Goal: Information Seeking & Learning: Learn about a topic

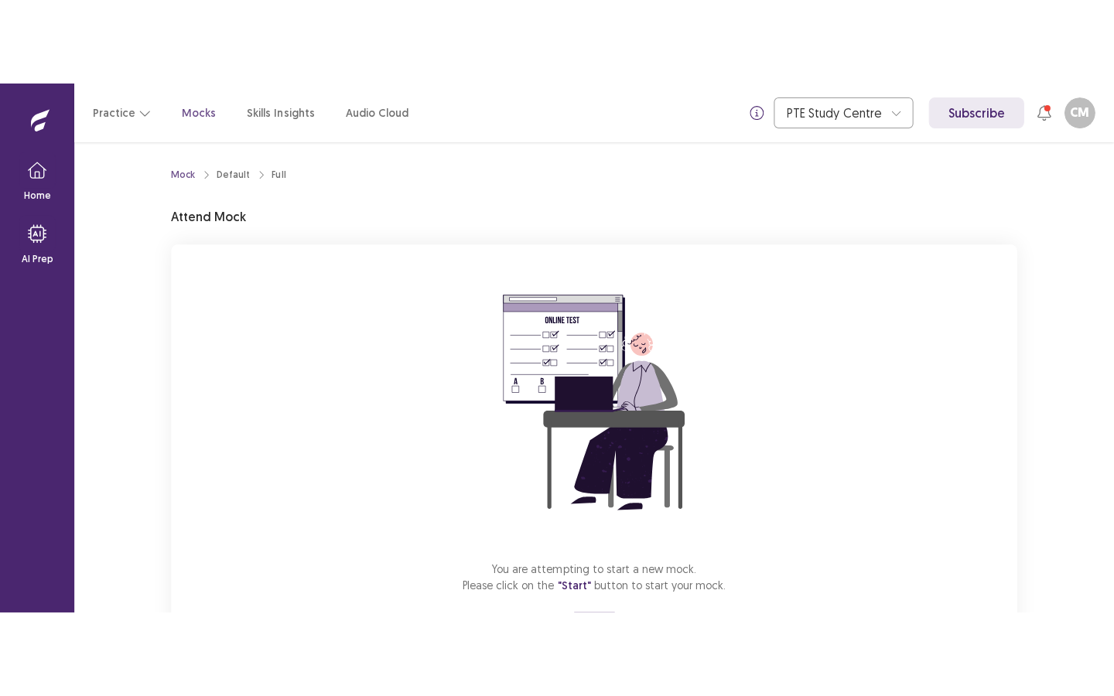
scroll to position [83, 0]
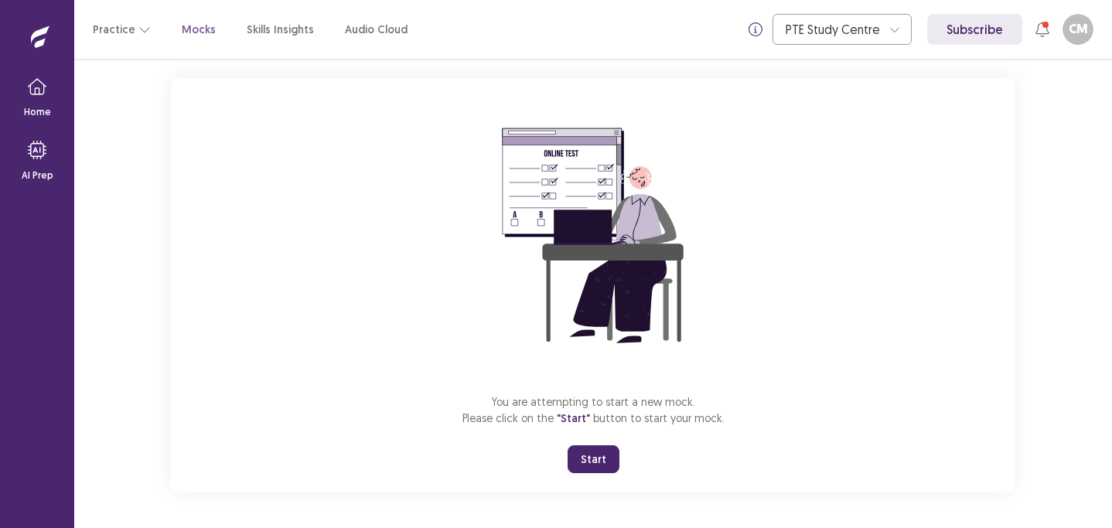
click at [591, 463] on button "Start" at bounding box center [594, 460] width 52 height 28
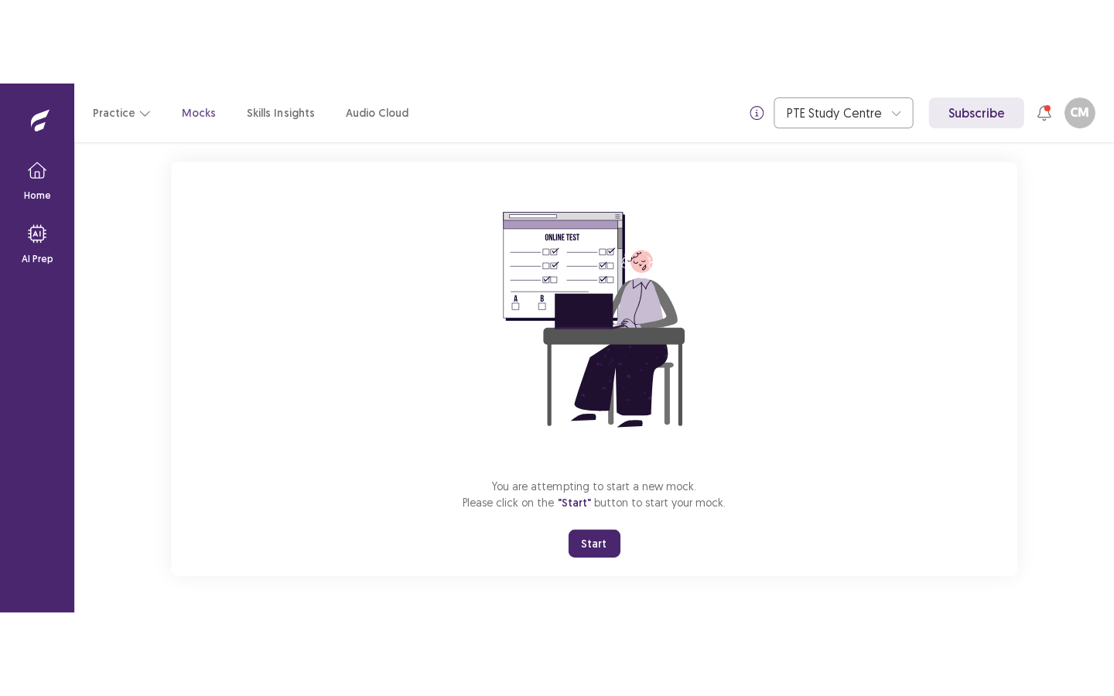
scroll to position [0, 0]
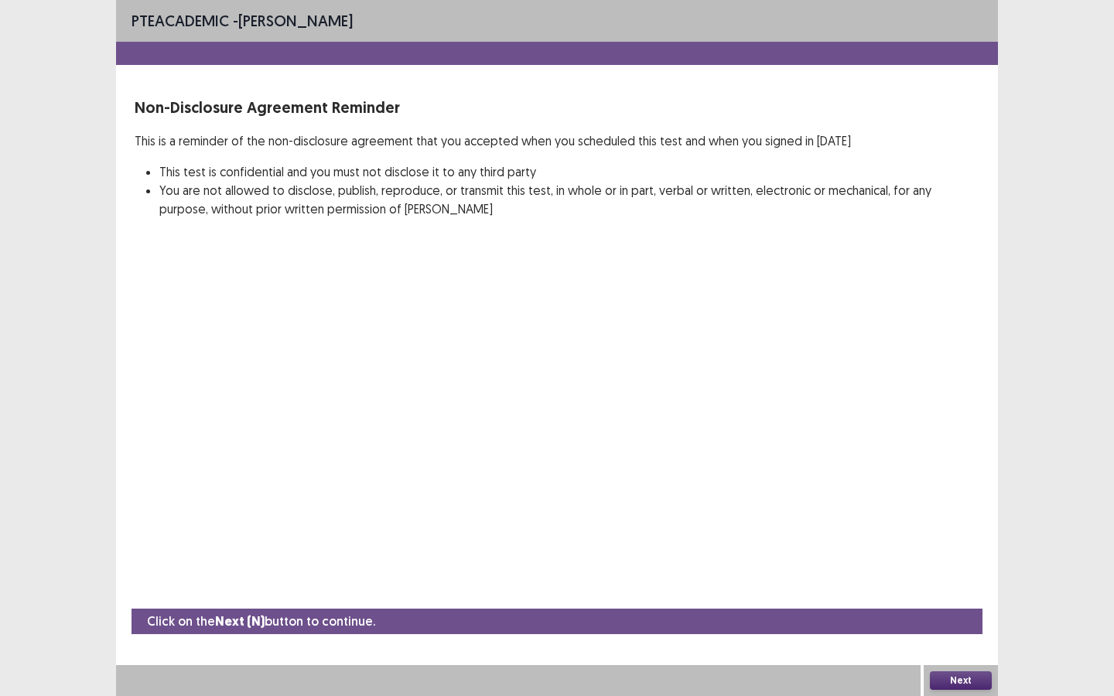
click at [968, 528] on button "Next" at bounding box center [961, 681] width 62 height 19
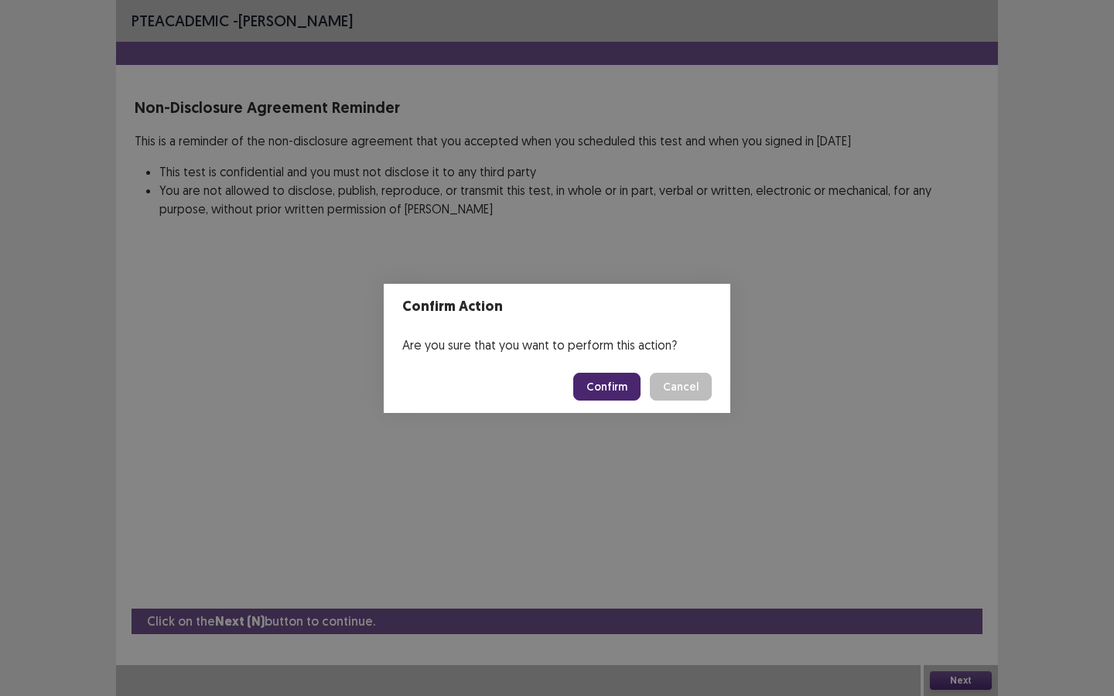
click at [631, 391] on button "Confirm" at bounding box center [606, 387] width 67 height 28
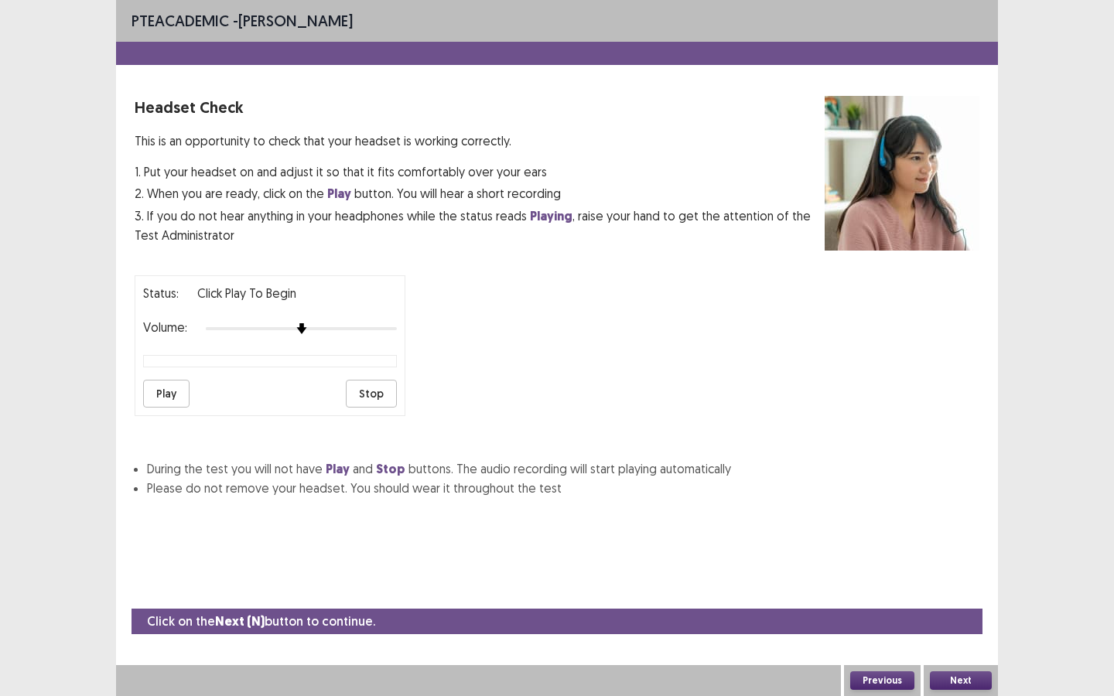
click at [166, 380] on button "Play" at bounding box center [166, 394] width 46 height 28
click at [961, 528] on button "Next" at bounding box center [961, 681] width 62 height 19
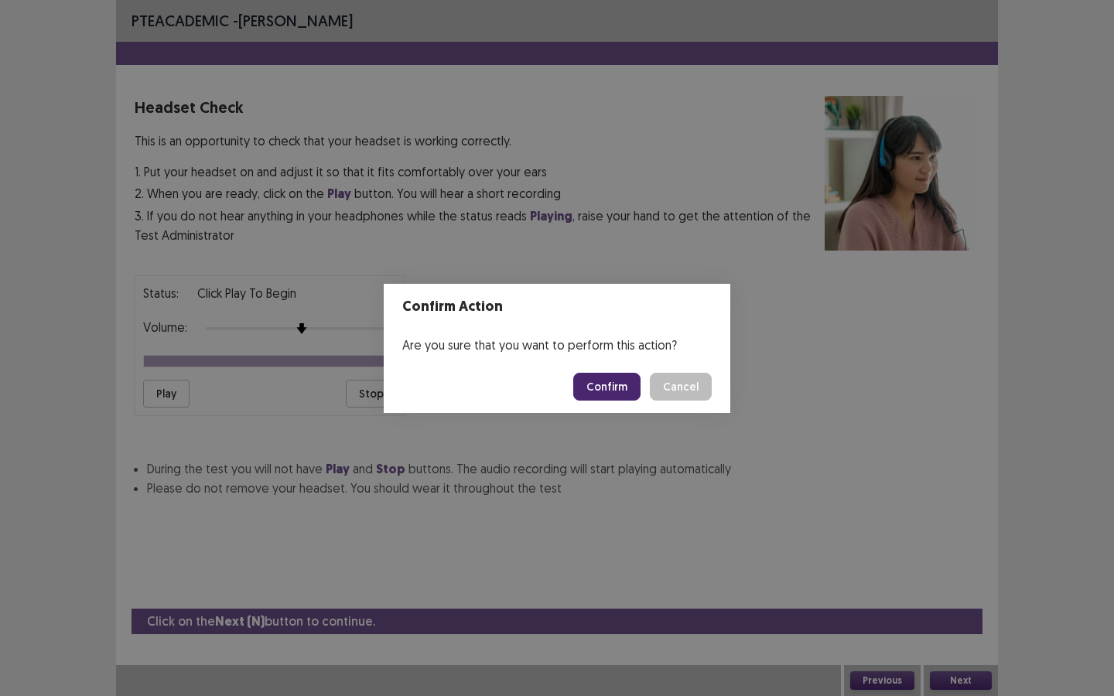
click at [619, 388] on button "Confirm" at bounding box center [606, 387] width 67 height 28
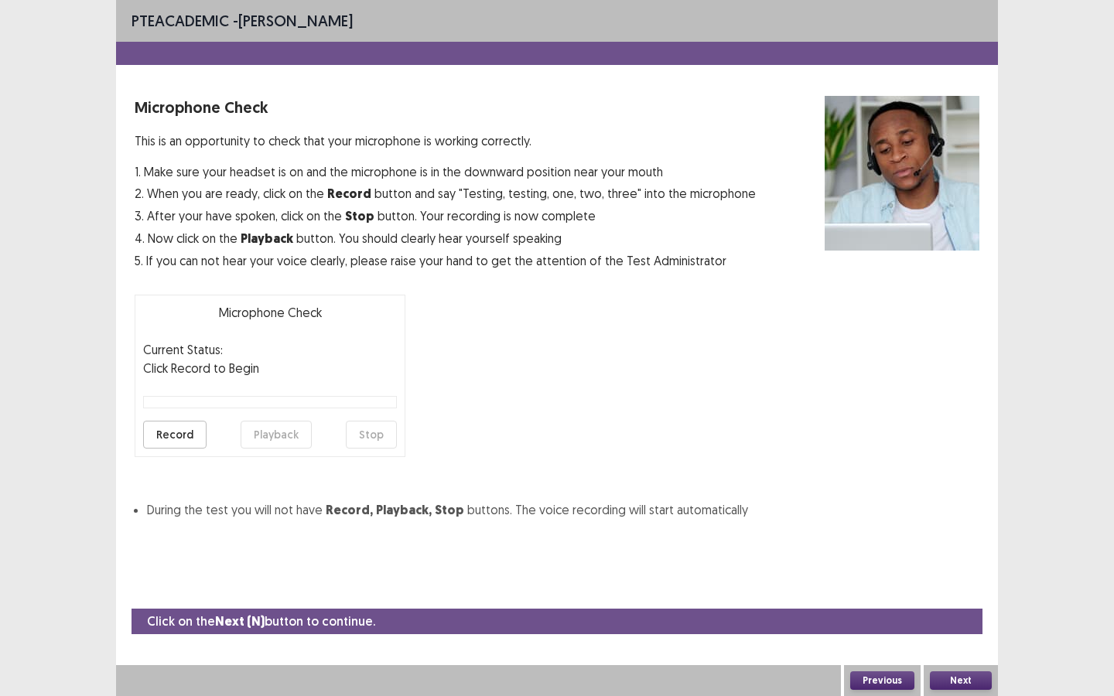
click at [188, 432] on button "Record" at bounding box center [174, 435] width 63 height 28
click at [969, 528] on button "Next" at bounding box center [961, 681] width 62 height 19
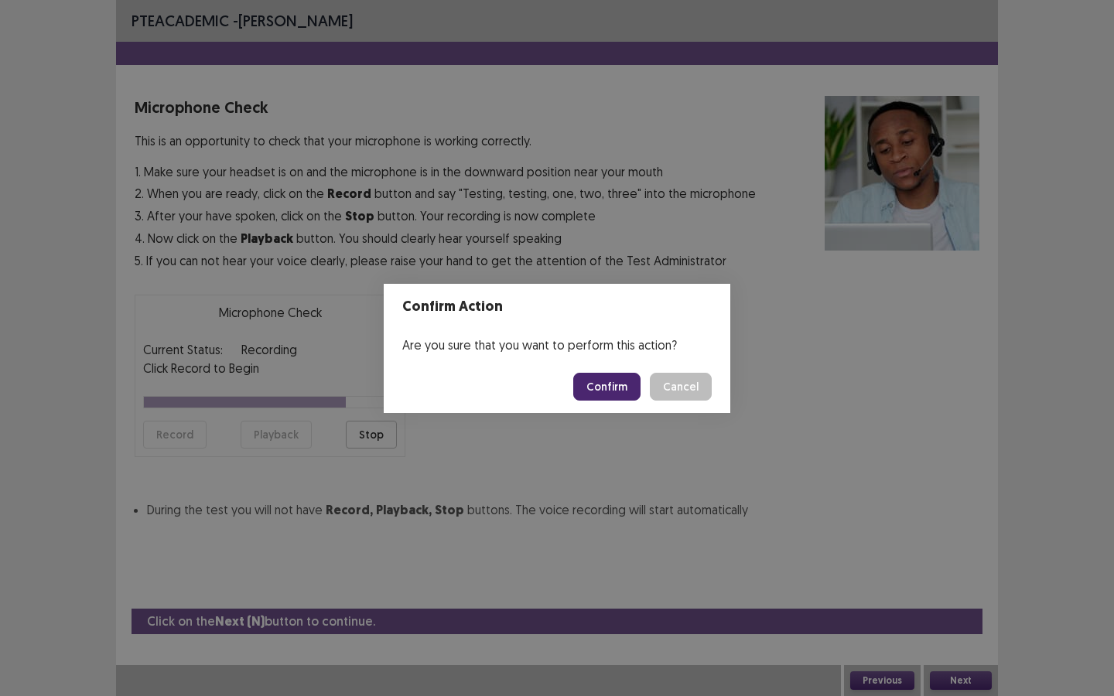
click at [705, 391] on button "Cancel" at bounding box center [681, 387] width 62 height 28
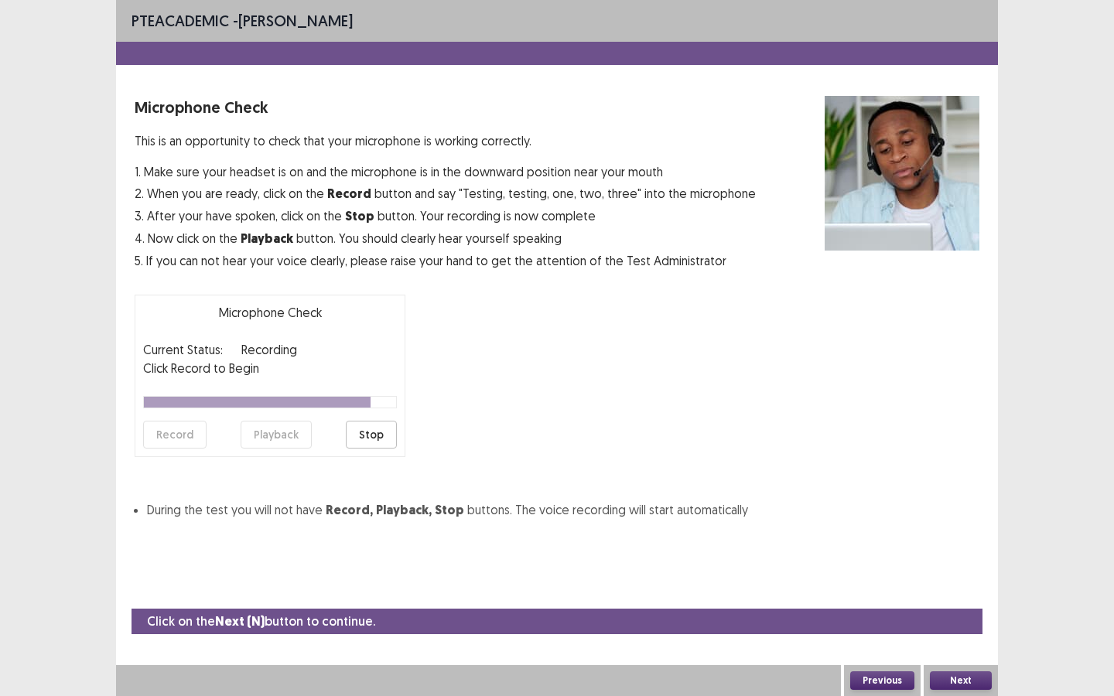
click at [371, 427] on button "Stop" at bounding box center [371, 435] width 51 height 28
click at [186, 434] on button "Record" at bounding box center [174, 435] width 63 height 28
click at [371, 436] on button "Stop" at bounding box center [371, 435] width 51 height 28
click at [286, 434] on button "Playback" at bounding box center [276, 435] width 71 height 28
click at [979, 528] on button "Next" at bounding box center [961, 681] width 62 height 19
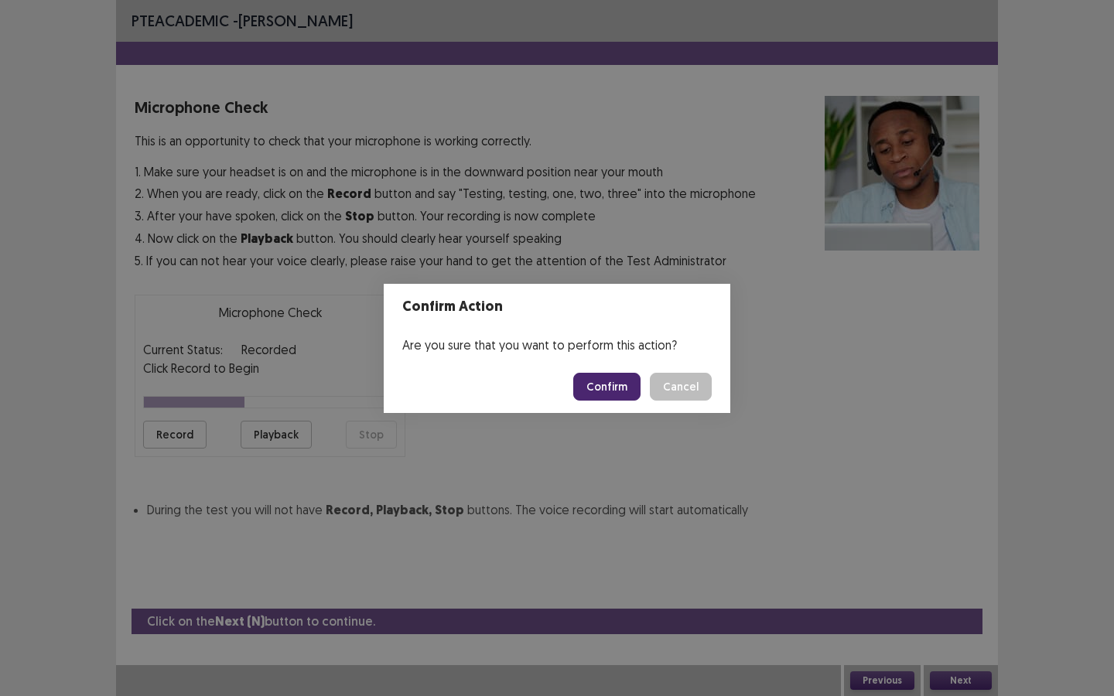
click at [629, 379] on button "Confirm" at bounding box center [606, 387] width 67 height 28
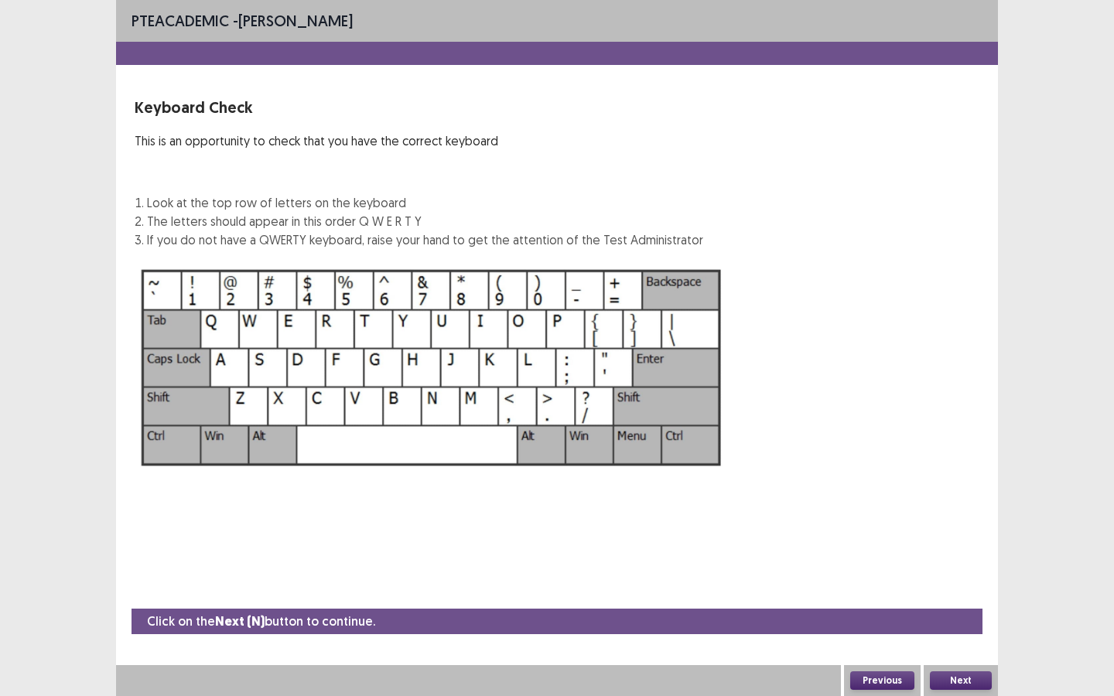
click at [971, 528] on button "Next" at bounding box center [961, 681] width 62 height 19
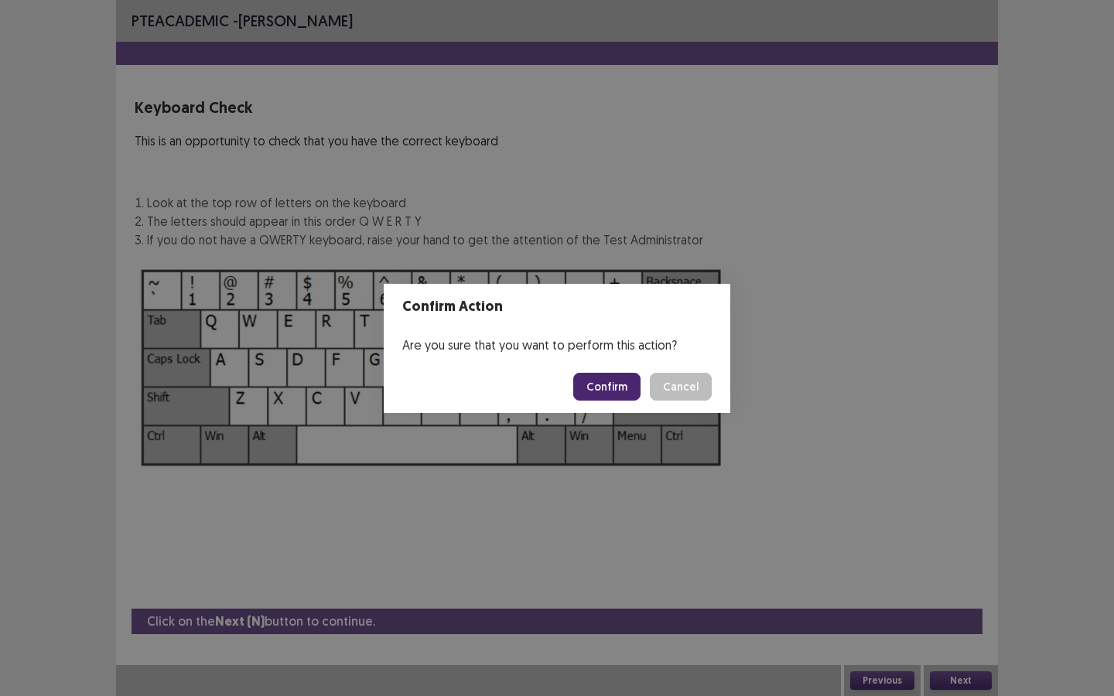
click at [618, 396] on button "Confirm" at bounding box center [606, 387] width 67 height 28
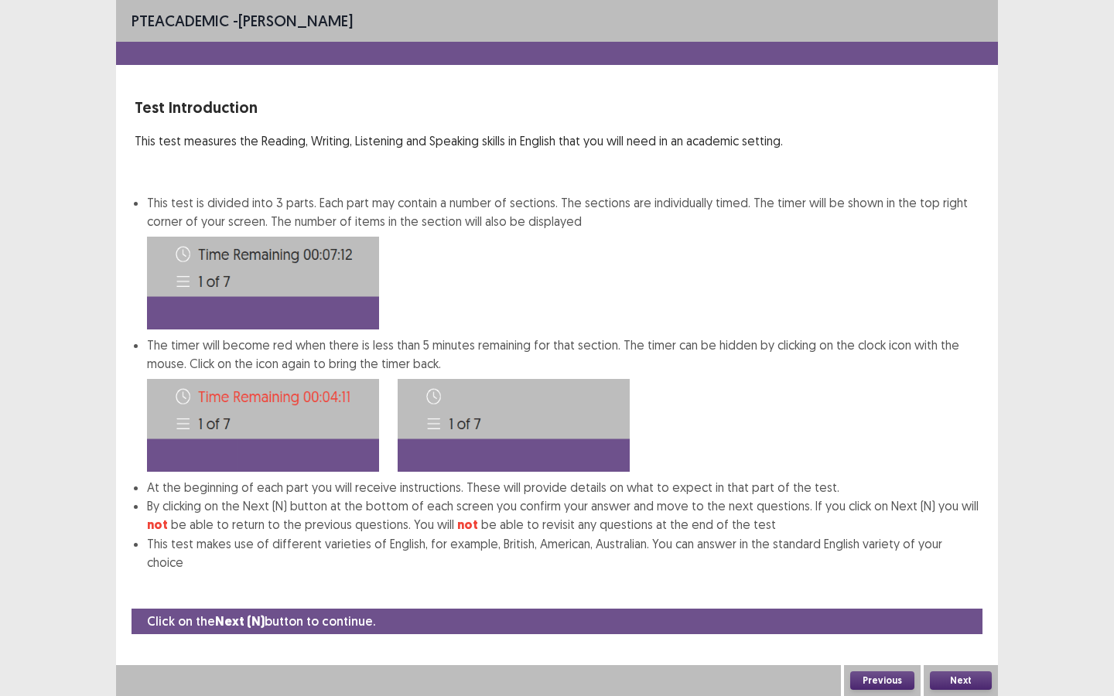
click at [968, 528] on button "Next" at bounding box center [961, 681] width 62 height 19
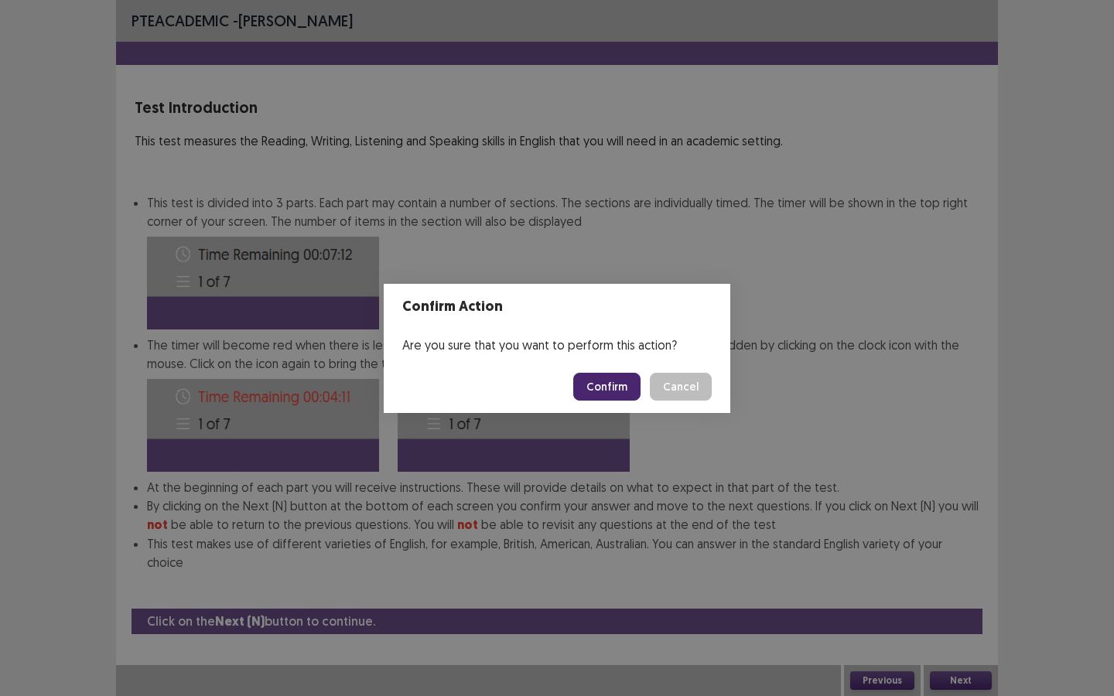
click at [610, 388] on button "Confirm" at bounding box center [606, 387] width 67 height 28
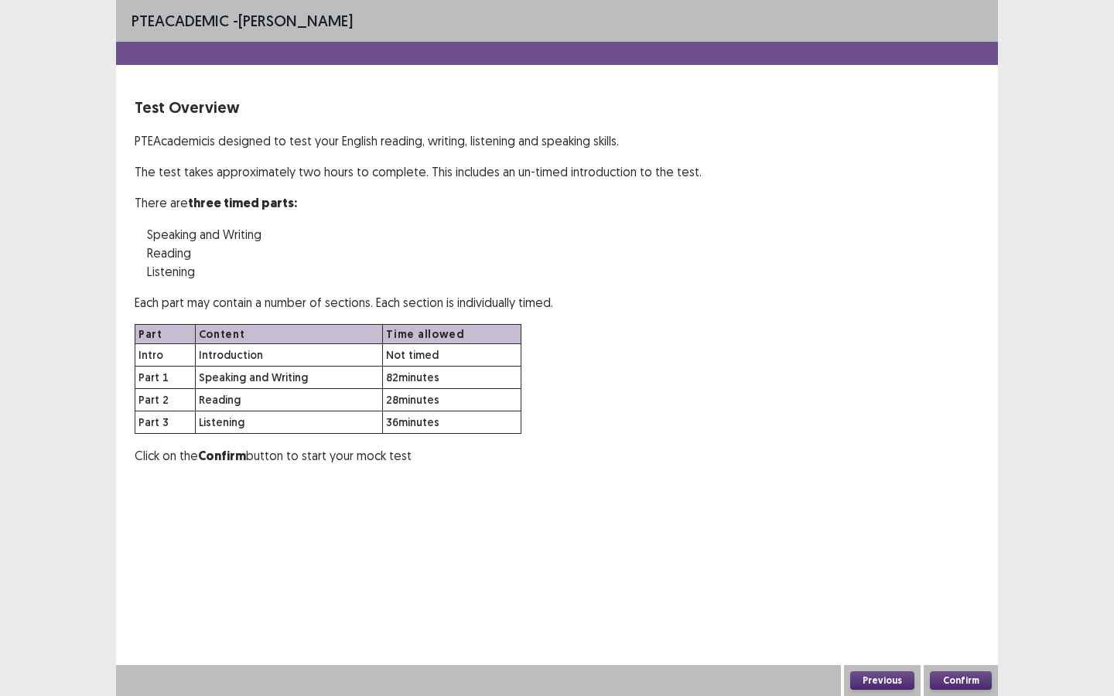
click at [970, 528] on button "Confirm" at bounding box center [961, 681] width 62 height 19
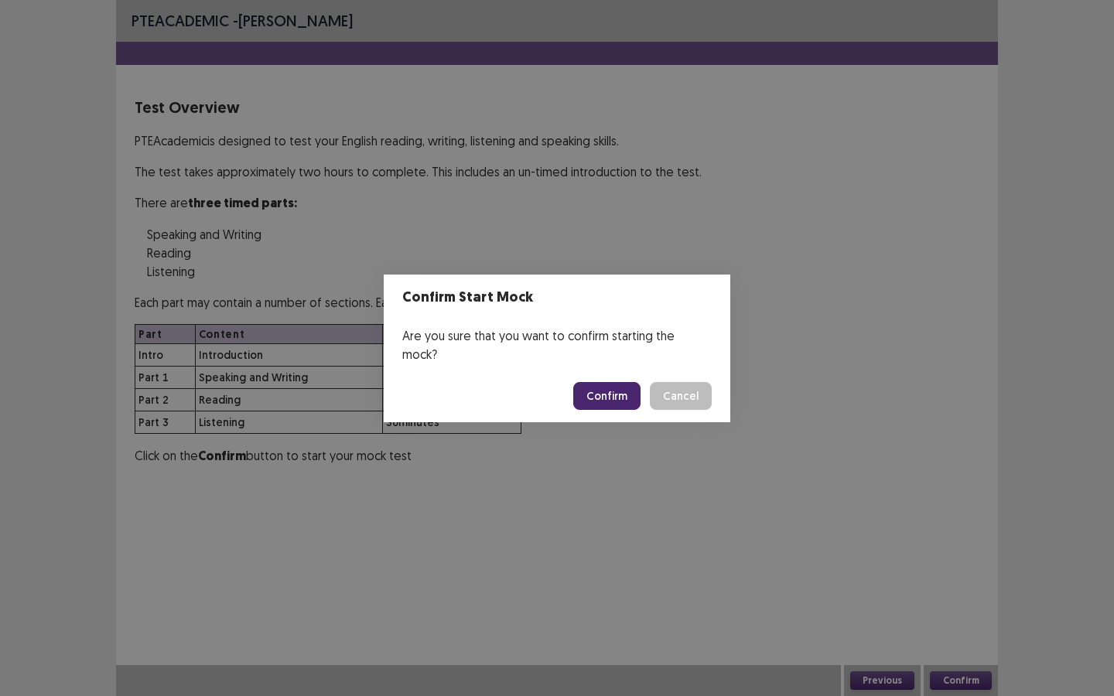
click at [612, 395] on button "Confirm" at bounding box center [606, 396] width 67 height 28
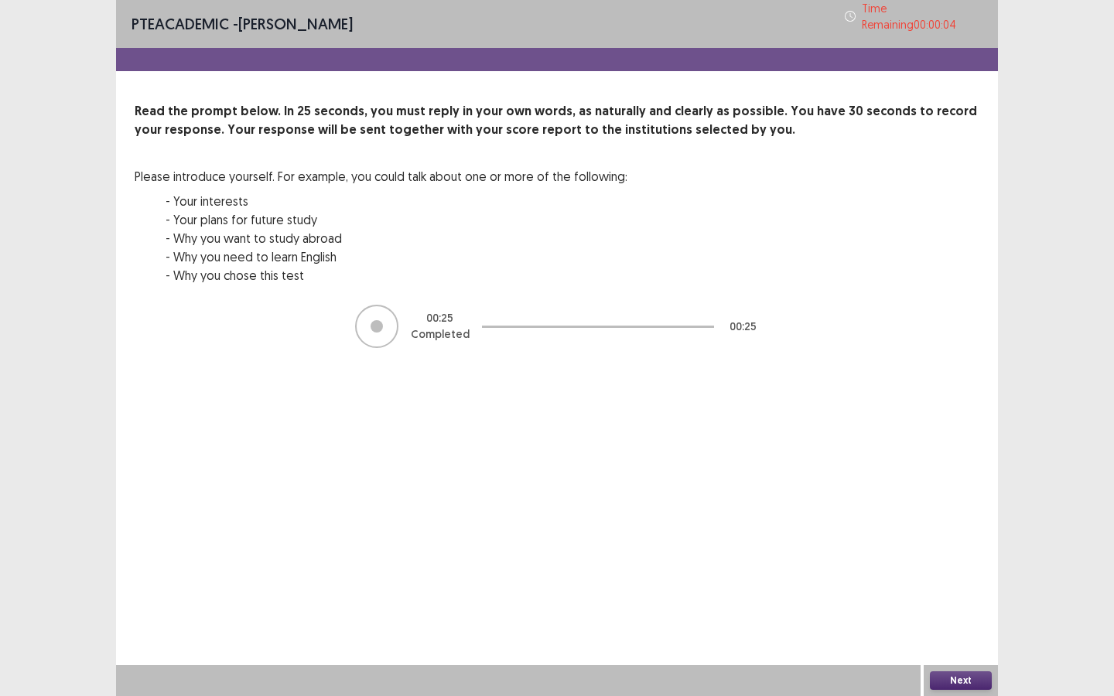
click at [959, 528] on button "Next" at bounding box center [961, 681] width 62 height 19
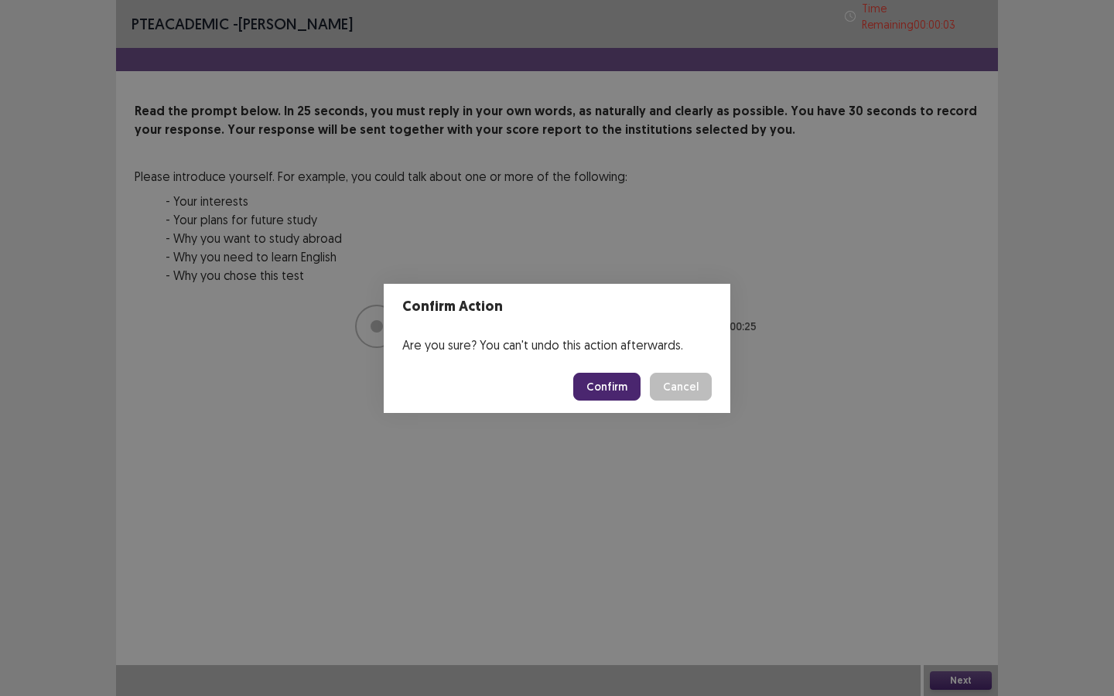
click at [600, 380] on button "Confirm" at bounding box center [606, 387] width 67 height 28
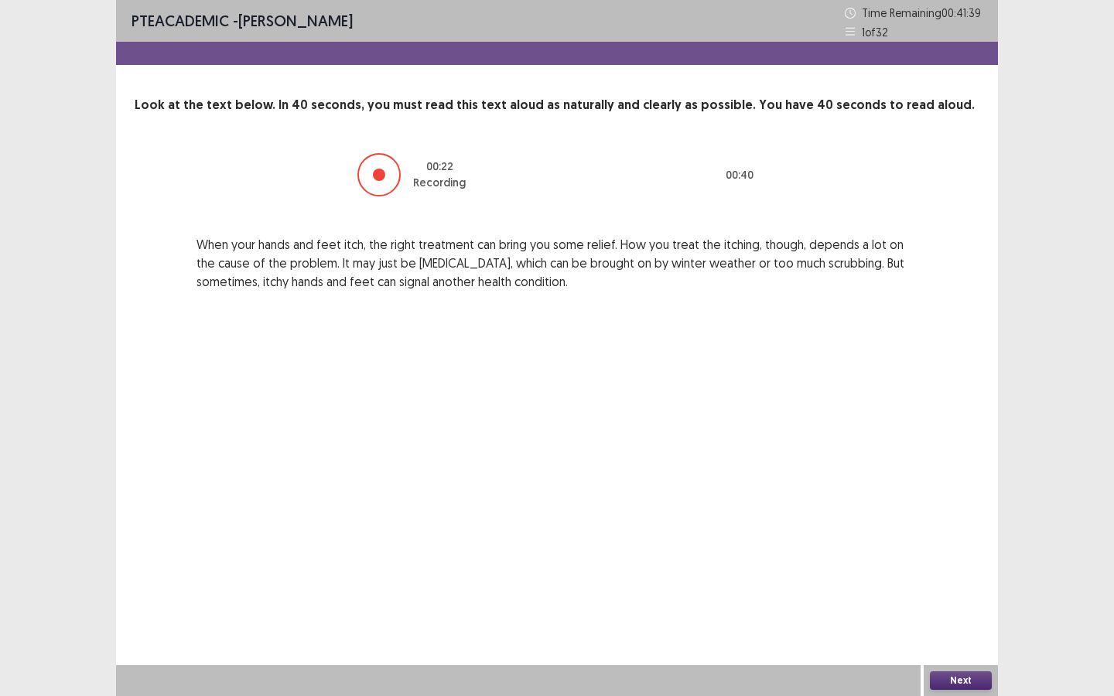
click at [957, 528] on button "Next" at bounding box center [961, 681] width 62 height 19
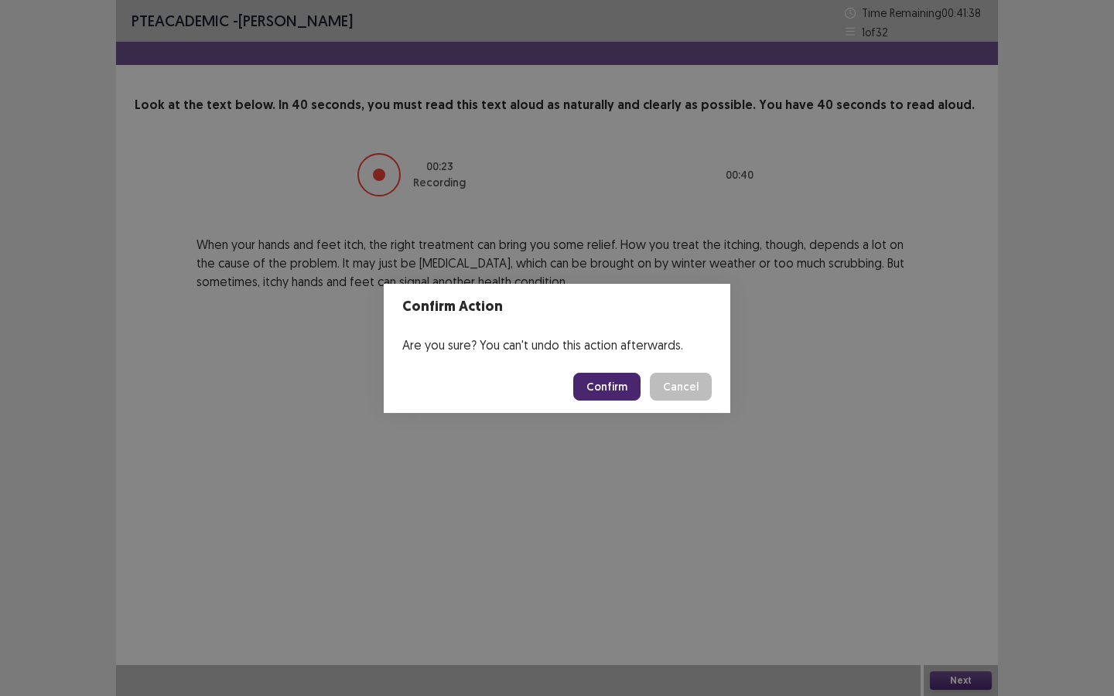
click at [613, 384] on button "Confirm" at bounding box center [606, 387] width 67 height 28
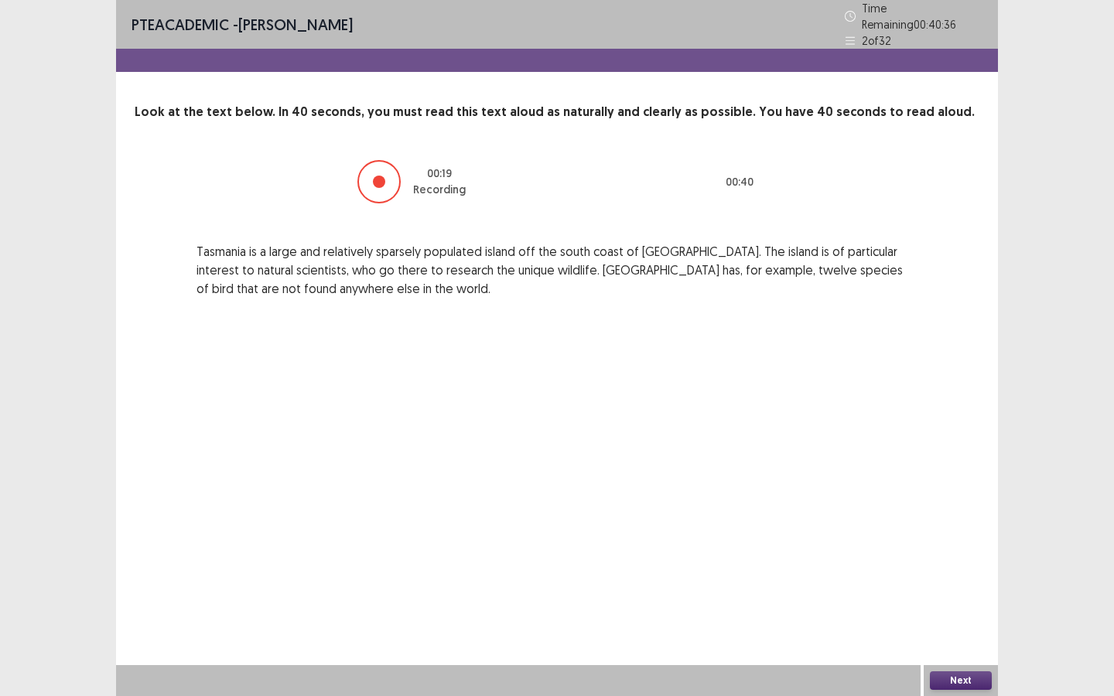
click at [961, 528] on button "Next" at bounding box center [961, 681] width 62 height 19
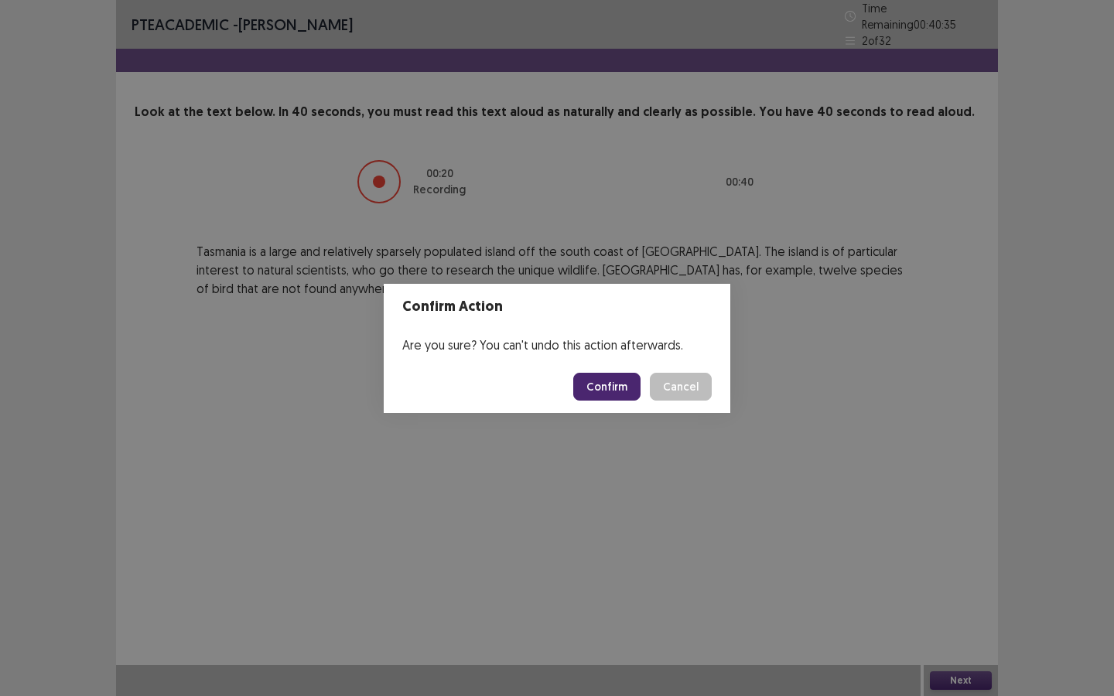
click at [635, 384] on button "Confirm" at bounding box center [606, 387] width 67 height 28
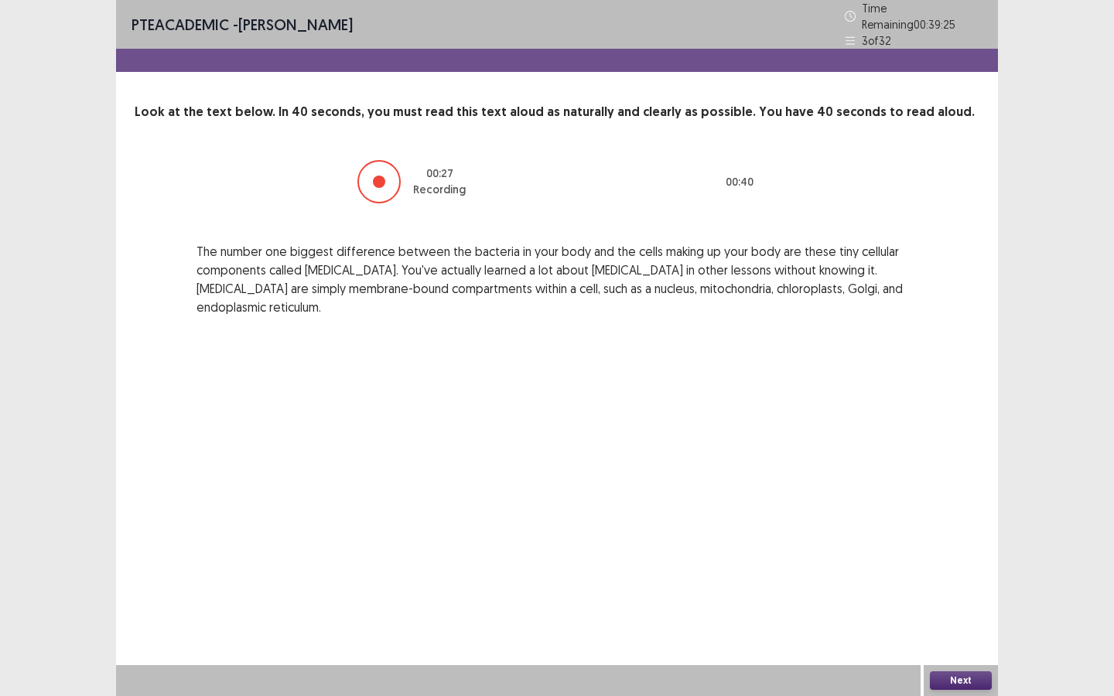
click at [968, 528] on button "Next" at bounding box center [961, 681] width 62 height 19
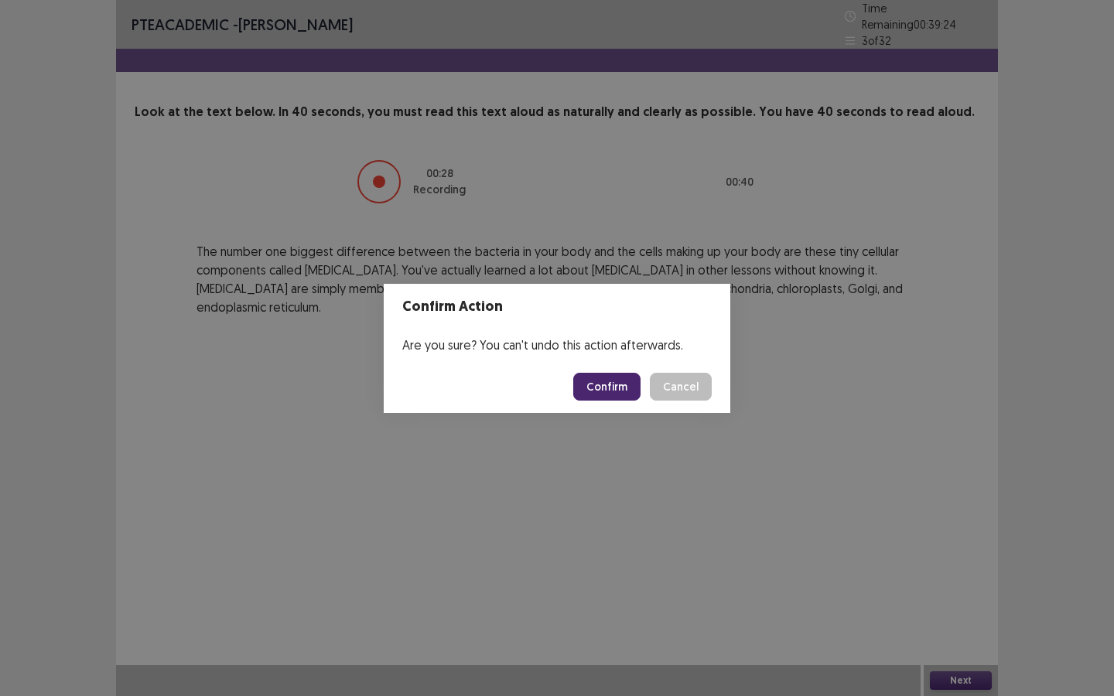
click at [605, 383] on button "Confirm" at bounding box center [606, 387] width 67 height 28
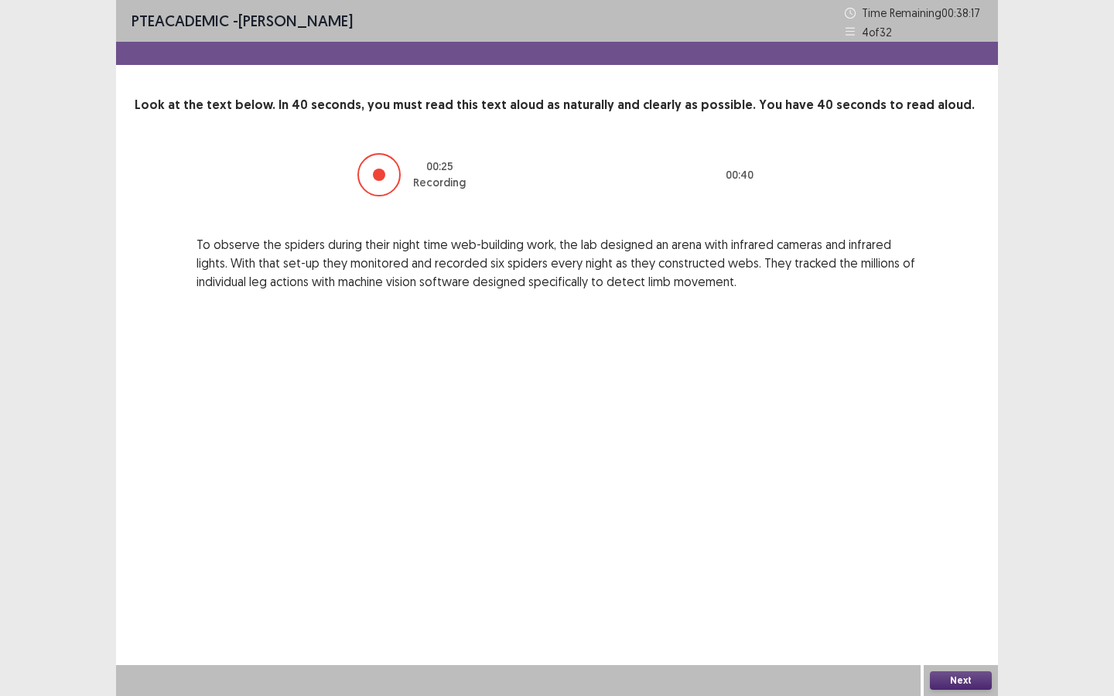
click at [953, 528] on button "Next" at bounding box center [961, 681] width 62 height 19
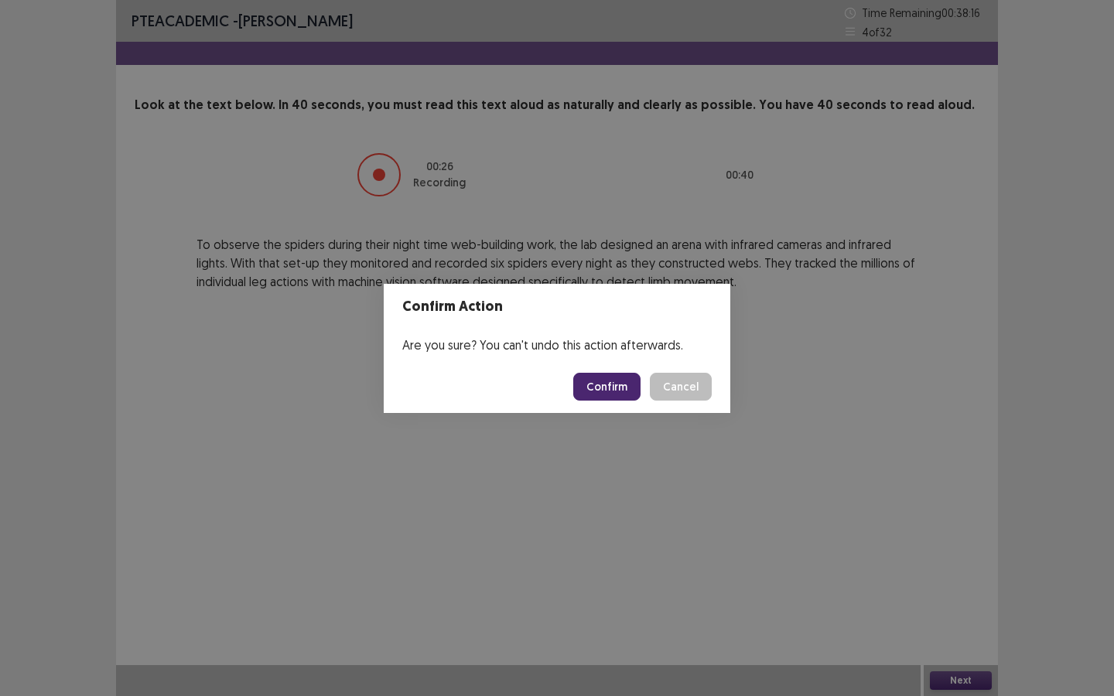
click at [626, 386] on button "Confirm" at bounding box center [606, 387] width 67 height 28
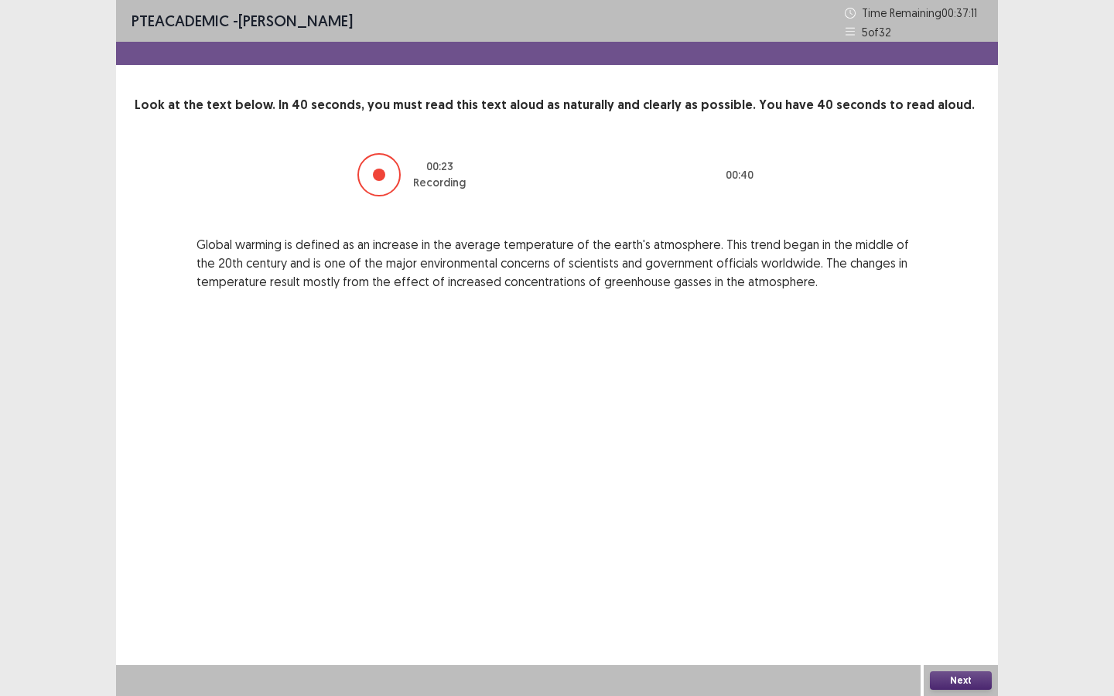
click at [965, 528] on button "Next" at bounding box center [961, 681] width 62 height 19
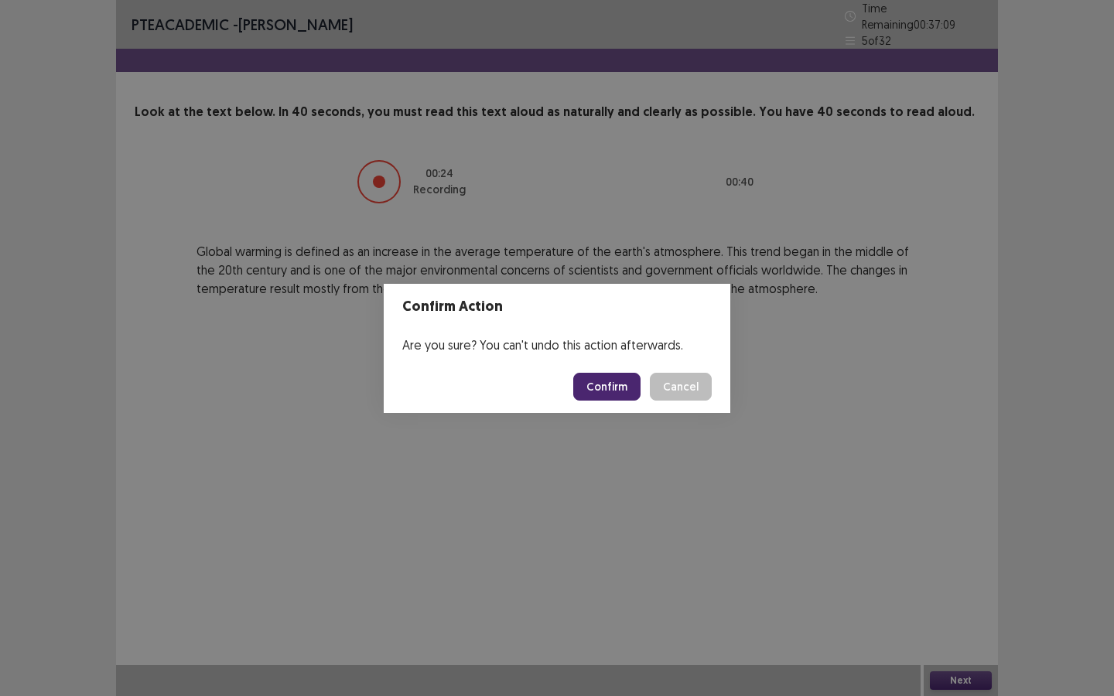
click at [624, 388] on button "Confirm" at bounding box center [606, 387] width 67 height 28
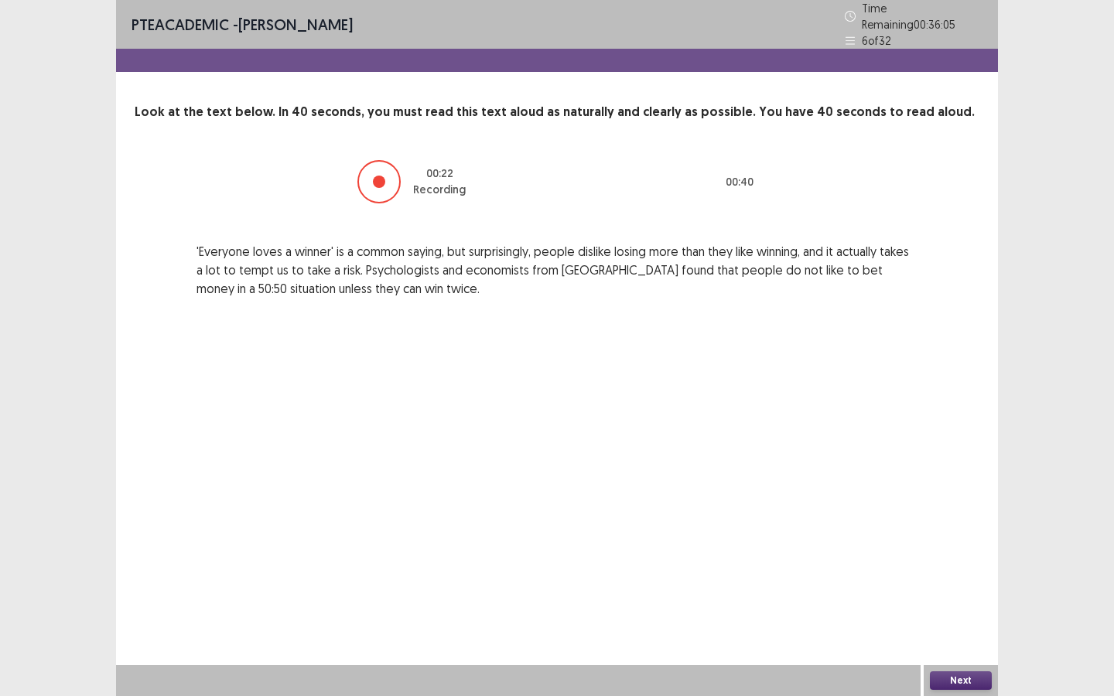
click at [961, 528] on button "Next" at bounding box center [961, 681] width 62 height 19
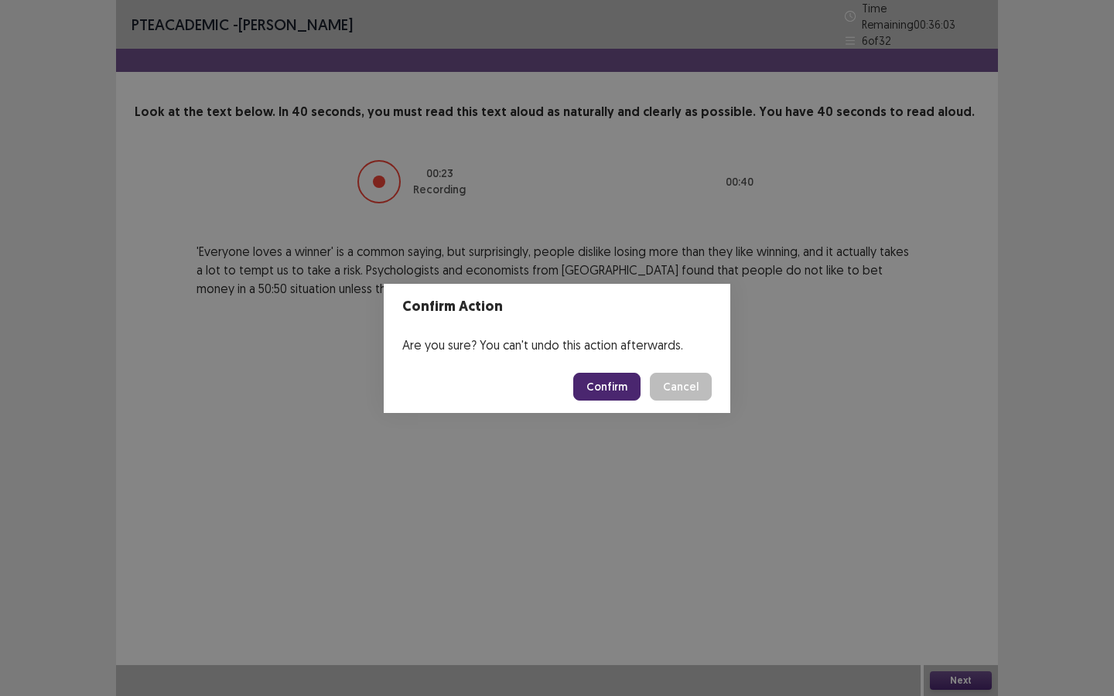
click at [618, 387] on button "Confirm" at bounding box center [606, 387] width 67 height 28
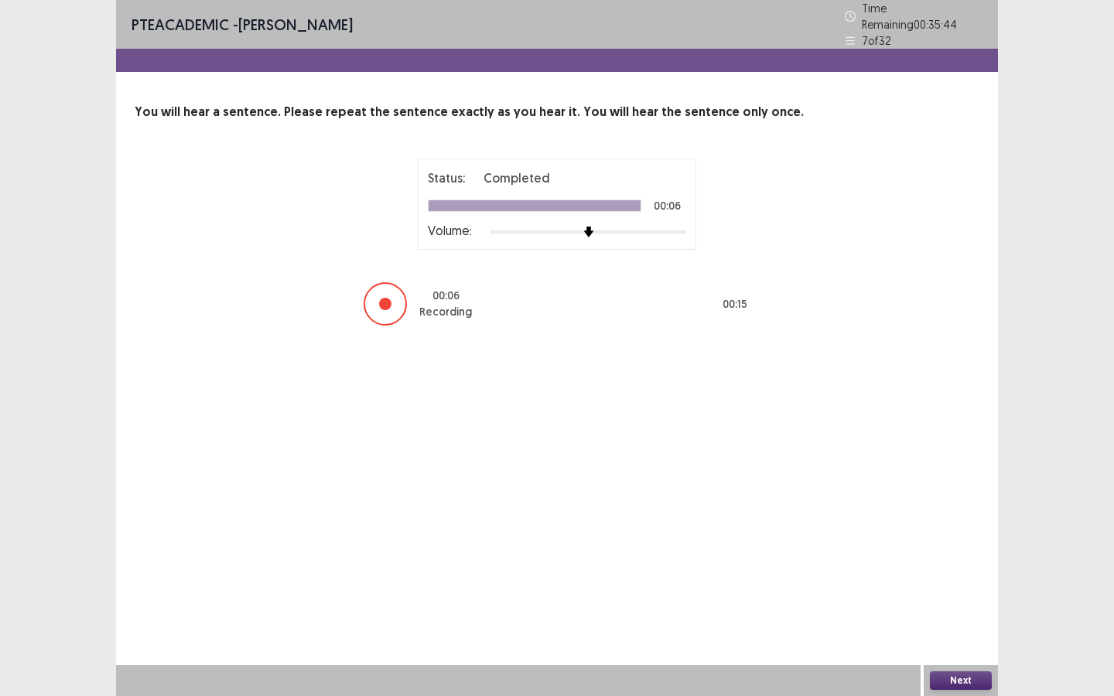
click at [980, 528] on button "Next" at bounding box center [961, 681] width 62 height 19
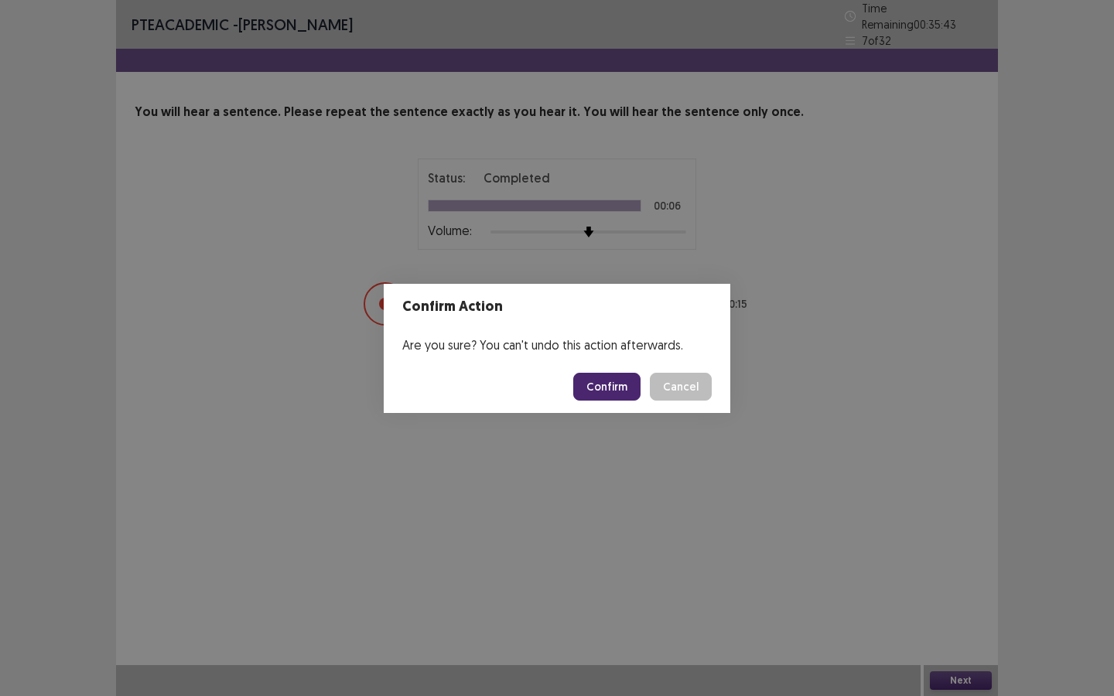
click at [608, 387] on button "Confirm" at bounding box center [606, 387] width 67 height 28
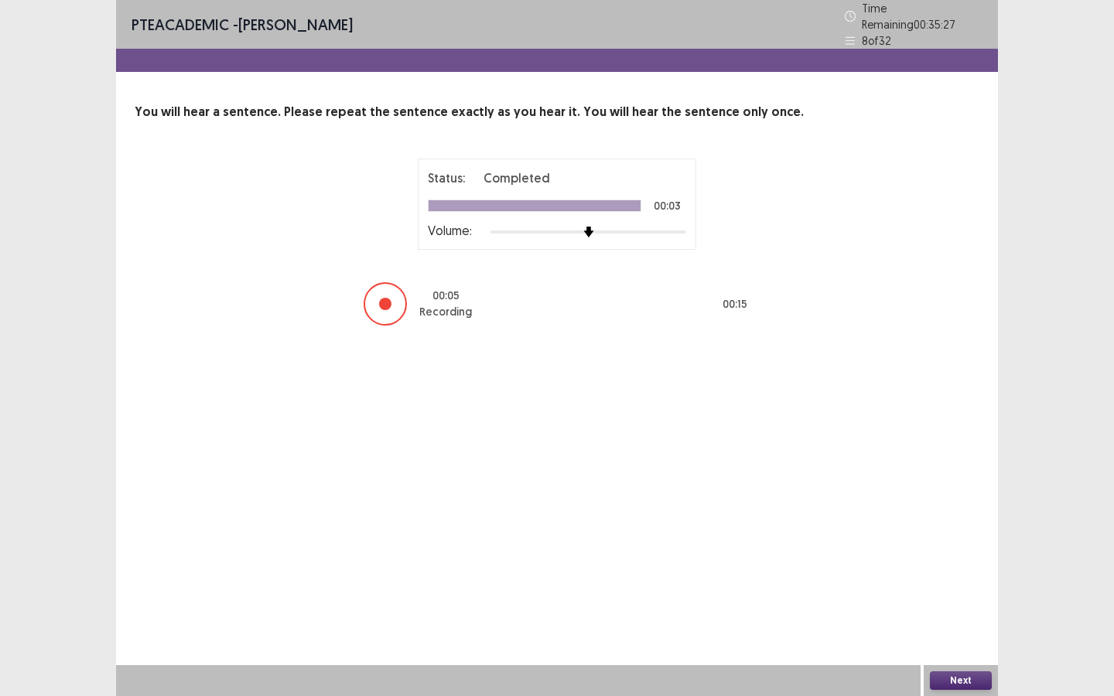
click at [978, 528] on button "Next" at bounding box center [961, 681] width 62 height 19
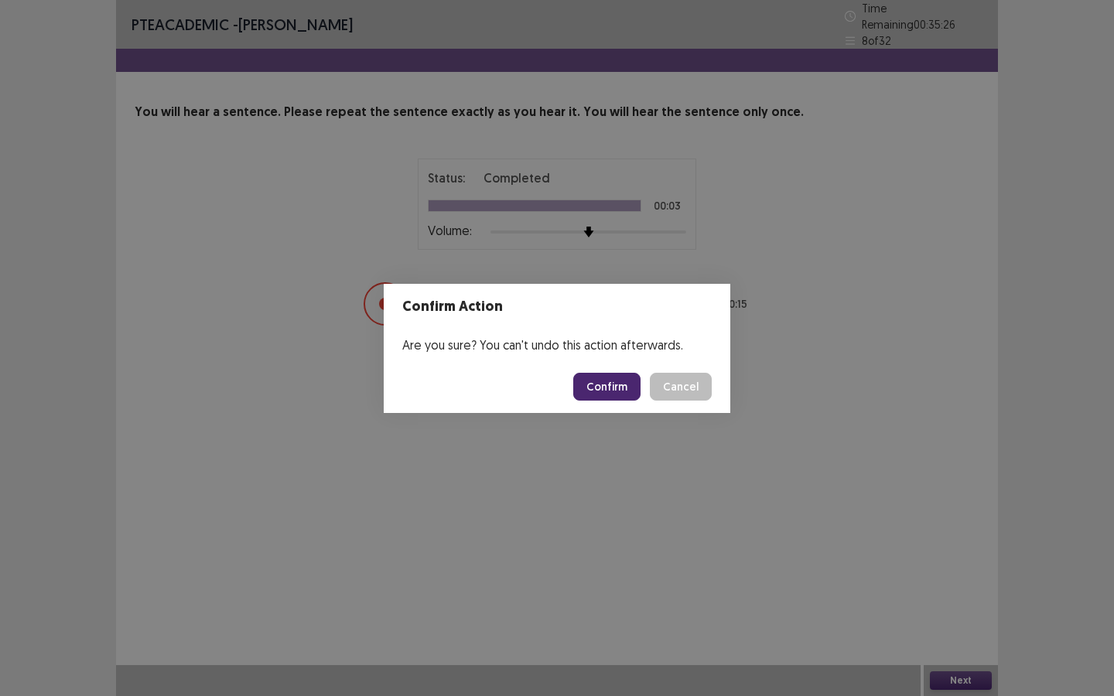
click at [629, 386] on button "Confirm" at bounding box center [606, 387] width 67 height 28
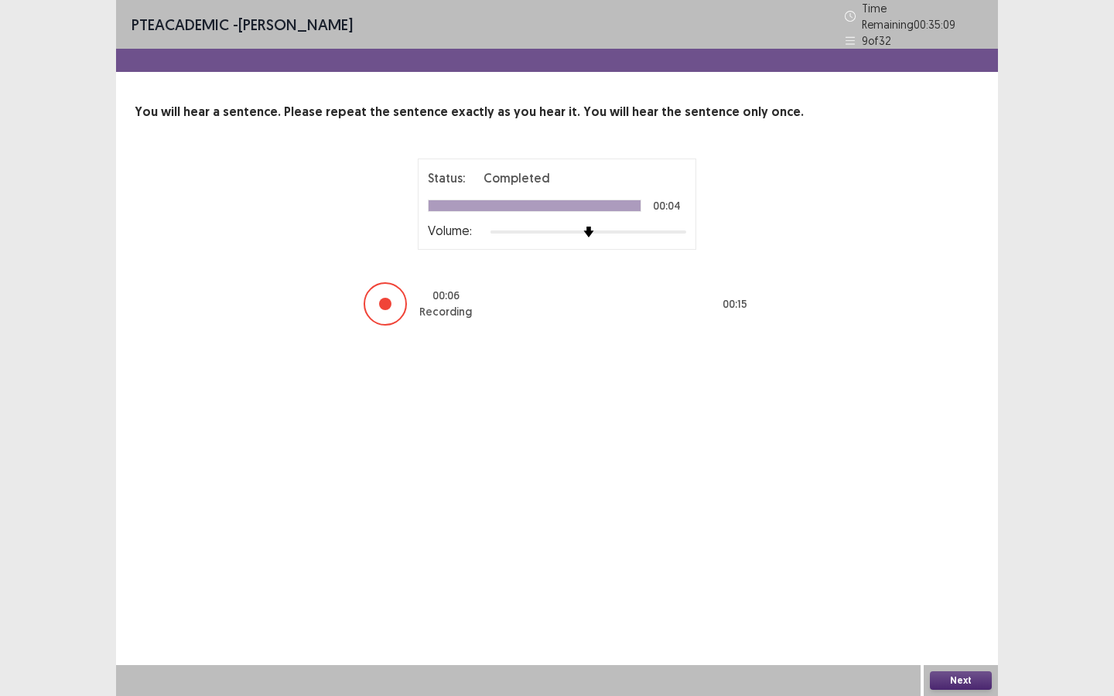
click at [978, 528] on button "Next" at bounding box center [961, 681] width 62 height 19
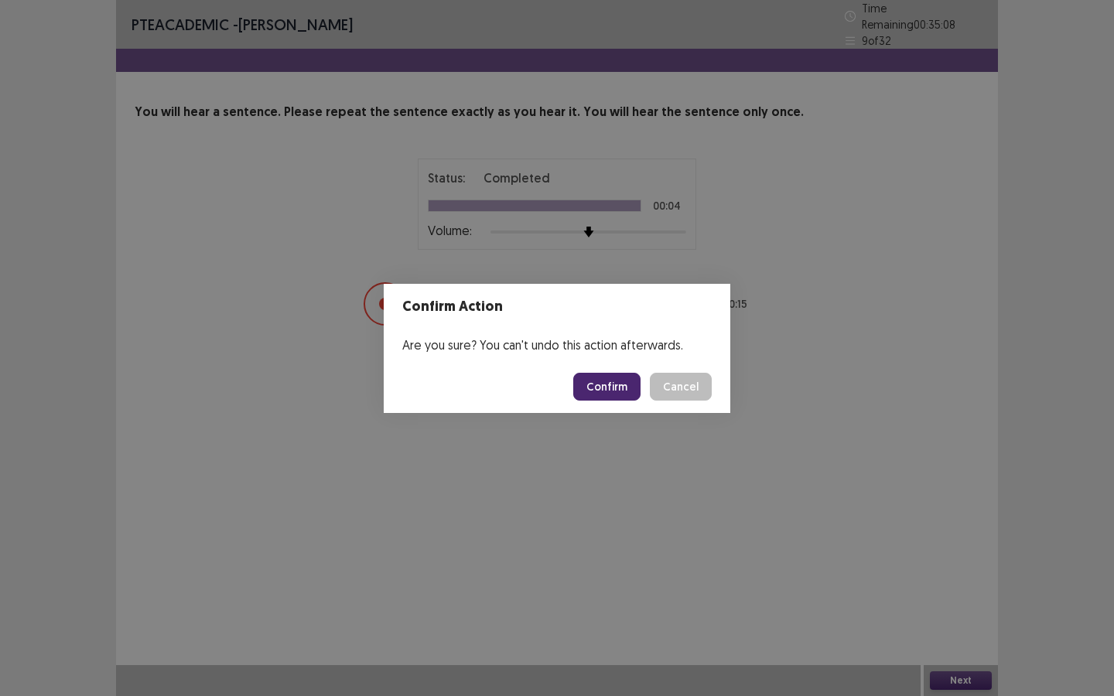
click at [616, 387] on button "Confirm" at bounding box center [606, 387] width 67 height 28
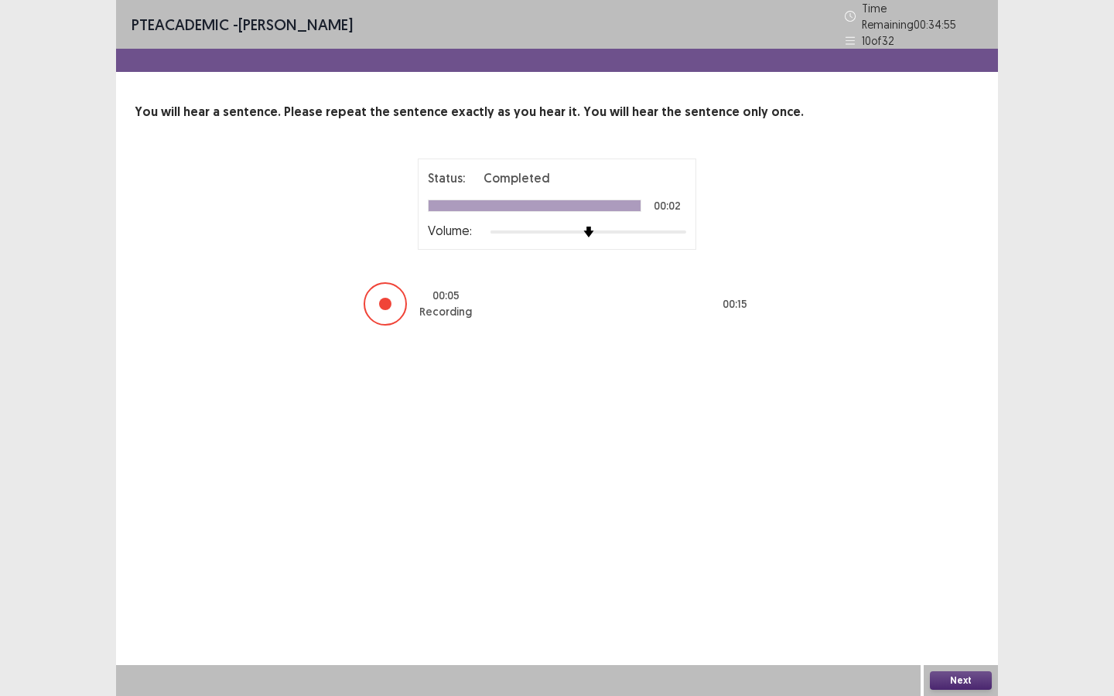
click at [958, 528] on button "Next" at bounding box center [961, 681] width 62 height 19
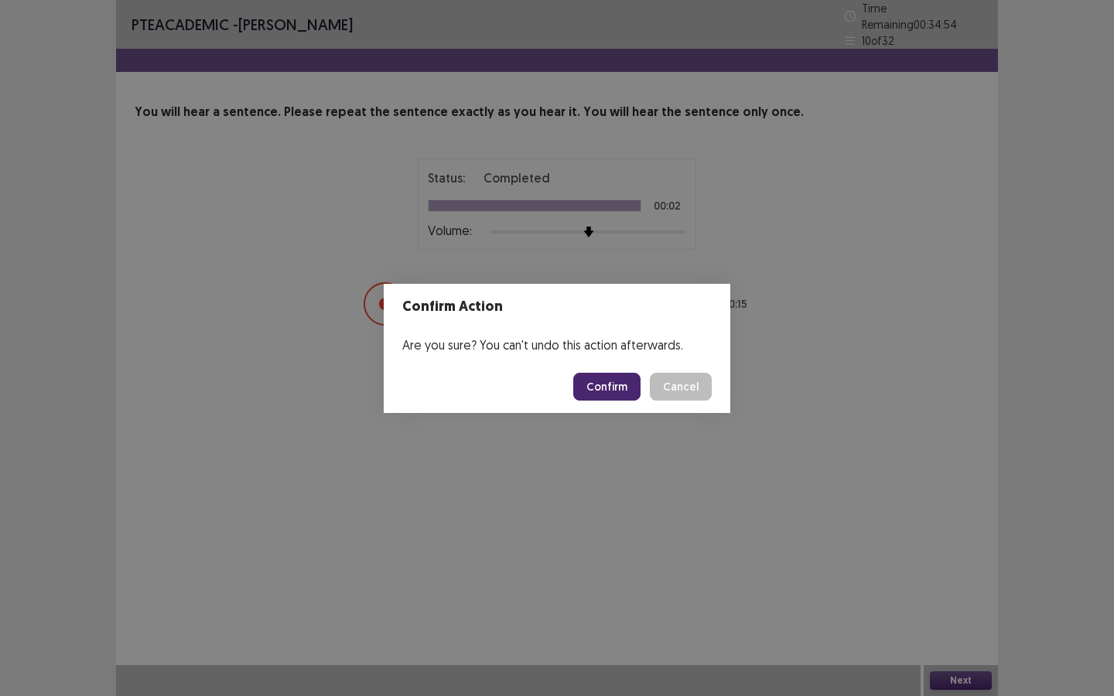
click at [627, 379] on button "Confirm" at bounding box center [606, 387] width 67 height 28
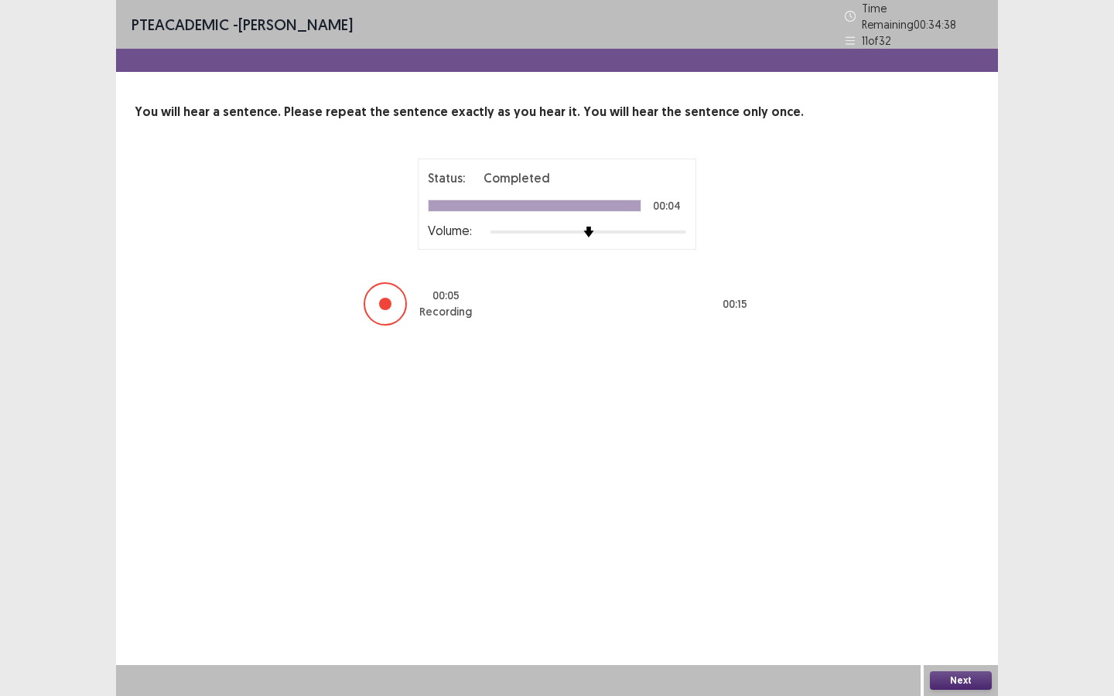
click at [960, 528] on div "Next" at bounding box center [961, 680] width 74 height 31
click at [951, 528] on button "Next" at bounding box center [961, 681] width 62 height 19
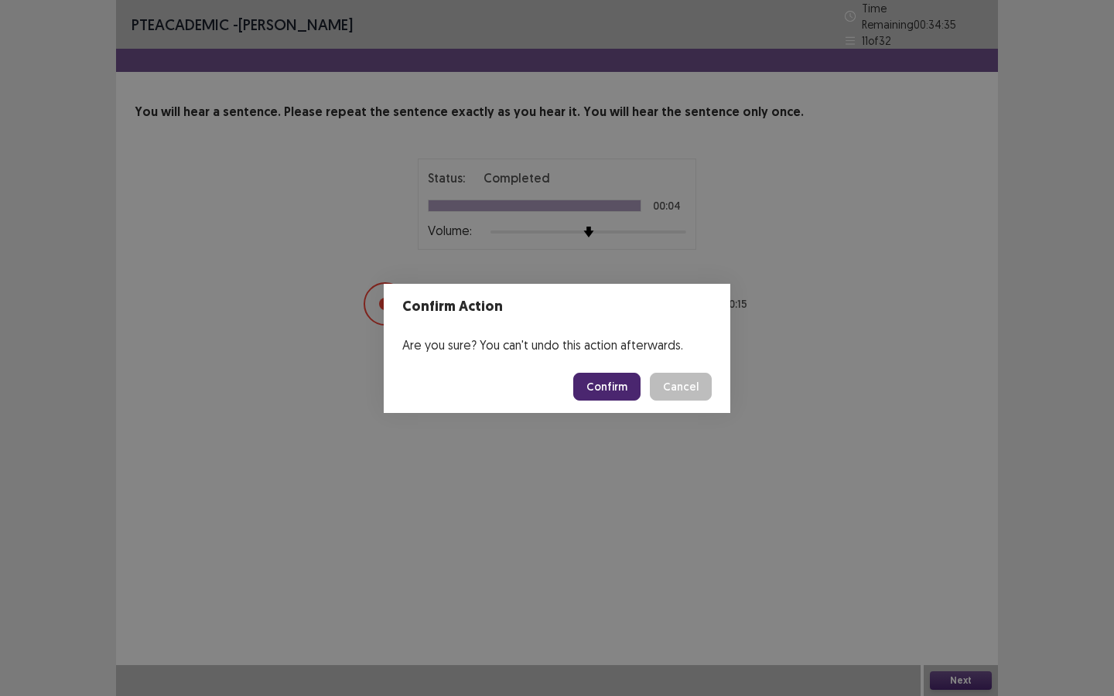
click at [620, 391] on button "Confirm" at bounding box center [606, 387] width 67 height 28
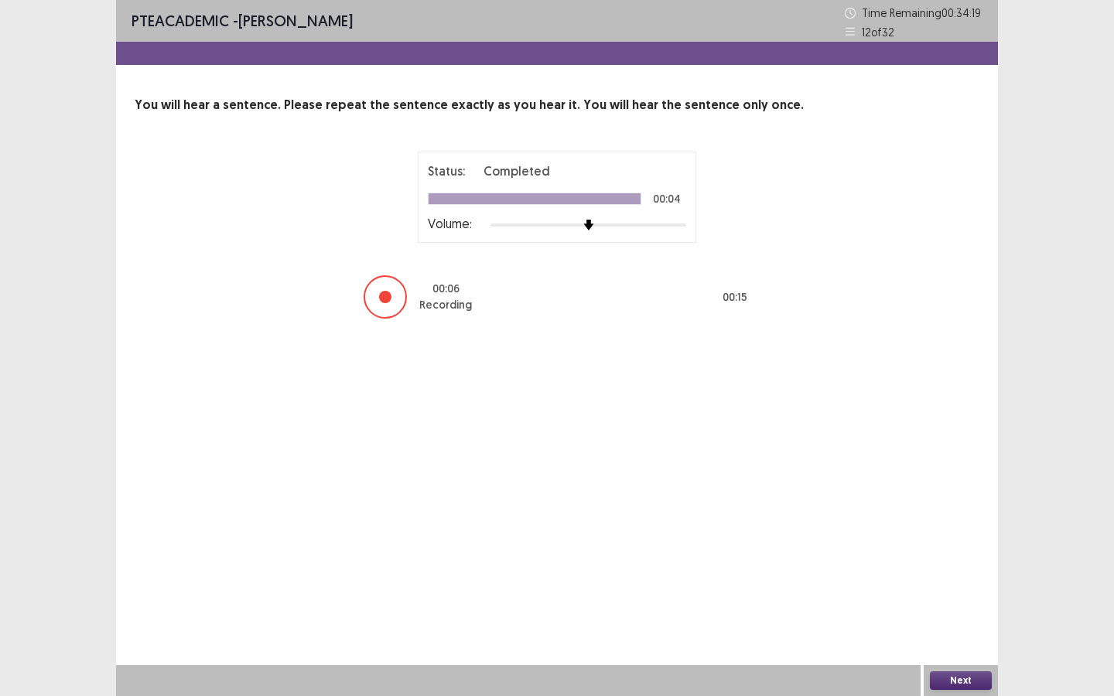
click at [959, 528] on button "Next" at bounding box center [961, 681] width 62 height 19
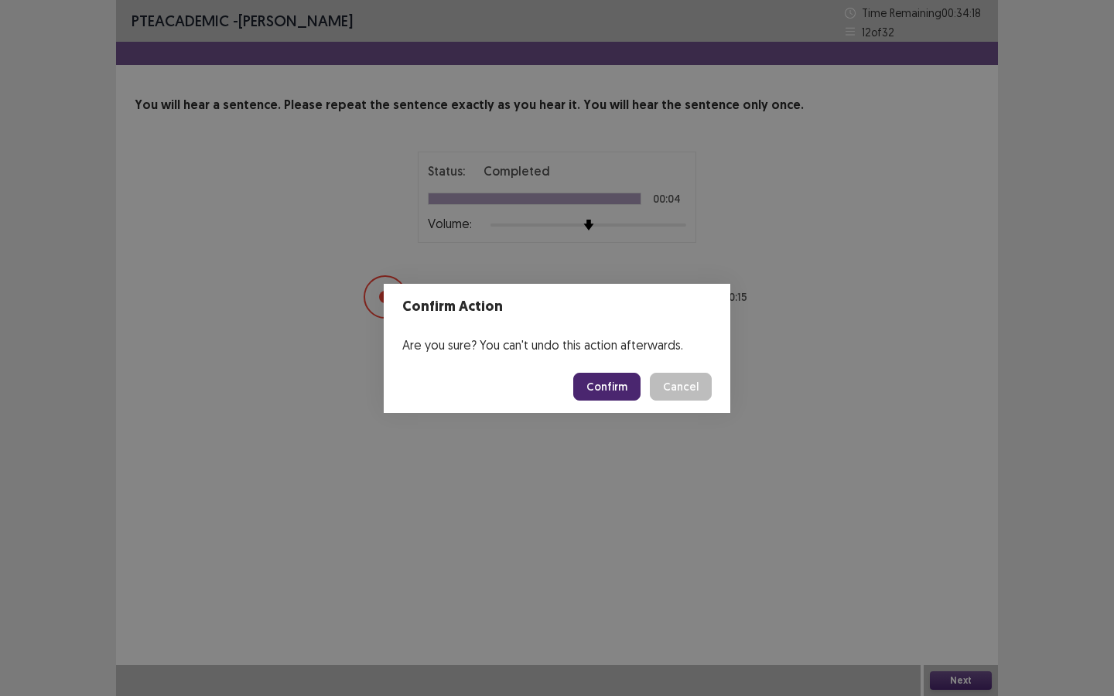
click at [624, 388] on button "Confirm" at bounding box center [606, 387] width 67 height 28
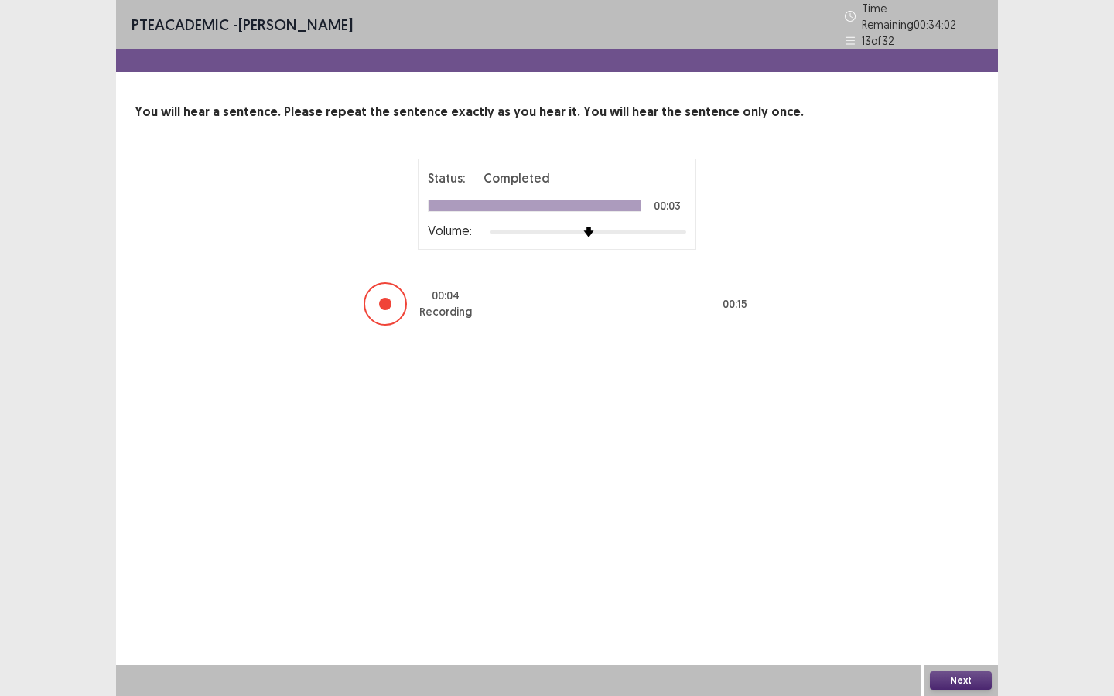
click at [975, 528] on button "Next" at bounding box center [961, 681] width 62 height 19
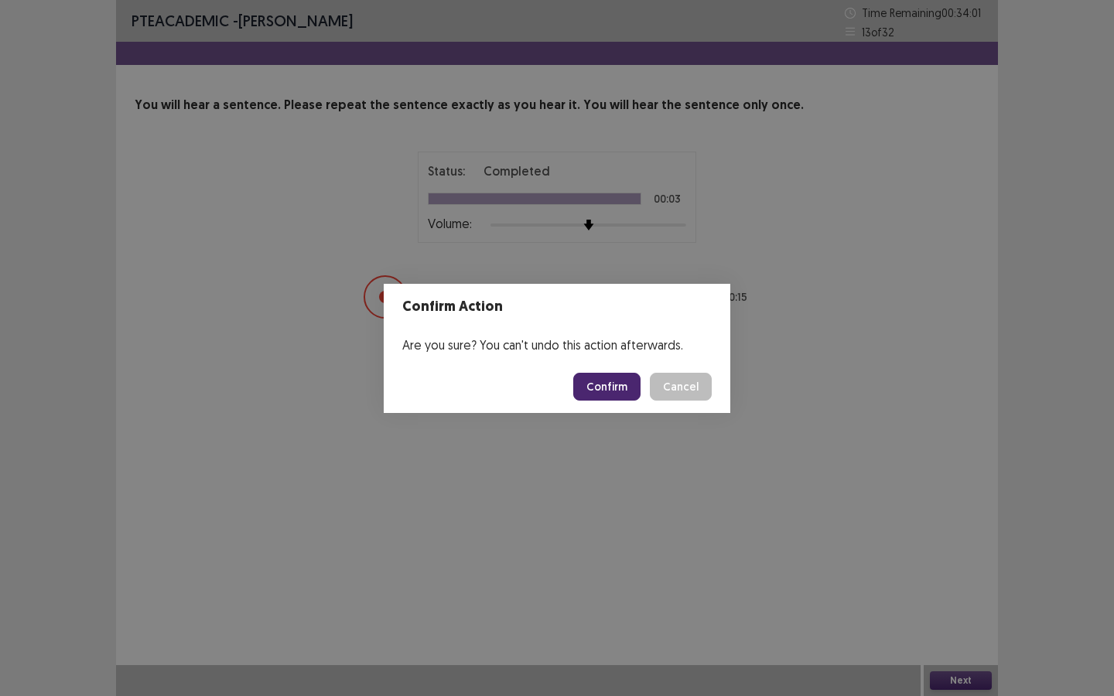
click at [591, 390] on button "Confirm" at bounding box center [606, 387] width 67 height 28
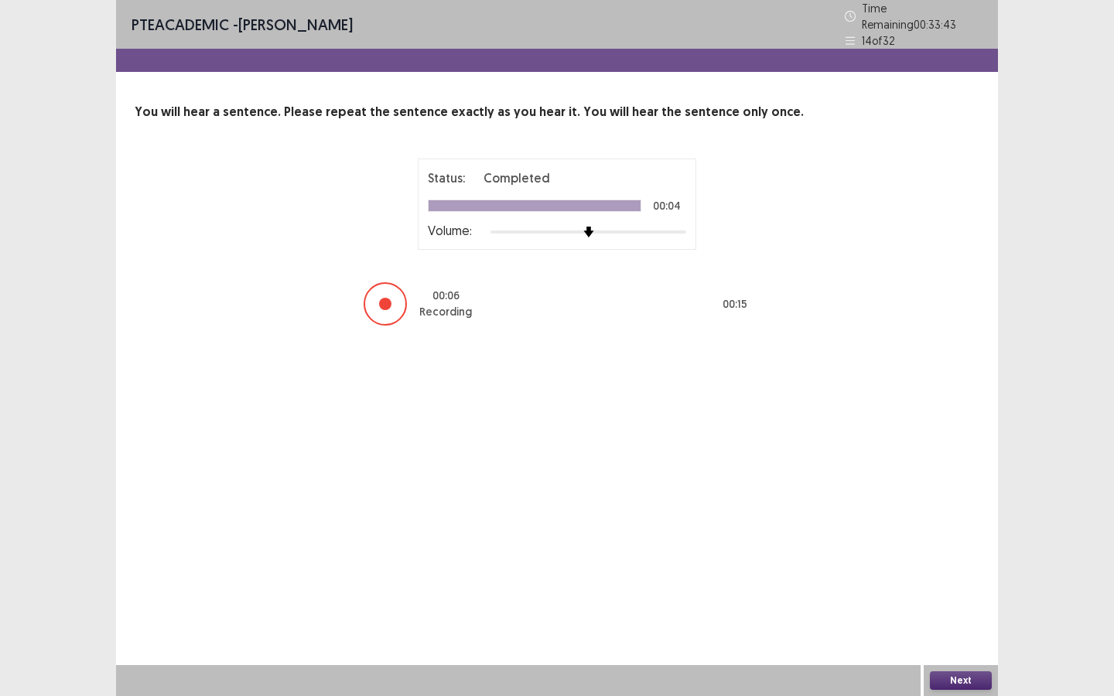
click at [963, 528] on button "Next" at bounding box center [961, 681] width 62 height 19
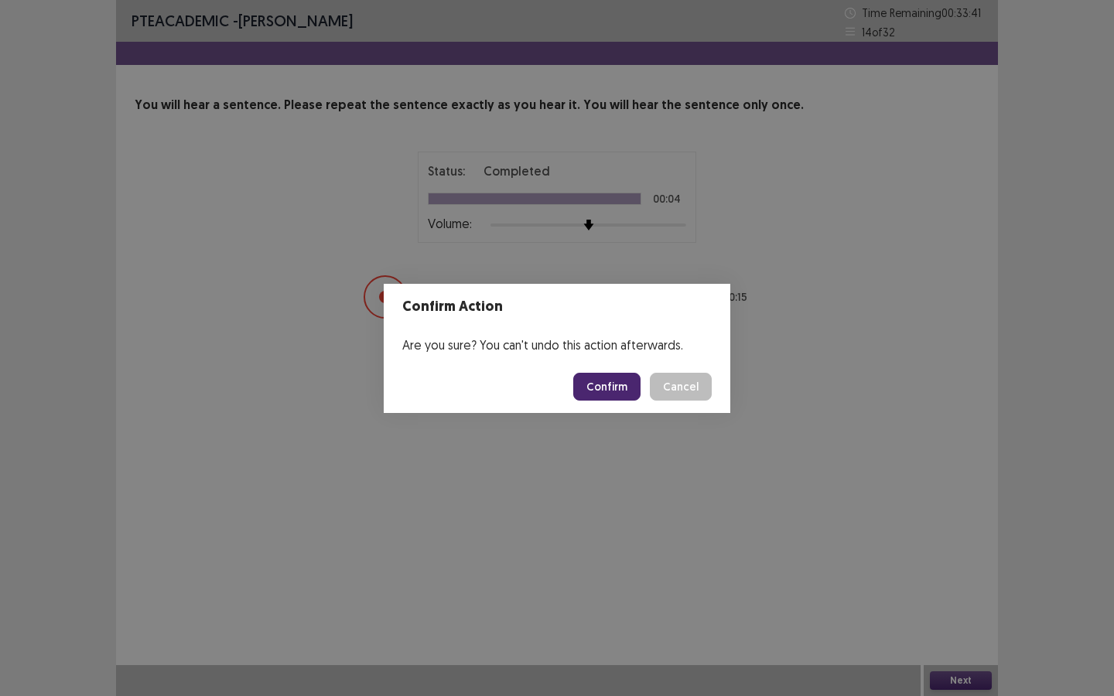
click at [619, 389] on button "Confirm" at bounding box center [606, 387] width 67 height 28
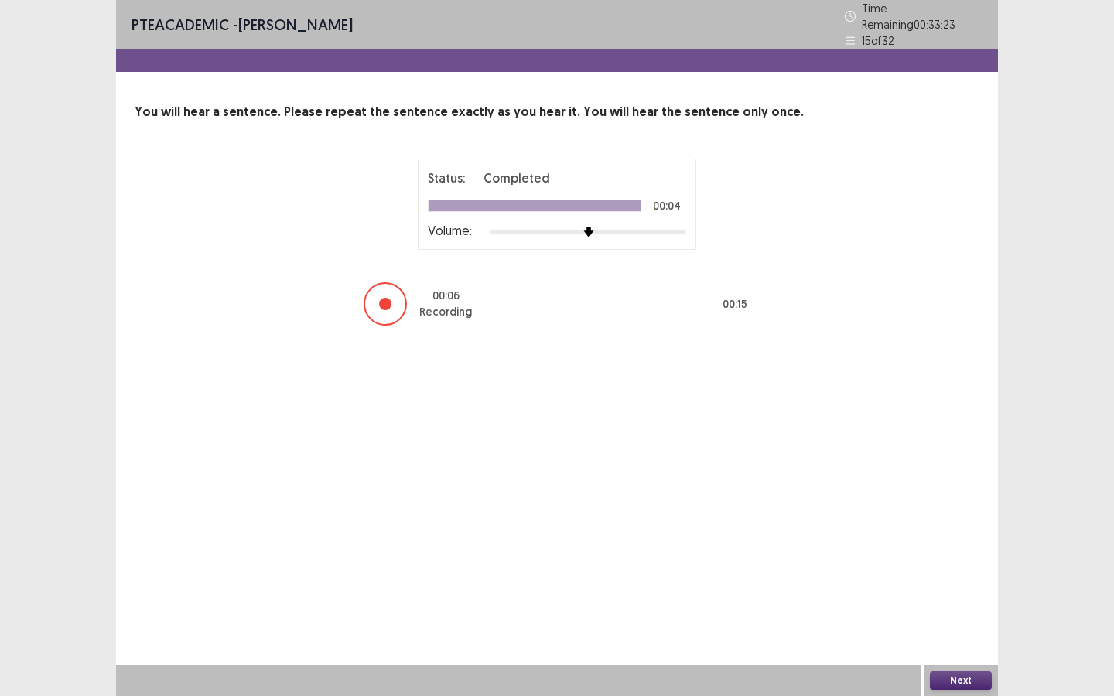
click at [964, 528] on button "Next" at bounding box center [961, 681] width 62 height 19
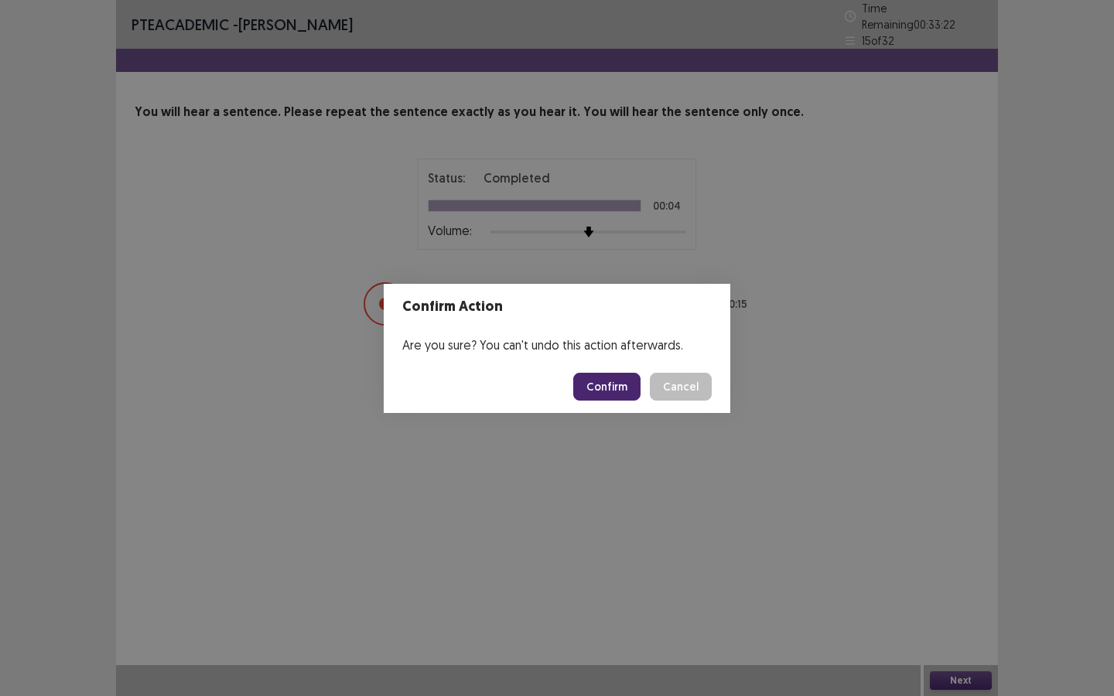
click at [620, 388] on button "Confirm" at bounding box center [606, 387] width 67 height 28
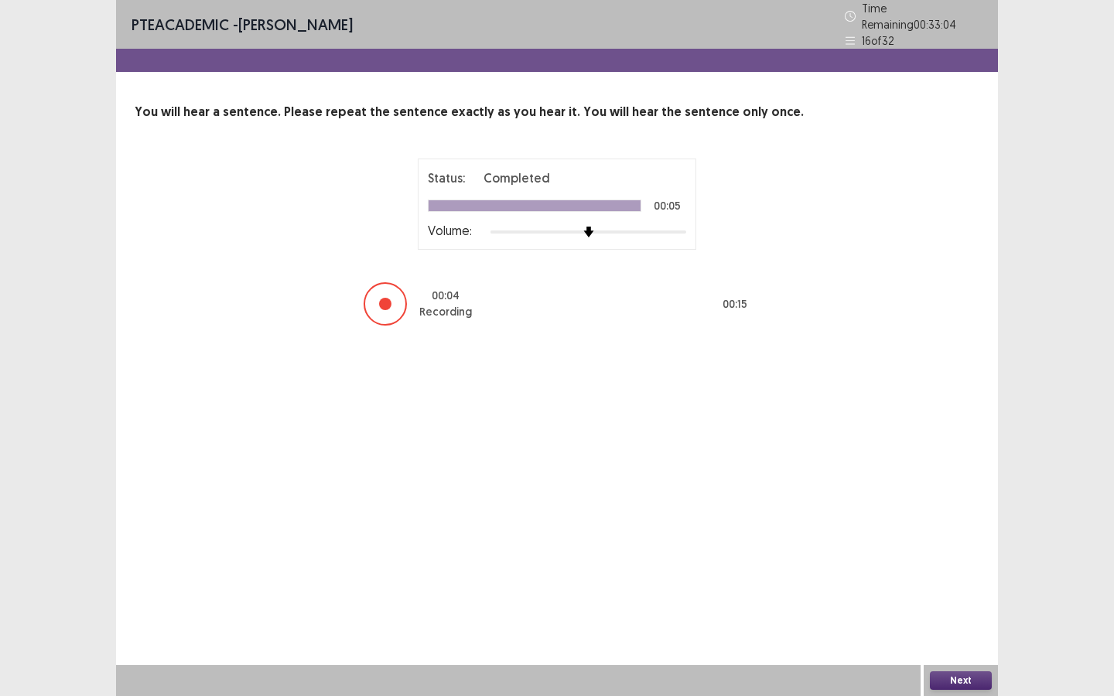
click at [973, 528] on button "Next" at bounding box center [961, 681] width 62 height 19
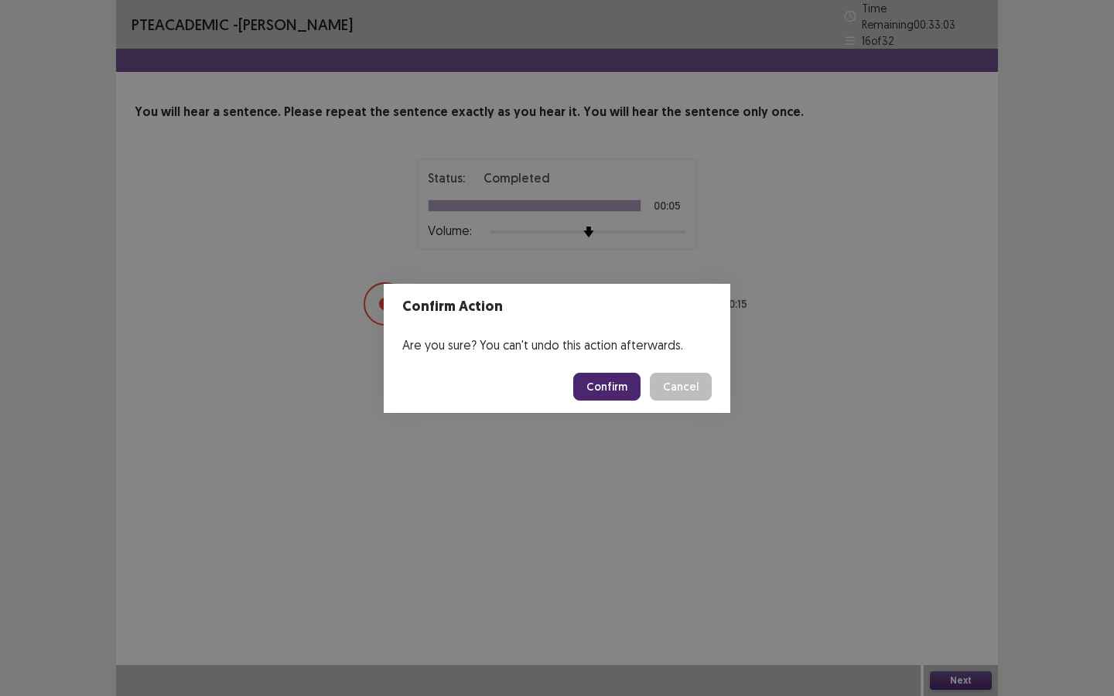
click at [600, 380] on button "Confirm" at bounding box center [606, 387] width 67 height 28
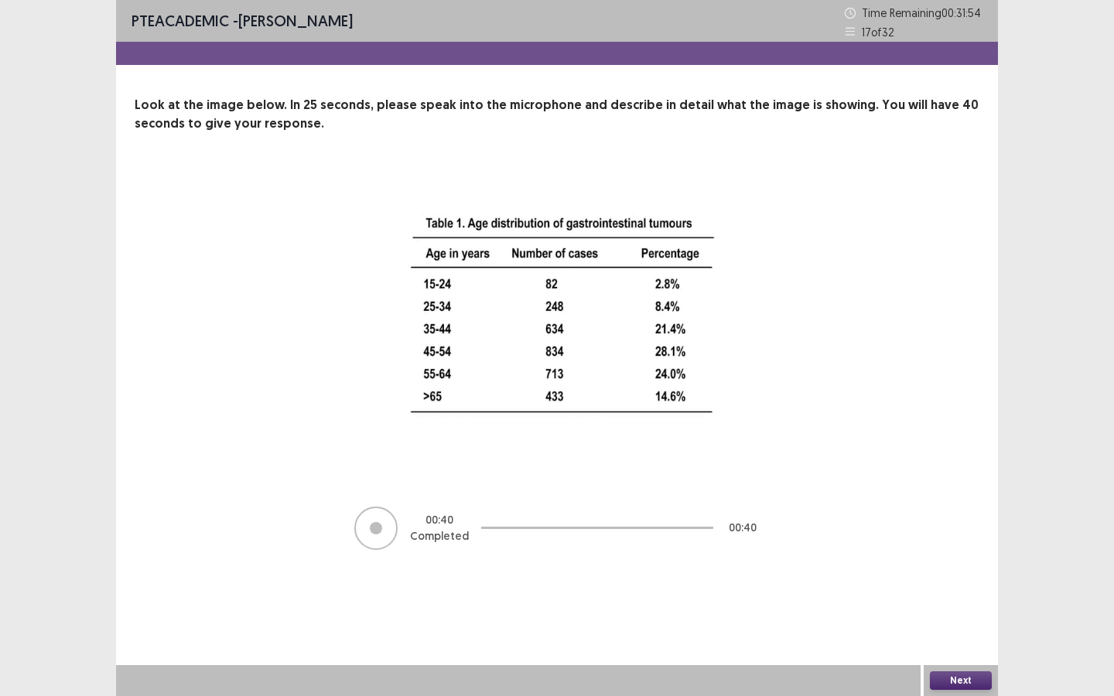
click at [957, 528] on button "Next" at bounding box center [961, 681] width 62 height 19
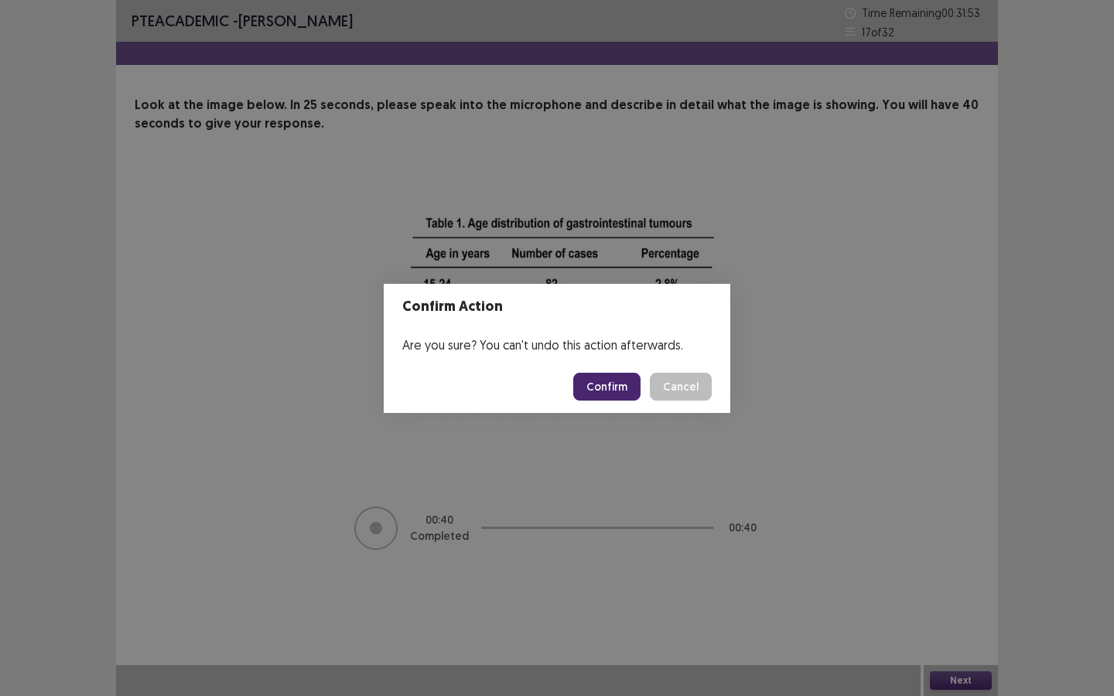
click at [599, 391] on button "Confirm" at bounding box center [606, 387] width 67 height 28
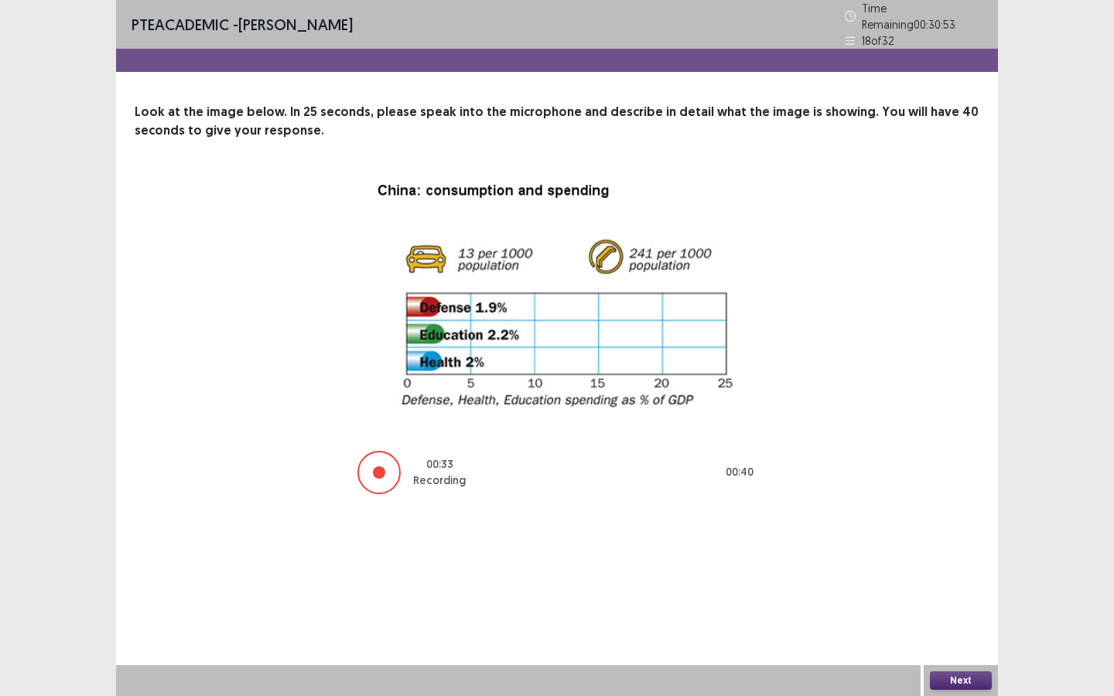
click at [969, 528] on button "Next" at bounding box center [961, 681] width 62 height 19
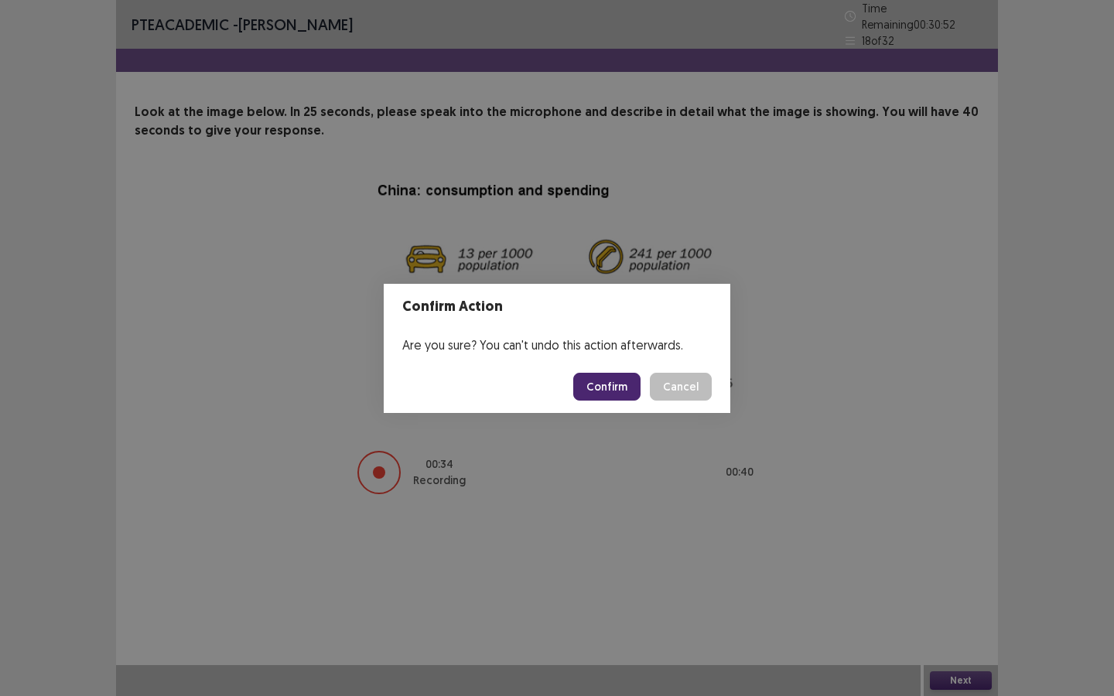
click at [595, 375] on button "Confirm" at bounding box center [606, 387] width 67 height 28
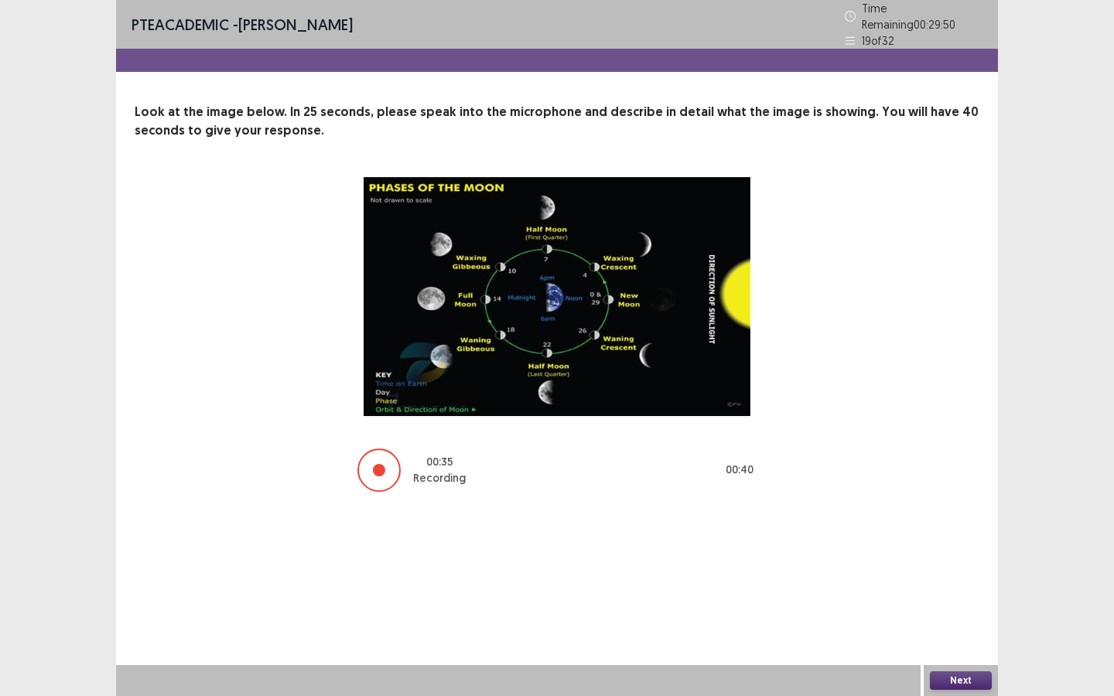
click at [976, 528] on button "Next" at bounding box center [961, 681] width 62 height 19
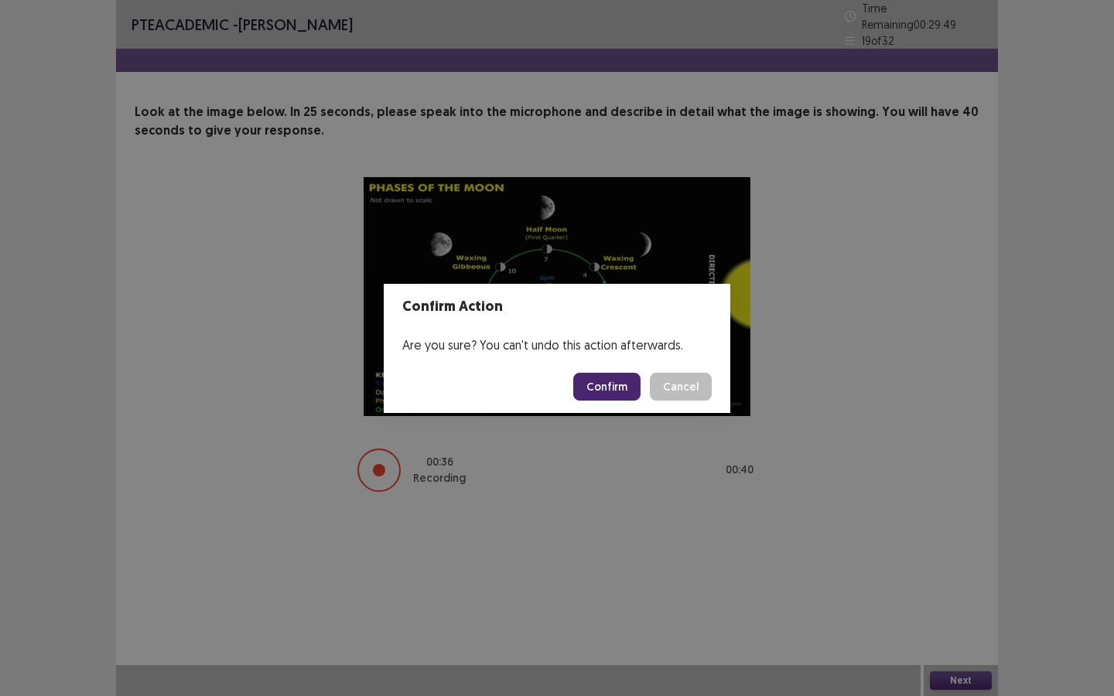
click at [628, 386] on button "Confirm" at bounding box center [606, 387] width 67 height 28
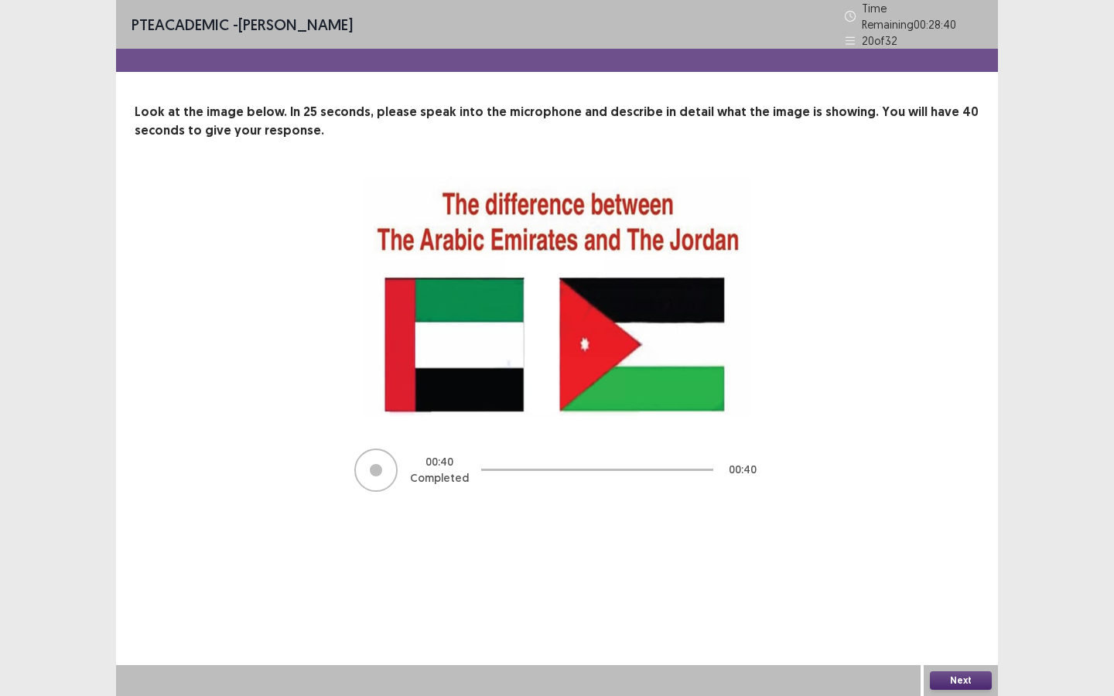
click at [980, 528] on button "Next" at bounding box center [961, 681] width 62 height 19
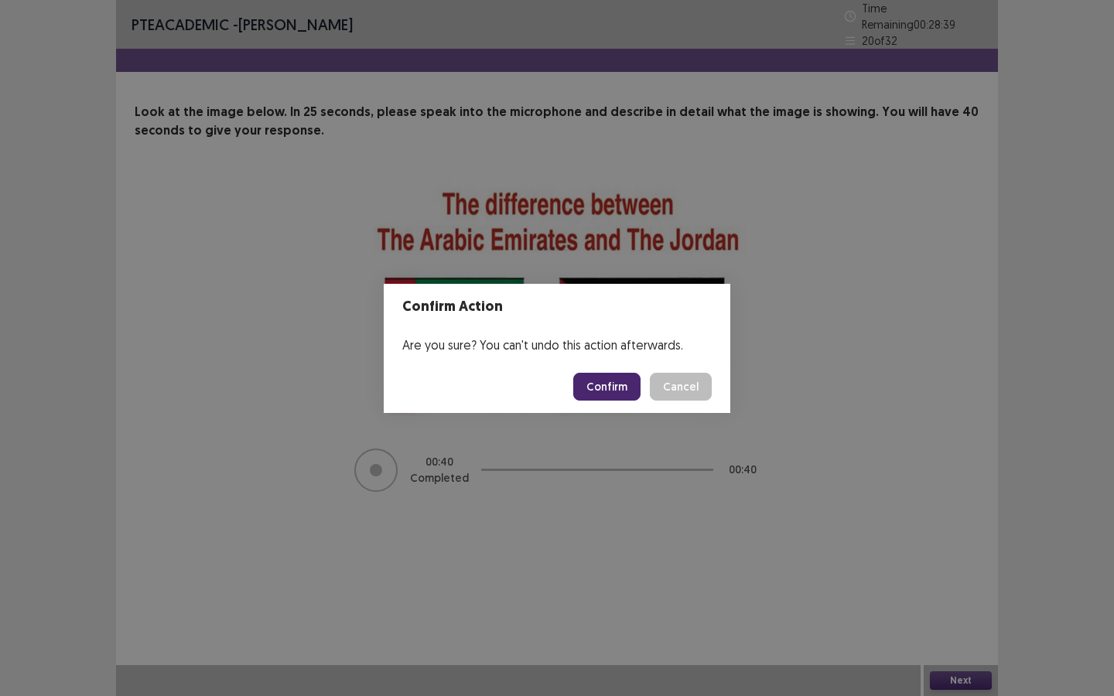
click at [625, 395] on button "Confirm" at bounding box center [606, 387] width 67 height 28
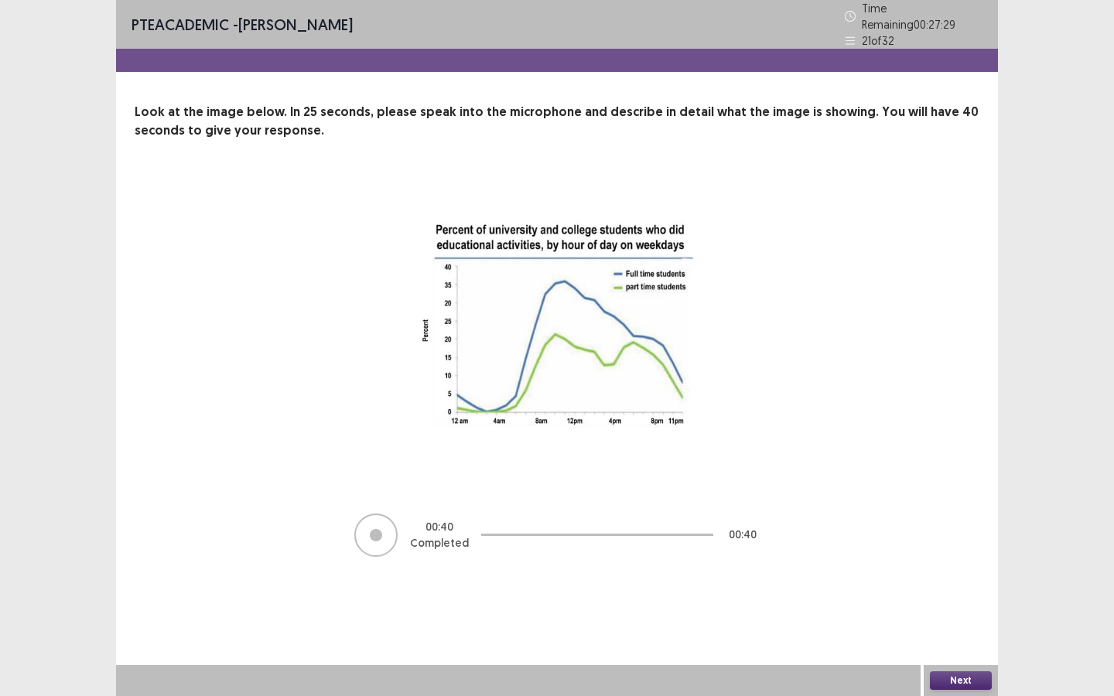
click at [969, 528] on button "Next" at bounding box center [961, 681] width 62 height 19
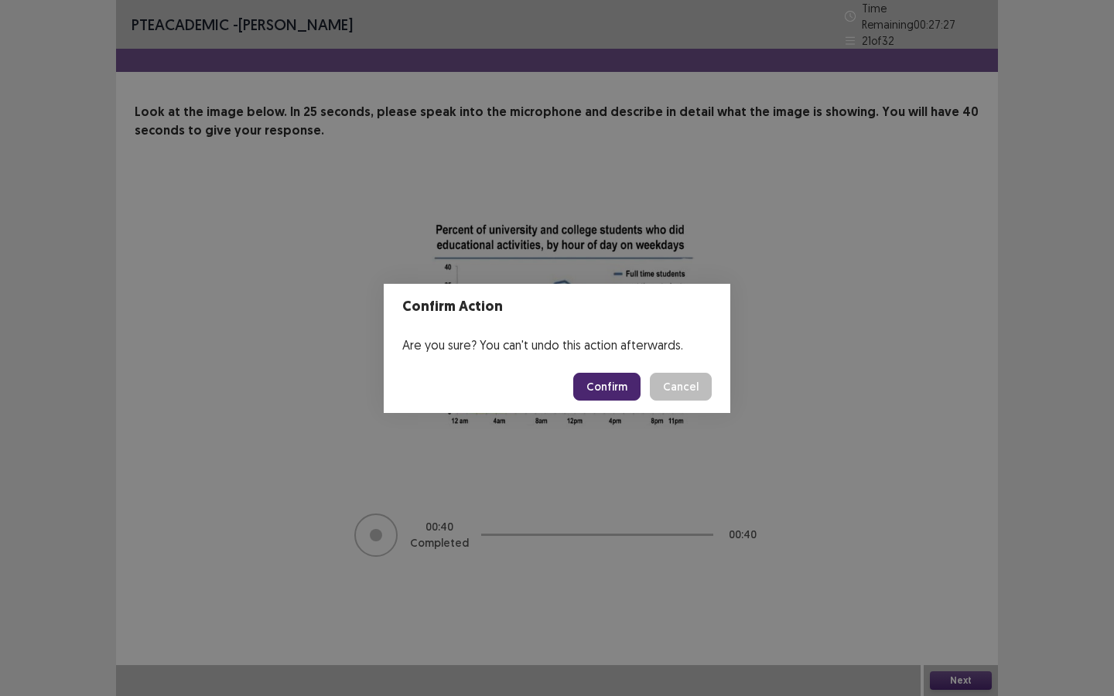
click at [600, 387] on button "Confirm" at bounding box center [606, 387] width 67 height 28
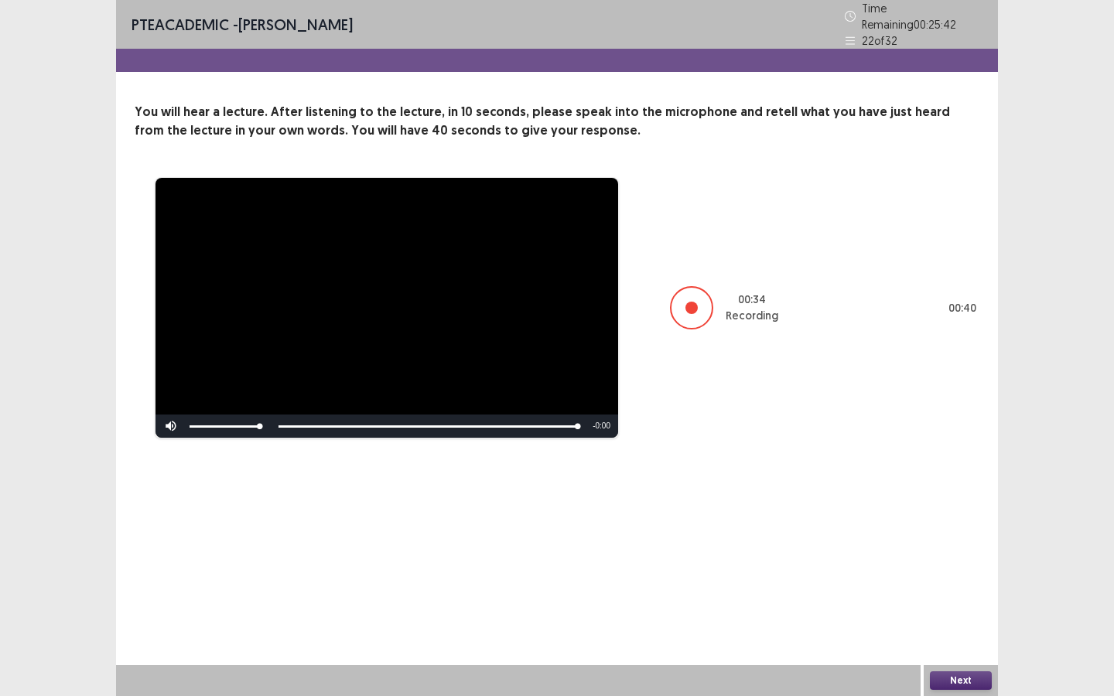
click at [953, 528] on button "Next" at bounding box center [961, 681] width 62 height 19
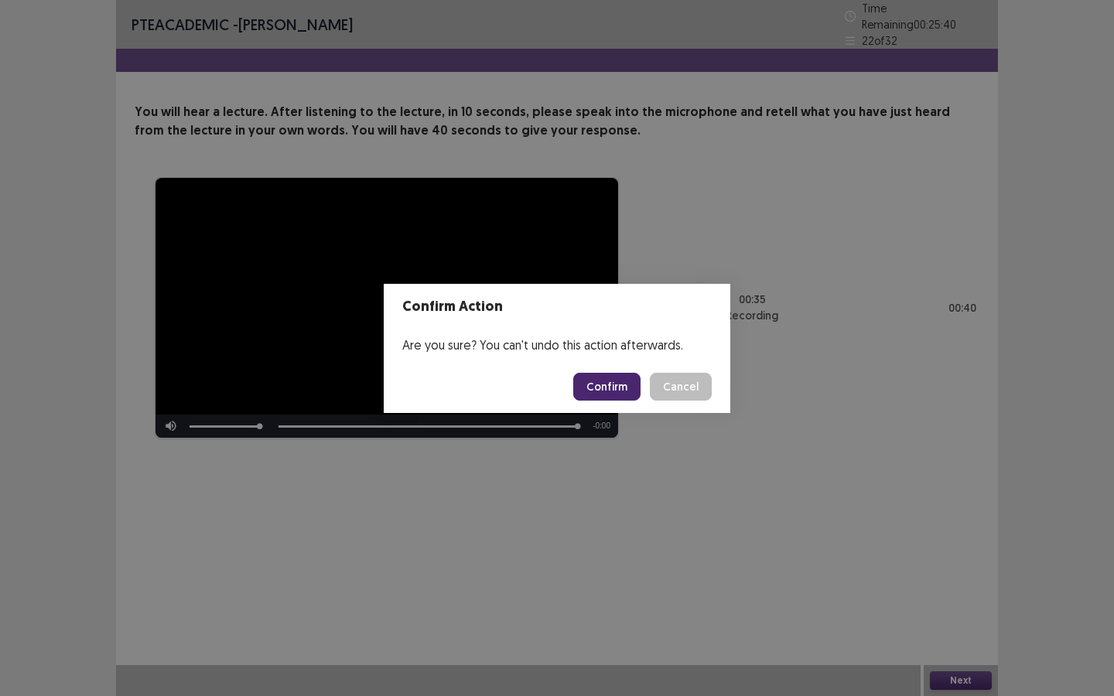
click at [603, 388] on button "Confirm" at bounding box center [606, 387] width 67 height 28
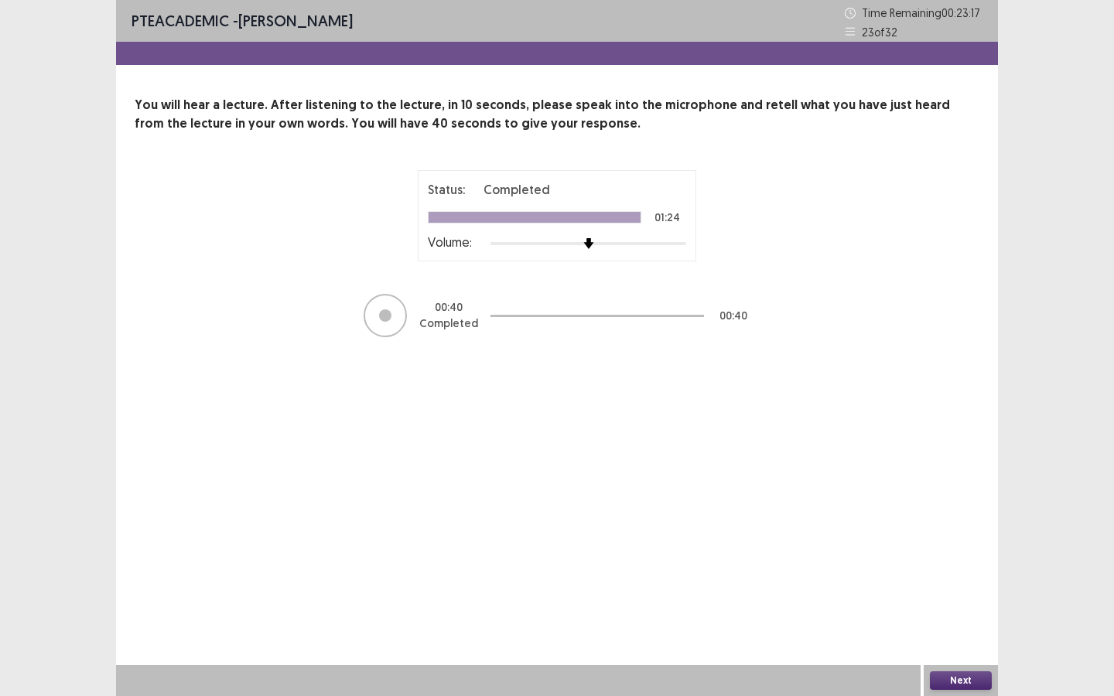
click at [984, 528] on button "Next" at bounding box center [961, 681] width 62 height 19
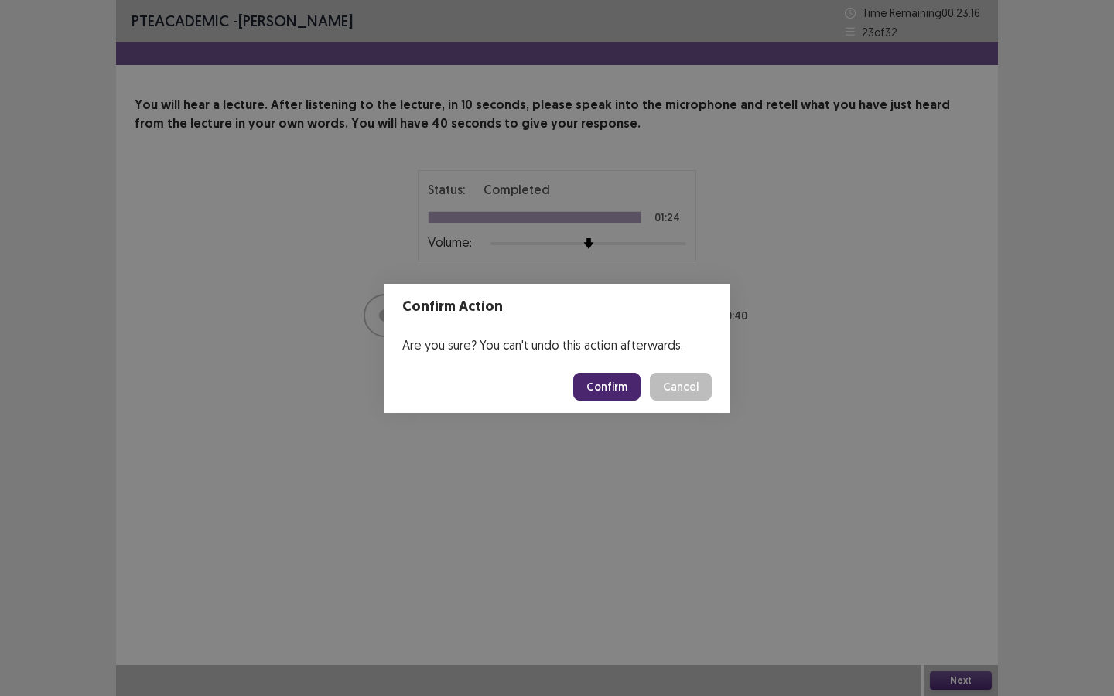
click at [620, 387] on button "Confirm" at bounding box center [606, 387] width 67 height 28
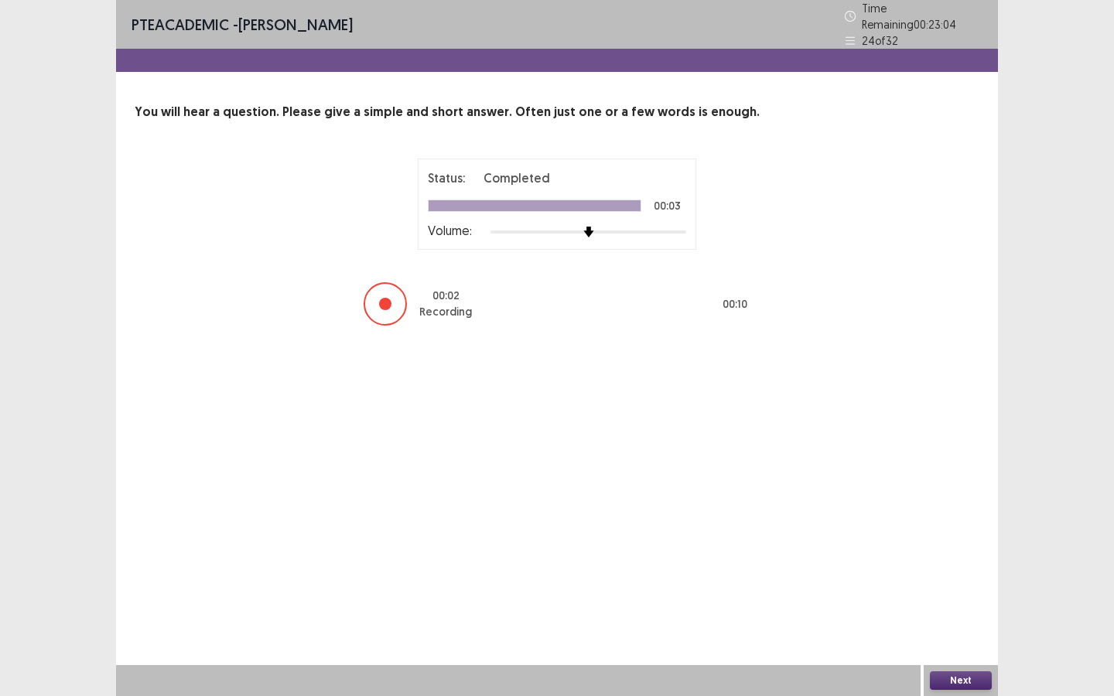
click at [978, 528] on button "Next" at bounding box center [961, 681] width 62 height 19
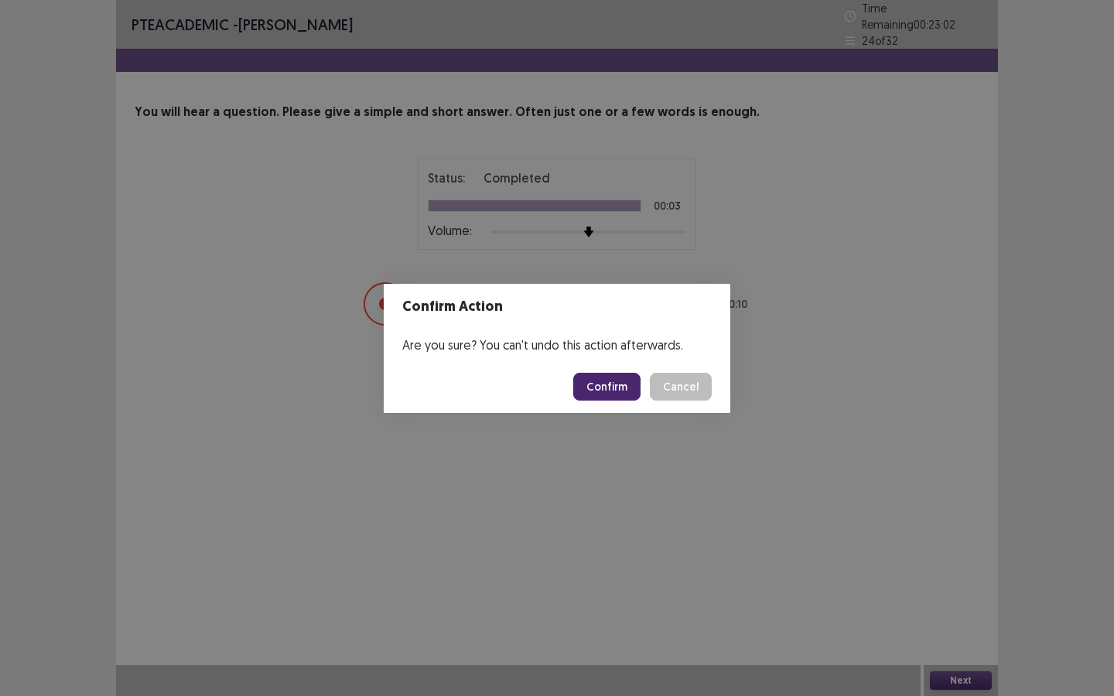
click at [614, 396] on button "Confirm" at bounding box center [606, 387] width 67 height 28
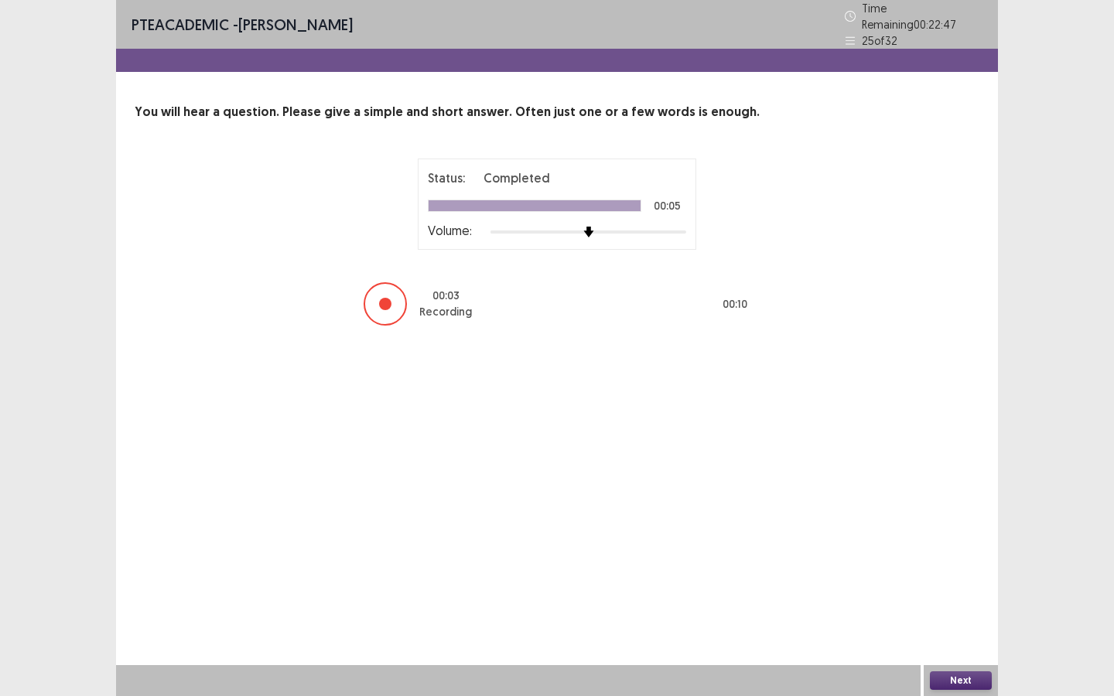
click at [956, 528] on button "Next" at bounding box center [961, 681] width 62 height 19
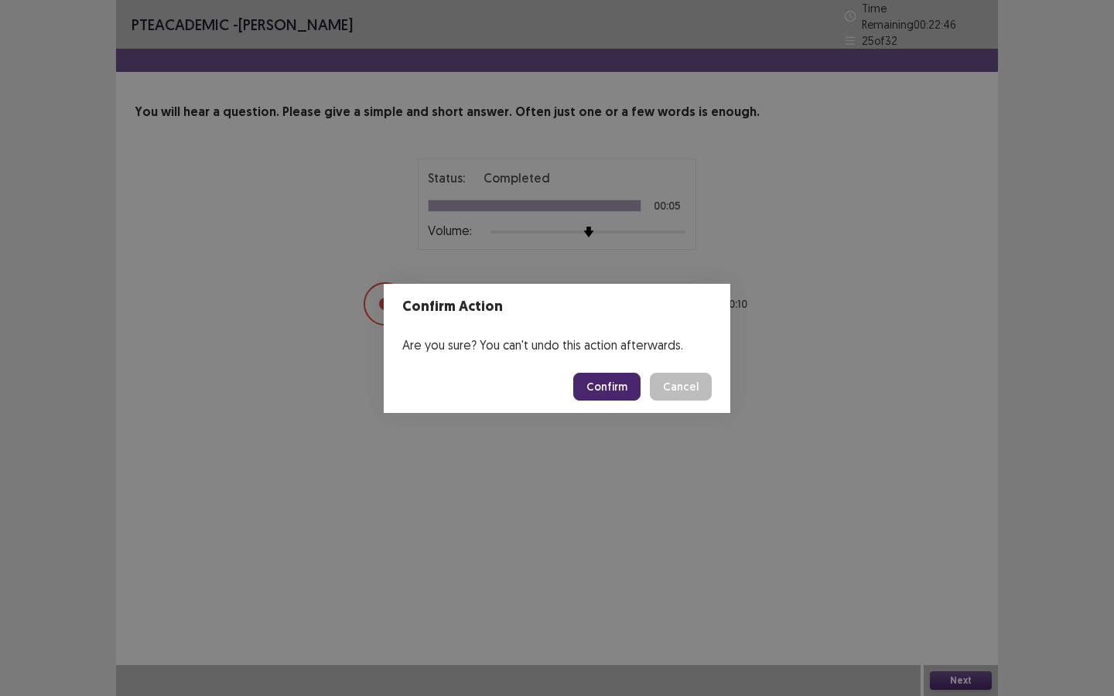
click at [612, 382] on button "Confirm" at bounding box center [606, 387] width 67 height 28
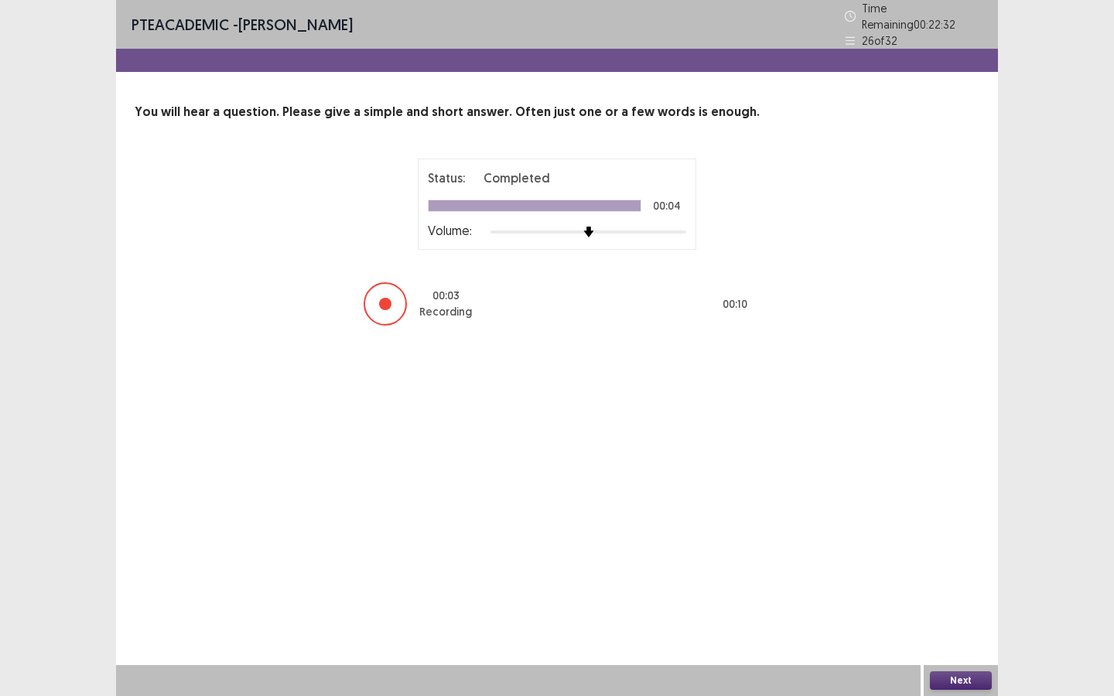
click at [960, 528] on button "Next" at bounding box center [961, 681] width 62 height 19
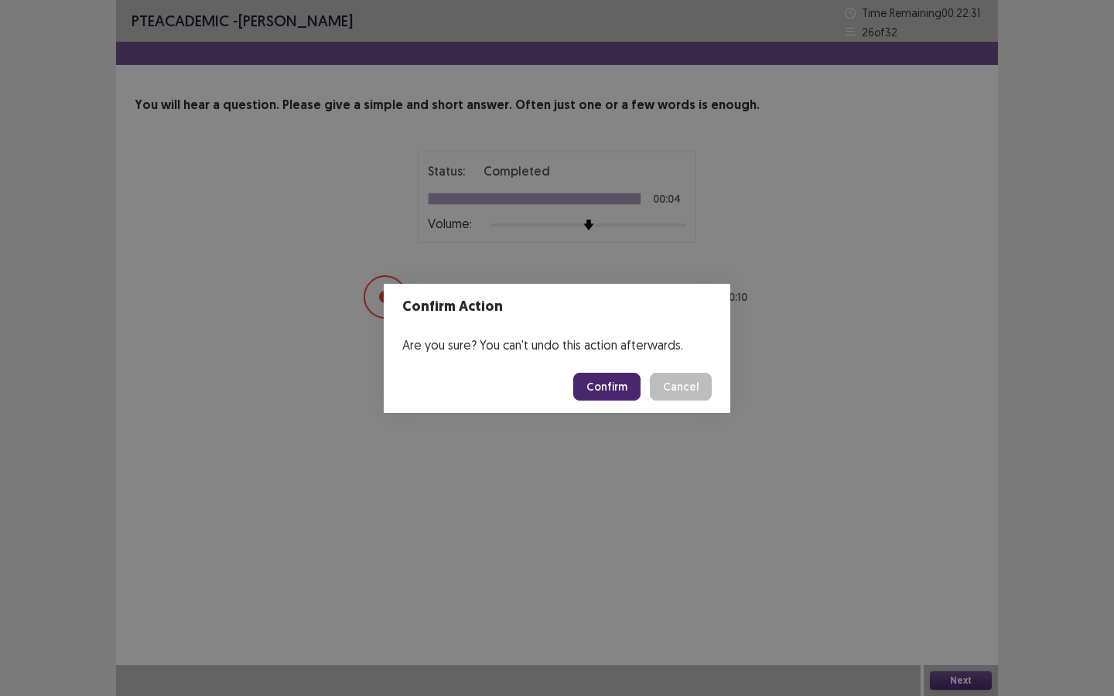
click at [601, 387] on button "Confirm" at bounding box center [606, 387] width 67 height 28
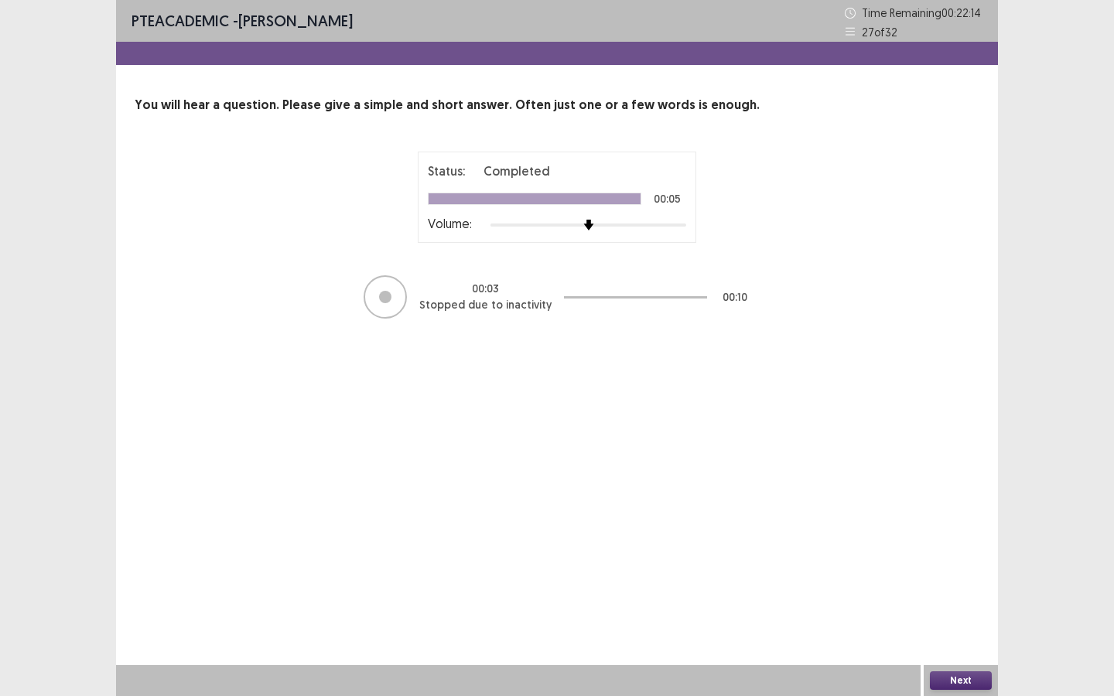
click at [979, 528] on button "Next" at bounding box center [961, 681] width 62 height 19
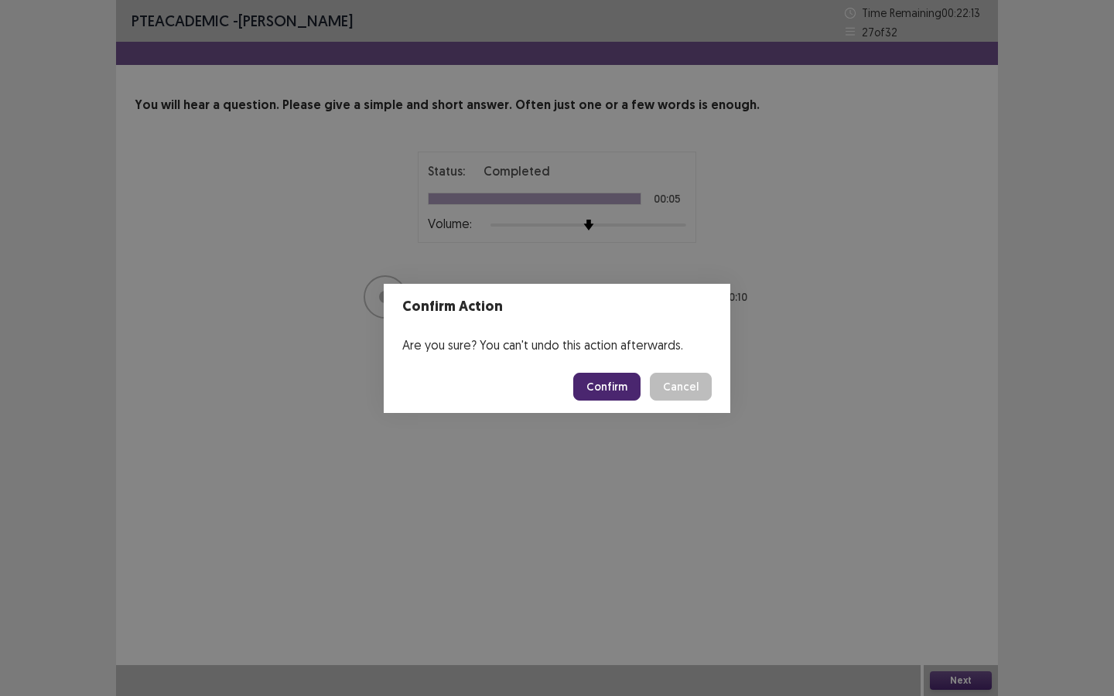
click at [615, 391] on button "Confirm" at bounding box center [606, 387] width 67 height 28
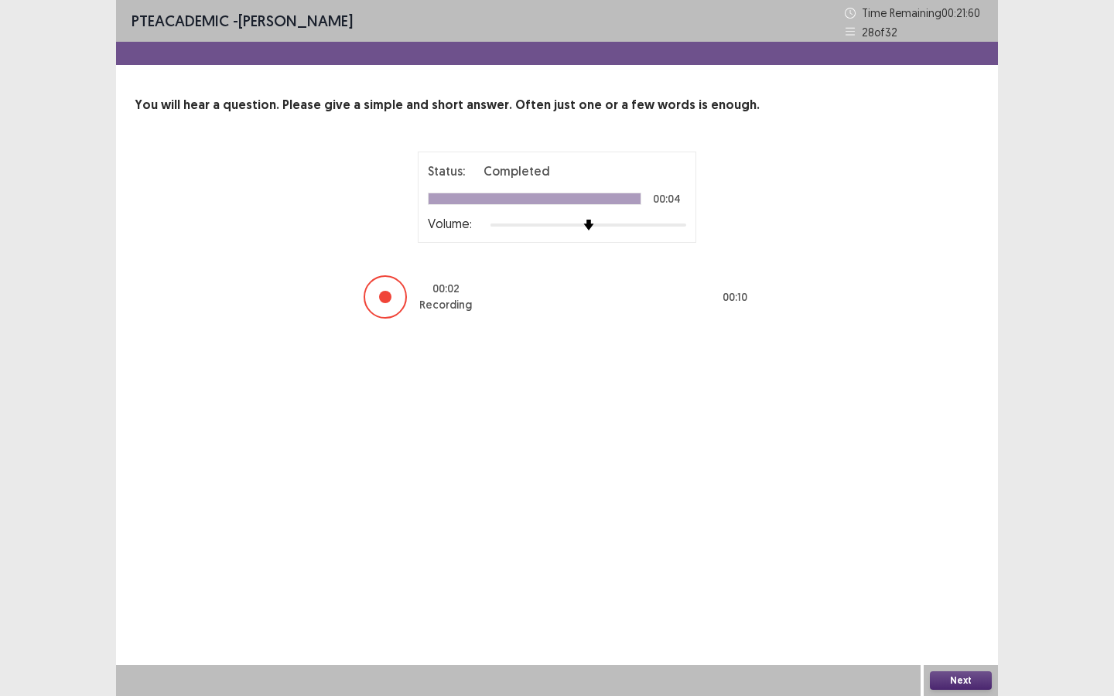
click at [966, 528] on button "Next" at bounding box center [961, 681] width 62 height 19
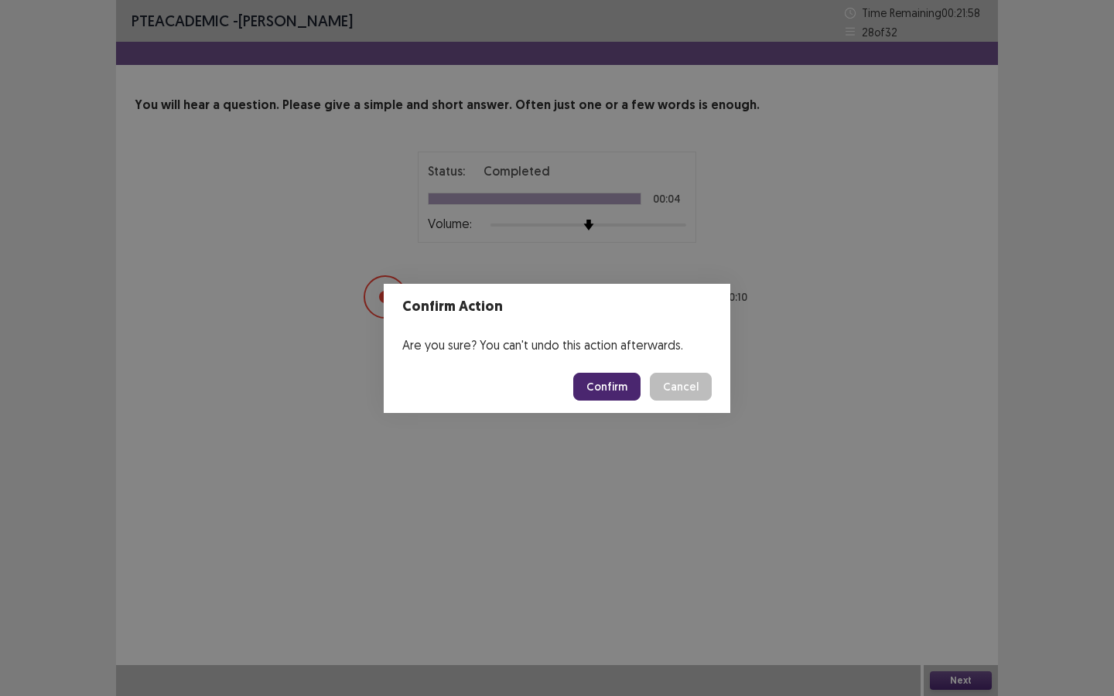
click at [613, 387] on button "Confirm" at bounding box center [606, 387] width 67 height 28
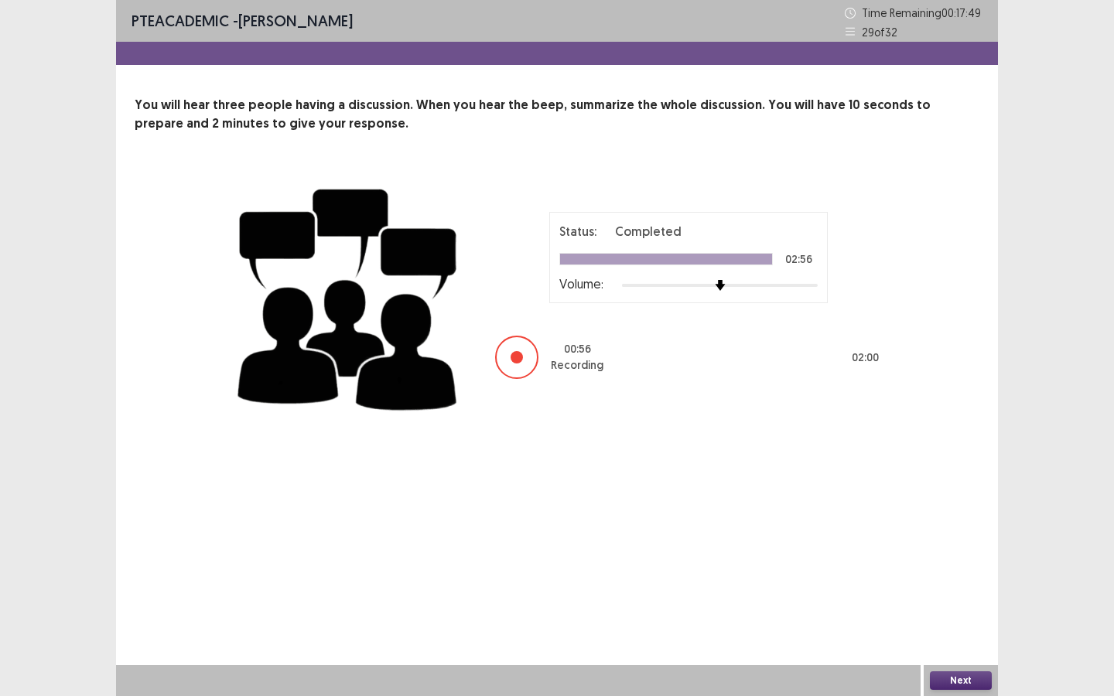
click at [512, 316] on div "Status: Completed 02:56 Volume: 00 : 56 Recording 02 : 00" at bounding box center [688, 296] width 387 height 169
click at [958, 528] on button "Next" at bounding box center [961, 681] width 62 height 19
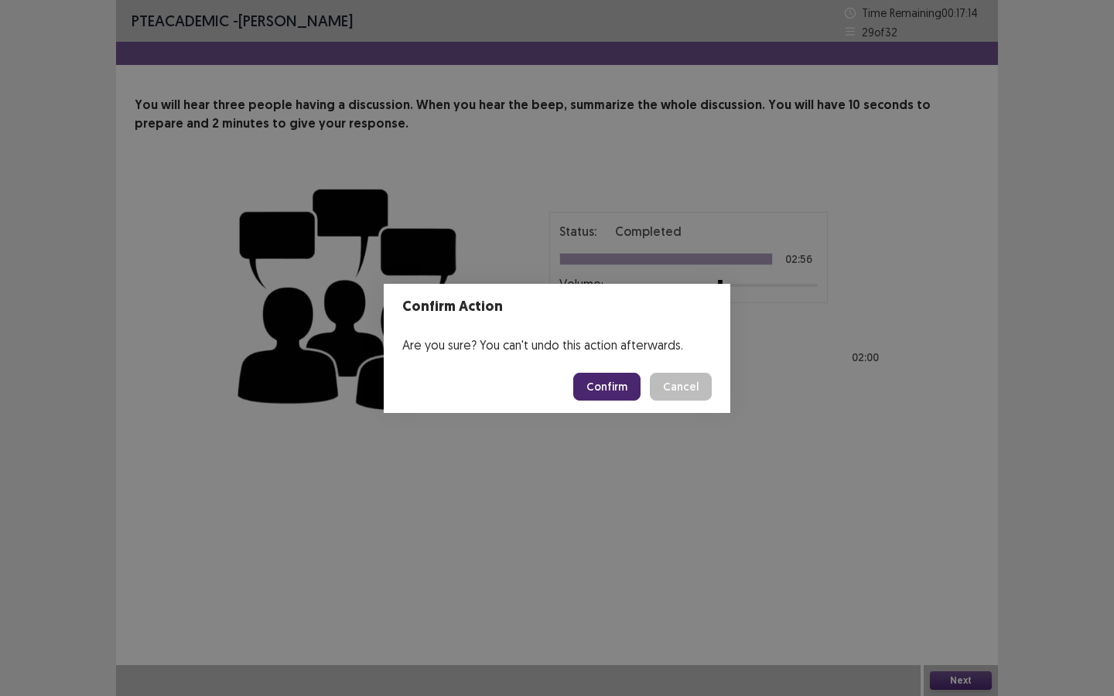
click at [617, 388] on button "Confirm" at bounding box center [606, 387] width 67 height 28
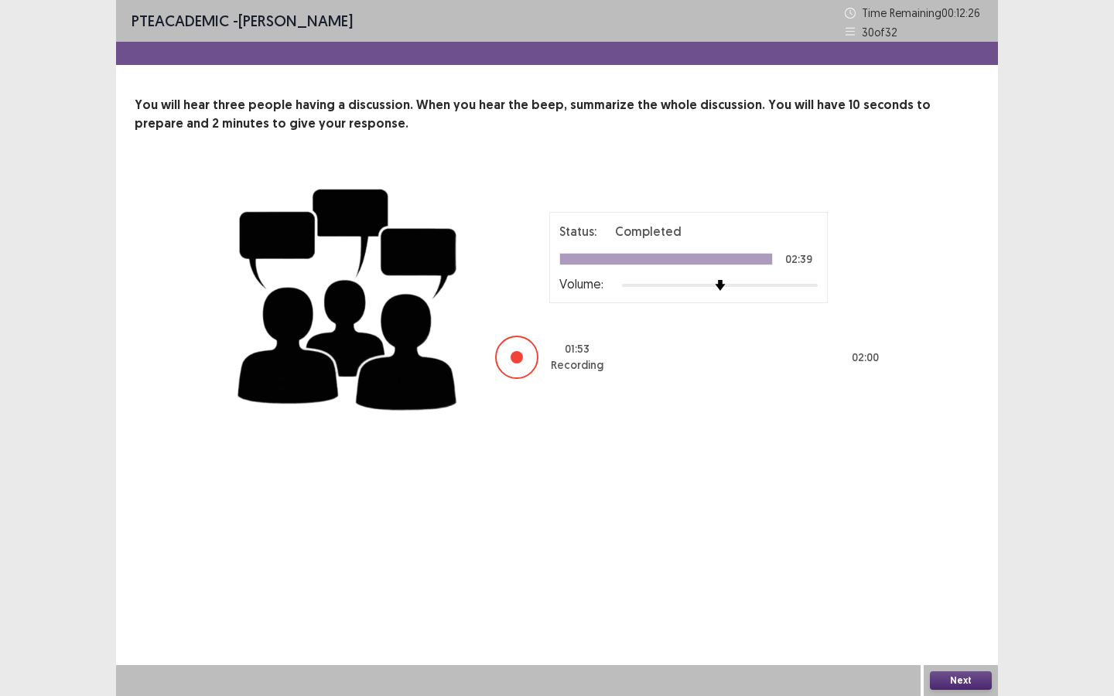
click at [970, 528] on button "Next" at bounding box center [961, 681] width 62 height 19
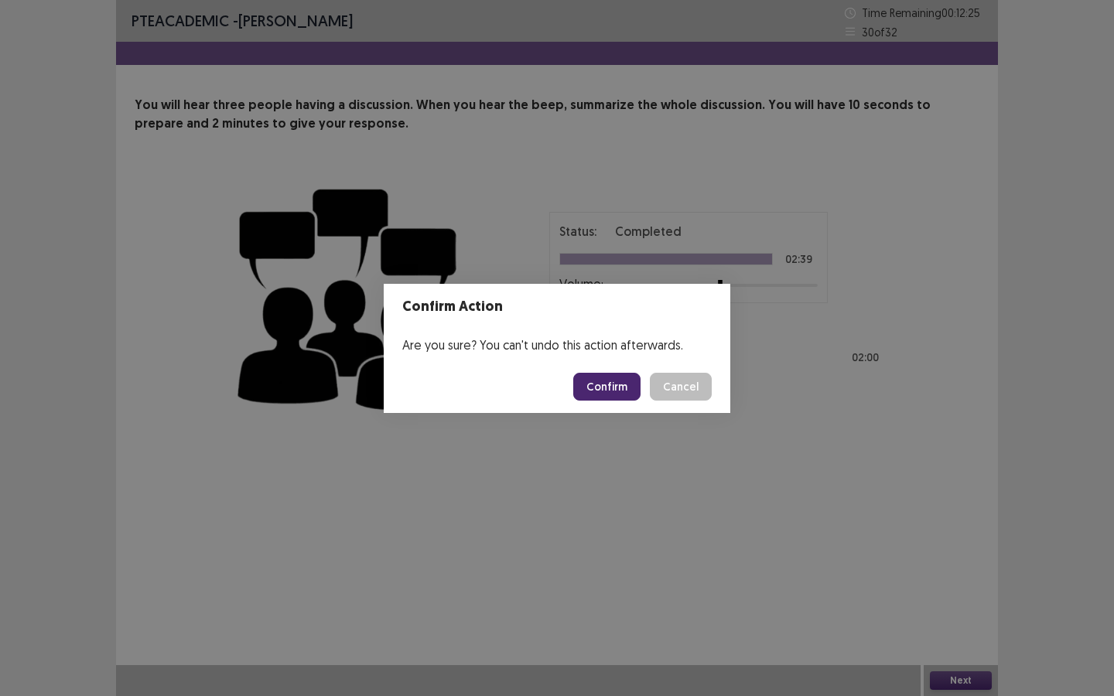
click at [620, 391] on button "Confirm" at bounding box center [606, 387] width 67 height 28
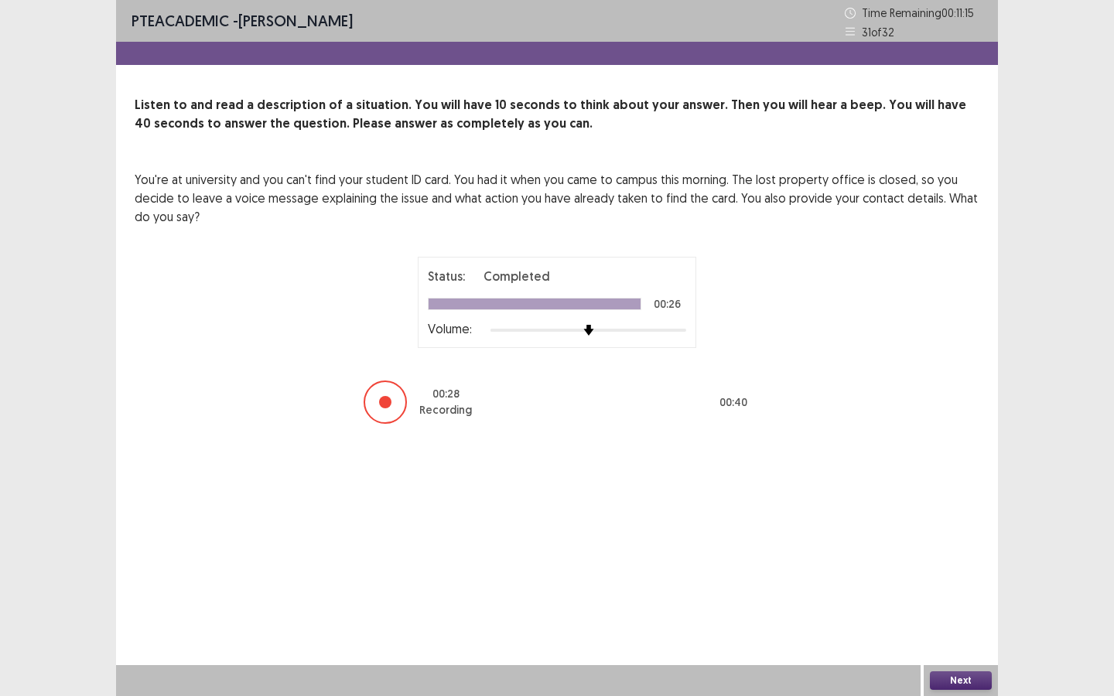
click at [968, 528] on button "Next" at bounding box center [961, 681] width 62 height 19
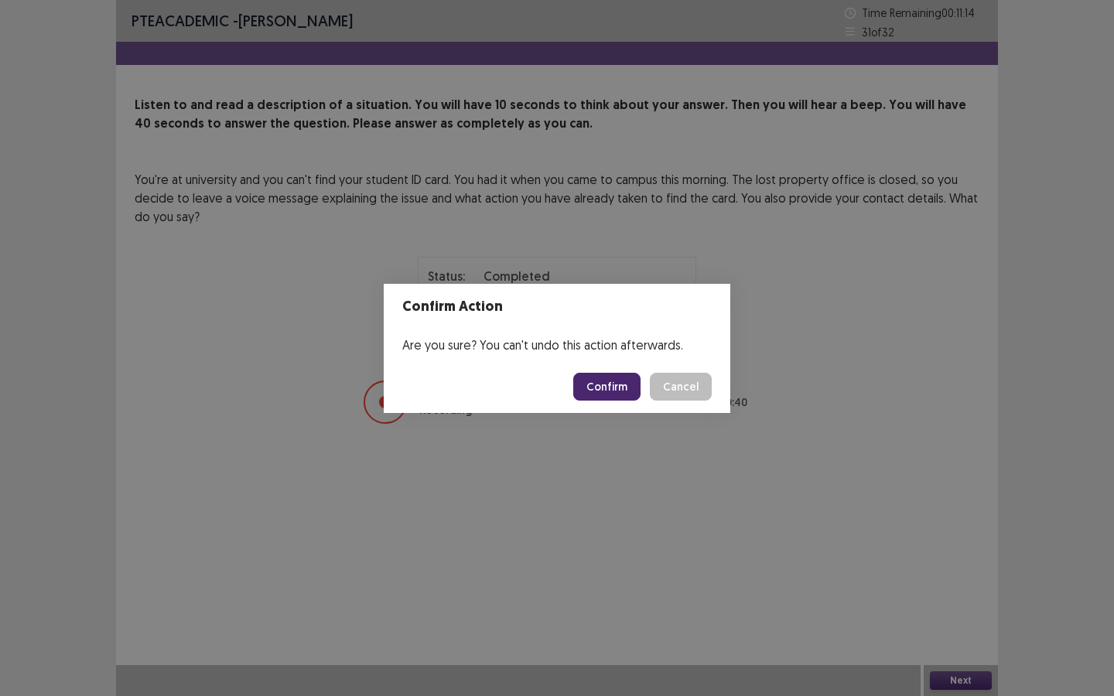
click at [611, 392] on button "Confirm" at bounding box center [606, 387] width 67 height 28
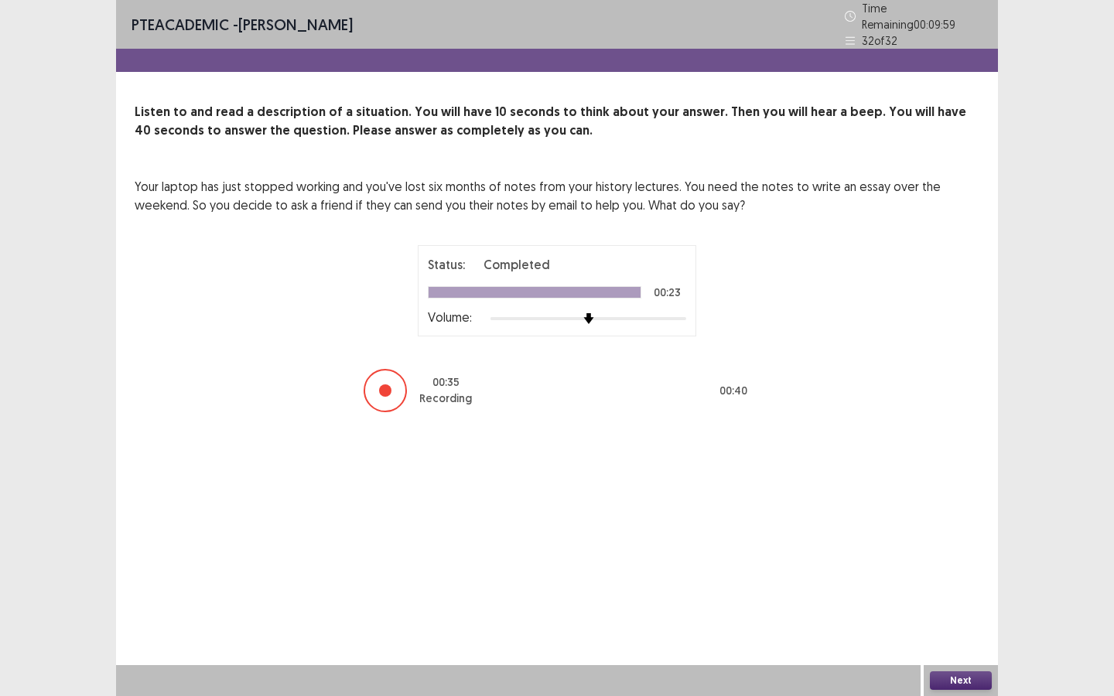
click at [979, 682] on button "Next" at bounding box center [961, 681] width 62 height 19
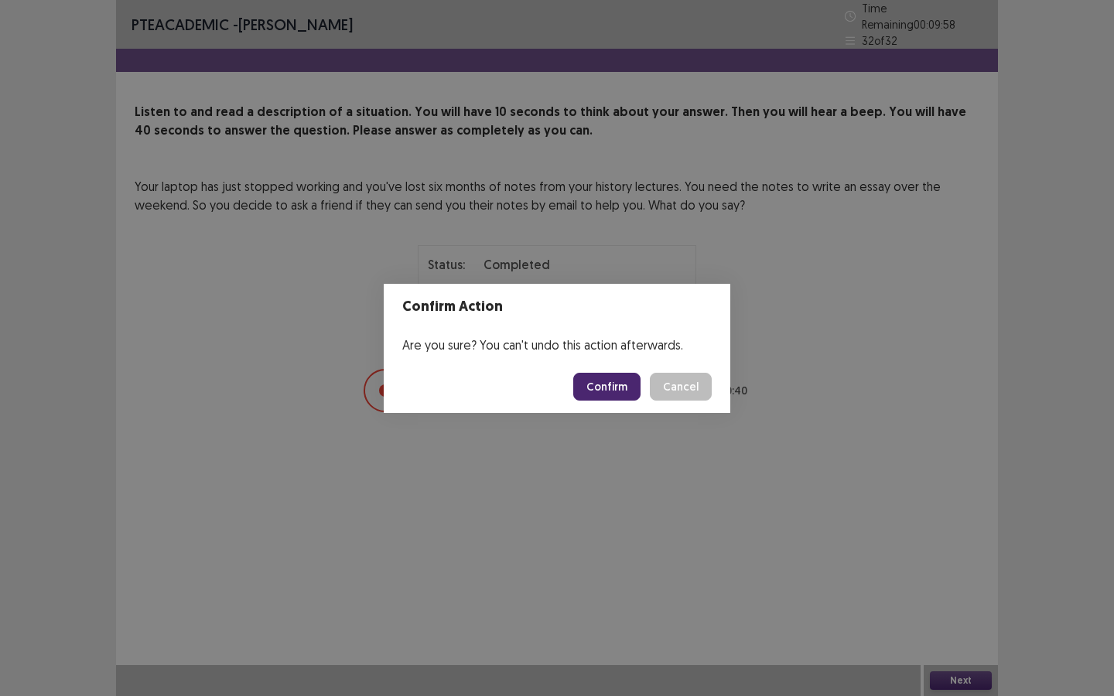
click at [618, 391] on button "Confirm" at bounding box center [606, 387] width 67 height 28
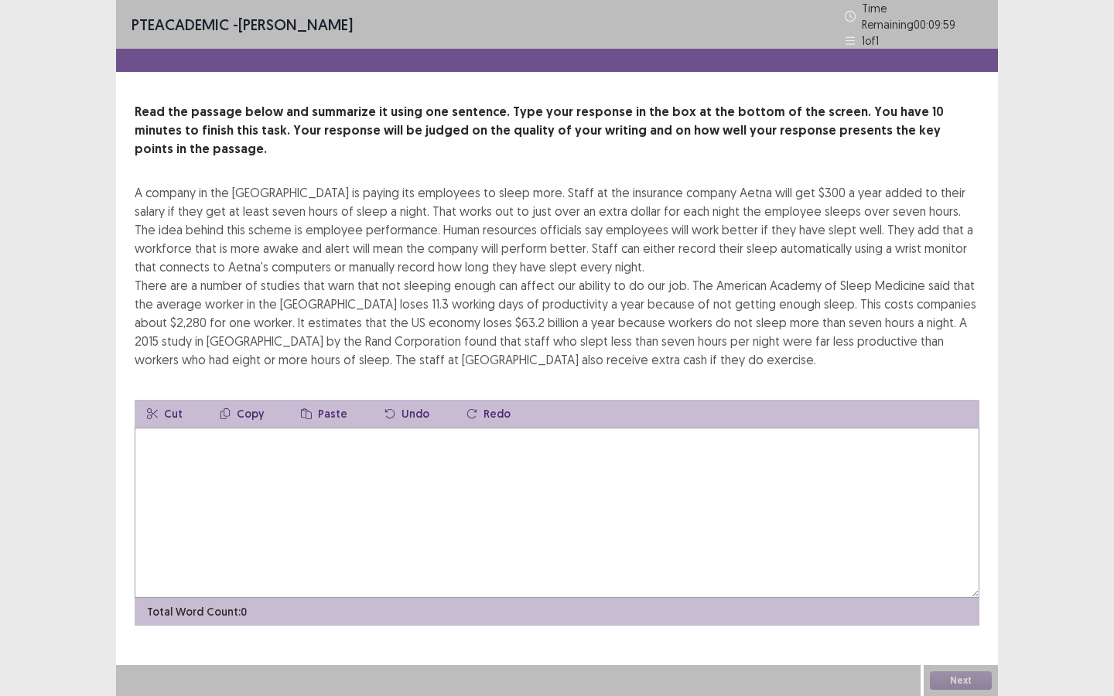
click at [586, 446] on textarea at bounding box center [557, 513] width 845 height 170
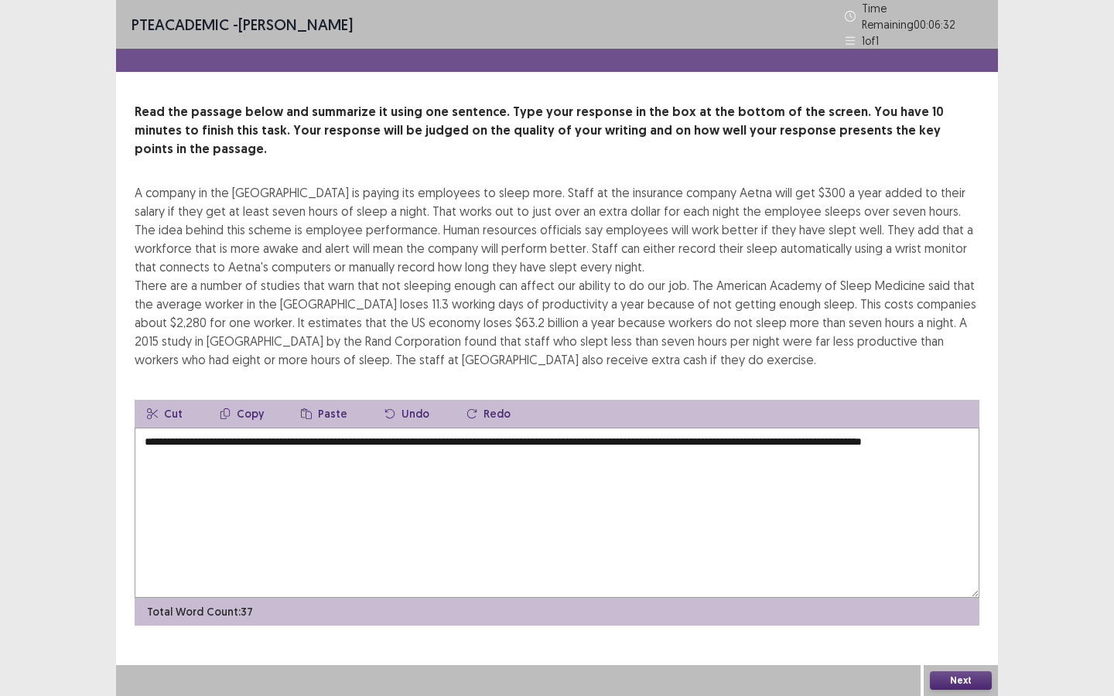
click at [948, 428] on textarea "**********" at bounding box center [557, 513] width 845 height 170
click at [296, 440] on textarea "**********" at bounding box center [557, 513] width 845 height 170
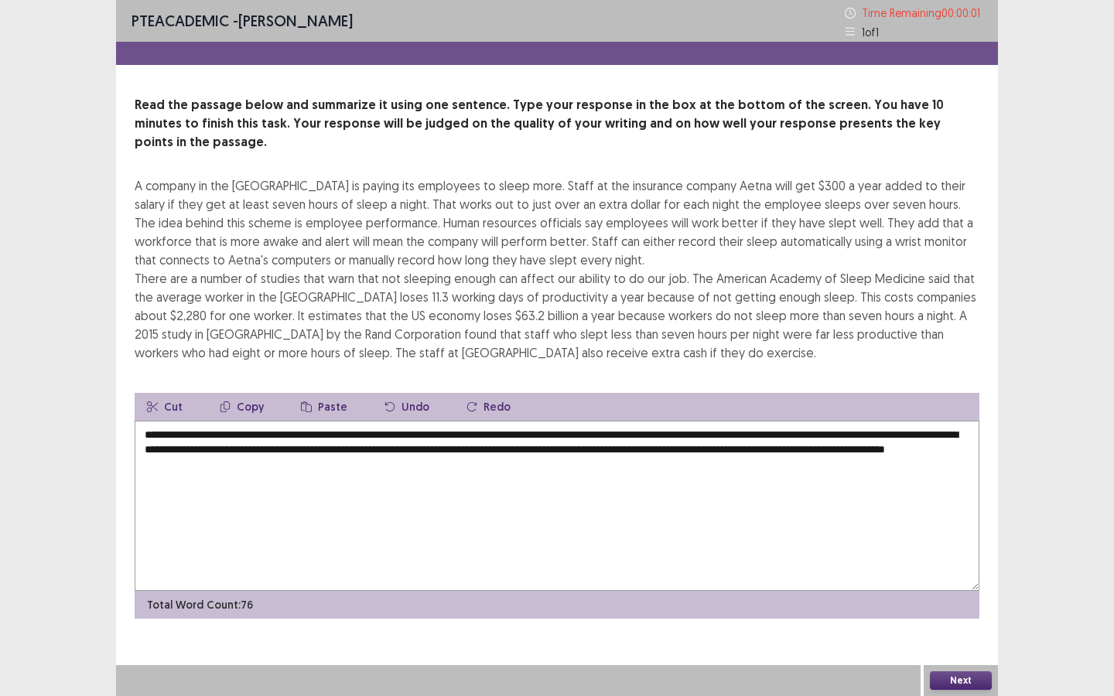
type textarea "**********"
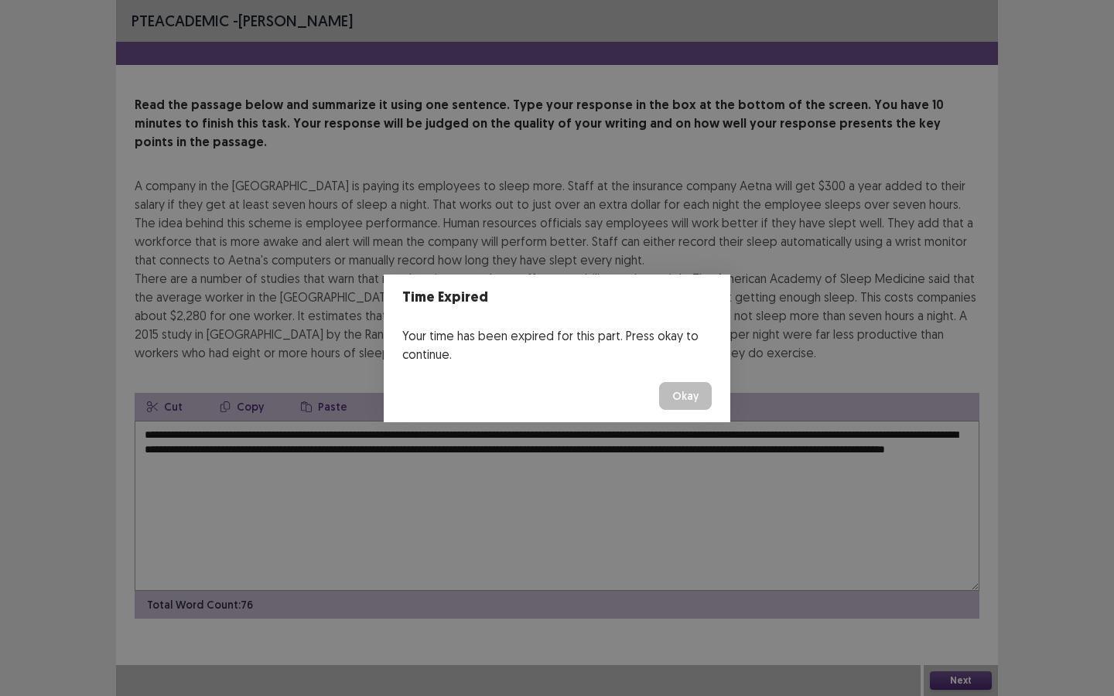
click at [705, 407] on button "Okay" at bounding box center [685, 396] width 53 height 28
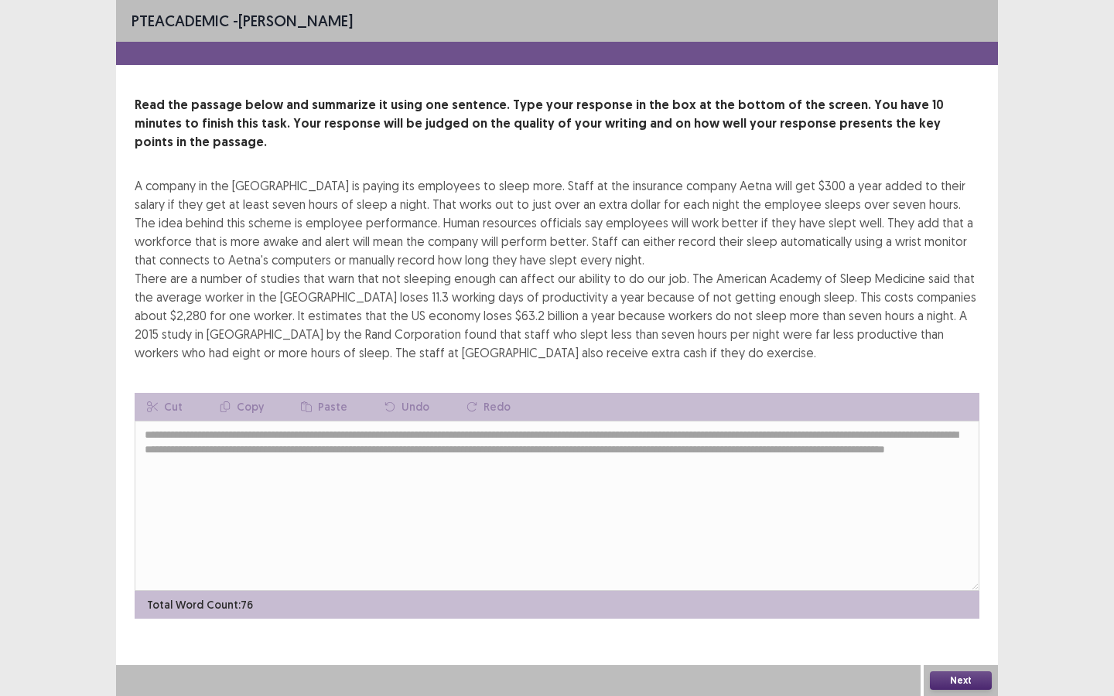
click at [967, 678] on button "Next" at bounding box center [961, 681] width 62 height 19
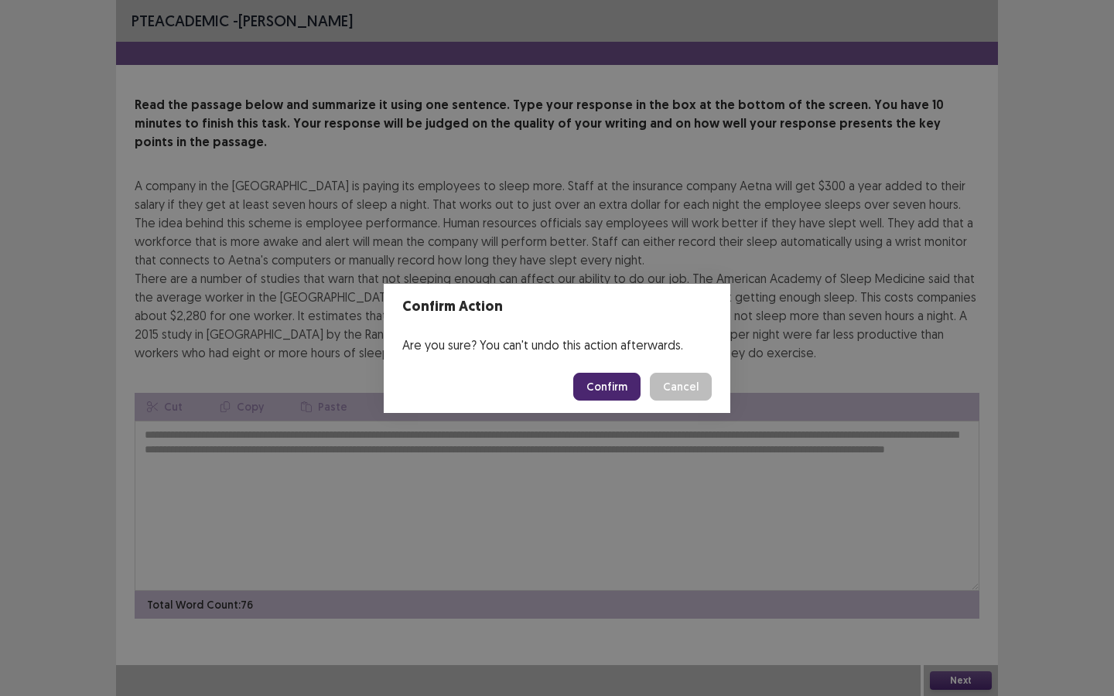
click at [596, 388] on button "Confirm" at bounding box center [606, 387] width 67 height 28
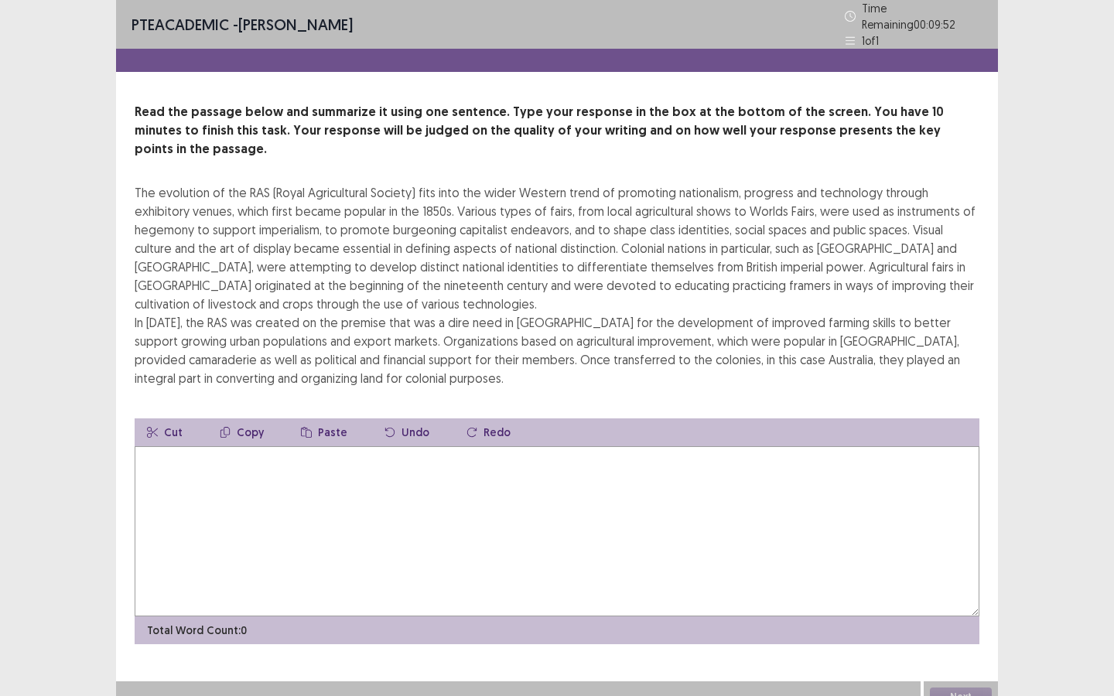
click at [839, 468] on textarea at bounding box center [557, 531] width 845 height 170
type textarea "*"
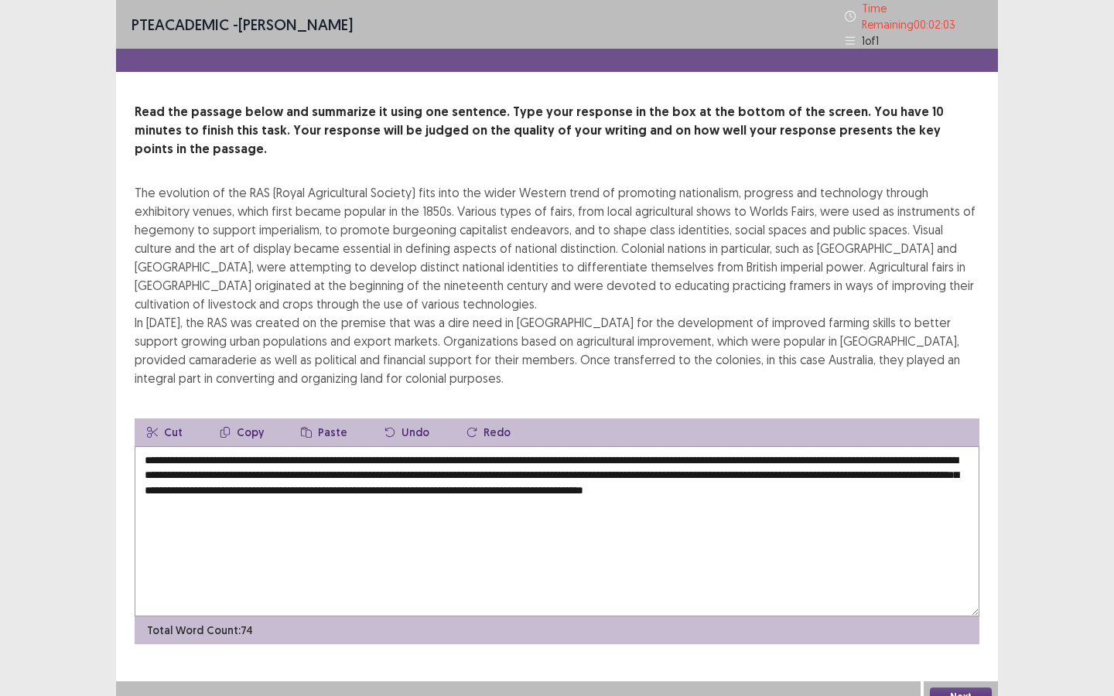
click at [360, 466] on textarea "**********" at bounding box center [557, 531] width 845 height 170
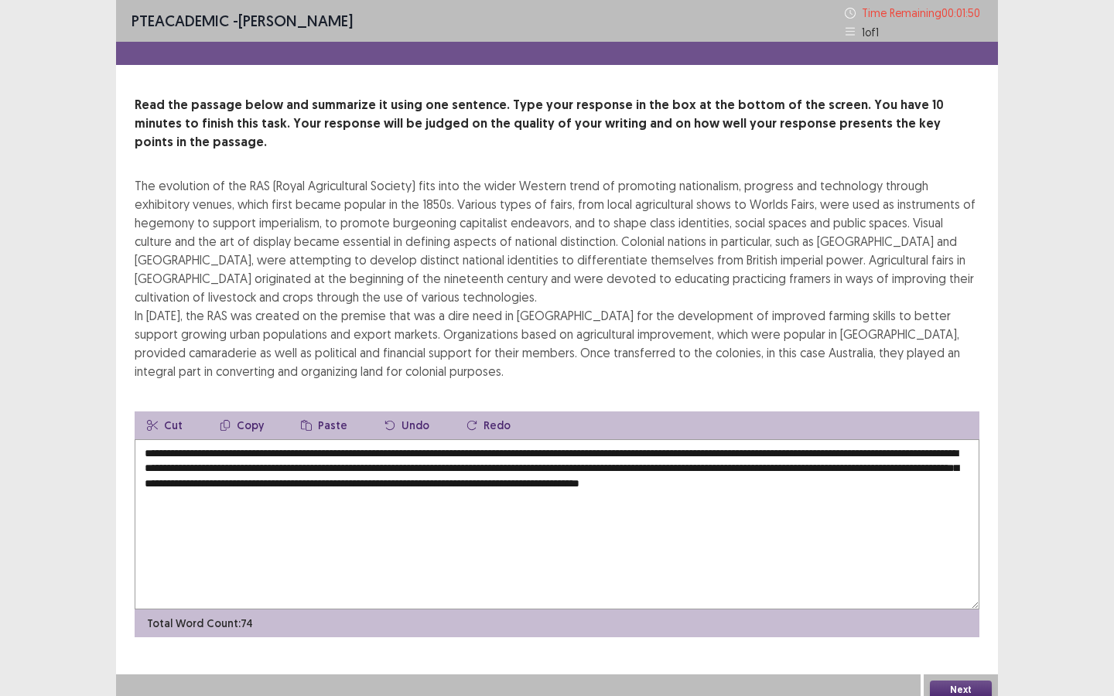
click at [644, 439] on textarea "**********" at bounding box center [557, 524] width 845 height 170
click at [167, 454] on textarea "**********" at bounding box center [557, 524] width 845 height 170
type textarea "**********"
click at [973, 681] on button "Next" at bounding box center [961, 690] width 62 height 19
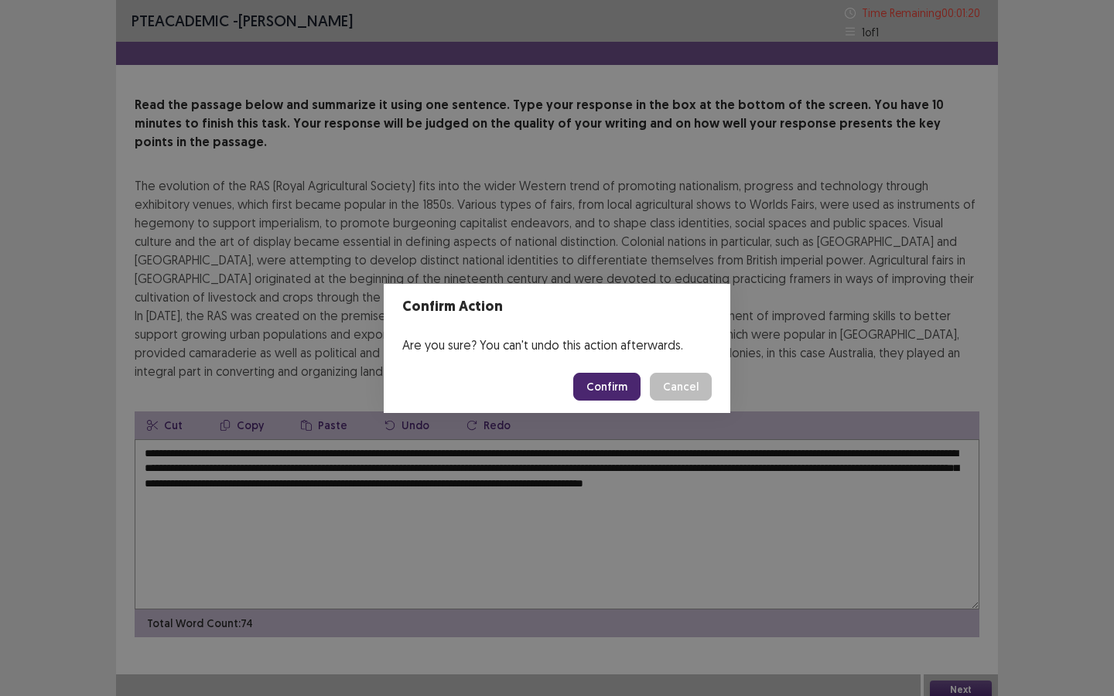
click at [617, 395] on button "Confirm" at bounding box center [606, 387] width 67 height 28
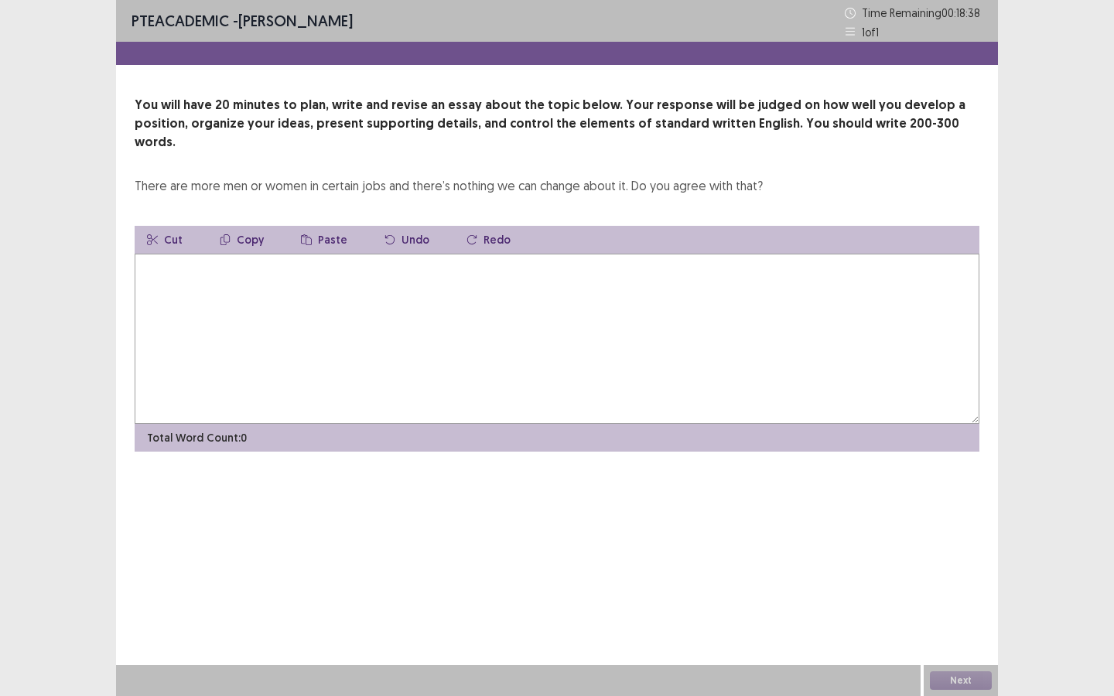
click at [499, 313] on textarea at bounding box center [557, 339] width 845 height 170
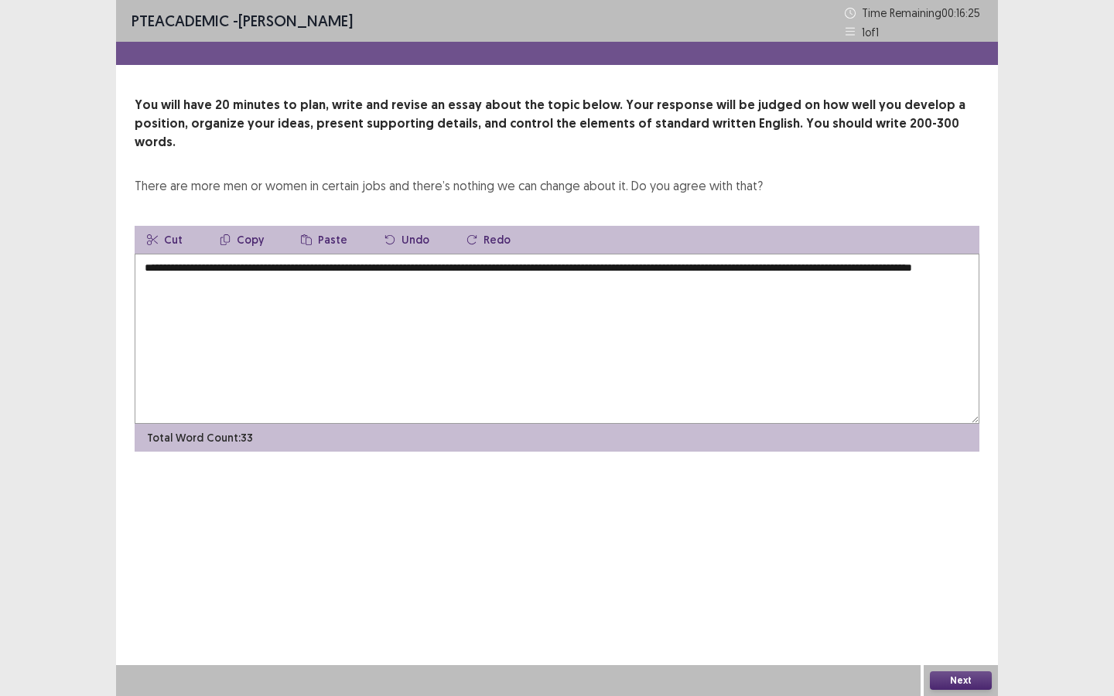
click at [183, 265] on textarea "**********" at bounding box center [557, 339] width 845 height 170
click at [214, 254] on textarea "**********" at bounding box center [557, 339] width 845 height 170
click at [538, 260] on textarea "**********" at bounding box center [557, 339] width 845 height 170
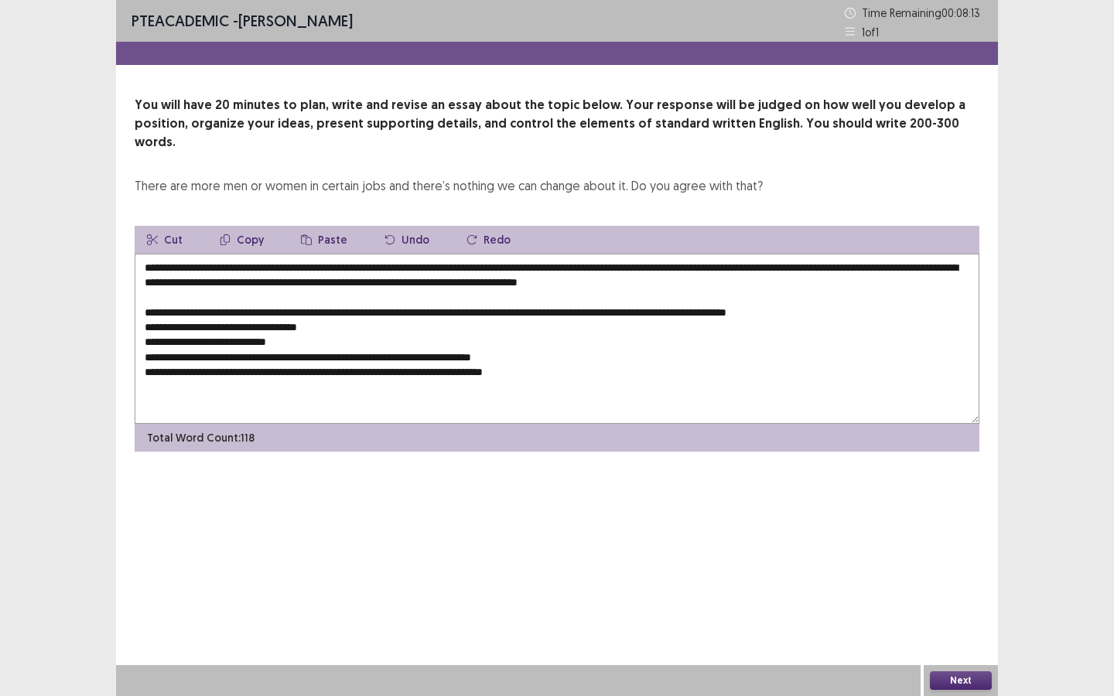
click at [194, 283] on textarea "**********" at bounding box center [557, 339] width 845 height 170
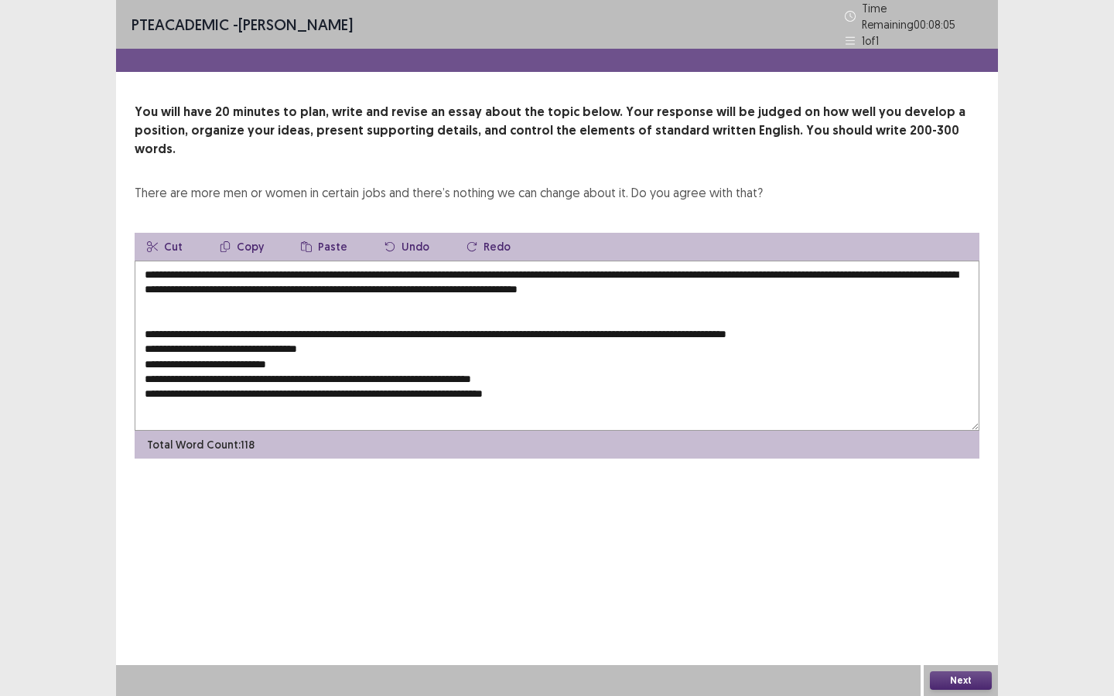
click at [856, 275] on textarea "**********" at bounding box center [557, 346] width 845 height 170
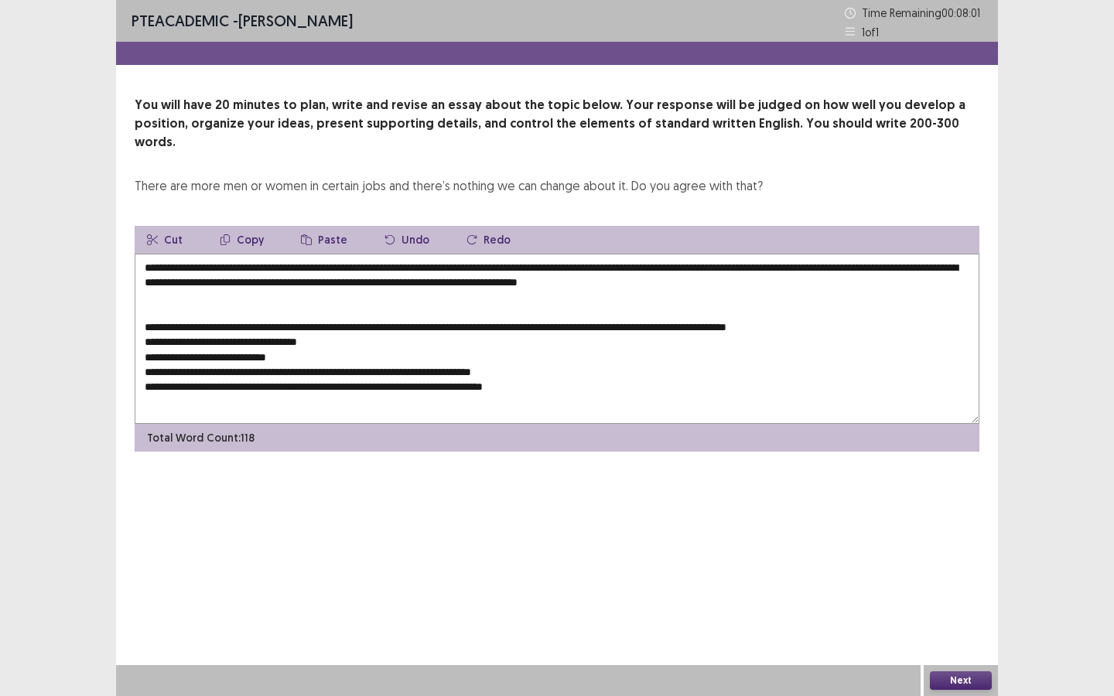
click at [336, 326] on textarea "**********" at bounding box center [557, 339] width 845 height 170
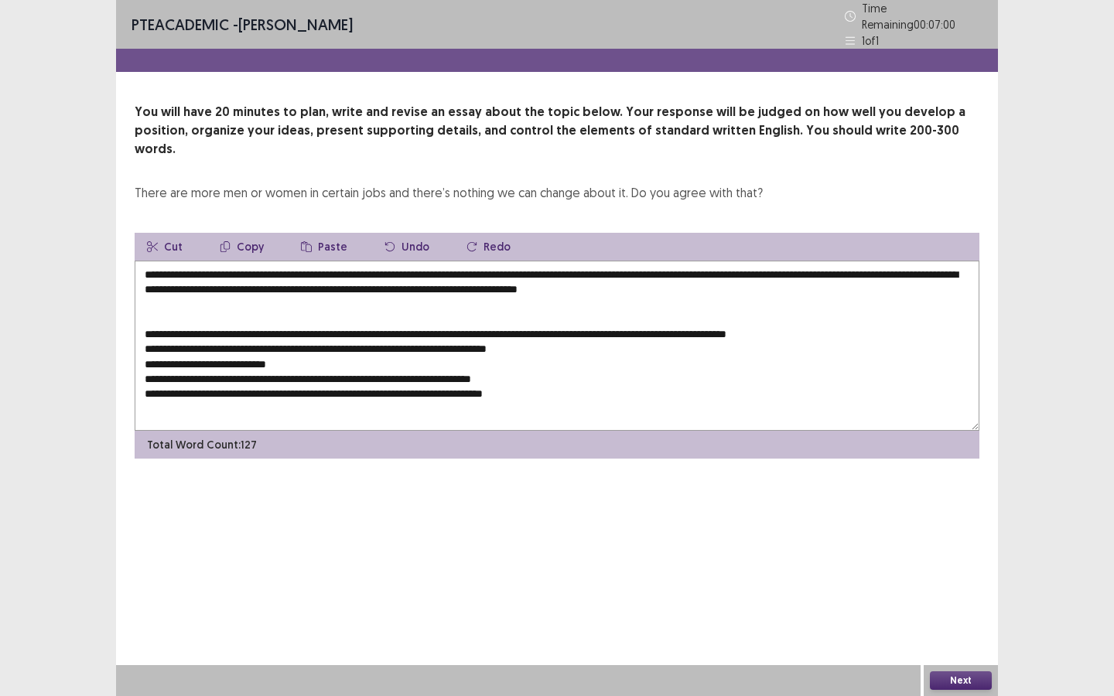
drag, startPoint x: 320, startPoint y: 325, endPoint x: 595, endPoint y: 325, distance: 274.6
click at [595, 325] on textarea "**********" at bounding box center [557, 346] width 845 height 170
click at [877, 306] on textarea "**********" at bounding box center [557, 346] width 845 height 170
paste textarea "**********"
click at [866, 313] on textarea "**********" at bounding box center [557, 346] width 845 height 170
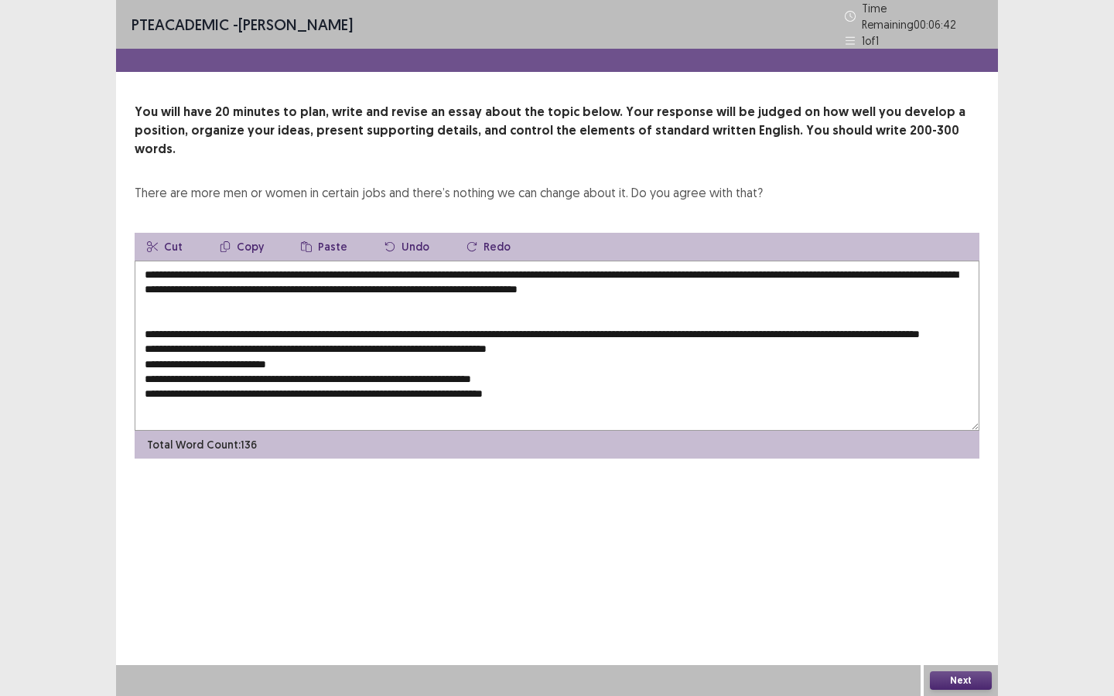
drag, startPoint x: 273, startPoint y: 333, endPoint x: 248, endPoint y: 333, distance: 24.8
click at [248, 333] on textarea "**********" at bounding box center [557, 346] width 845 height 170
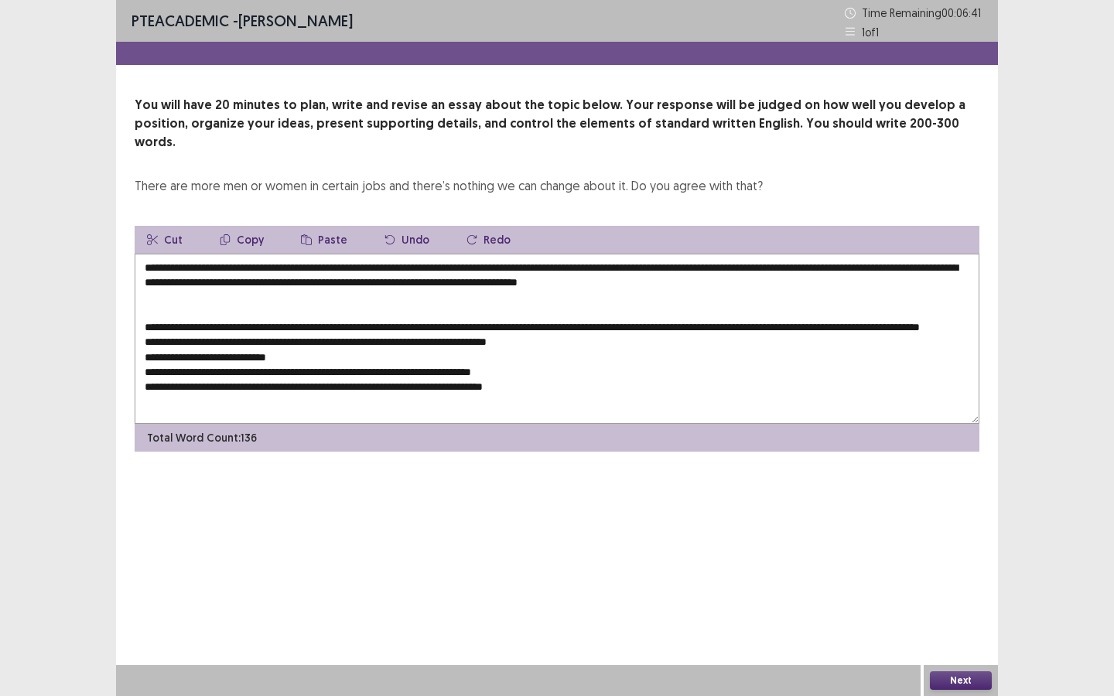
click at [297, 328] on textarea "**********" at bounding box center [557, 339] width 845 height 170
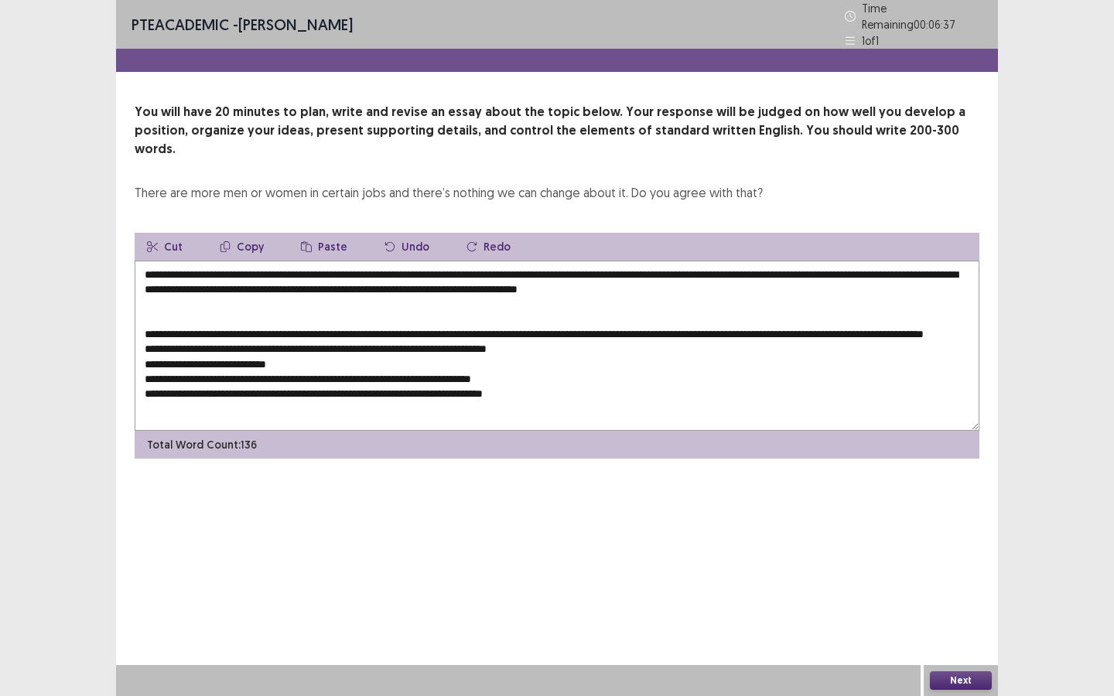
click at [144, 342] on textarea "**********" at bounding box center [557, 346] width 845 height 170
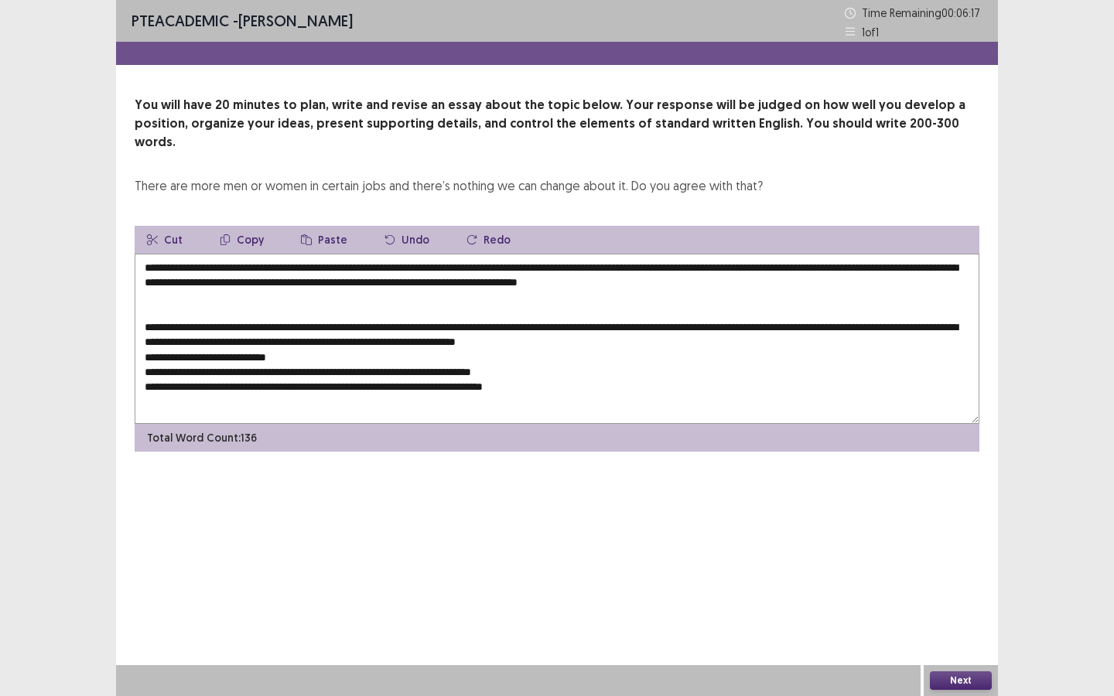
drag, startPoint x: 728, startPoint y: 329, endPoint x: 475, endPoint y: 323, distance: 253.0
click at [475, 323] on textarea "**********" at bounding box center [557, 339] width 845 height 170
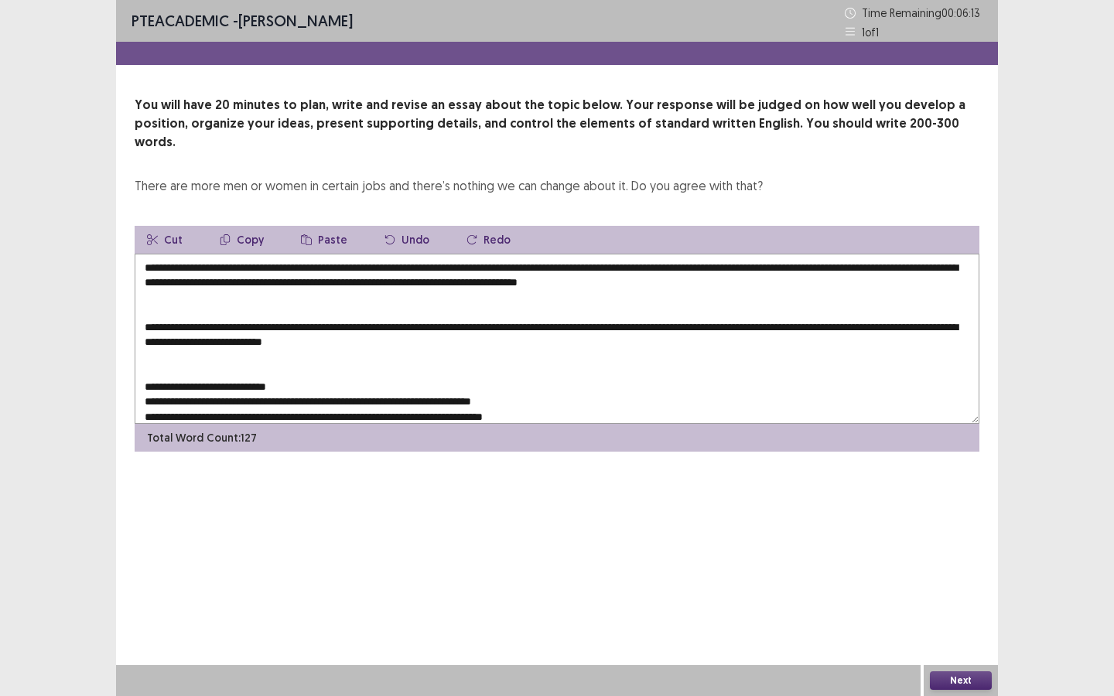
click at [471, 340] on textarea "**********" at bounding box center [557, 339] width 845 height 170
click at [481, 322] on textarea "**********" at bounding box center [557, 339] width 845 height 170
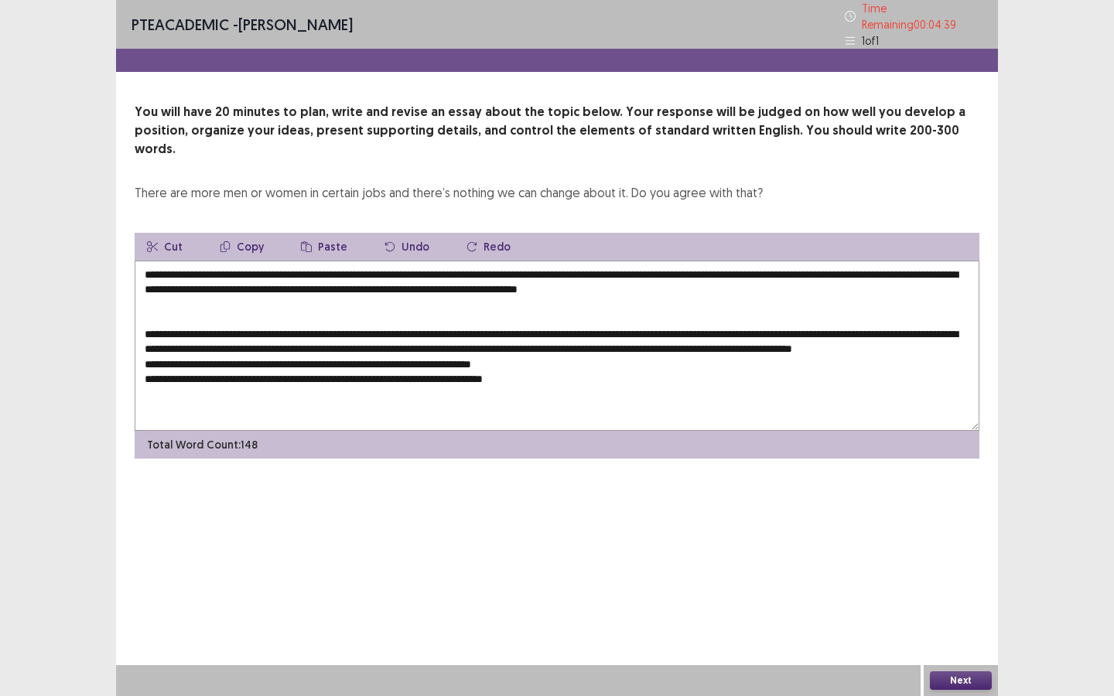
click at [429, 337] on textarea "**********" at bounding box center [557, 346] width 845 height 170
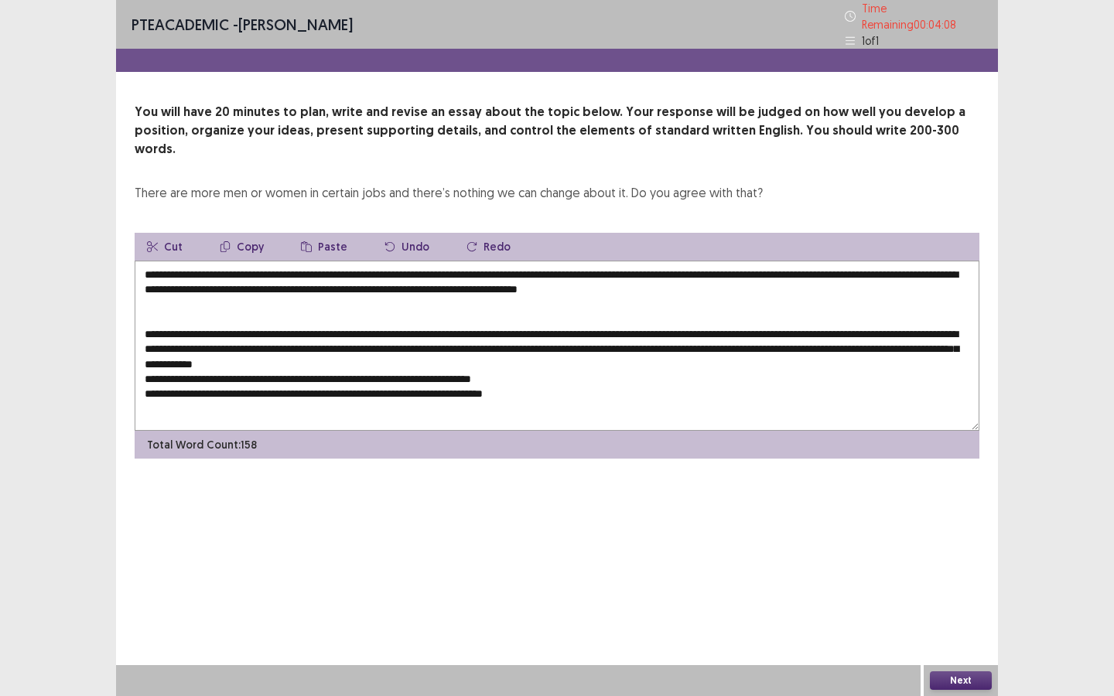
click at [162, 354] on textarea "**********" at bounding box center [557, 346] width 845 height 170
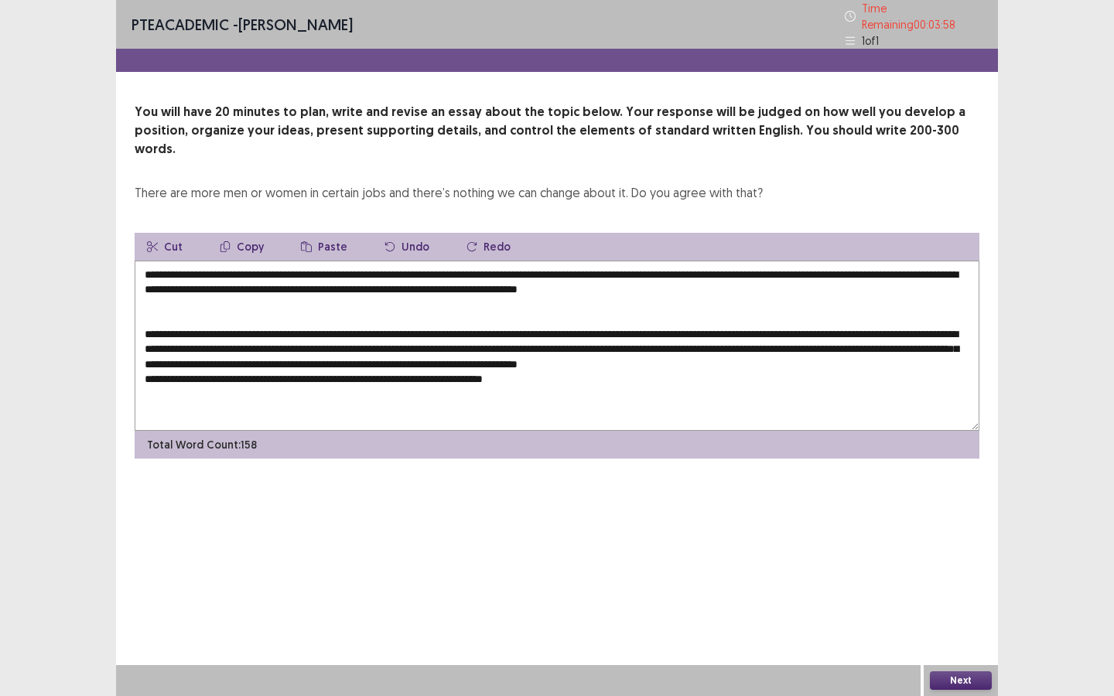
click at [586, 375] on textarea "**********" at bounding box center [557, 346] width 845 height 170
click at [849, 266] on textarea "**********" at bounding box center [557, 346] width 845 height 170
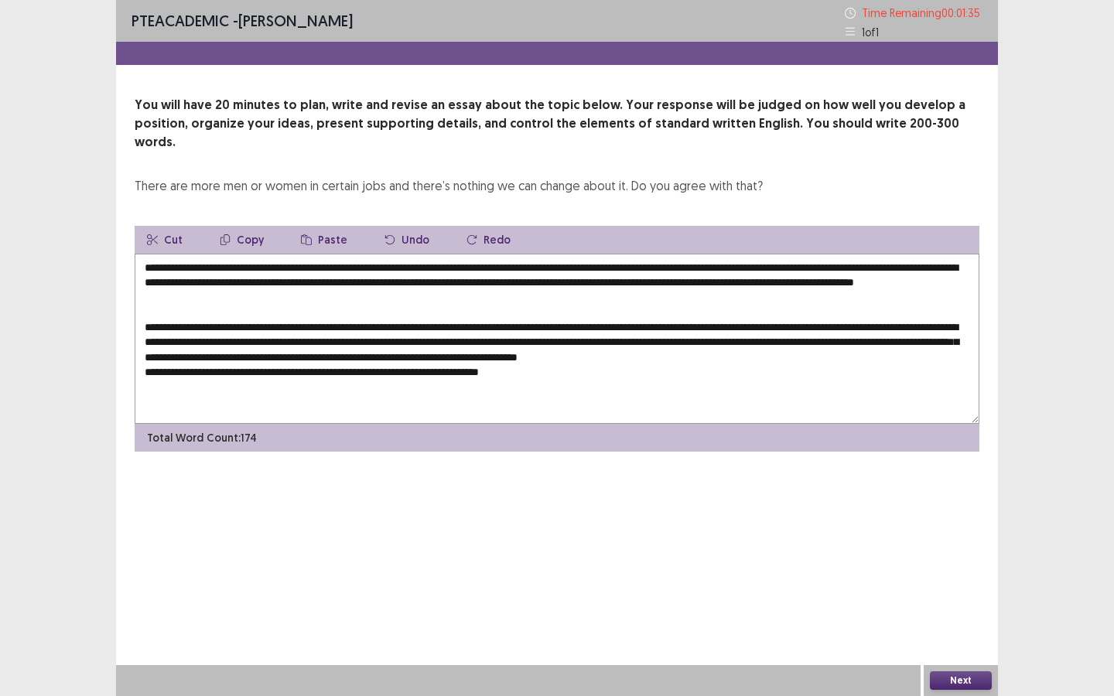
click at [146, 323] on textarea "**********" at bounding box center [557, 339] width 845 height 170
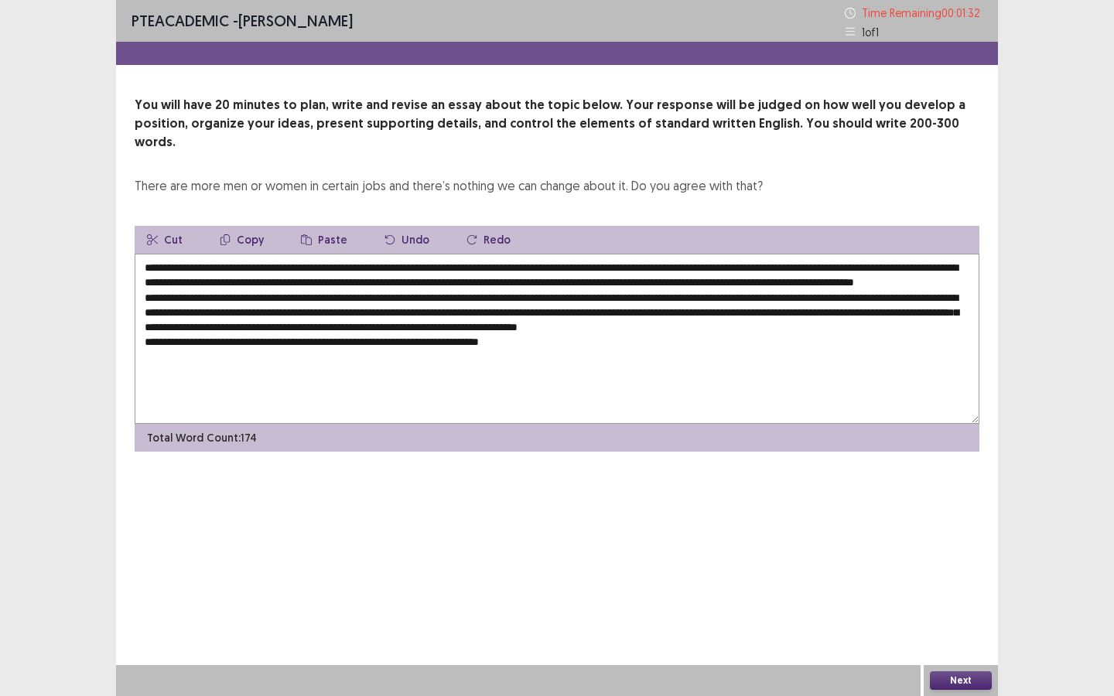
click at [578, 357] on textarea "**********" at bounding box center [557, 339] width 845 height 170
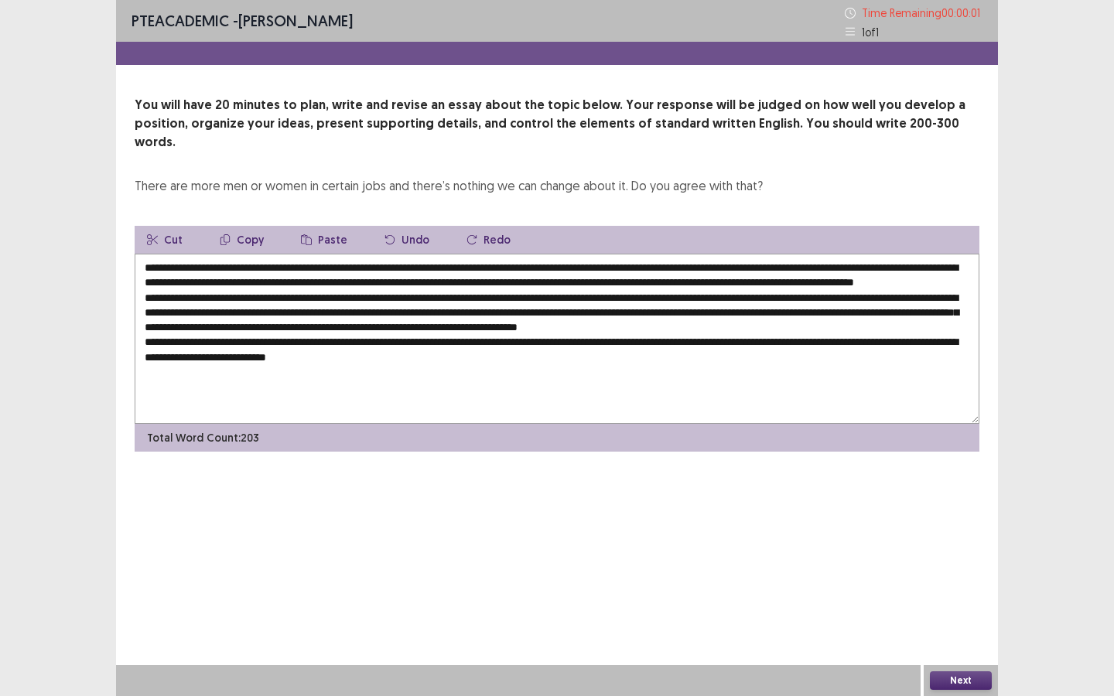
type textarea "**********"
click at [401, 370] on footer "Okay" at bounding box center [556, 395] width 343 height 52
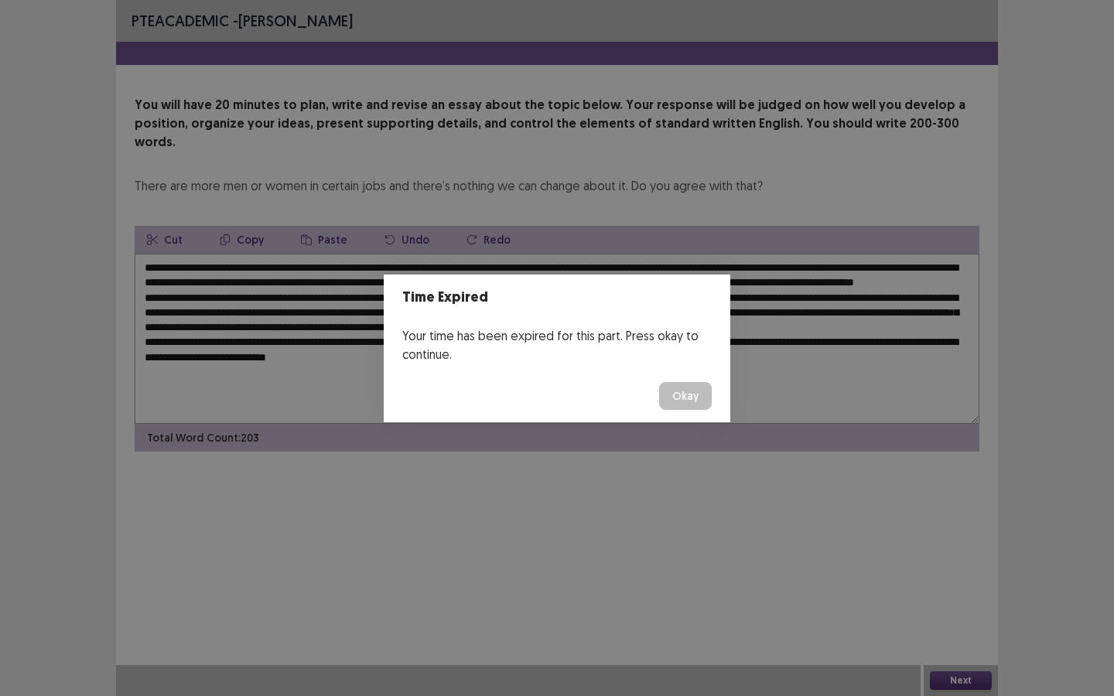
click at [688, 403] on button "Okay" at bounding box center [685, 396] width 53 height 28
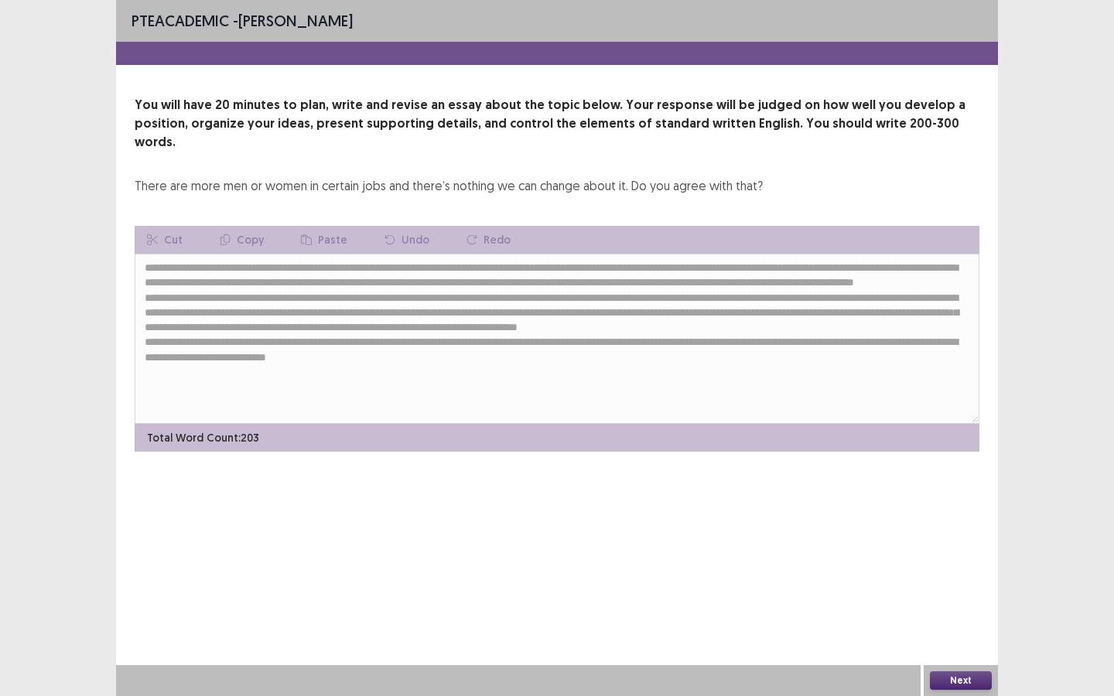
click at [974, 677] on button "Next" at bounding box center [961, 681] width 62 height 19
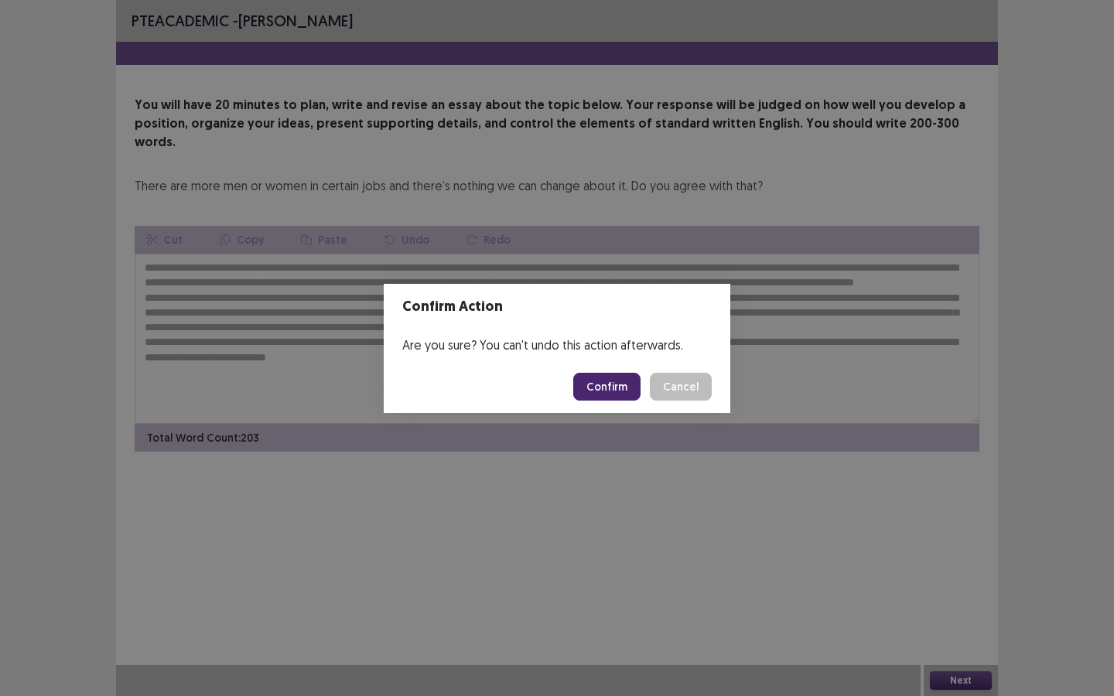
click at [593, 397] on button "Confirm" at bounding box center [606, 387] width 67 height 28
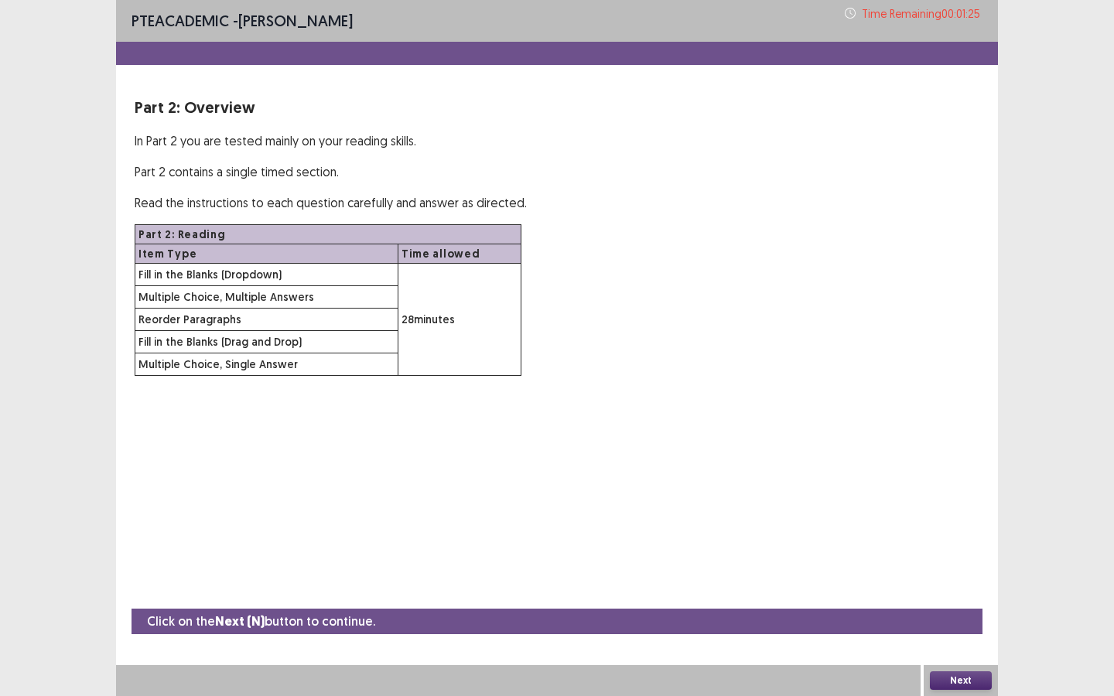
click at [984, 681] on button "Next" at bounding box center [961, 681] width 62 height 19
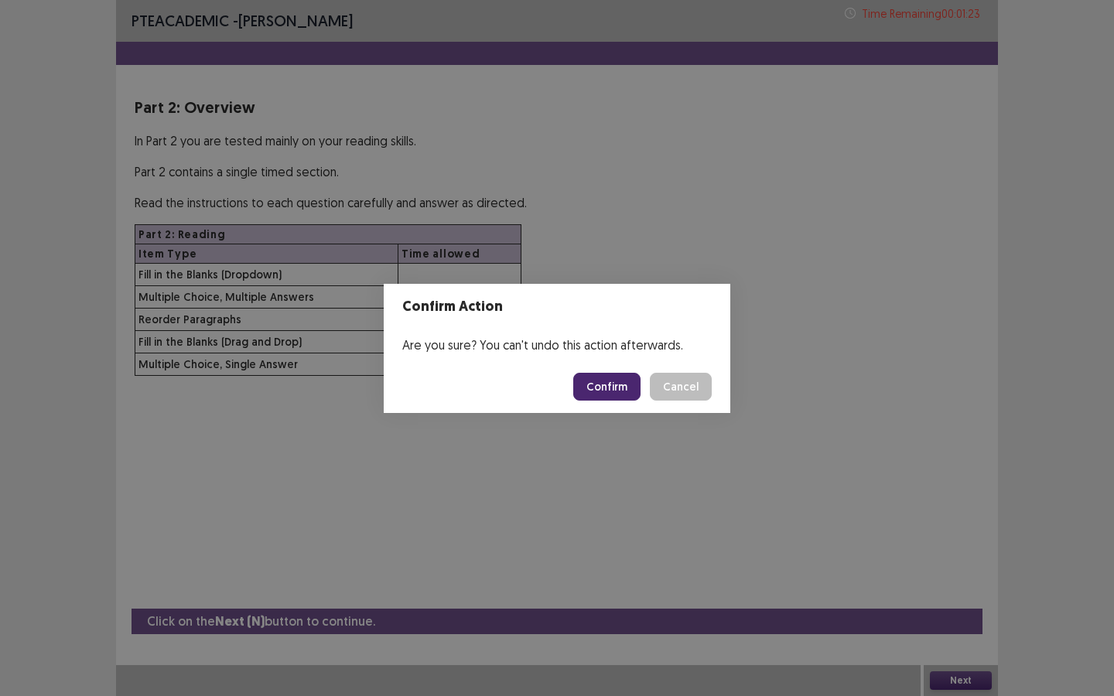
click at [692, 391] on button "Cancel" at bounding box center [681, 387] width 62 height 28
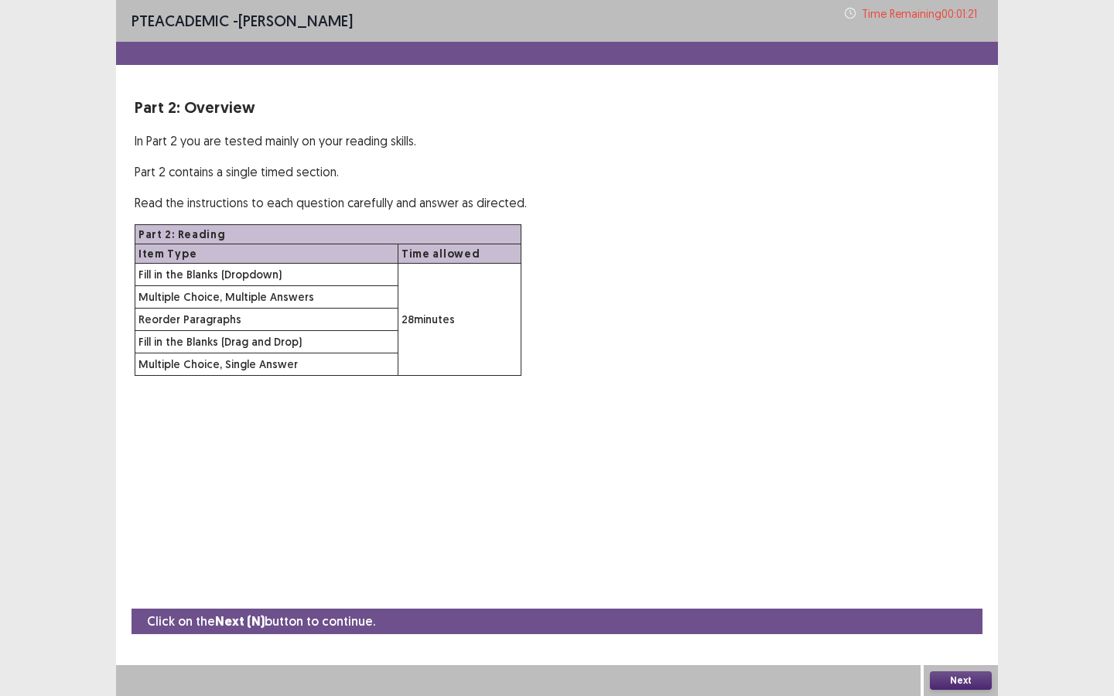
click at [966, 683] on button "Next" at bounding box center [961, 681] width 62 height 19
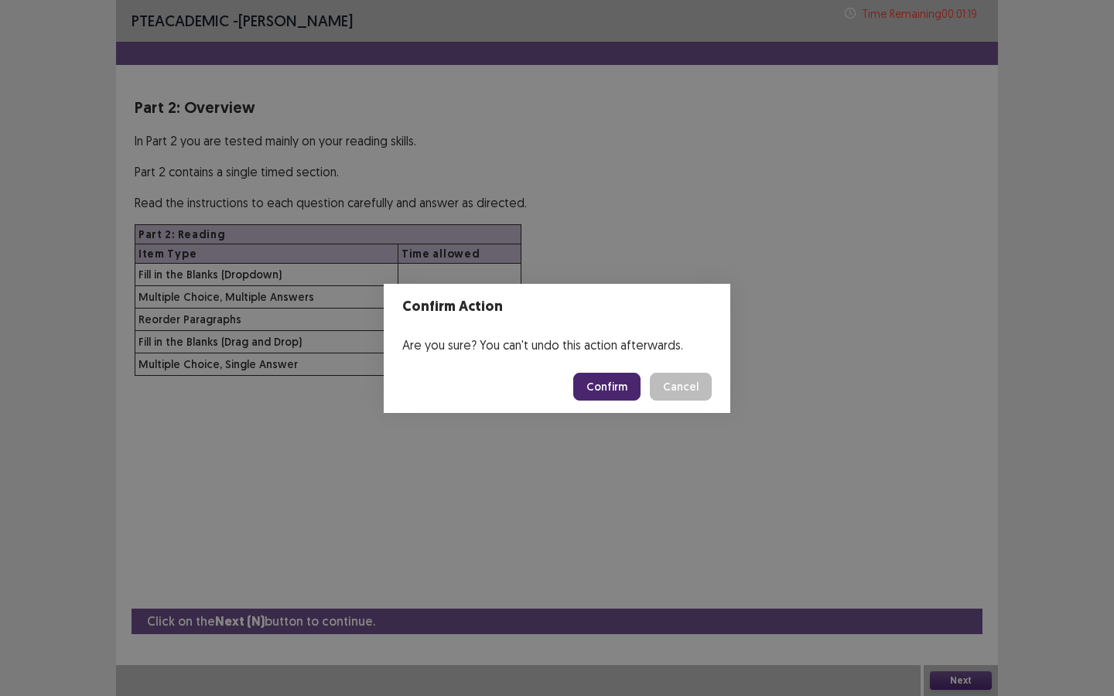
click at [619, 391] on button "Confirm" at bounding box center [606, 387] width 67 height 28
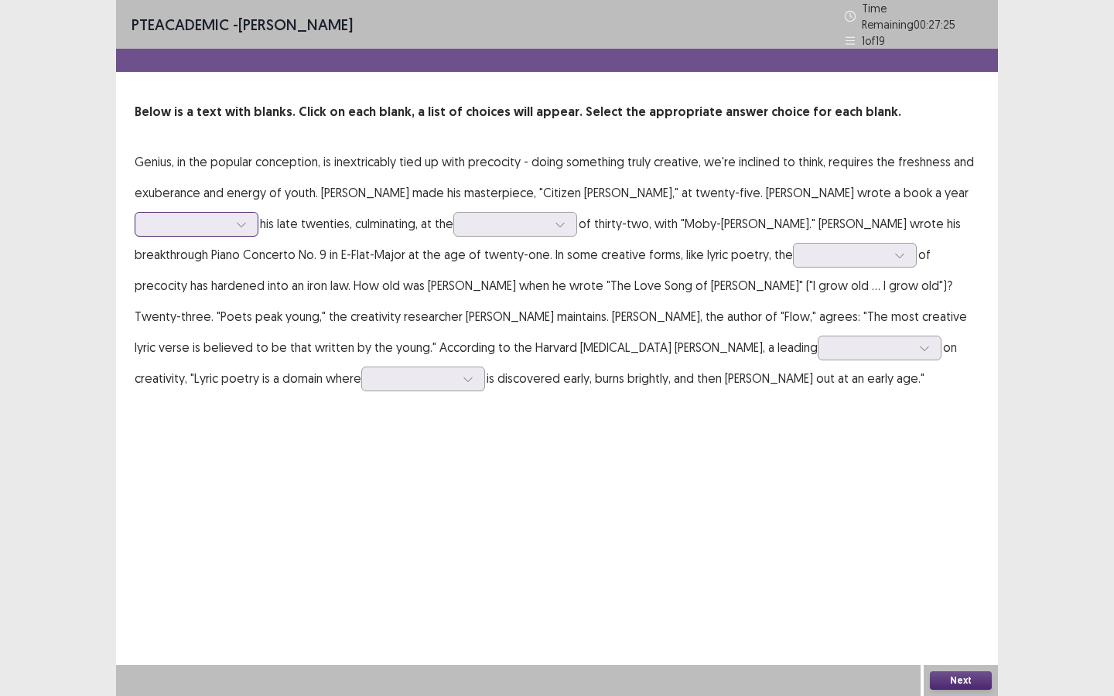
click at [240, 223] on icon at bounding box center [241, 225] width 9 height 5
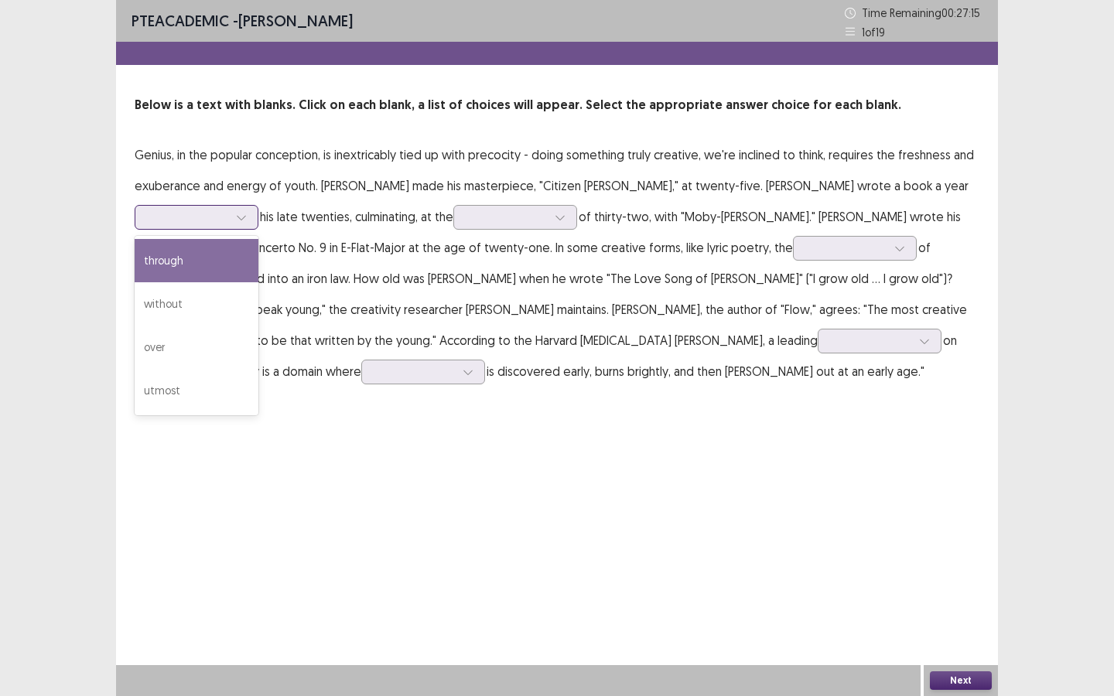
click at [234, 250] on div "through" at bounding box center [197, 260] width 124 height 43
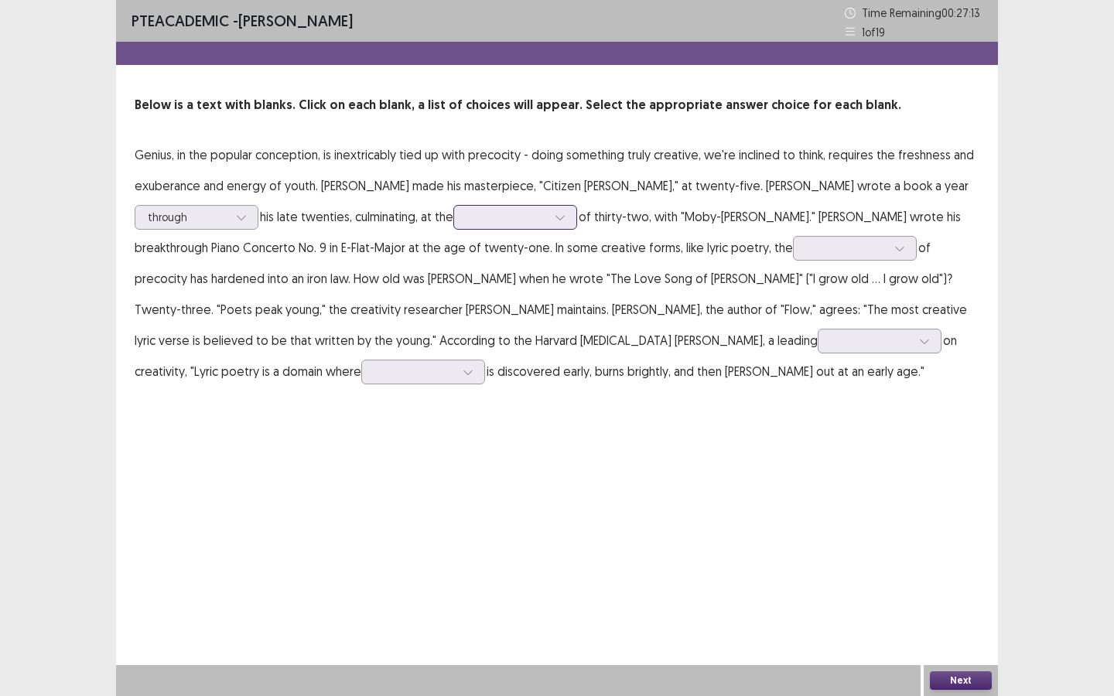
click at [564, 216] on icon at bounding box center [559, 218] width 9 height 5
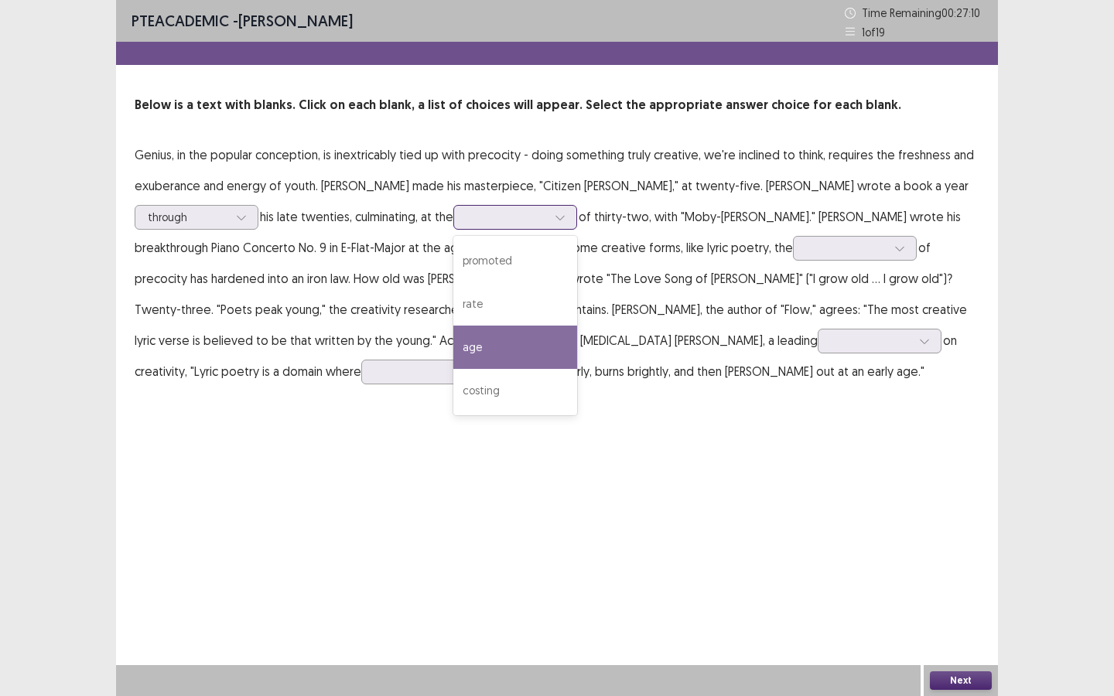
click at [554, 361] on div "age" at bounding box center [515, 347] width 124 height 43
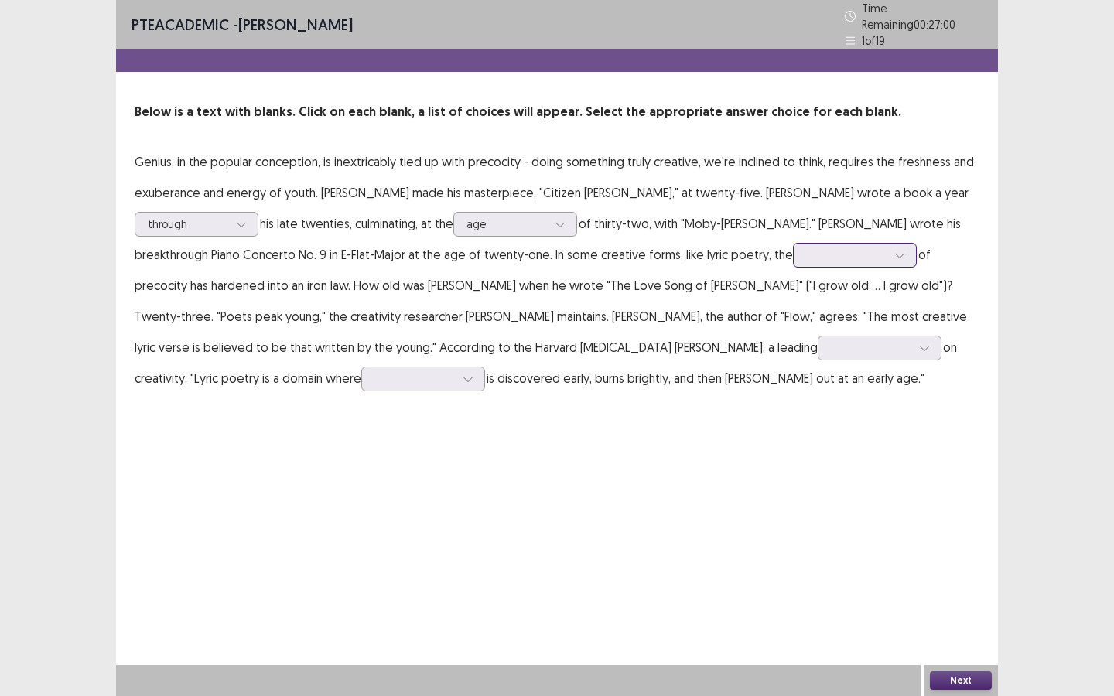
click at [888, 250] on div at bounding box center [899, 255] width 23 height 23
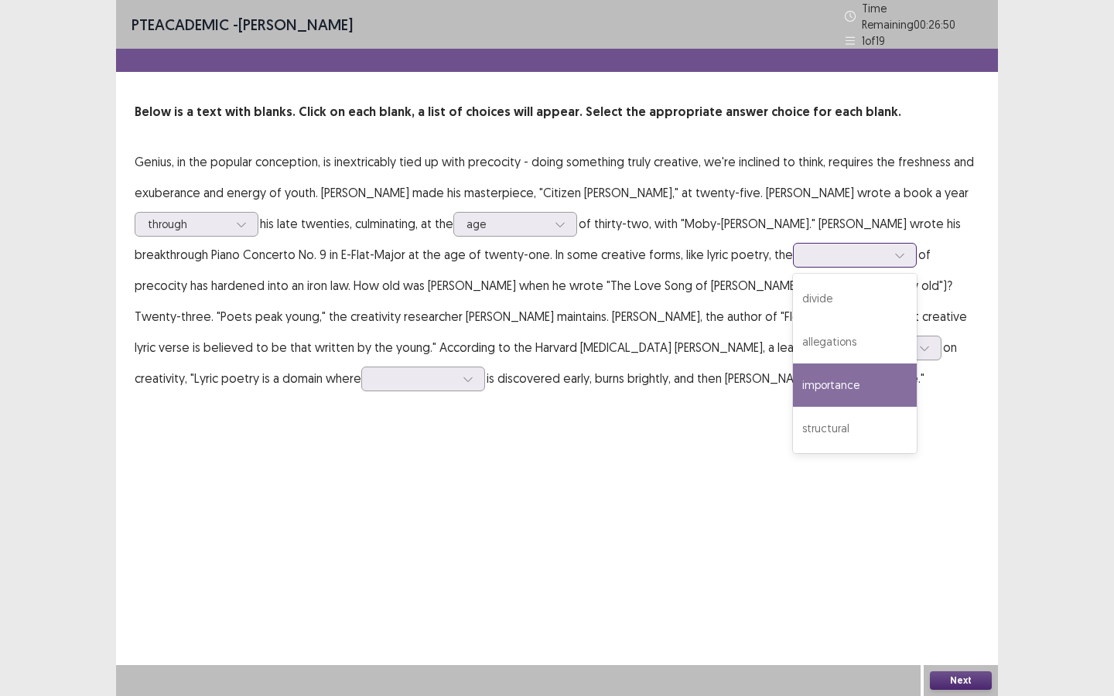
click at [793, 389] on div "importance" at bounding box center [855, 385] width 124 height 43
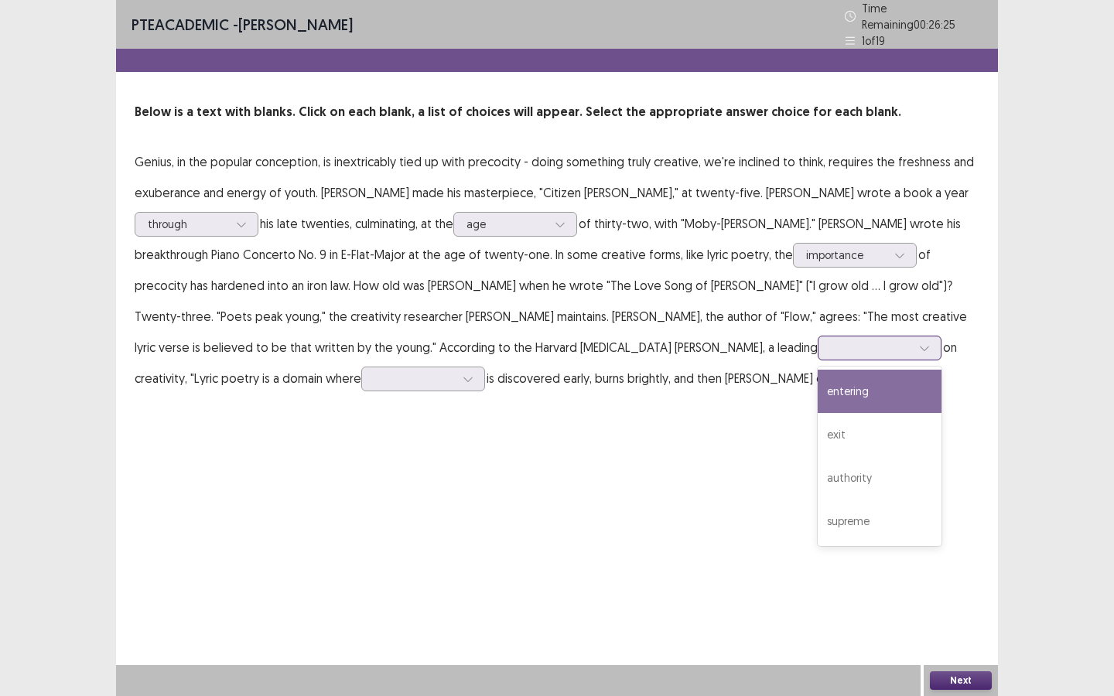
click at [913, 342] on div at bounding box center [924, 348] width 23 height 23
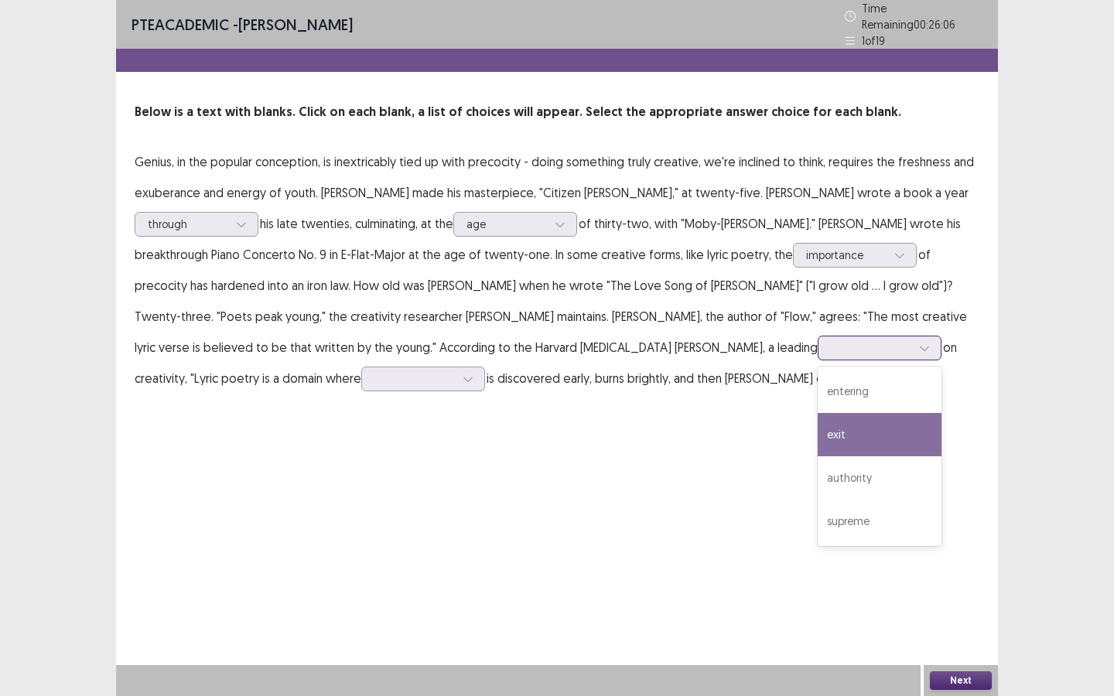
click at [818, 413] on div "exit" at bounding box center [880, 434] width 124 height 43
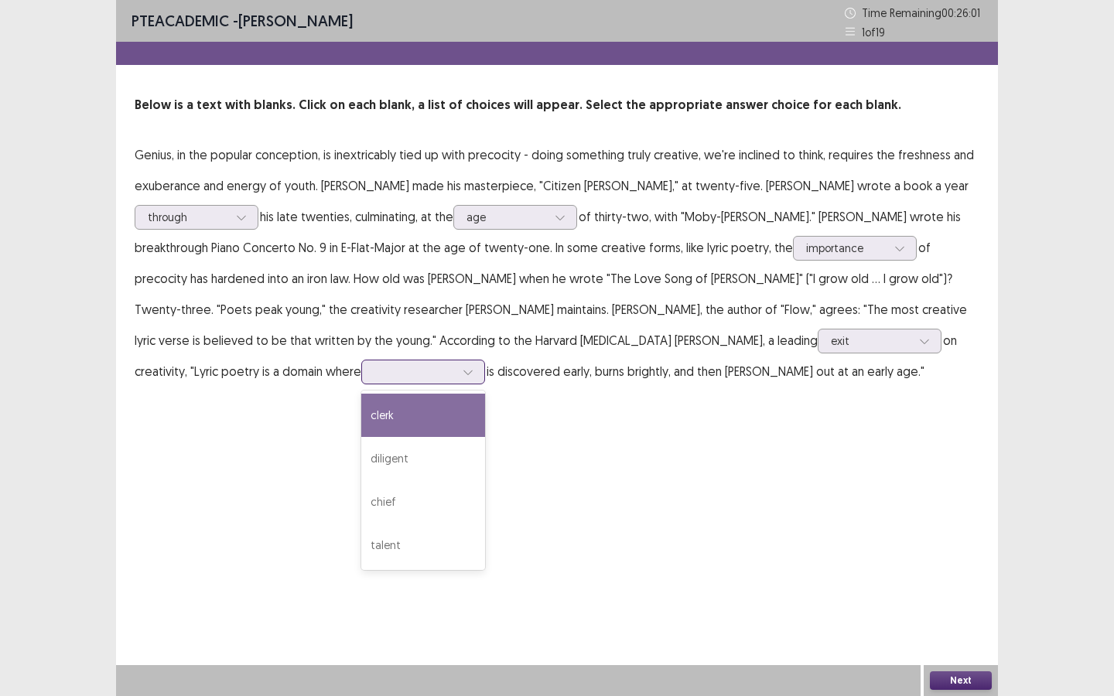
click at [463, 367] on icon at bounding box center [468, 372] width 11 height 11
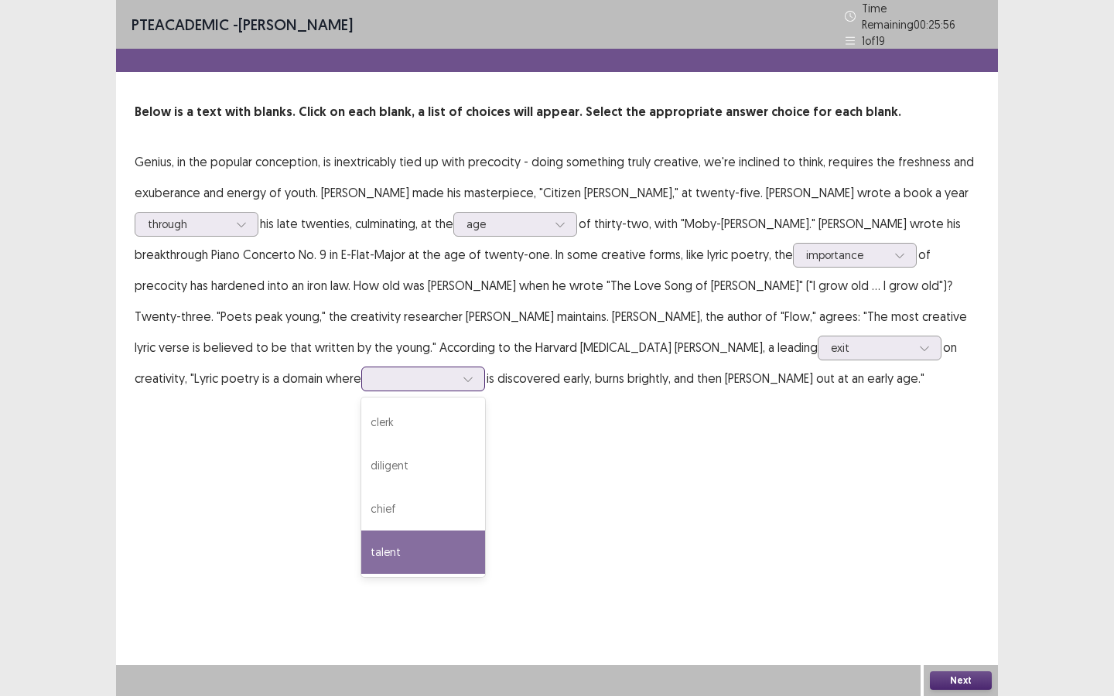
click at [361, 550] on div "talent" at bounding box center [423, 552] width 124 height 43
click at [959, 674] on button "Next" at bounding box center [961, 681] width 62 height 19
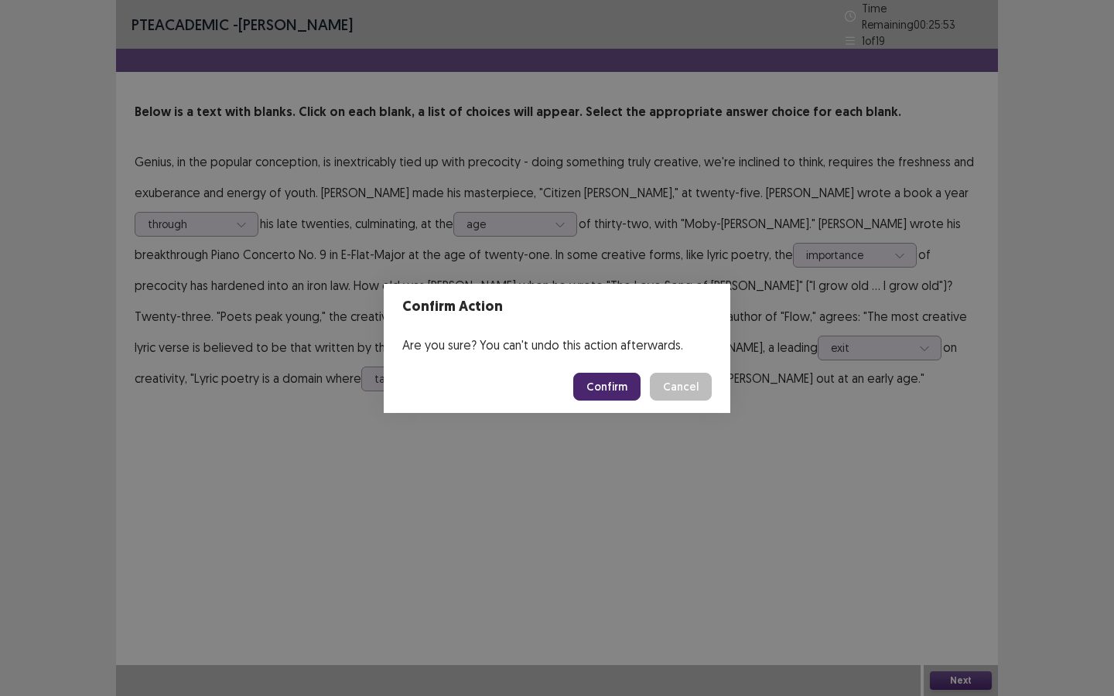
click at [620, 376] on button "Confirm" at bounding box center [606, 387] width 67 height 28
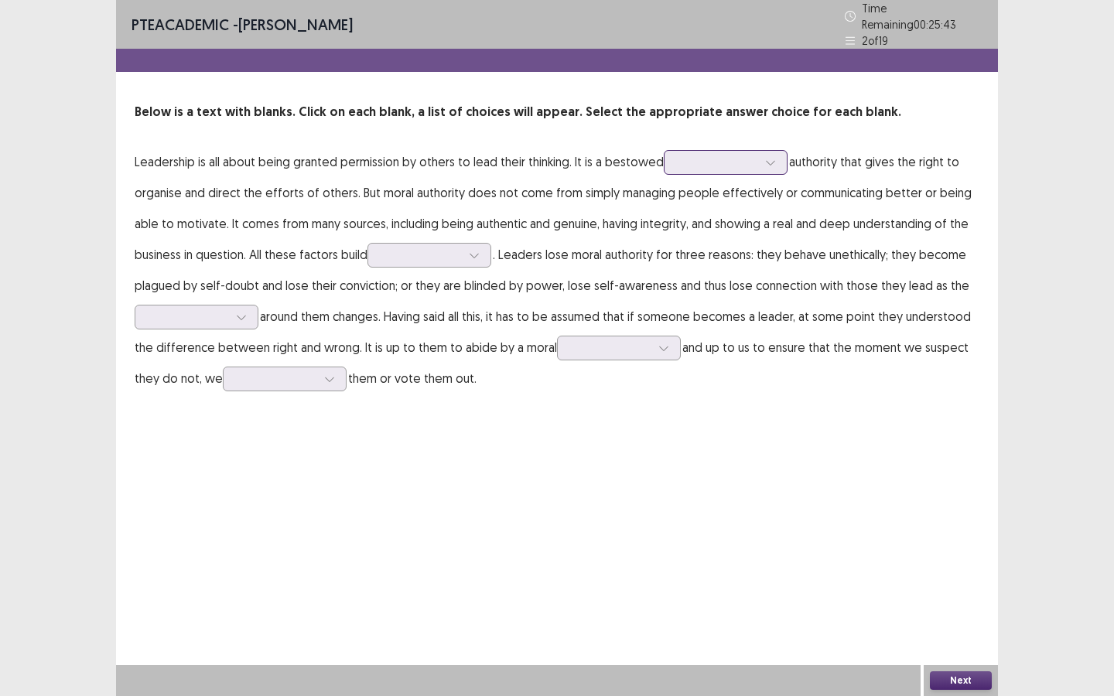
click at [766, 157] on icon at bounding box center [770, 162] width 11 height 11
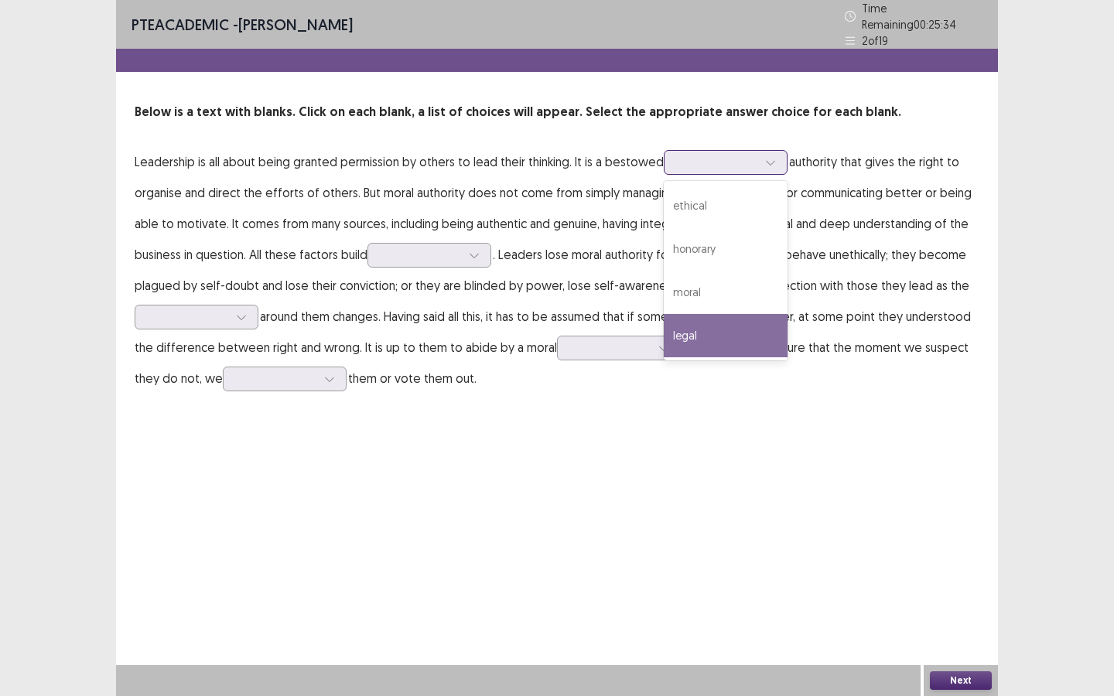
click at [723, 318] on div "legal" at bounding box center [726, 335] width 124 height 43
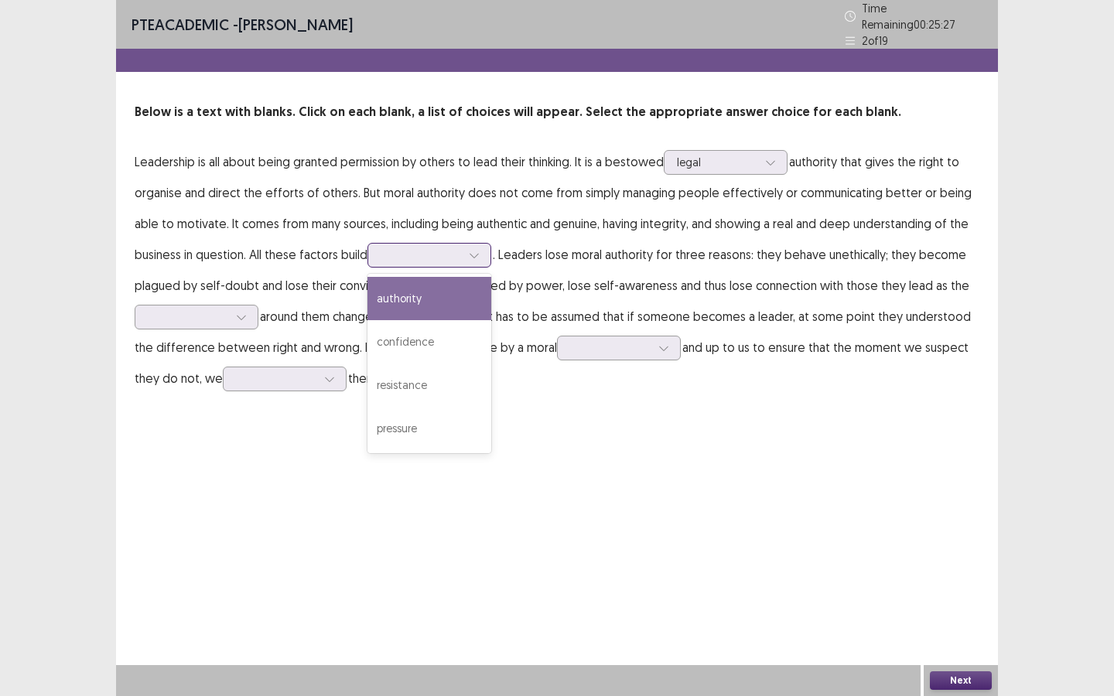
click at [479, 250] on icon at bounding box center [474, 255] width 11 height 11
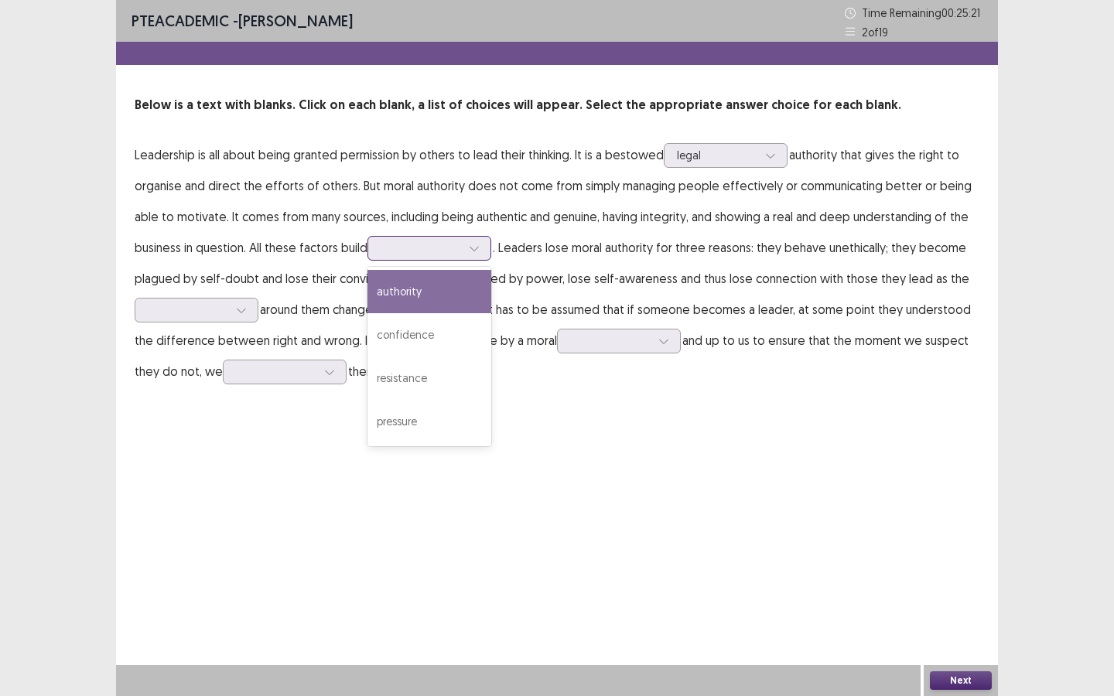
click at [446, 286] on div "authority" at bounding box center [429, 291] width 124 height 43
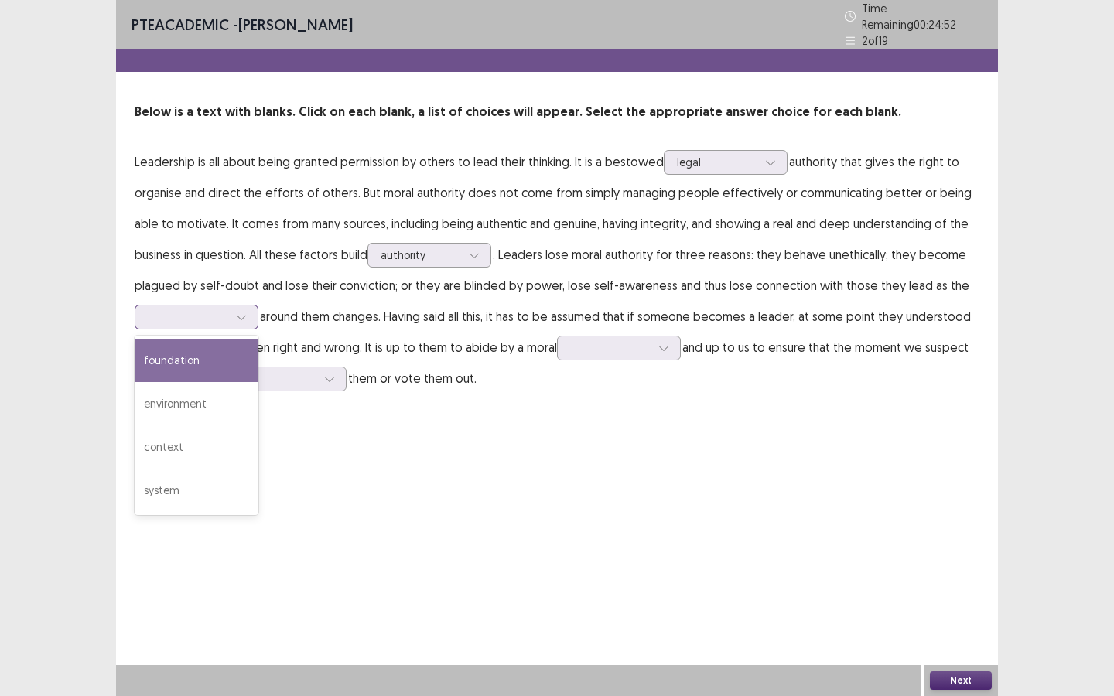
click at [244, 312] on icon at bounding box center [241, 317] width 11 height 11
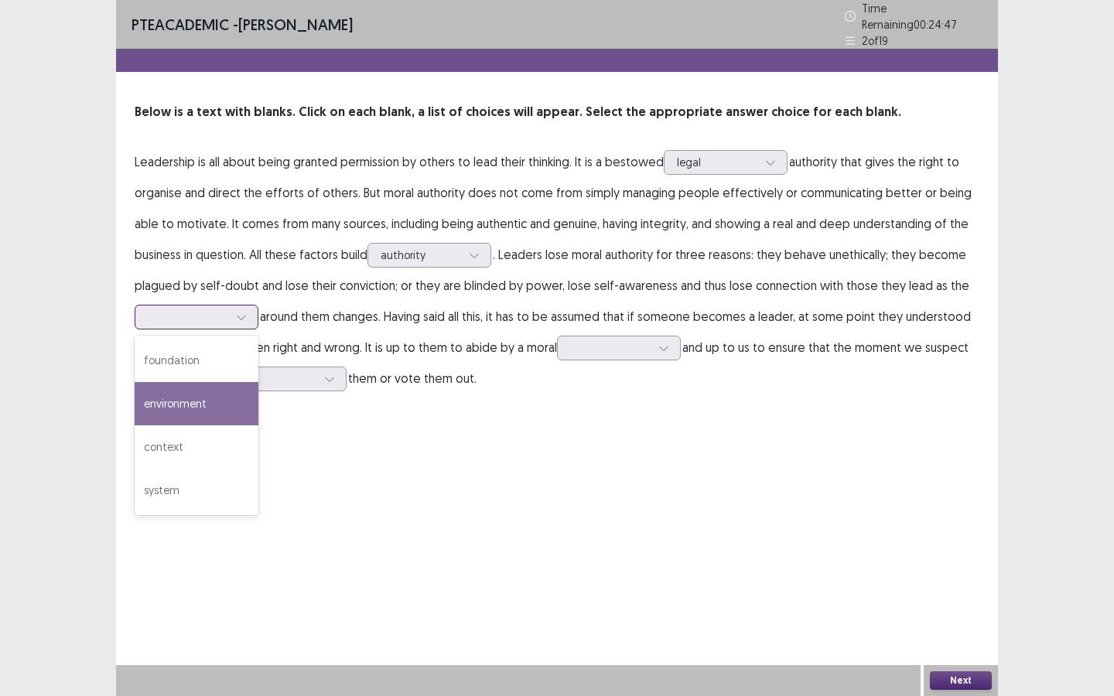
click at [217, 390] on div "environment" at bounding box center [197, 403] width 124 height 43
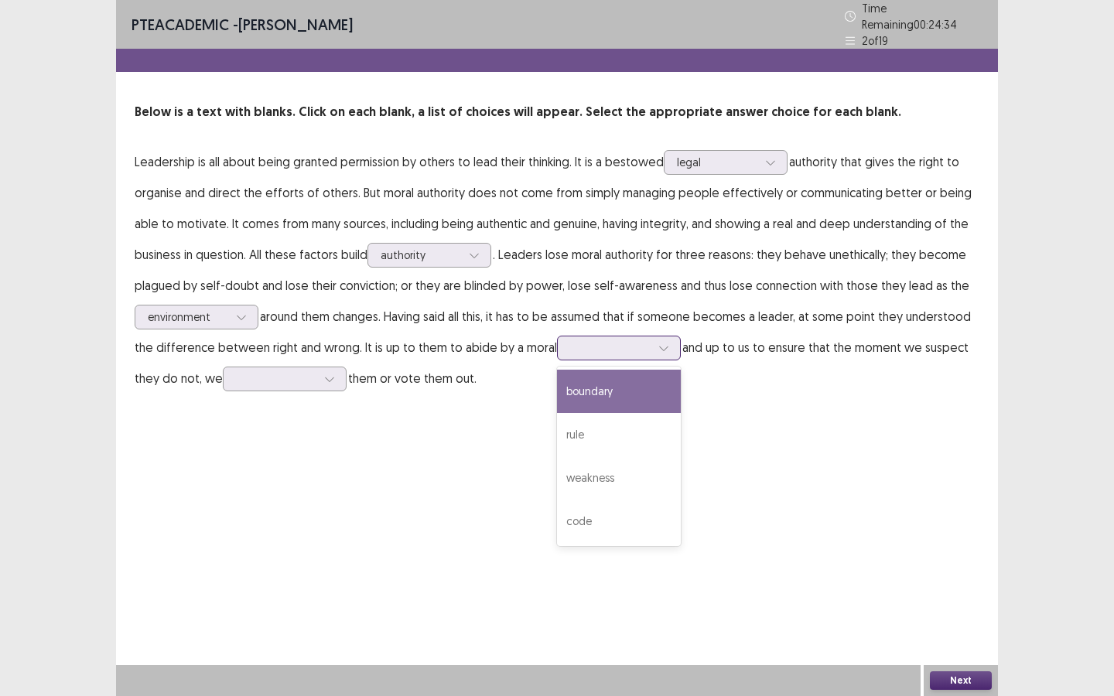
click at [658, 345] on icon at bounding box center [663, 348] width 11 height 11
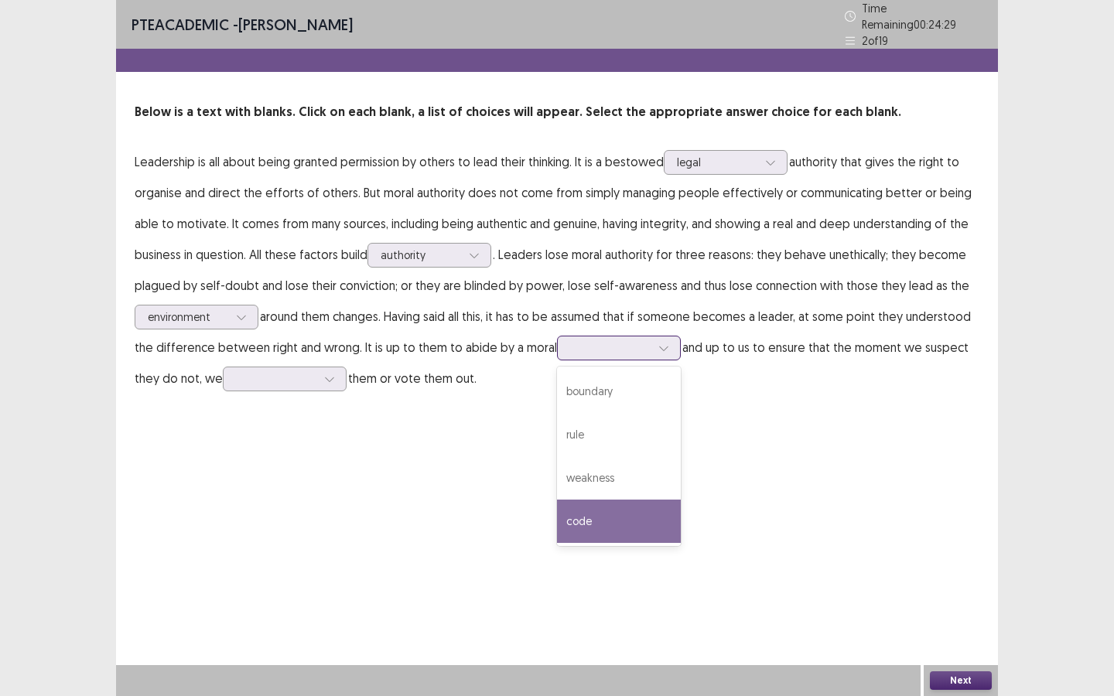
click at [625, 508] on div "code" at bounding box center [619, 521] width 124 height 43
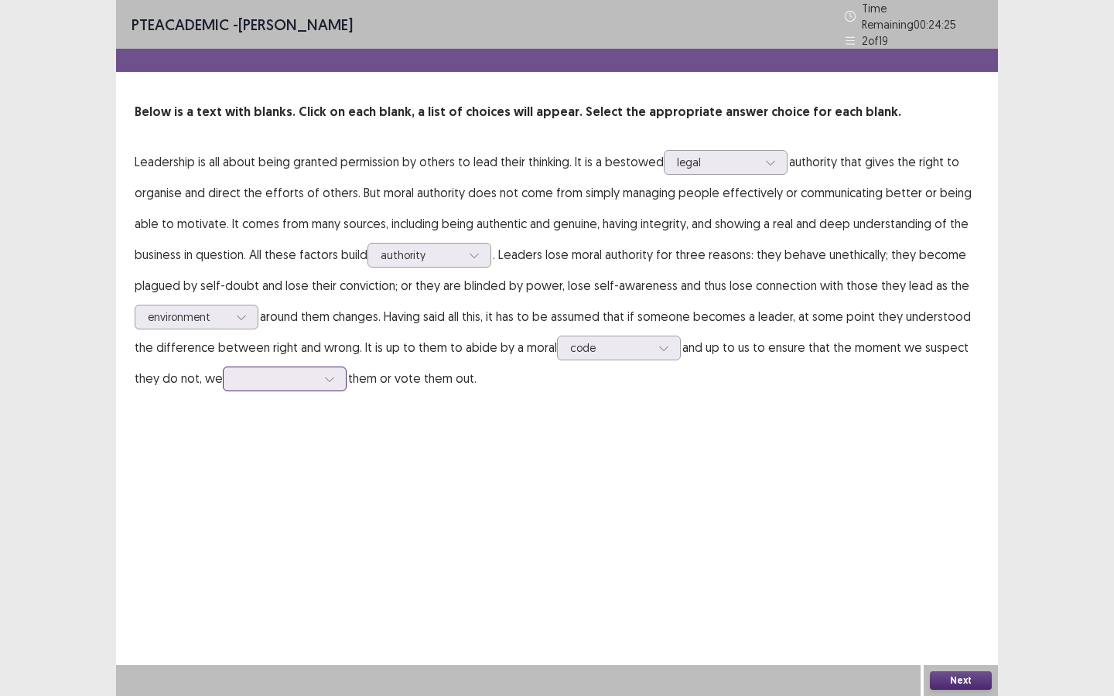
click at [334, 375] on icon at bounding box center [329, 379] width 11 height 11
click at [308, 425] on div "promote" at bounding box center [285, 422] width 124 height 43
click at [328, 374] on icon at bounding box center [329, 379] width 11 height 11
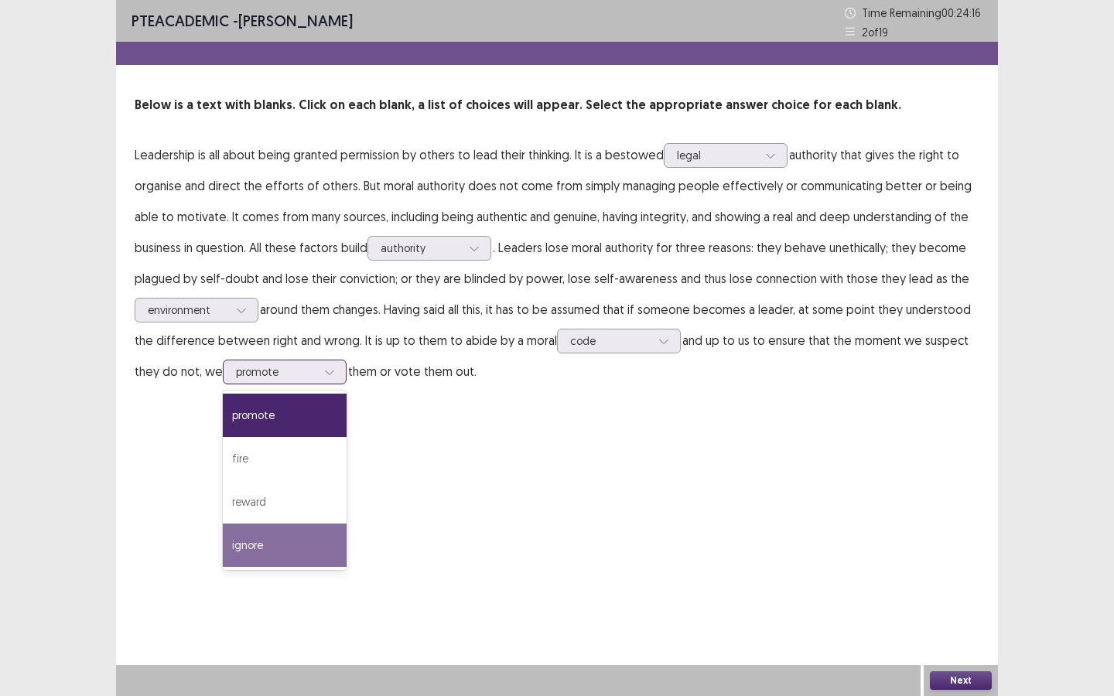
click at [292, 536] on div "ignore" at bounding box center [285, 545] width 124 height 43
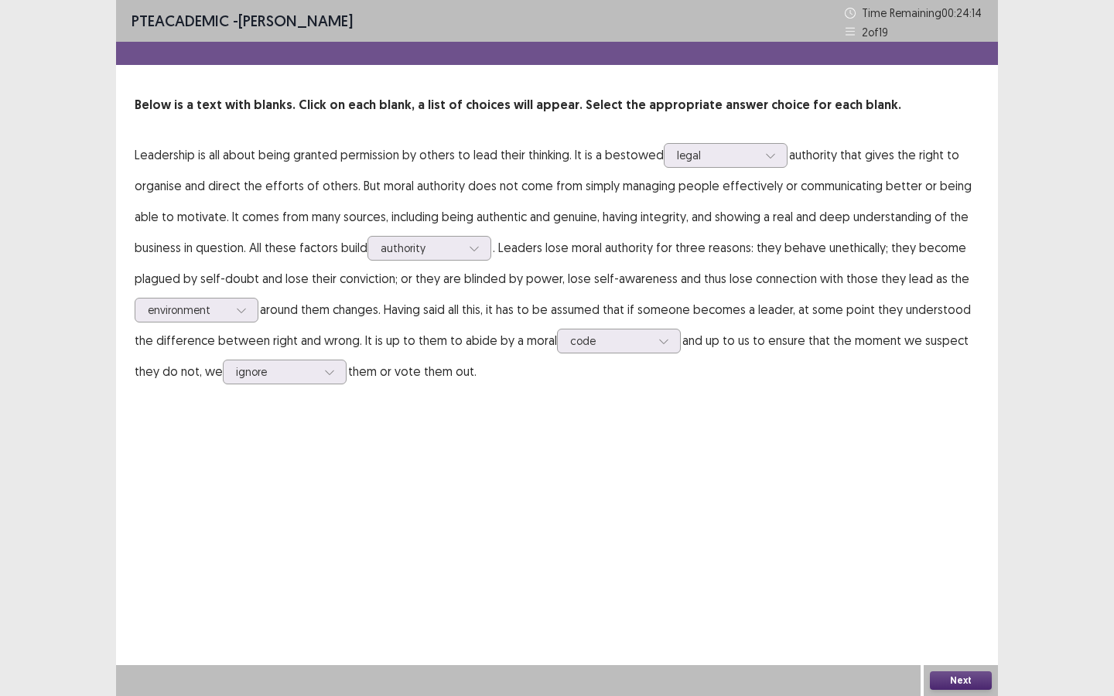
click at [975, 687] on button "Next" at bounding box center [961, 681] width 62 height 19
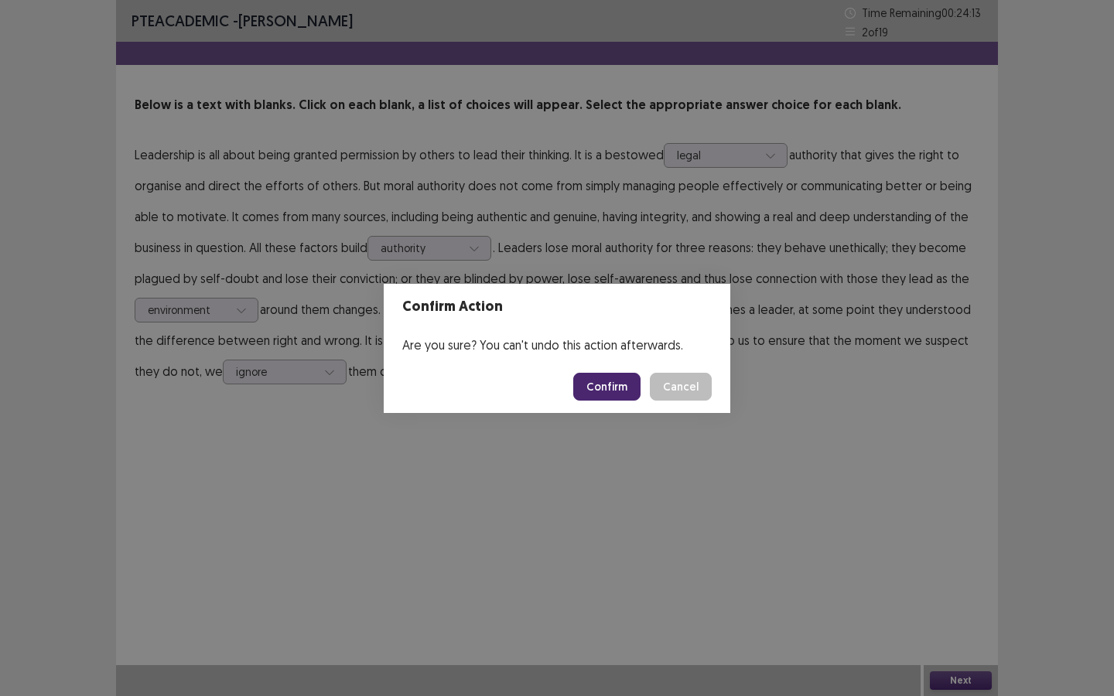
click at [617, 390] on button "Confirm" at bounding box center [606, 387] width 67 height 28
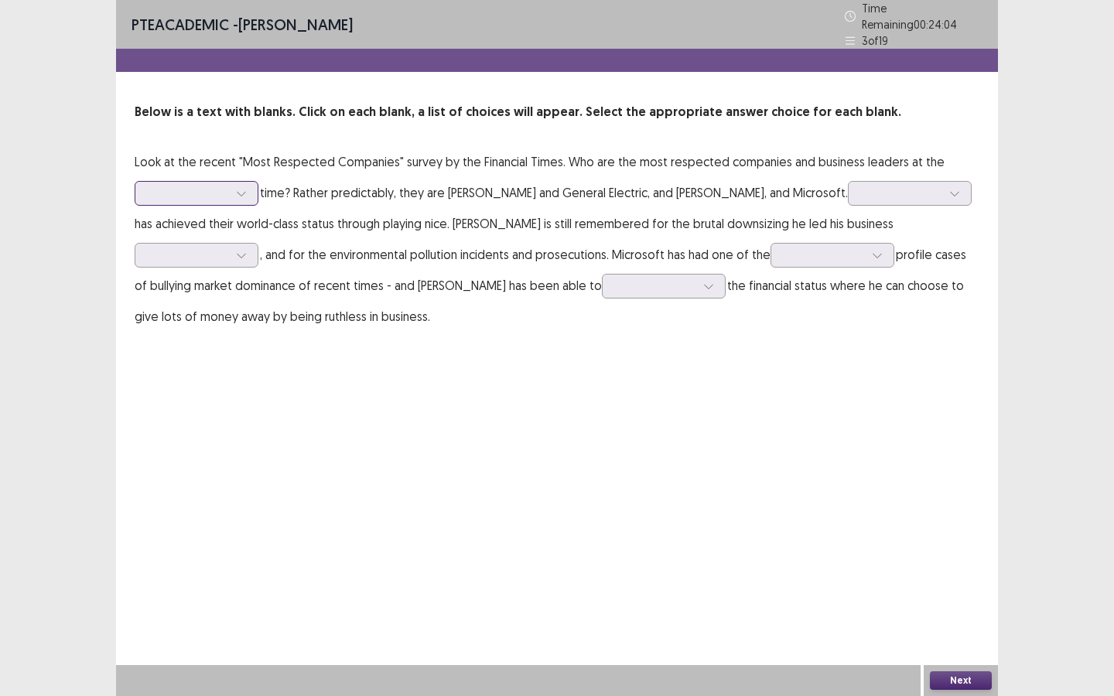
click at [246, 188] on icon at bounding box center [241, 193] width 11 height 11
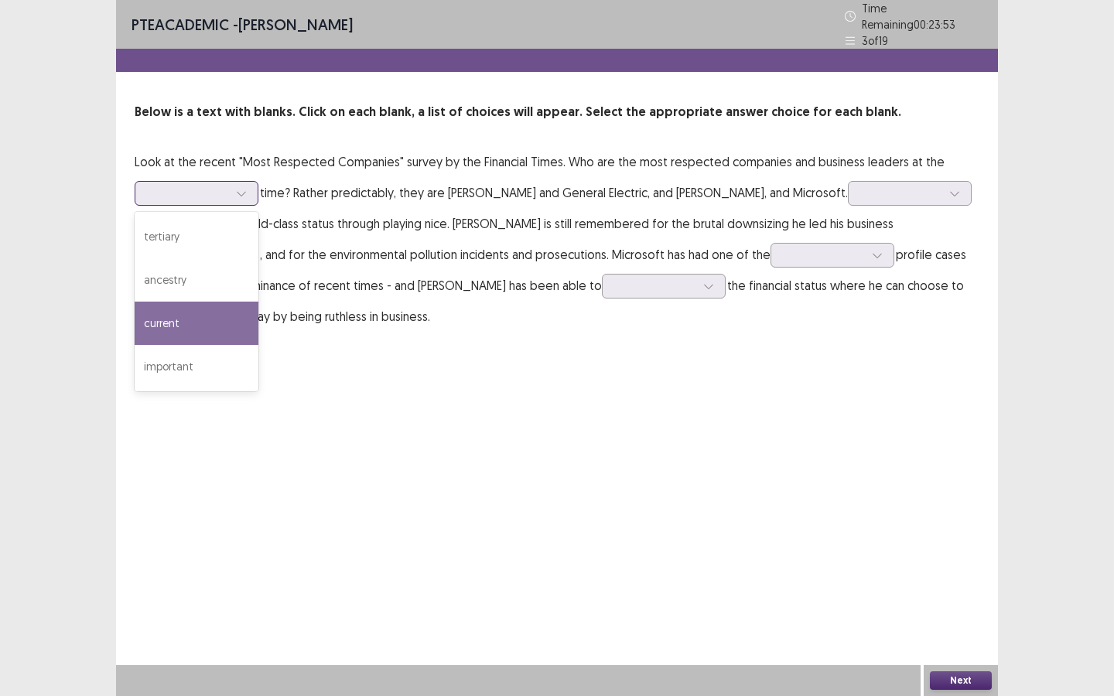
click at [197, 327] on div "current" at bounding box center [197, 323] width 124 height 43
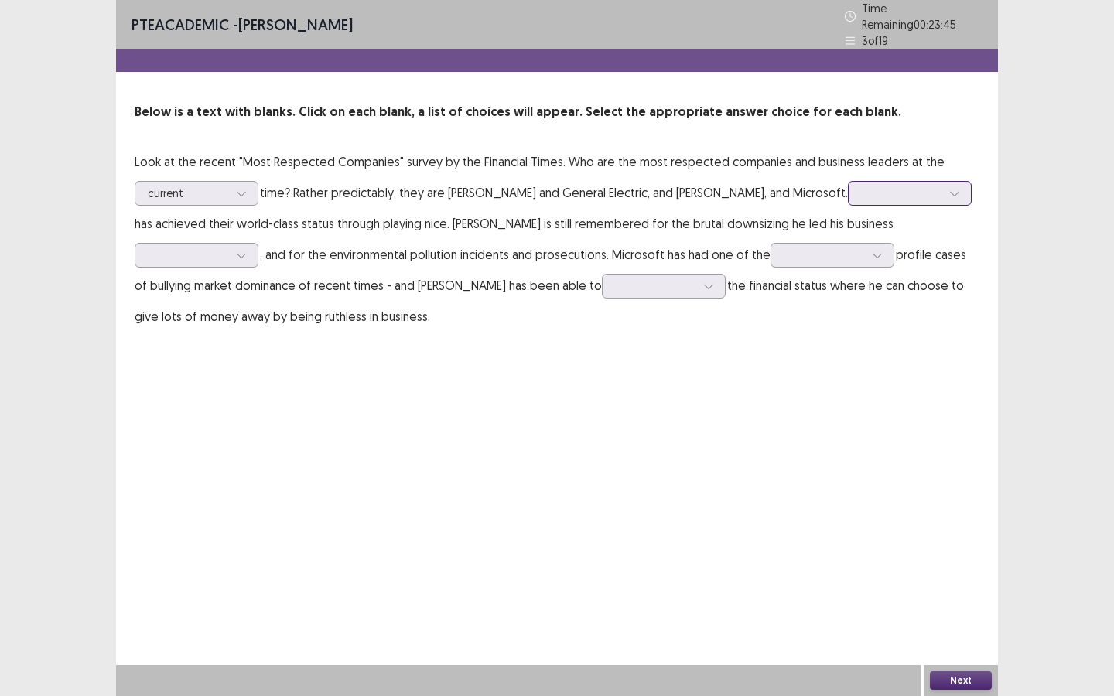
click at [943, 186] on div at bounding box center [954, 193] width 23 height 23
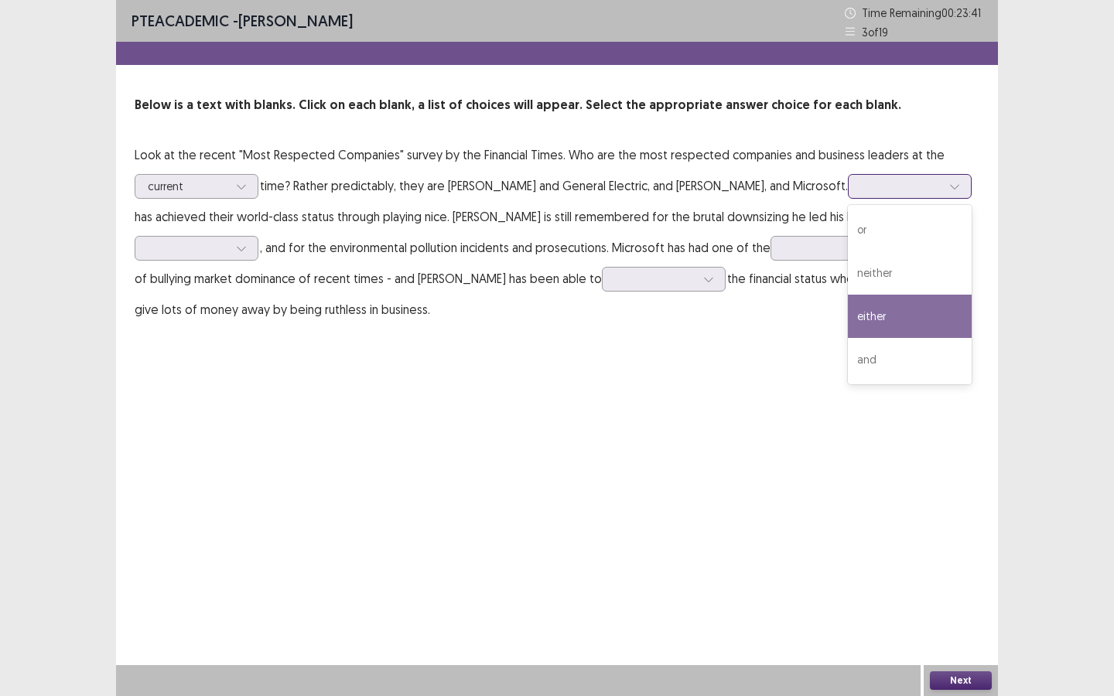
click at [848, 316] on div "either" at bounding box center [910, 316] width 124 height 43
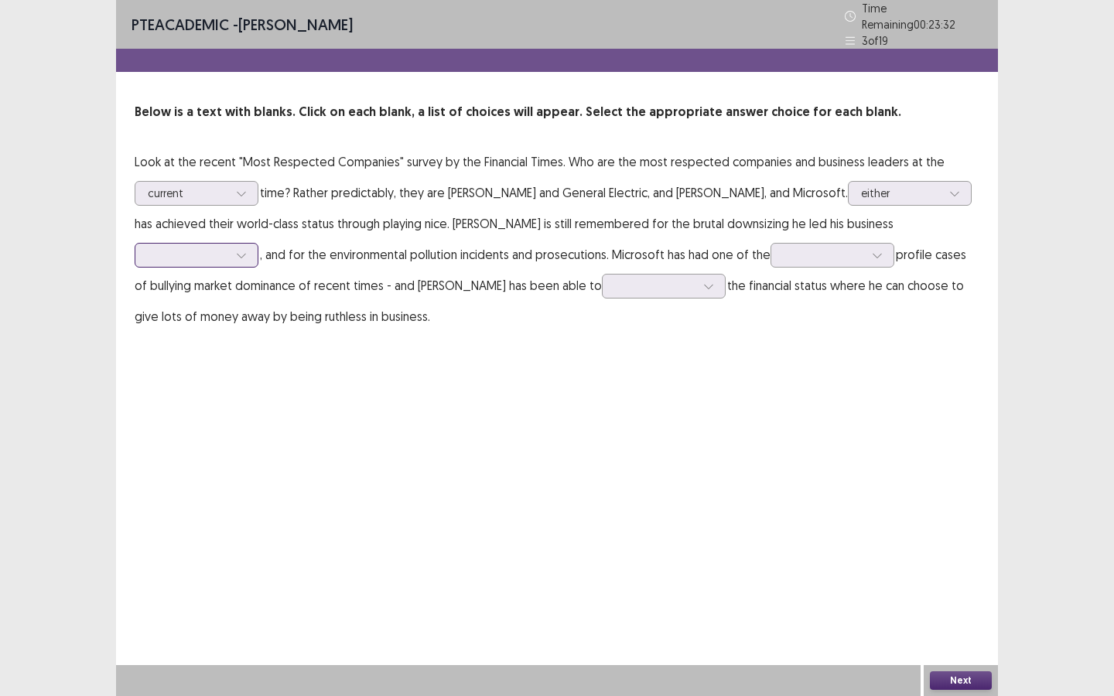
click at [247, 250] on icon at bounding box center [241, 255] width 11 height 11
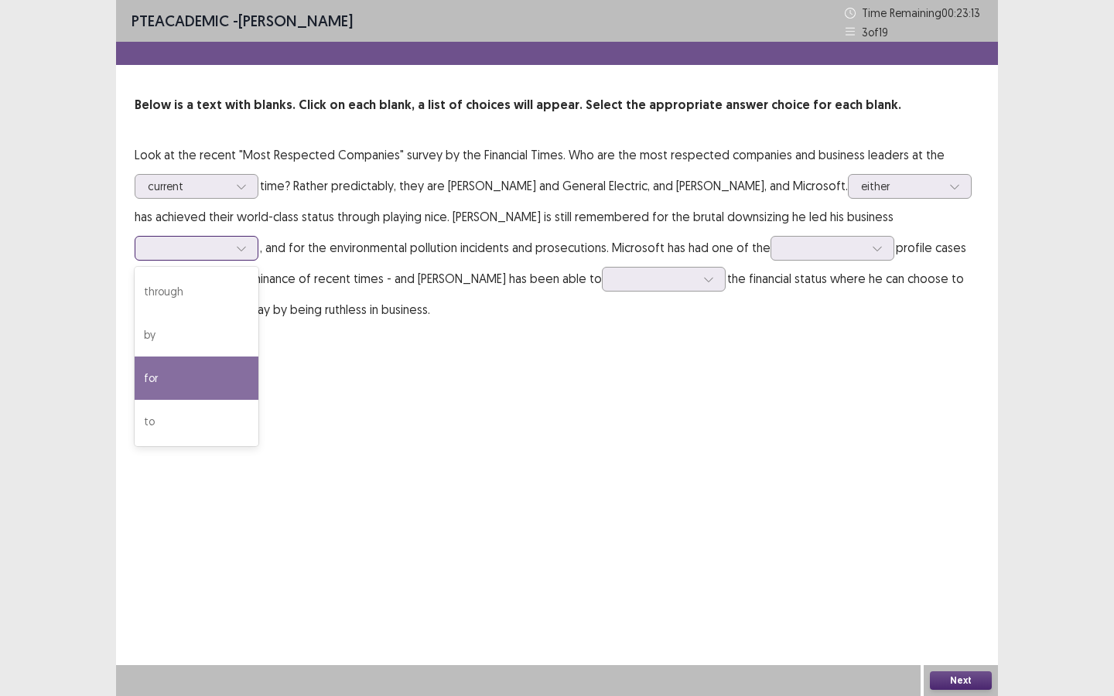
click at [258, 357] on div "for" at bounding box center [197, 378] width 124 height 43
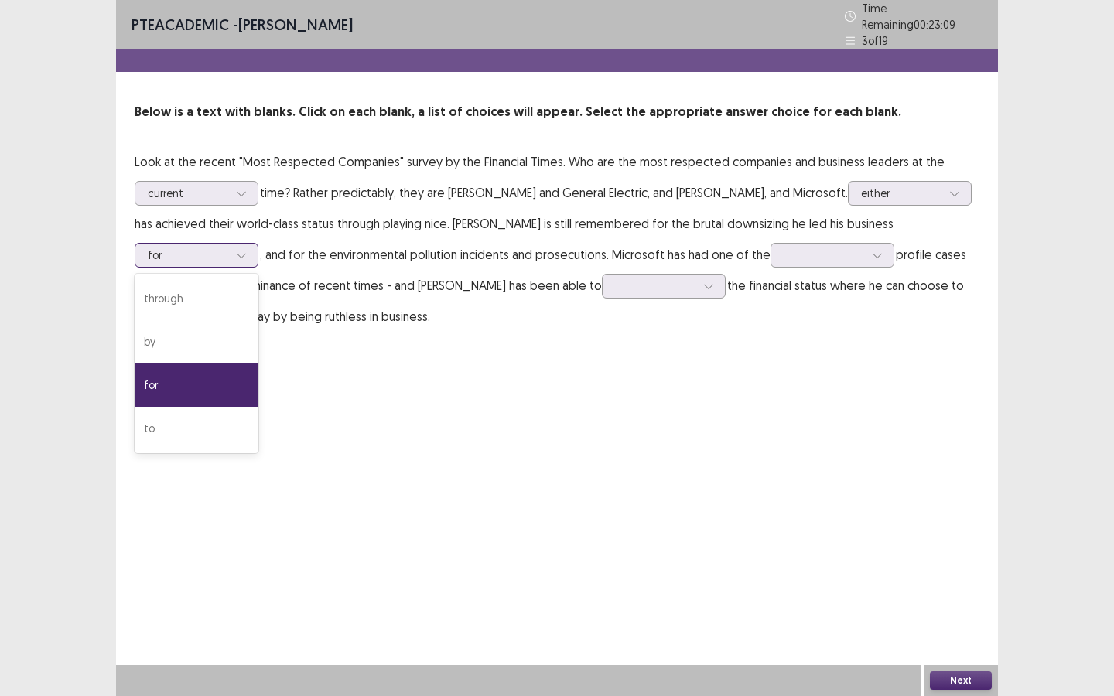
click at [247, 250] on icon at bounding box center [241, 255] width 11 height 11
click at [258, 320] on div "by" at bounding box center [197, 341] width 124 height 43
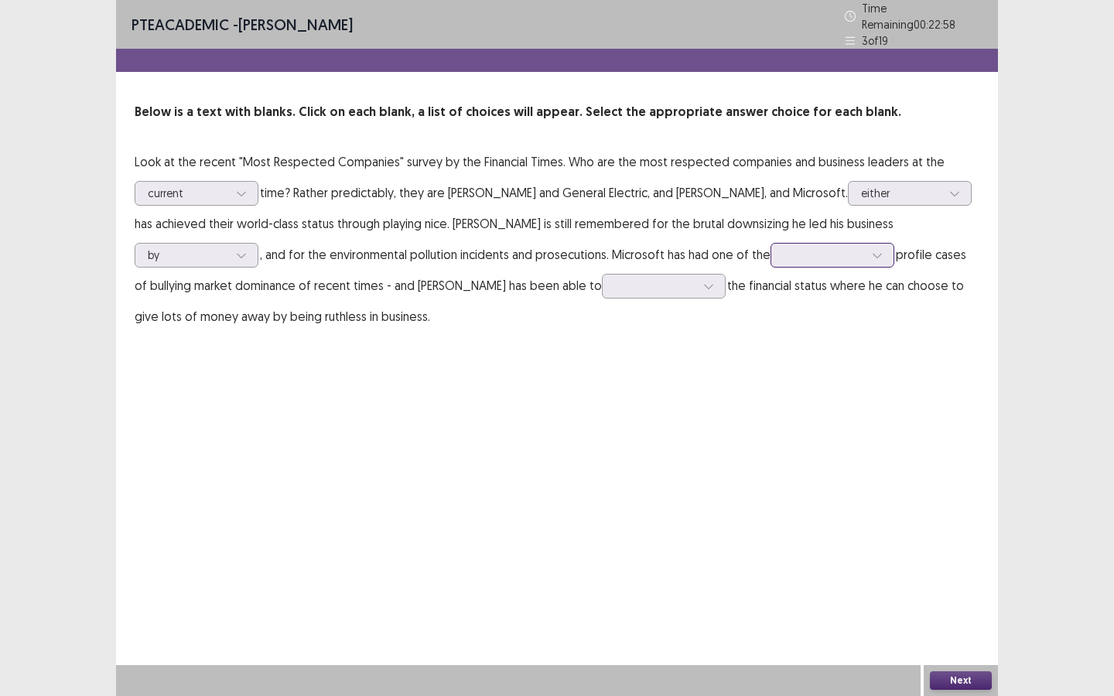
click at [866, 256] on div at bounding box center [877, 255] width 23 height 23
click at [771, 290] on div "highest" at bounding box center [833, 298] width 124 height 43
click at [703, 281] on icon at bounding box center [708, 286] width 11 height 11
click at [602, 357] on div "gaining" at bounding box center [664, 372] width 124 height 43
click at [970, 680] on button "Next" at bounding box center [961, 681] width 62 height 19
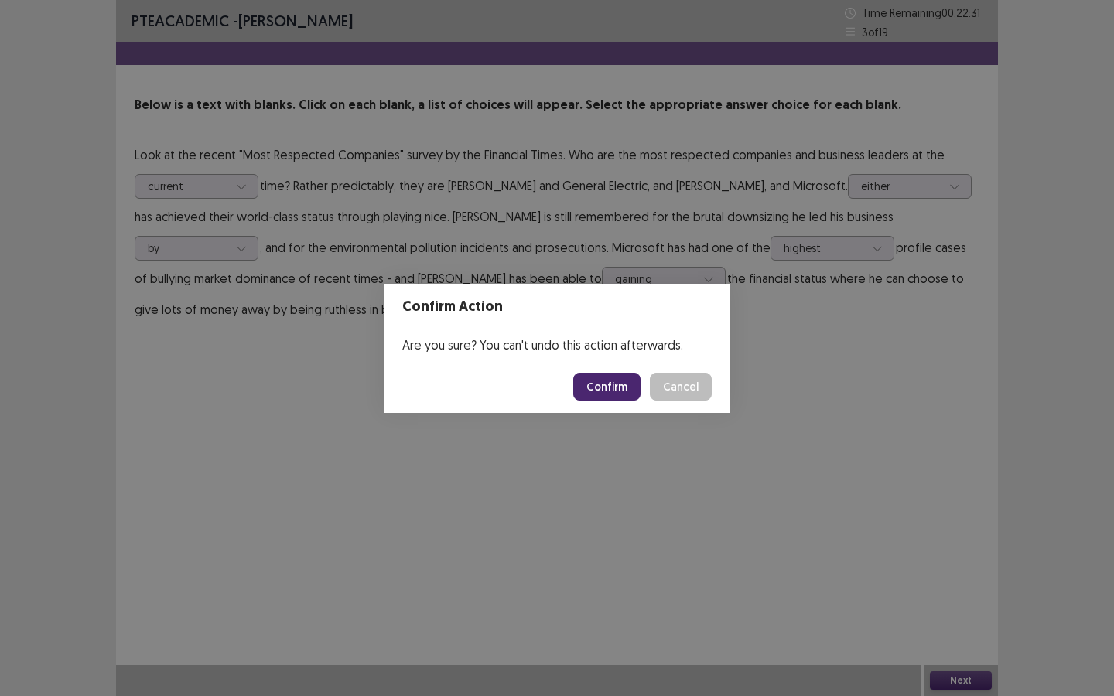
click at [631, 387] on button "Confirm" at bounding box center [606, 387] width 67 height 28
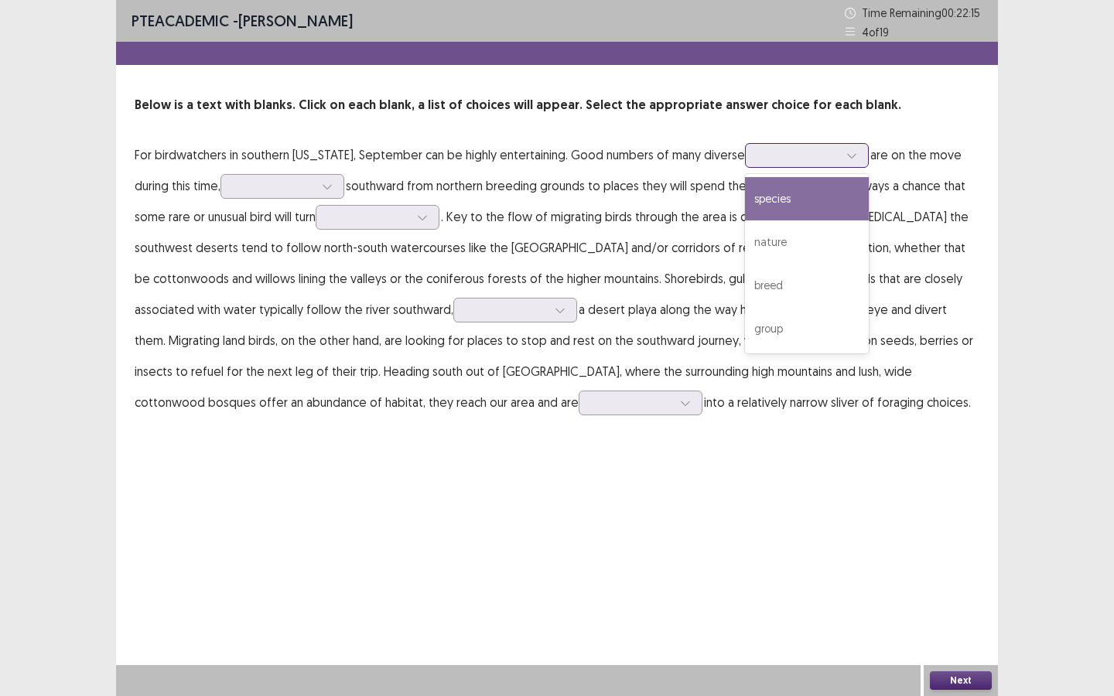
click at [857, 156] on icon at bounding box center [851, 155] width 11 height 11
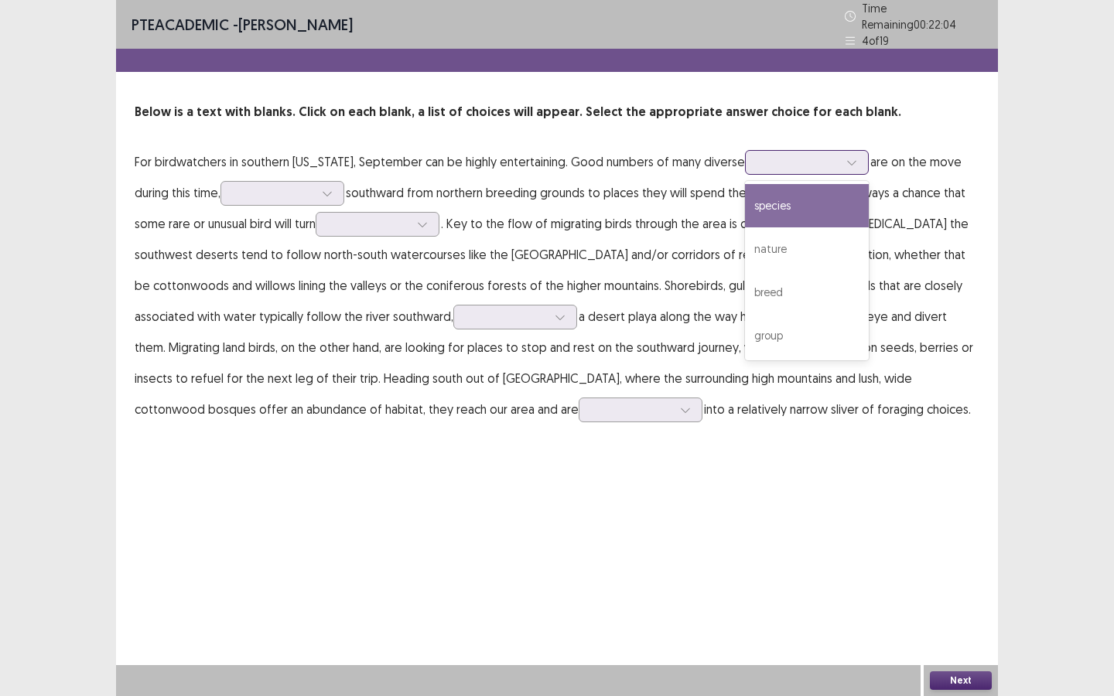
click at [846, 190] on div "species" at bounding box center [807, 205] width 124 height 43
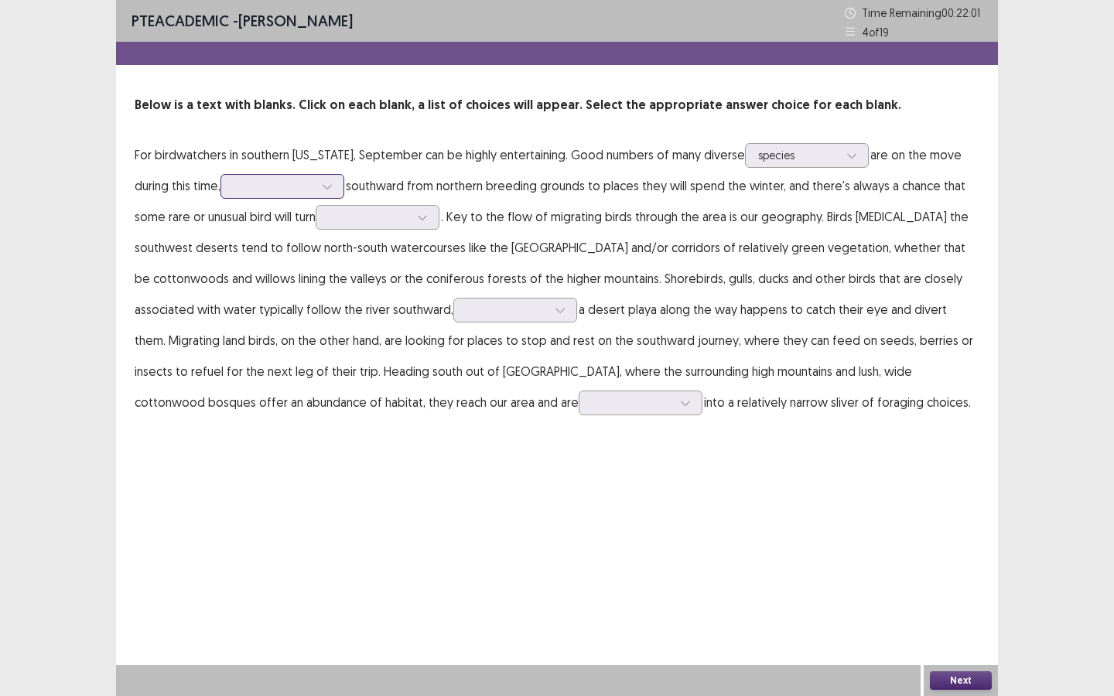
click at [329, 180] on div at bounding box center [327, 186] width 23 height 23
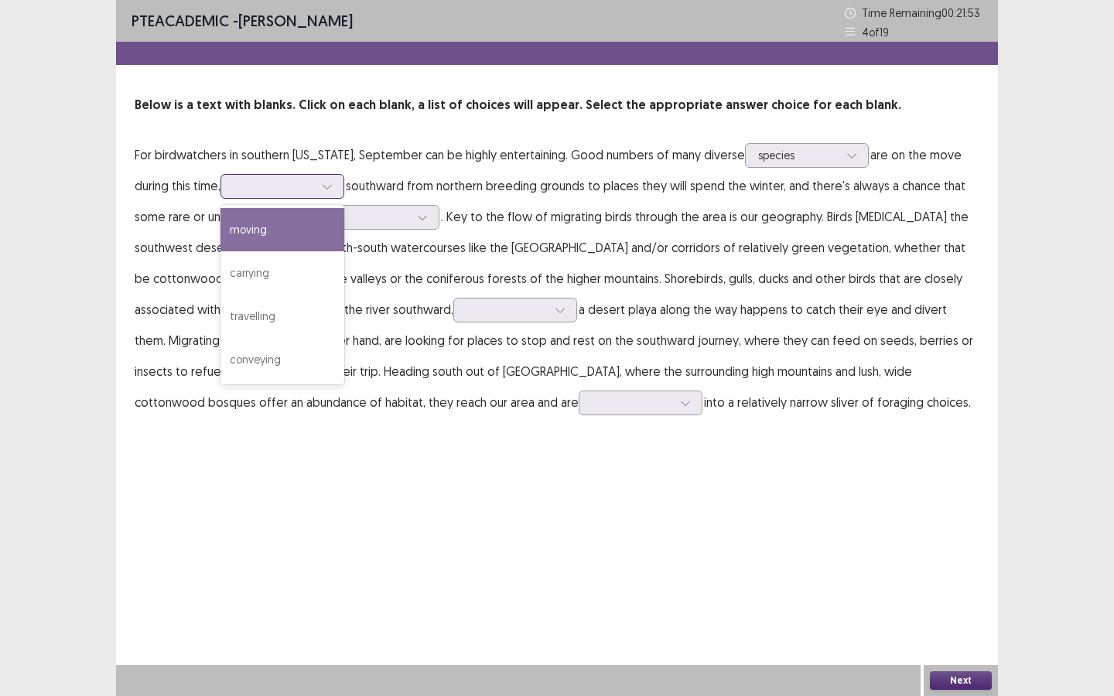
click at [315, 218] on div "moving" at bounding box center [282, 229] width 124 height 43
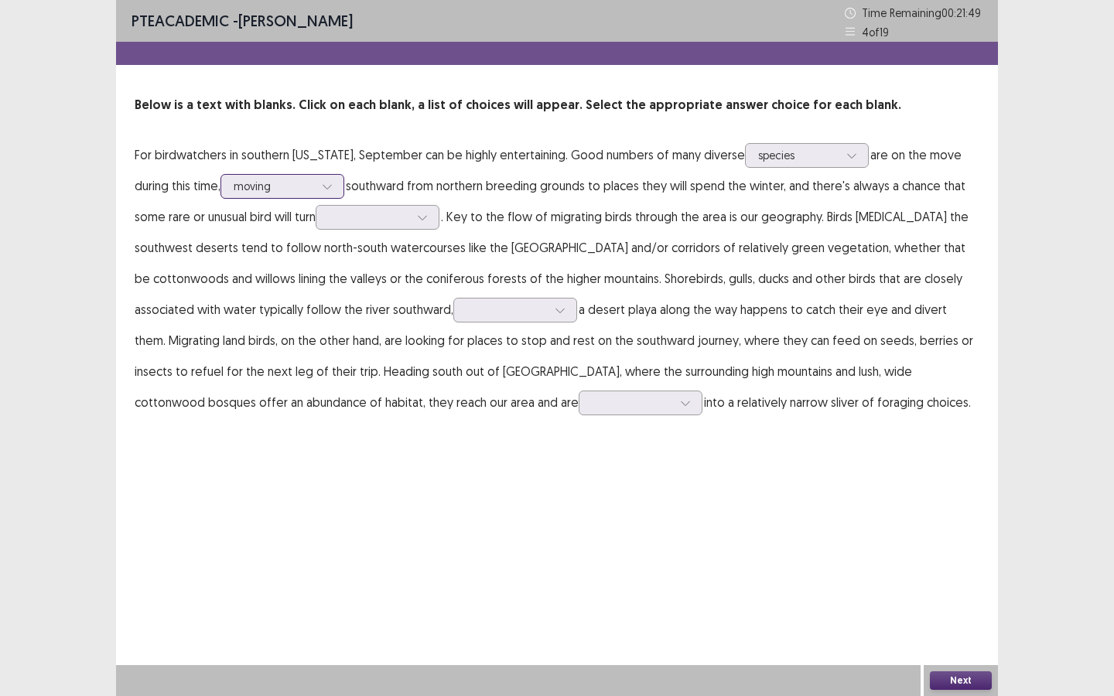
click at [330, 177] on div at bounding box center [327, 186] width 23 height 23
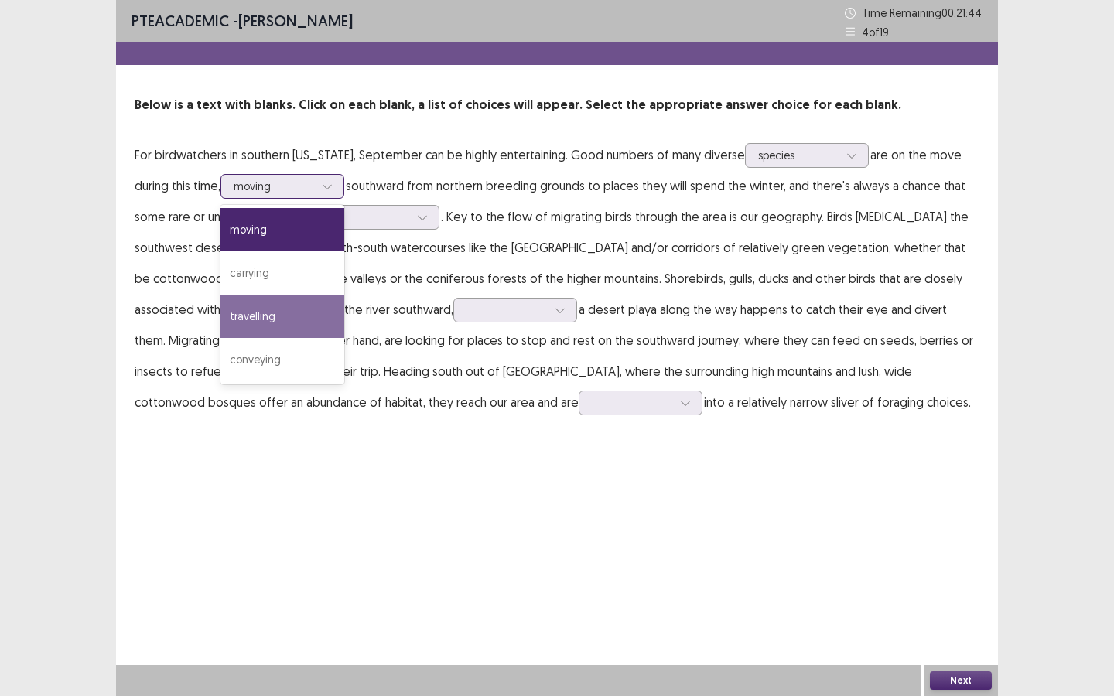
click at [306, 307] on div "travelling" at bounding box center [282, 316] width 124 height 43
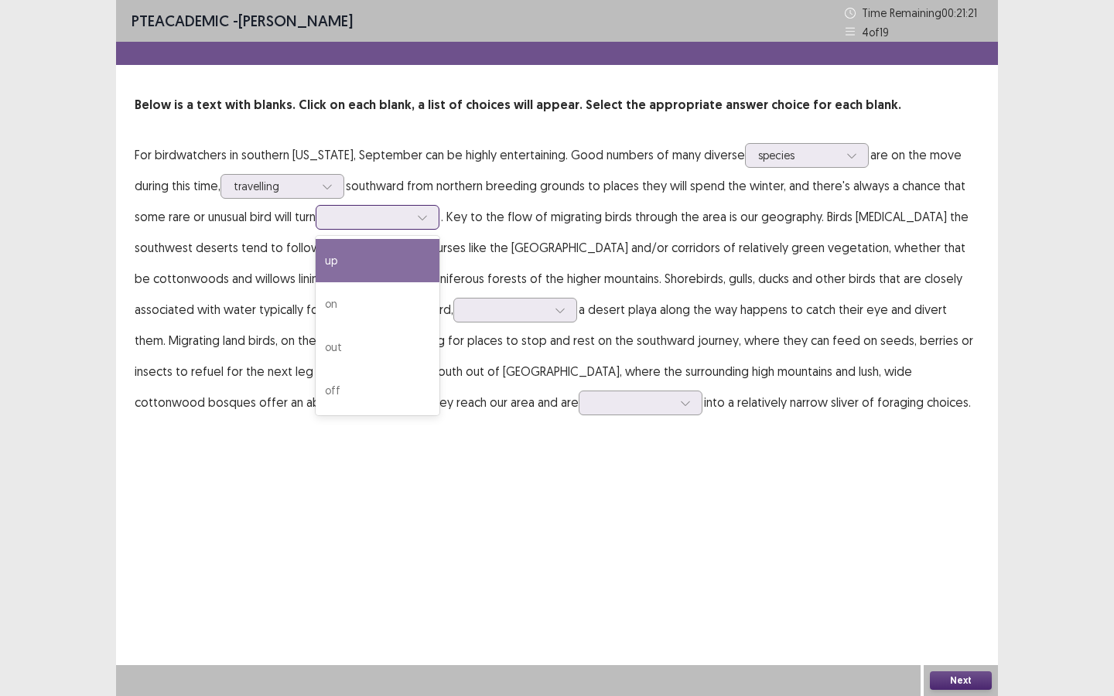
click at [411, 220] on div at bounding box center [369, 217] width 84 height 18
click at [386, 266] on div "up" at bounding box center [378, 260] width 124 height 43
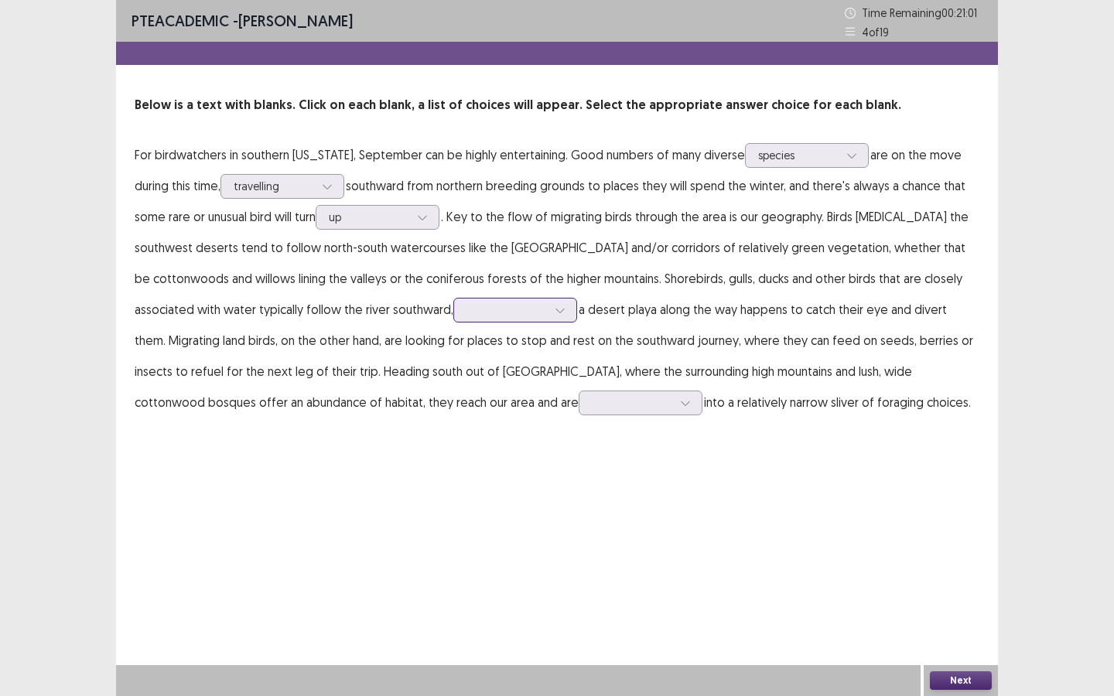
click at [555, 310] on icon at bounding box center [560, 310] width 11 height 11
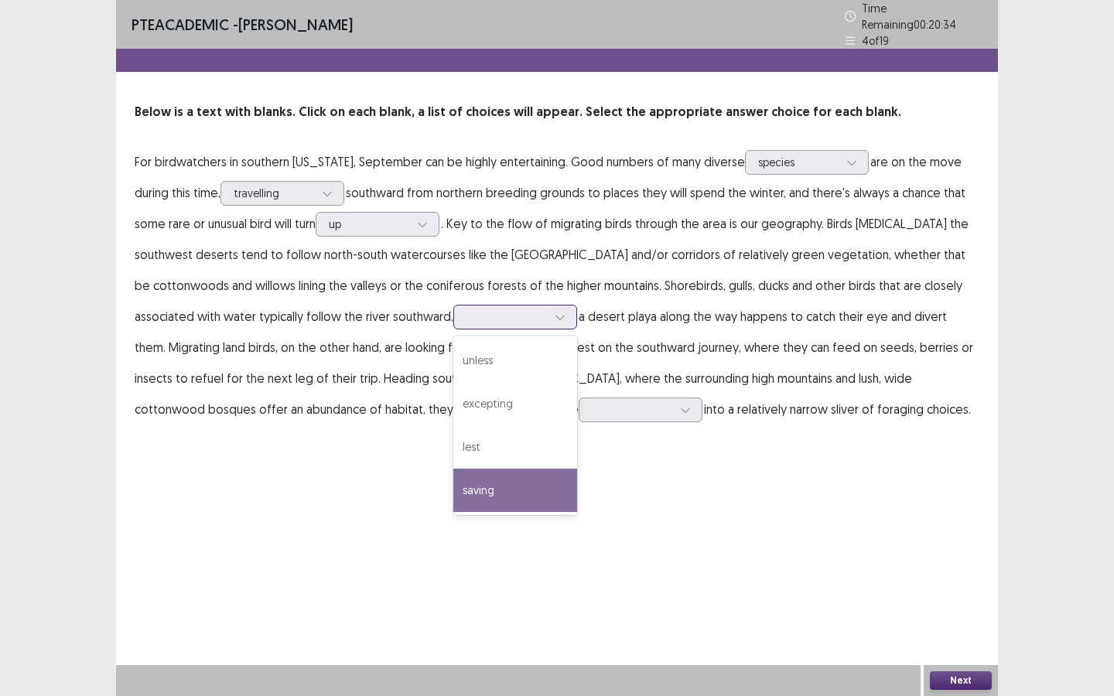
click at [514, 476] on div "saving" at bounding box center [515, 490] width 124 height 43
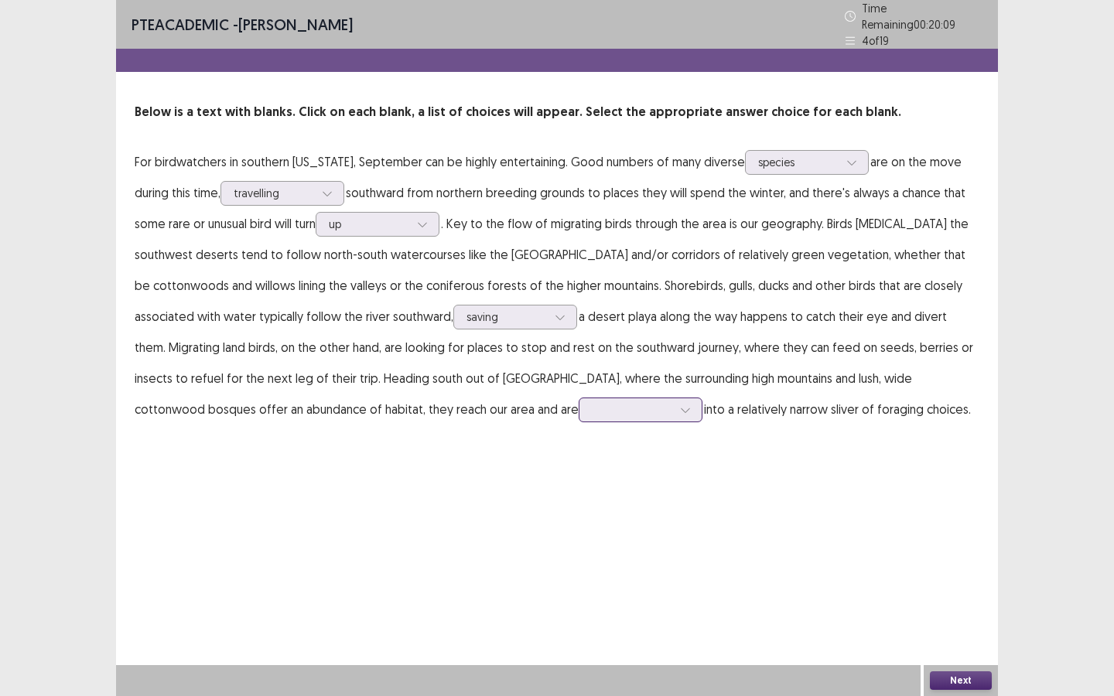
click at [680, 405] on icon at bounding box center [685, 410] width 11 height 11
click at [579, 576] on div "moved" at bounding box center [641, 583] width 124 height 43
click at [962, 678] on button "Next" at bounding box center [961, 681] width 62 height 19
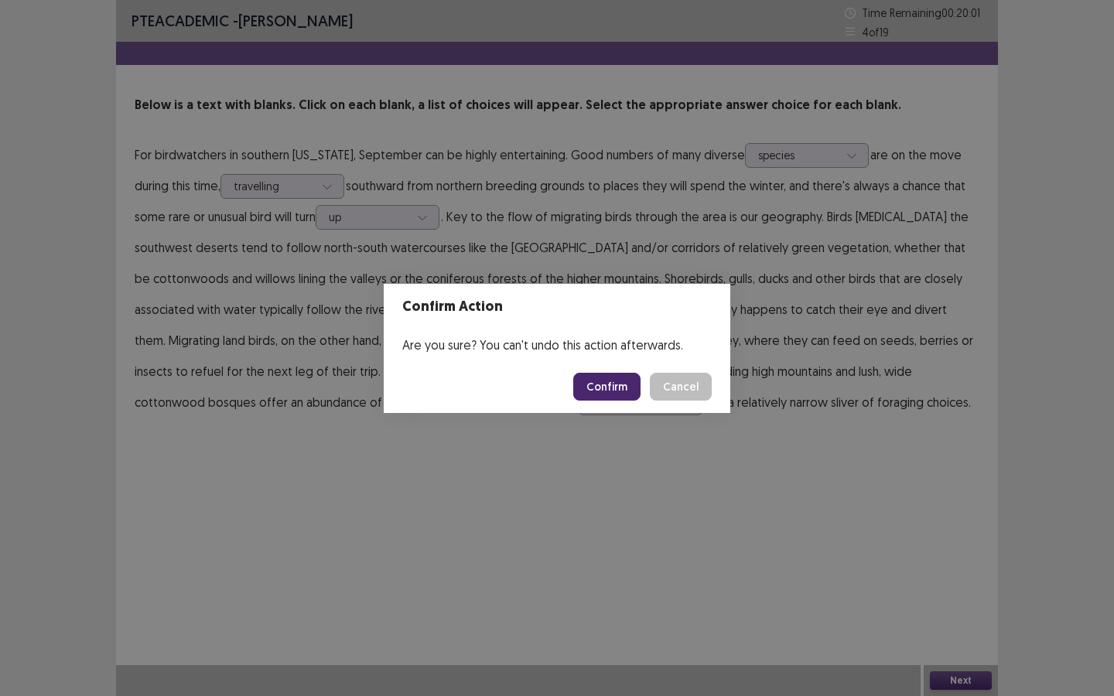
click at [615, 383] on button "Confirm" at bounding box center [606, 387] width 67 height 28
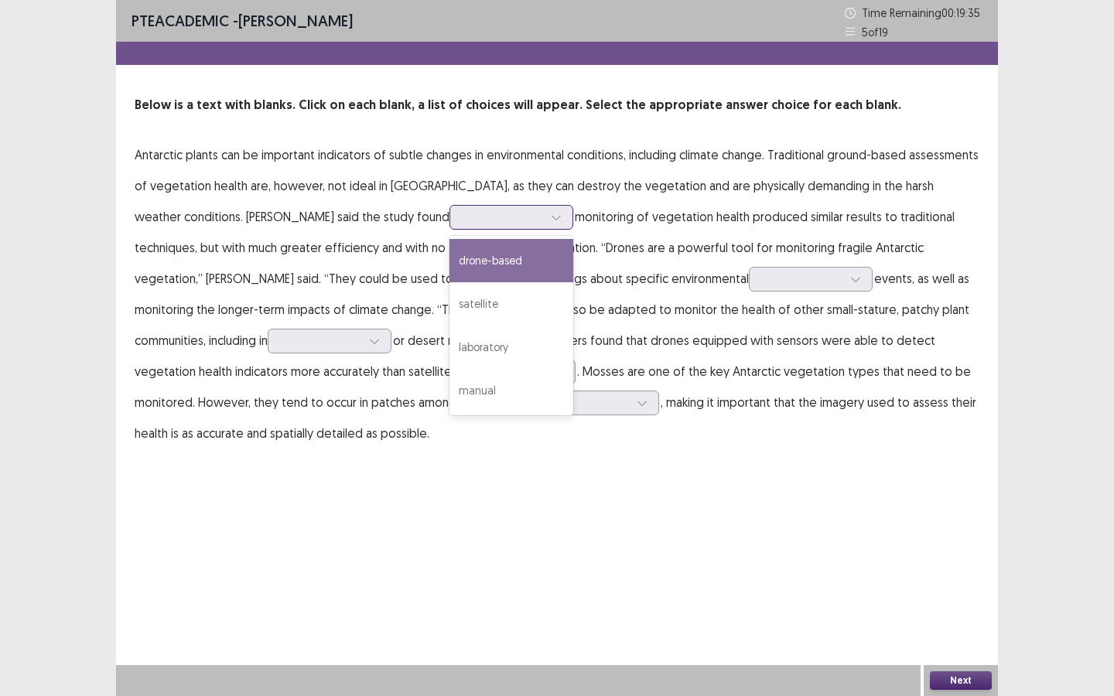
click at [551, 219] on icon at bounding box center [556, 217] width 11 height 11
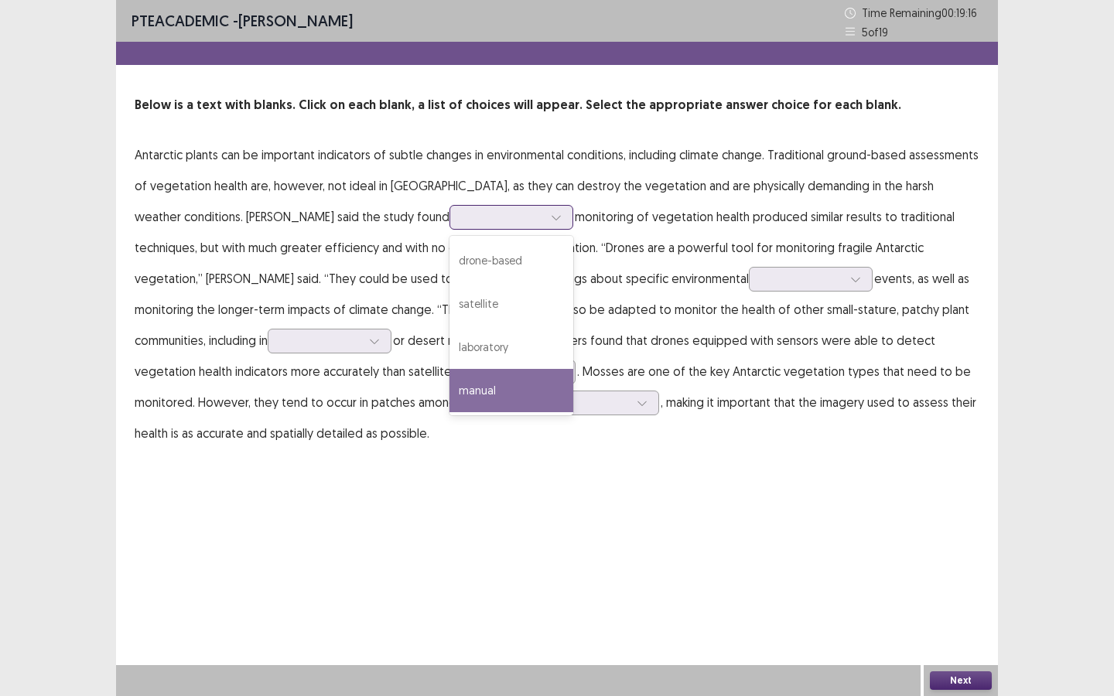
click at [449, 374] on div "manual" at bounding box center [511, 390] width 124 height 43
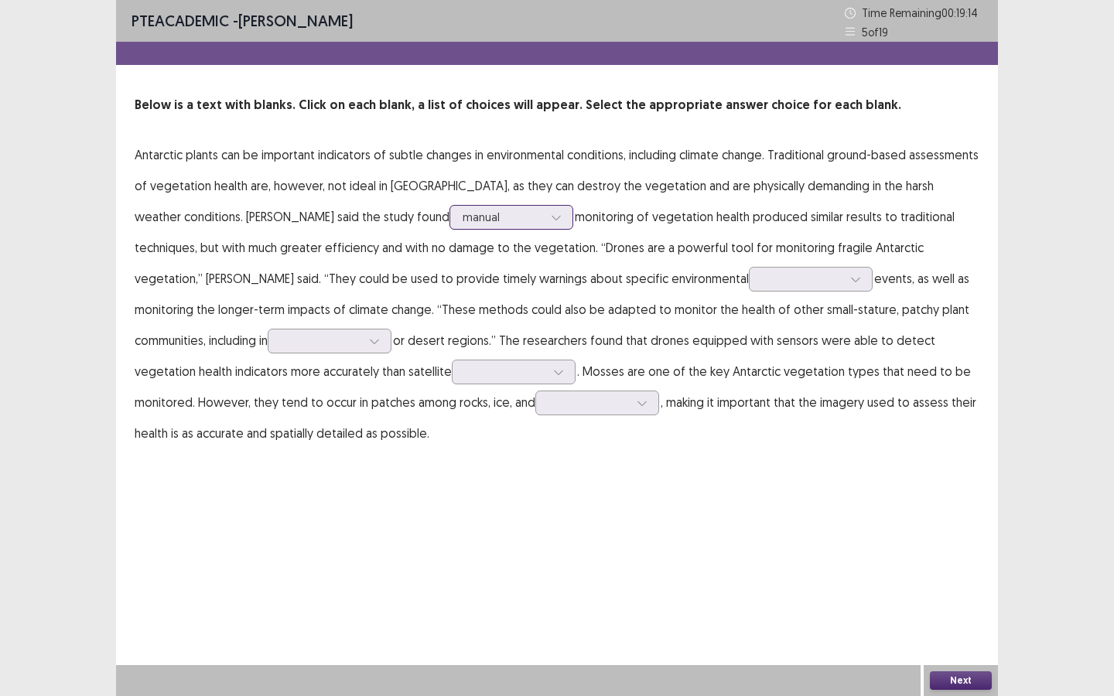
click at [463, 220] on div at bounding box center [503, 217] width 80 height 15
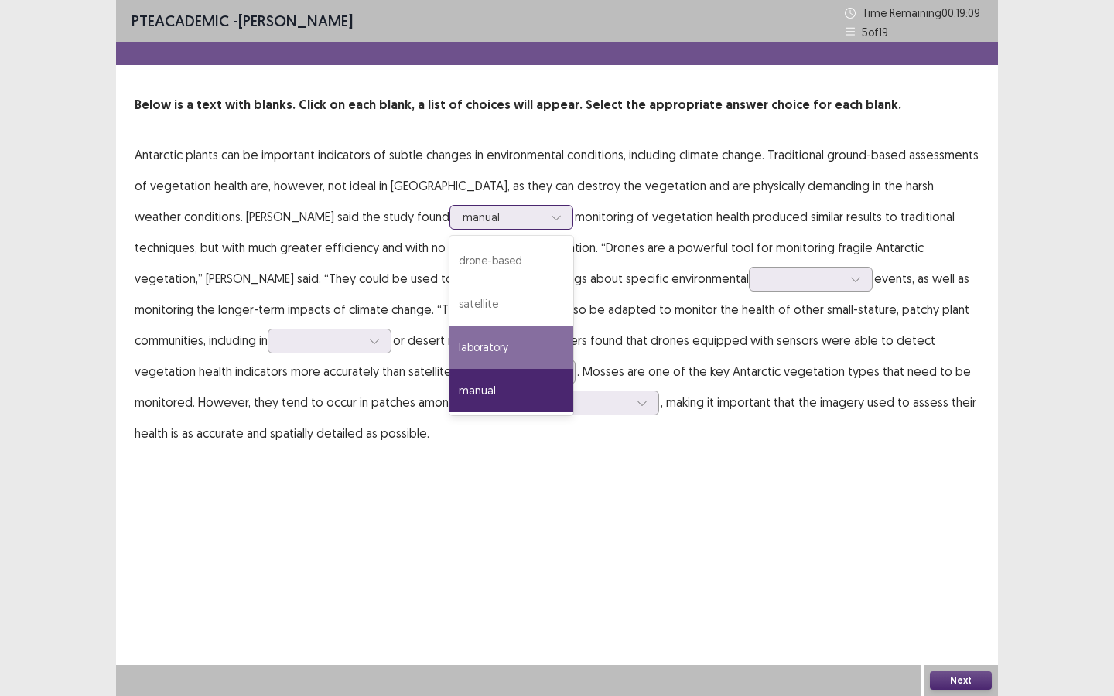
click at [449, 350] on div "laboratory" at bounding box center [511, 347] width 124 height 43
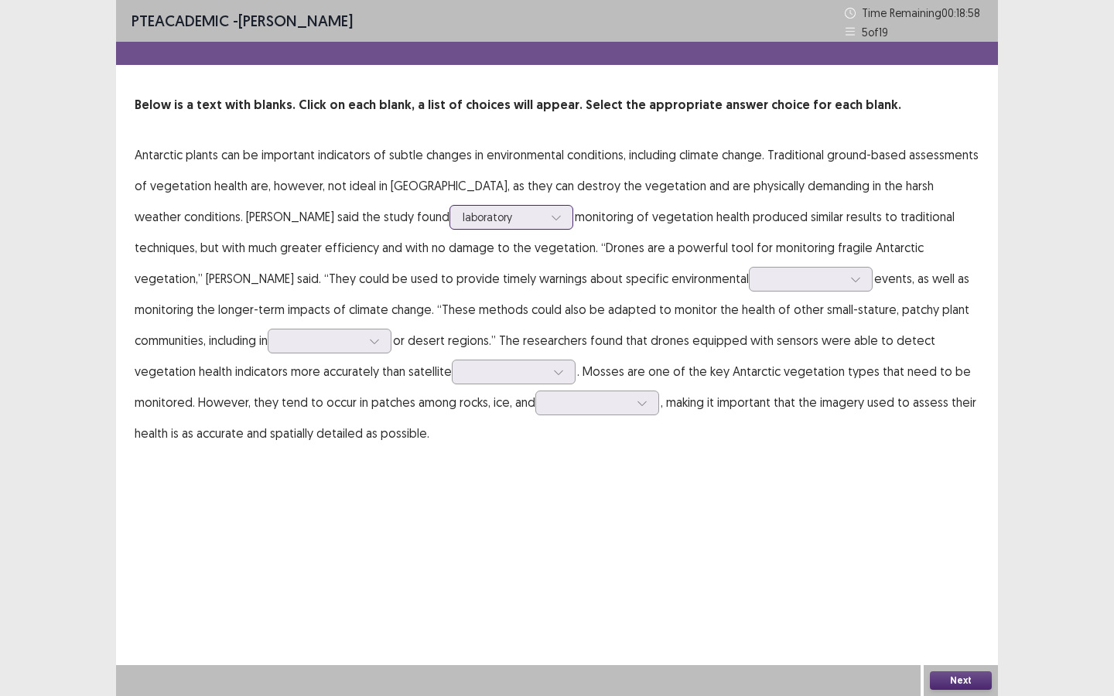
click at [545, 220] on div at bounding box center [556, 217] width 23 height 23
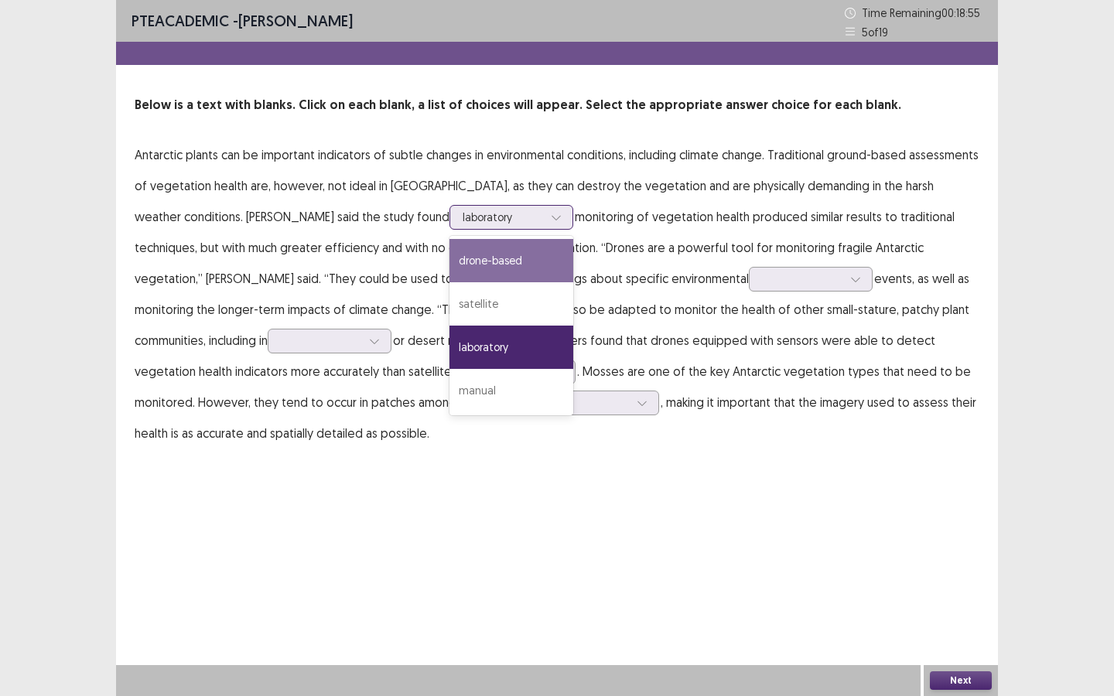
click at [449, 251] on div "drone-based" at bounding box center [511, 260] width 124 height 43
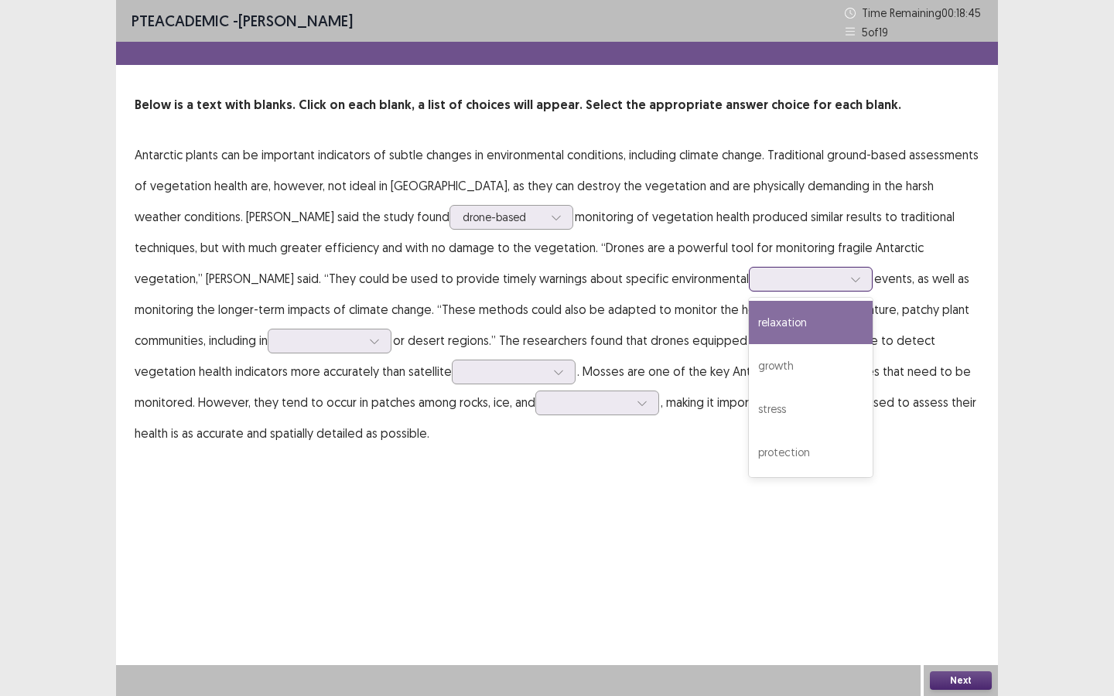
click at [749, 291] on div at bounding box center [811, 279] width 124 height 25
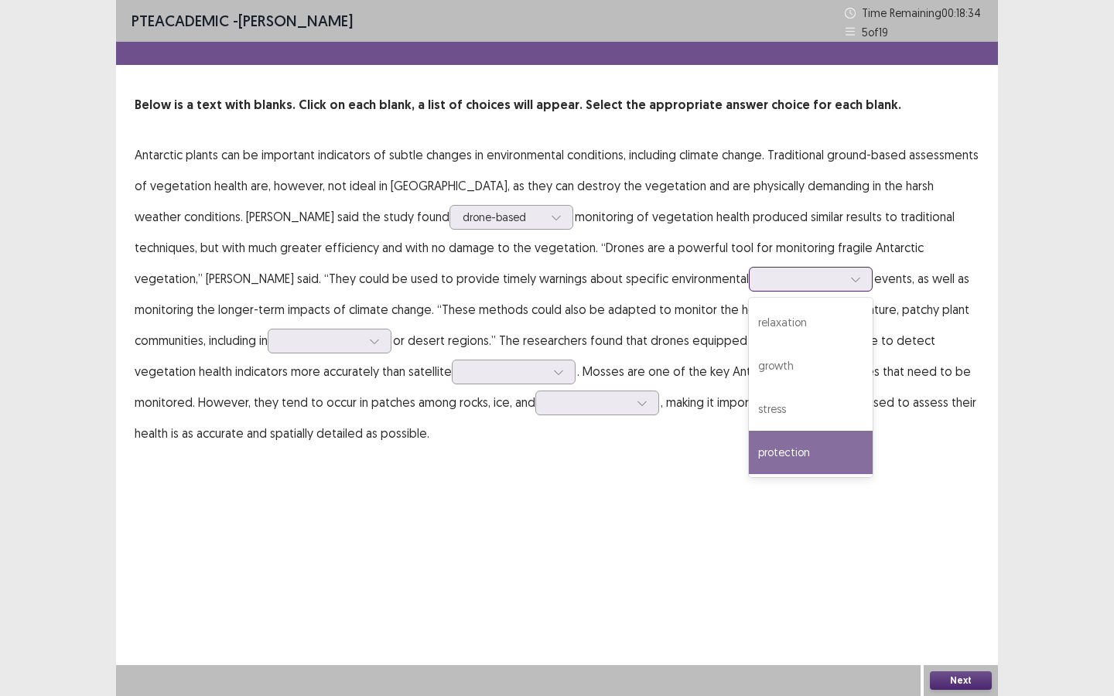
click at [749, 443] on div "protection" at bounding box center [811, 452] width 124 height 43
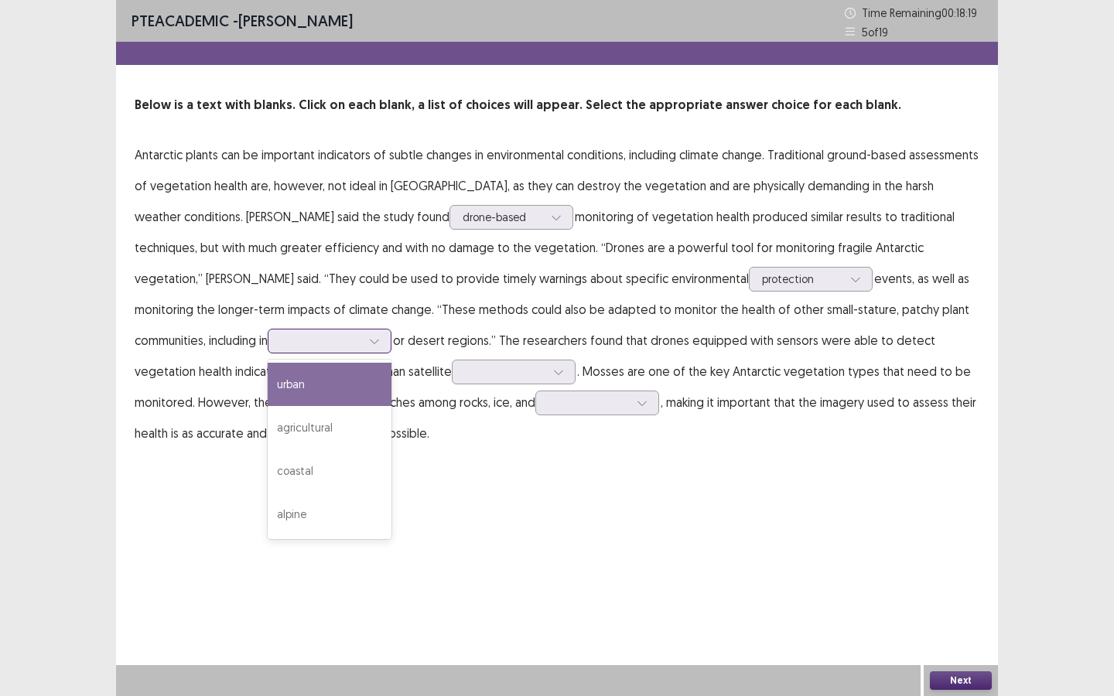
click at [363, 335] on div at bounding box center [374, 341] width 23 height 23
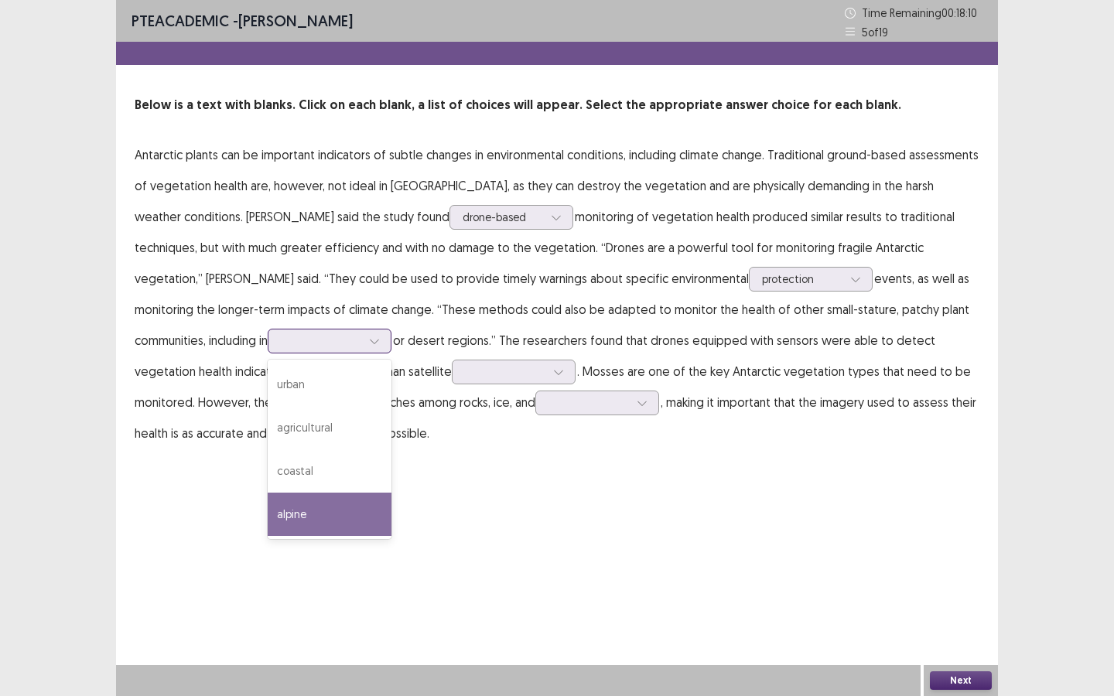
click at [268, 519] on div "alpine" at bounding box center [330, 514] width 124 height 43
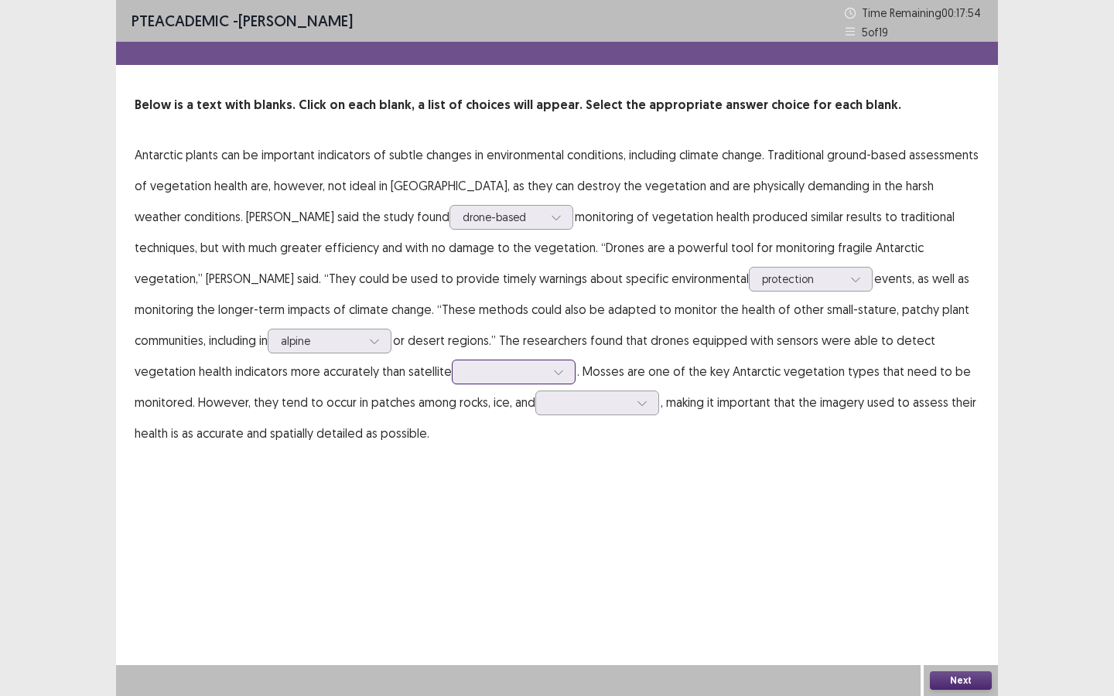
click at [547, 370] on div at bounding box center [558, 372] width 23 height 23
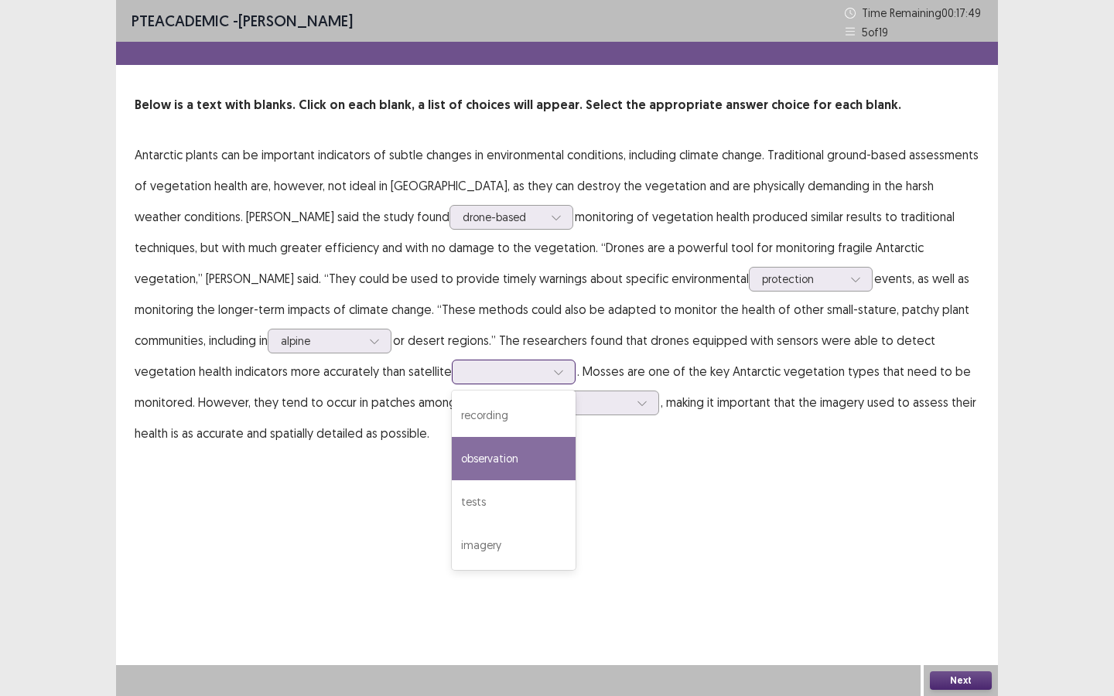
click at [452, 446] on div "observation" at bounding box center [514, 458] width 124 height 43
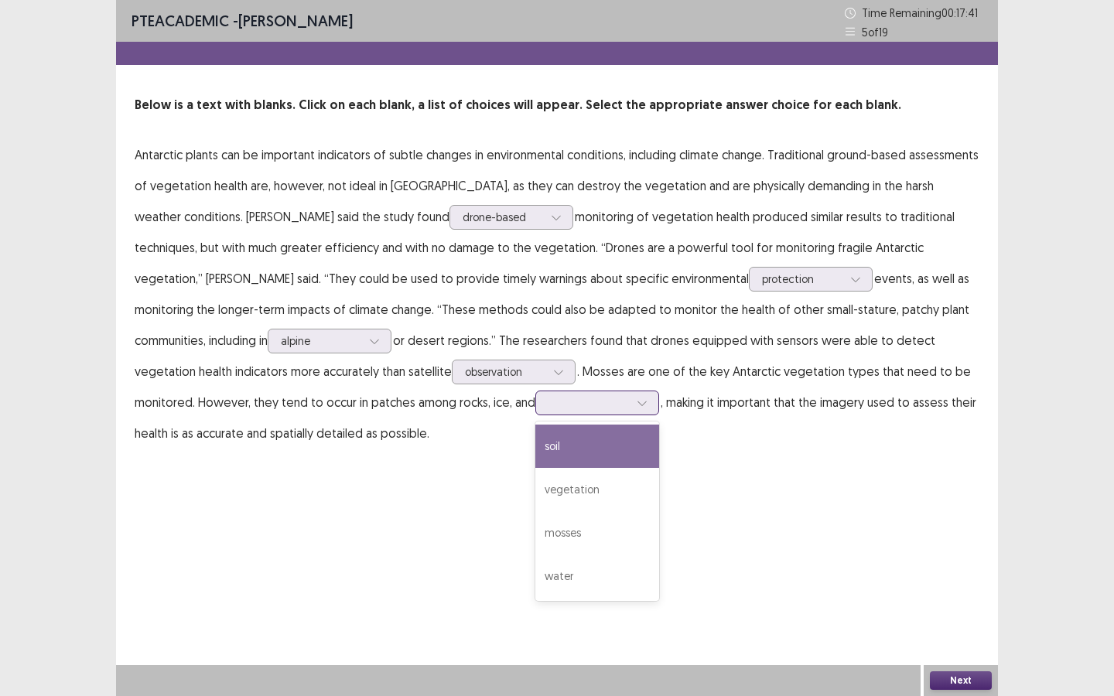
click at [637, 402] on icon at bounding box center [642, 403] width 11 height 11
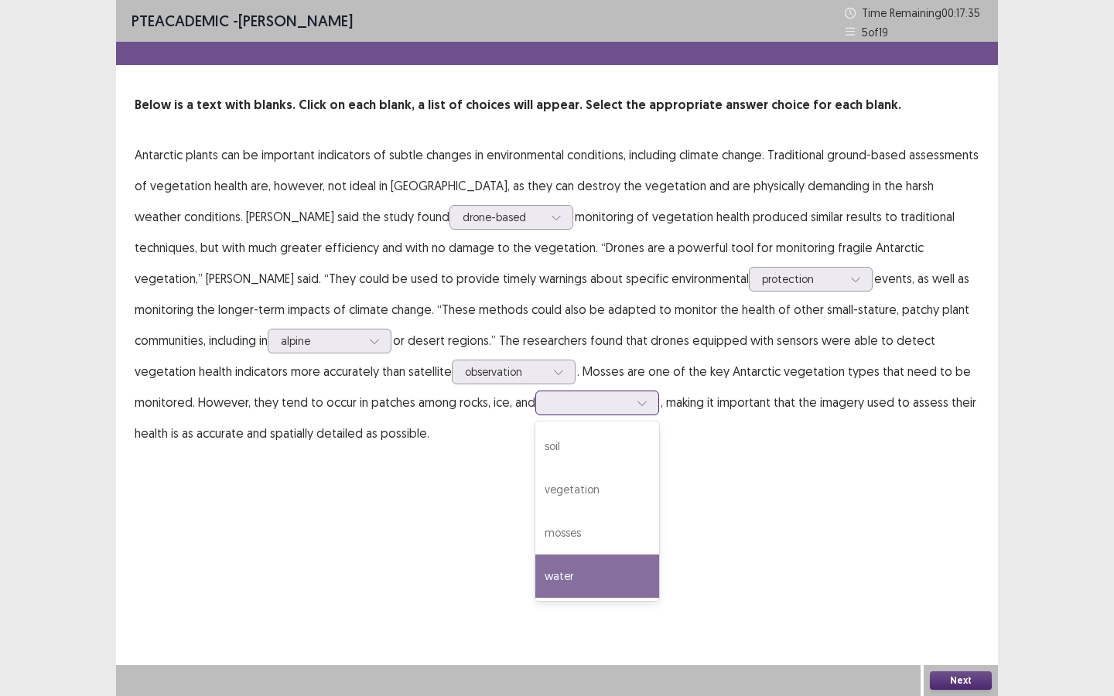
click at [535, 571] on div "water" at bounding box center [597, 576] width 124 height 43
click at [969, 676] on button "Next" at bounding box center [961, 681] width 62 height 19
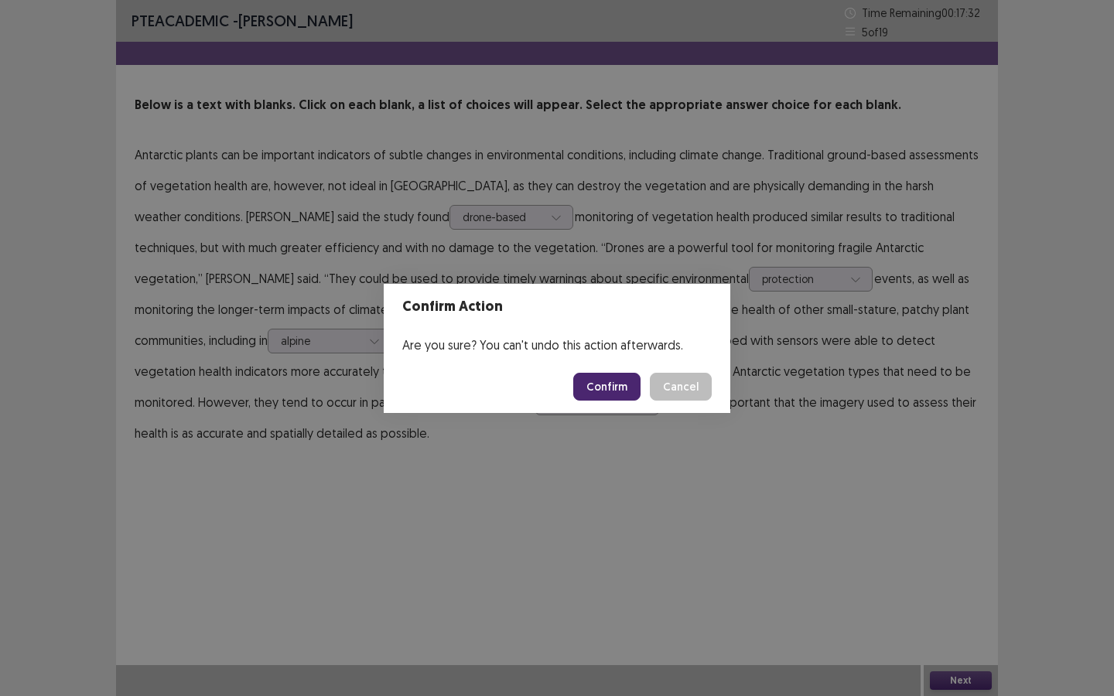
click at [439, 467] on div "Confirm Action Are you sure? You can't undo this action afterwards. Confirm Can…" at bounding box center [557, 348] width 1114 height 696
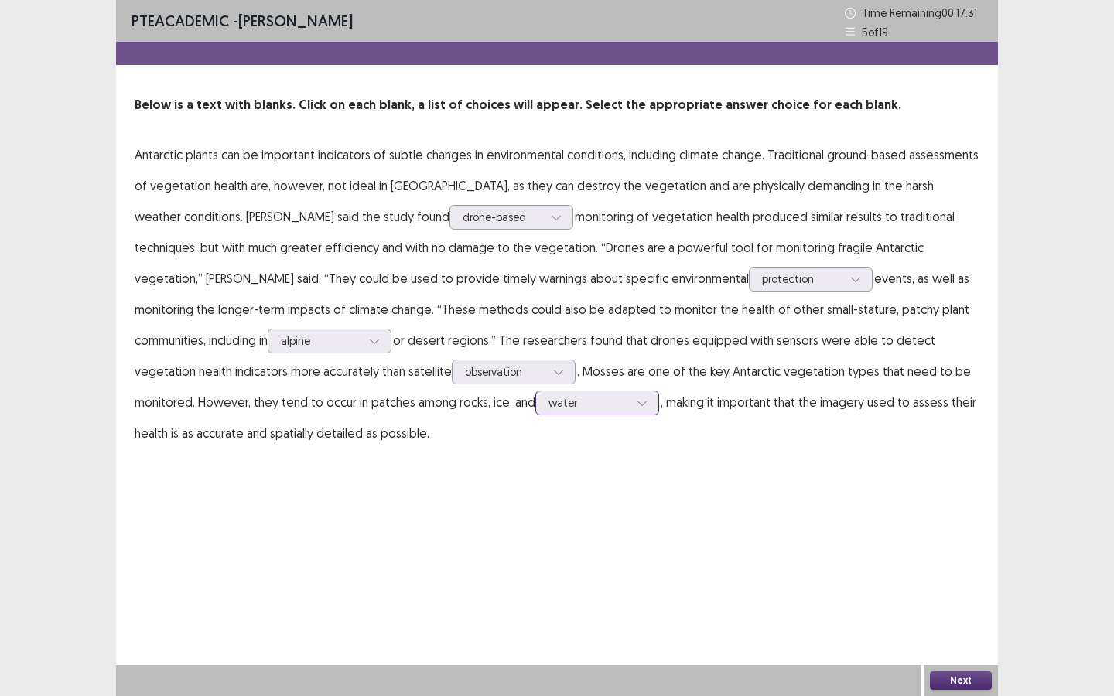
click at [549, 407] on div at bounding box center [589, 402] width 80 height 15
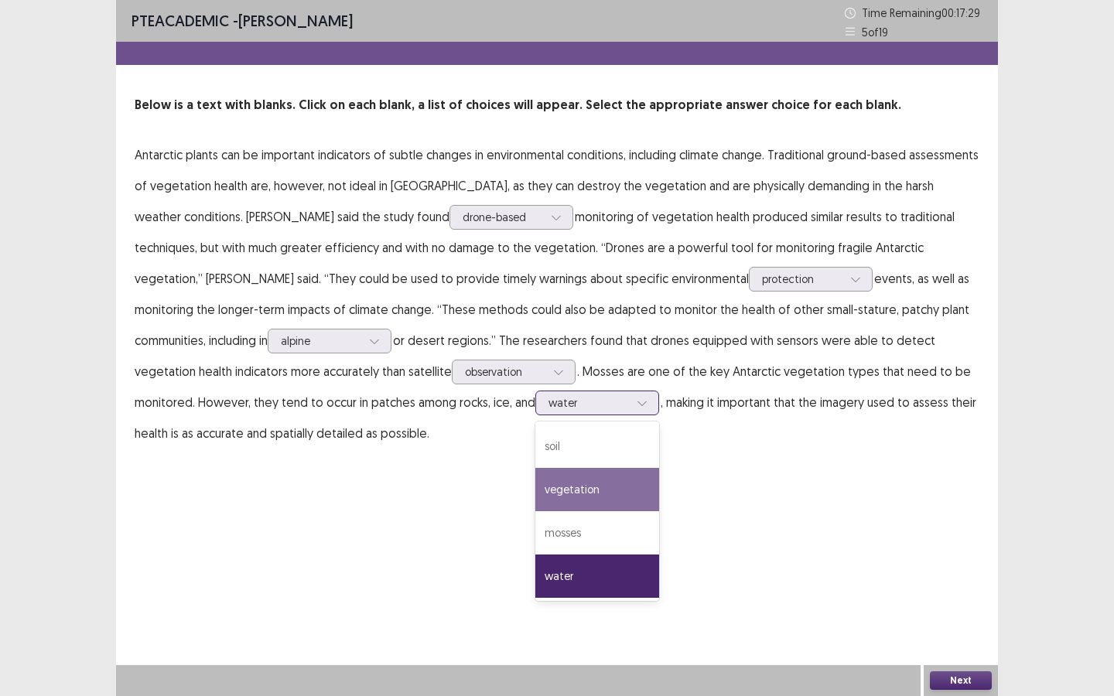
click at [535, 484] on div "vegetation" at bounding box center [597, 489] width 124 height 43
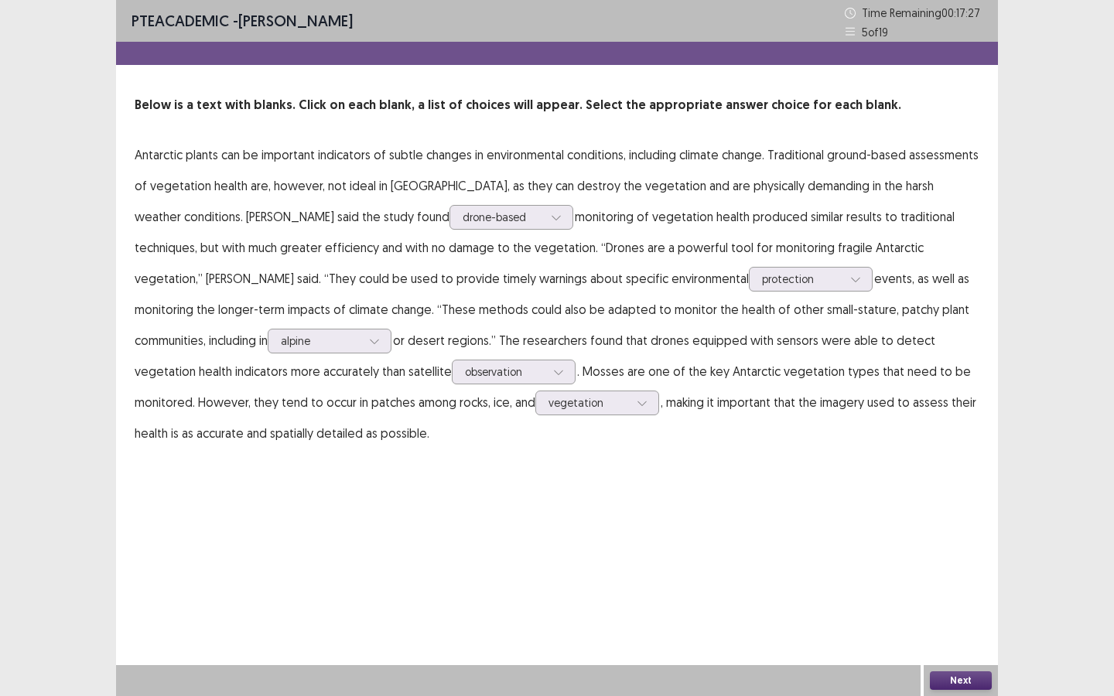
click at [949, 672] on button "Next" at bounding box center [961, 681] width 62 height 19
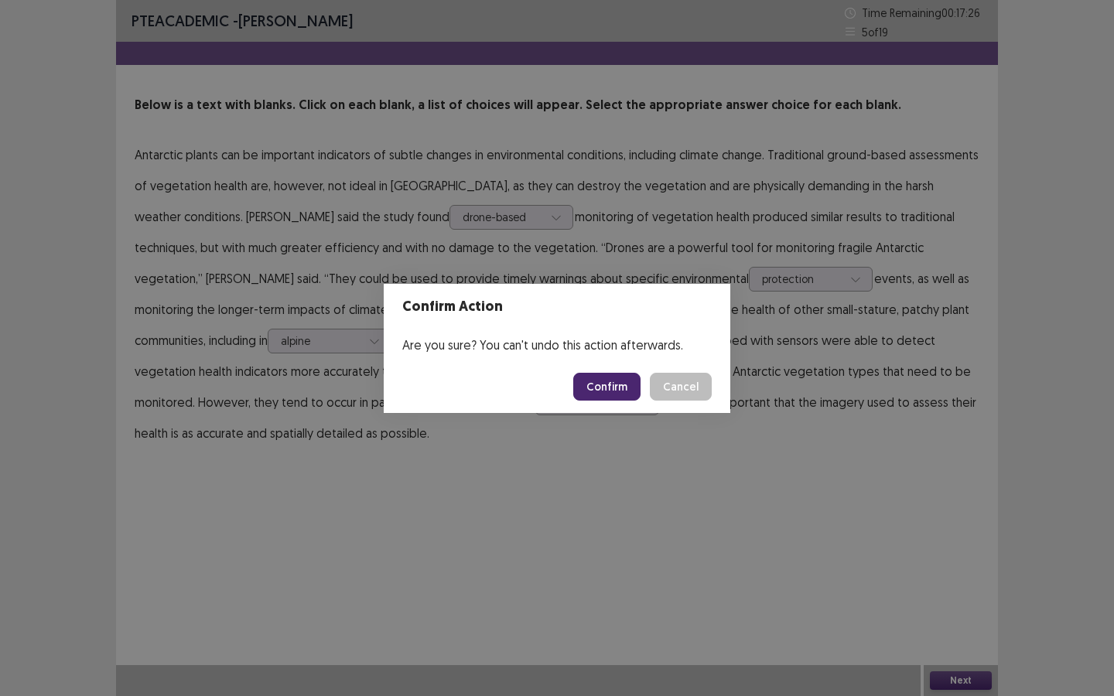
click at [615, 384] on button "Confirm" at bounding box center [606, 387] width 67 height 28
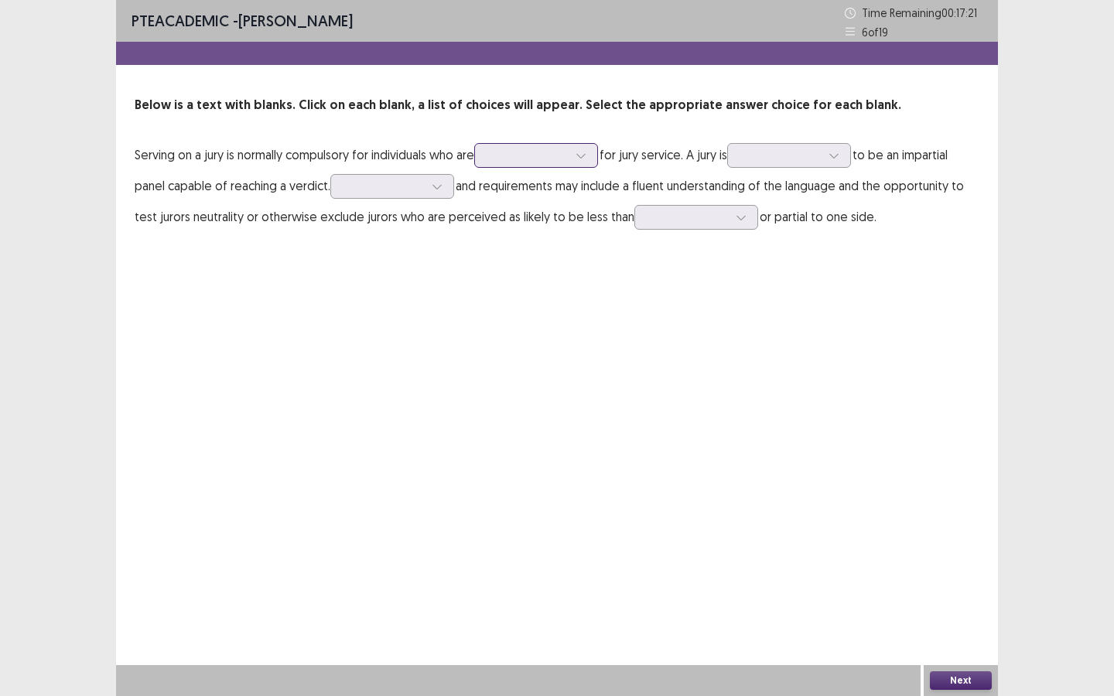
click at [586, 153] on icon at bounding box center [581, 155] width 11 height 11
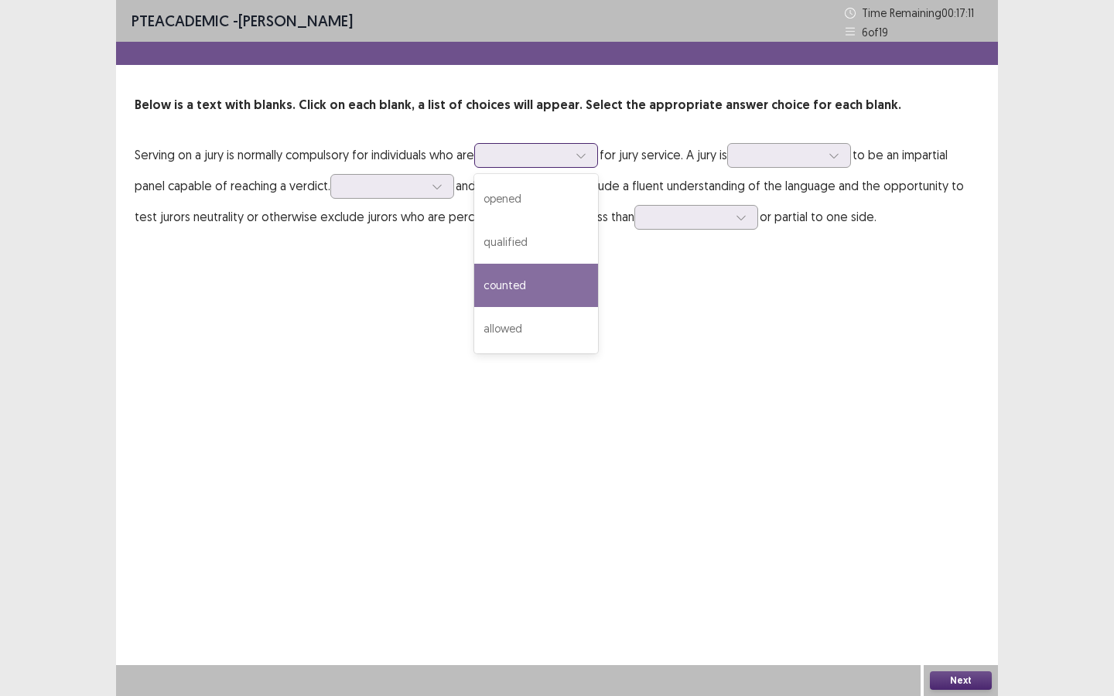
click at [550, 277] on div "counted" at bounding box center [536, 285] width 124 height 43
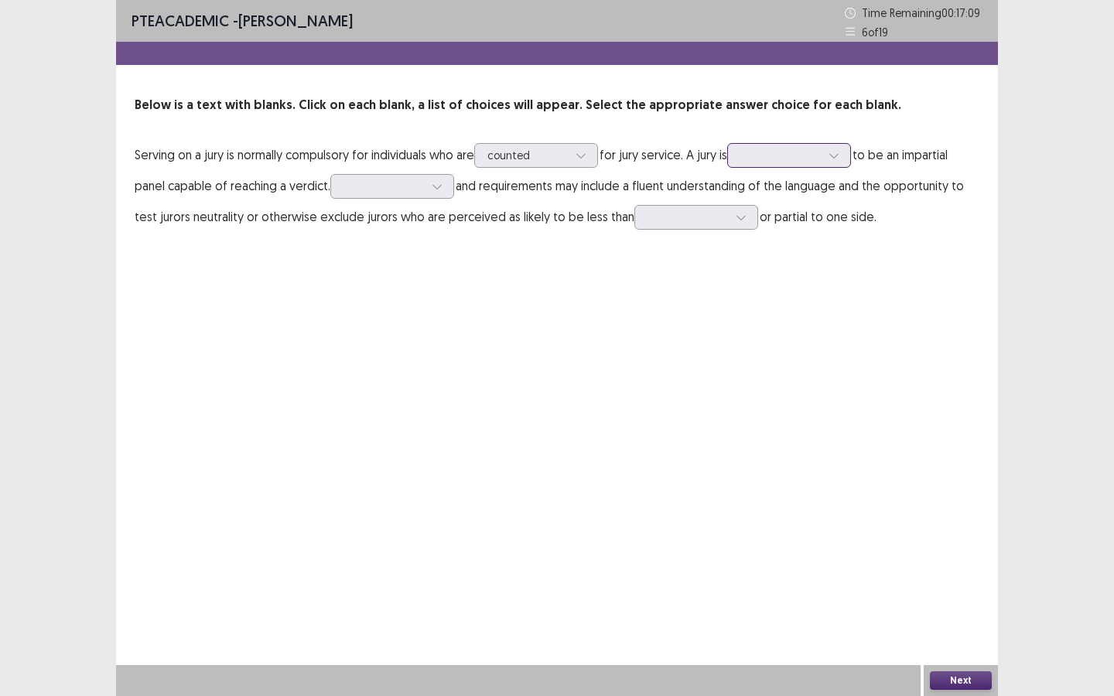
click at [838, 157] on icon at bounding box center [833, 156] width 9 height 5
click at [828, 209] on div "model" at bounding box center [789, 198] width 124 height 43
click at [439, 195] on div at bounding box center [436, 186] width 23 height 23
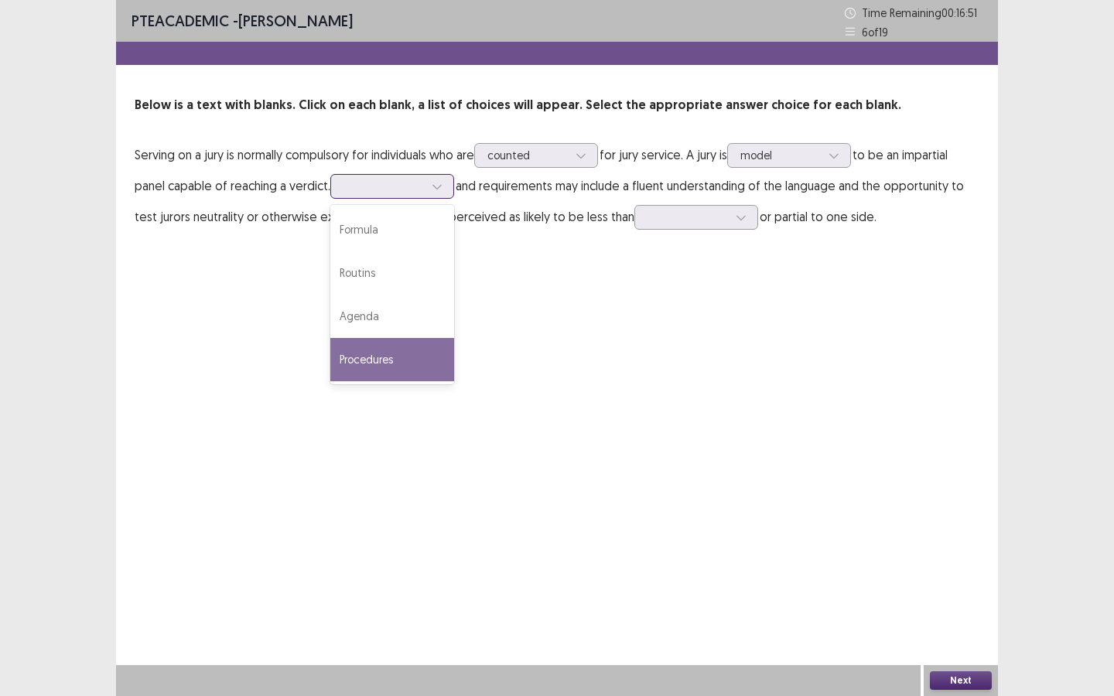
click at [423, 351] on div "Procedures" at bounding box center [392, 359] width 124 height 43
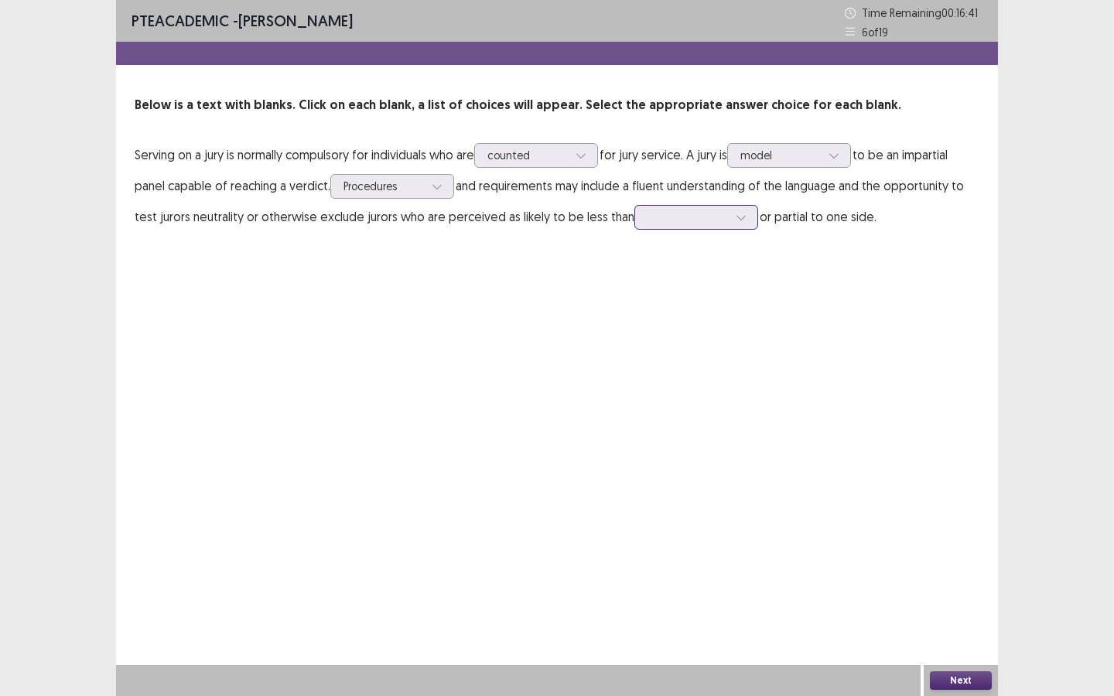
click at [737, 217] on icon at bounding box center [741, 217] width 11 height 11
click at [685, 273] on div "legal" at bounding box center [696, 260] width 124 height 43
click at [960, 685] on button "Next" at bounding box center [961, 681] width 62 height 19
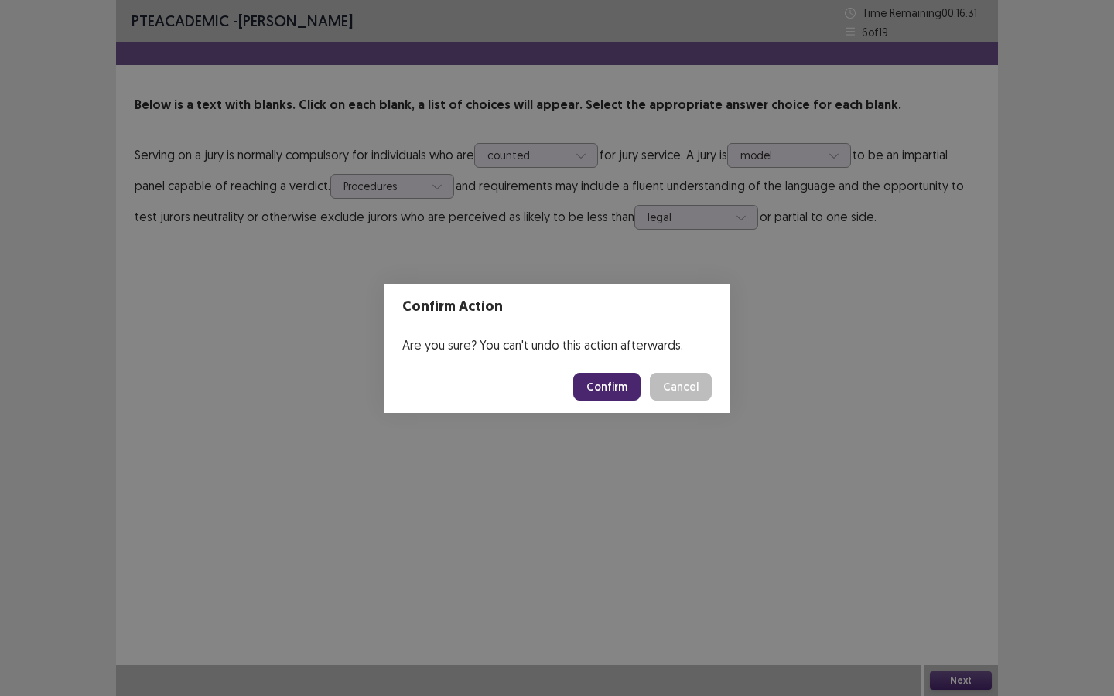
click at [611, 395] on button "Confirm" at bounding box center [606, 387] width 67 height 28
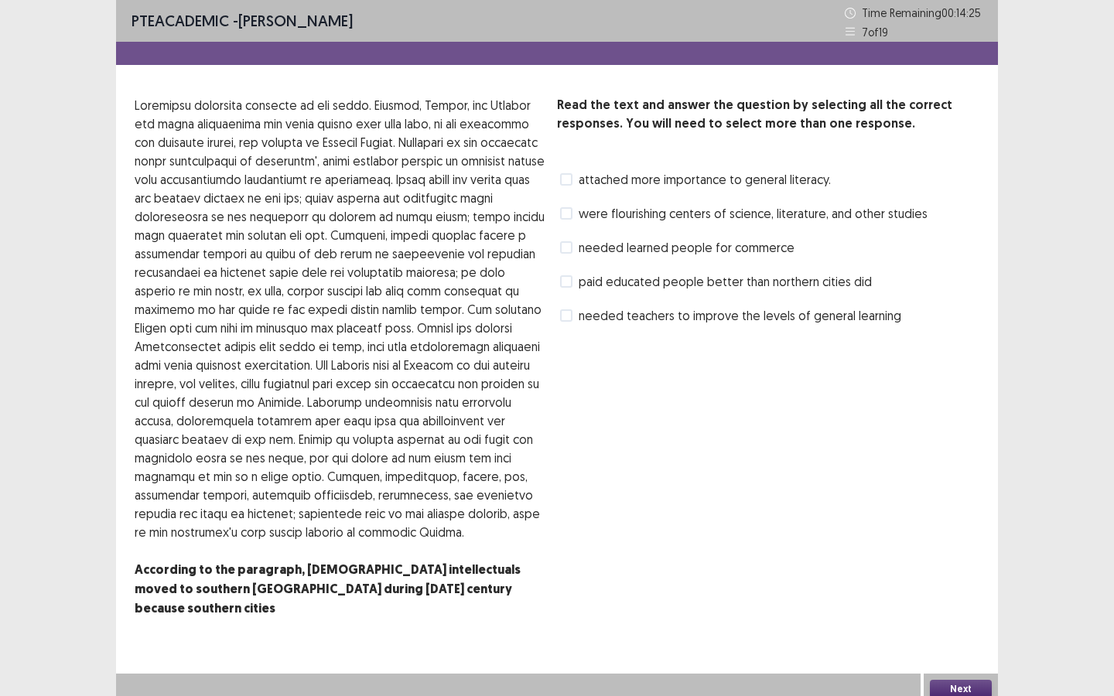
click at [571, 176] on span at bounding box center [566, 179] width 12 height 12
click at [572, 210] on span at bounding box center [566, 213] width 12 height 12
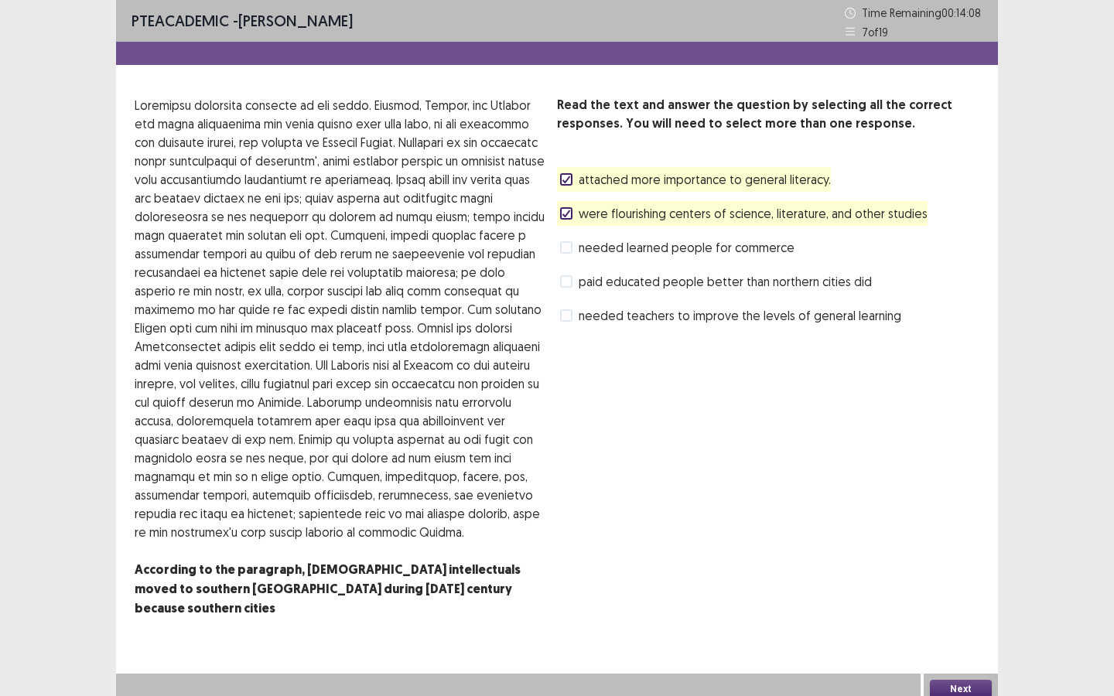
click at [967, 680] on button "Next" at bounding box center [961, 689] width 62 height 19
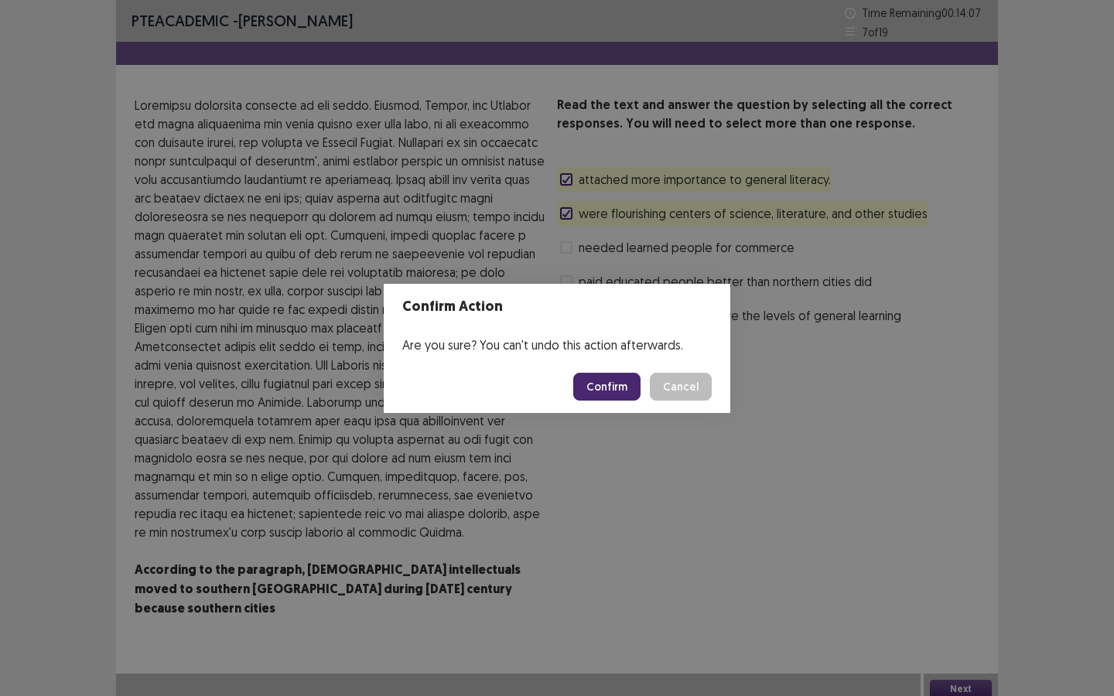
click at [618, 393] on button "Confirm" at bounding box center [606, 387] width 67 height 28
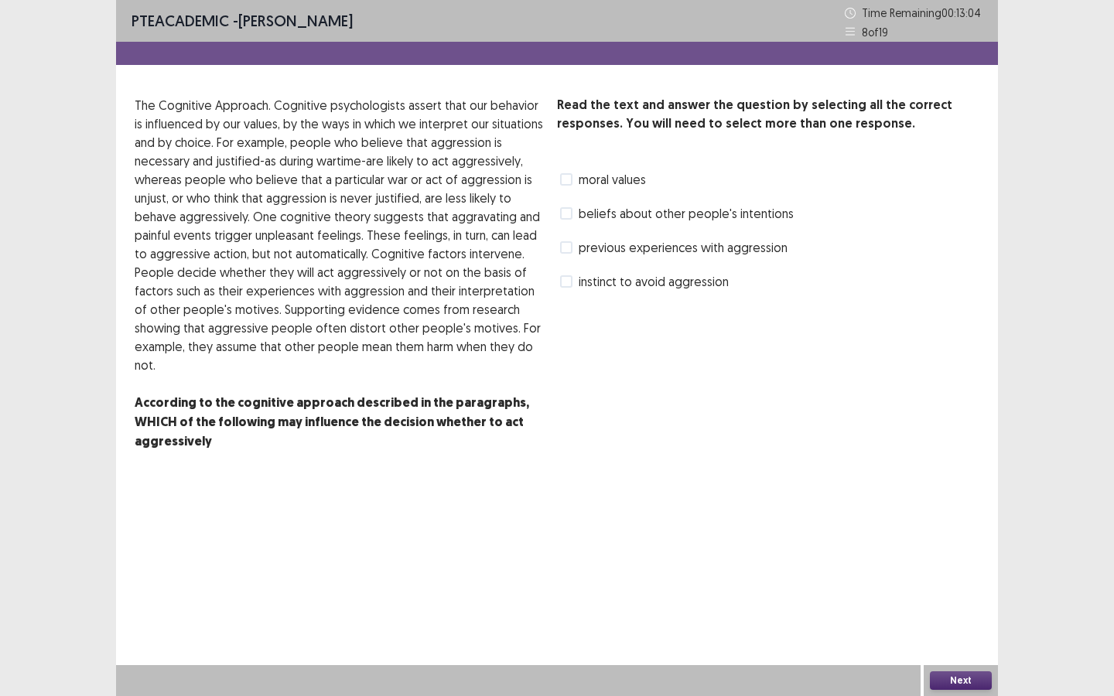
click at [572, 181] on span at bounding box center [566, 179] width 12 height 12
click at [569, 282] on span at bounding box center [566, 281] width 12 height 12
click at [563, 213] on span at bounding box center [566, 213] width 12 height 12
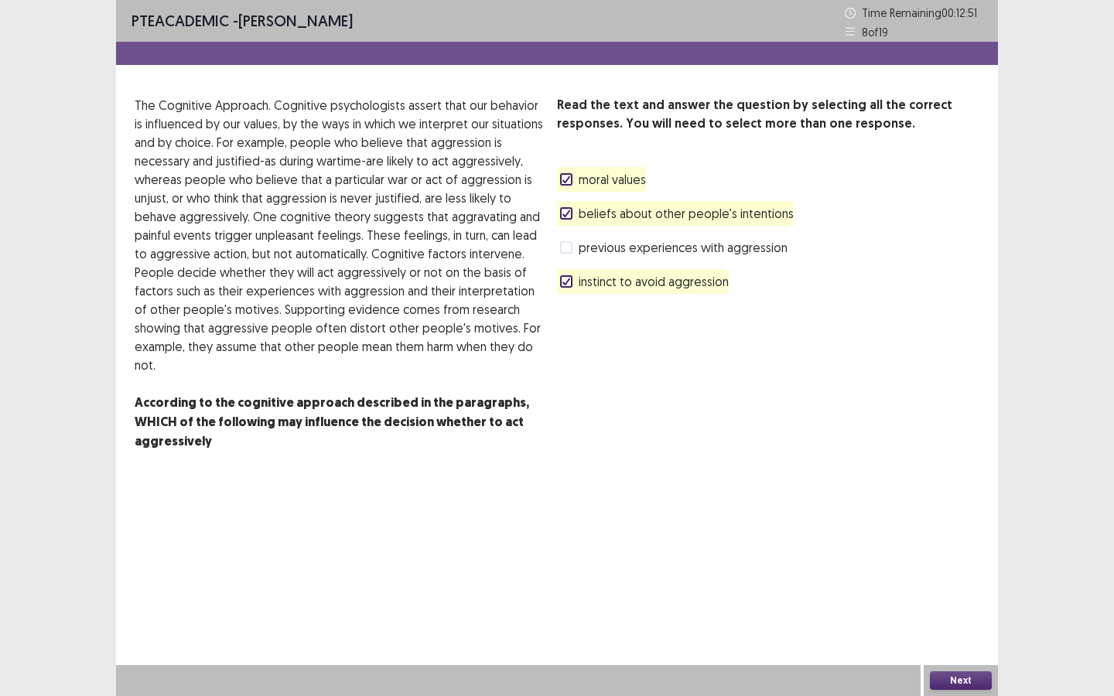
click at [957, 672] on button "Next" at bounding box center [961, 681] width 62 height 19
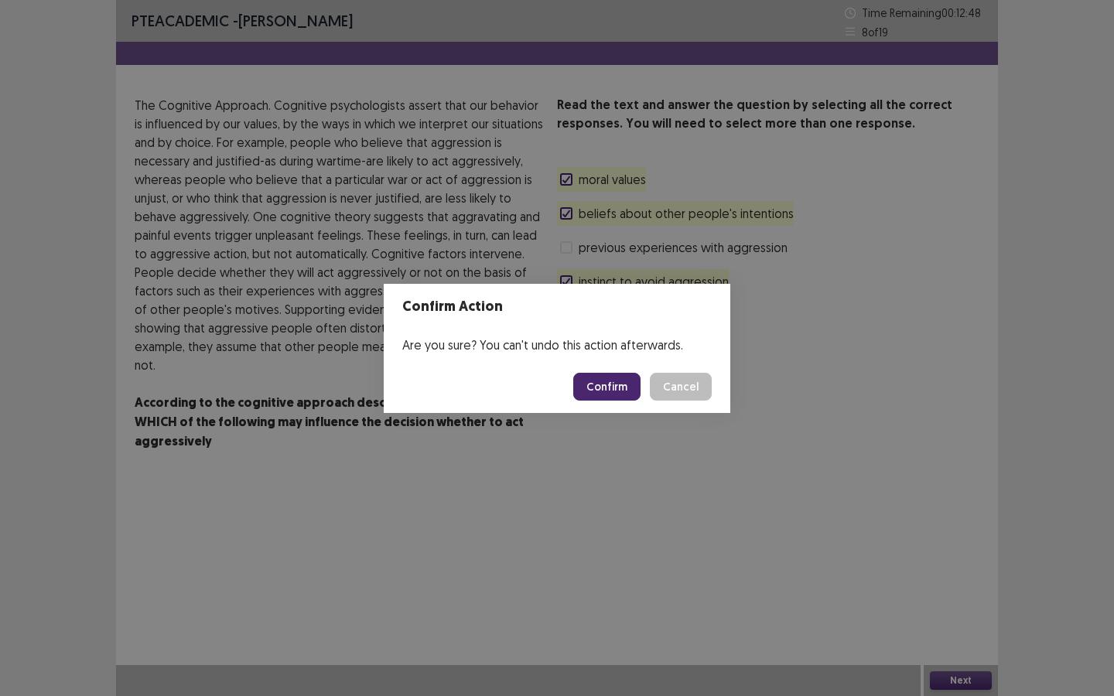
click at [610, 388] on button "Confirm" at bounding box center [606, 387] width 67 height 28
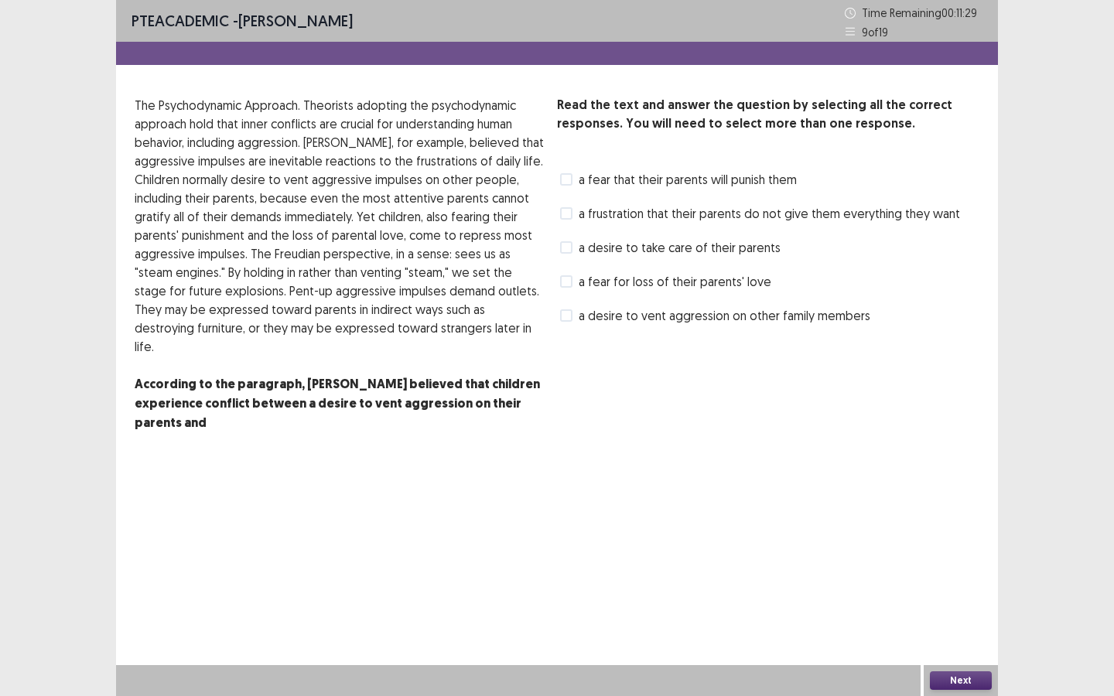
click at [569, 212] on span at bounding box center [566, 213] width 12 height 12
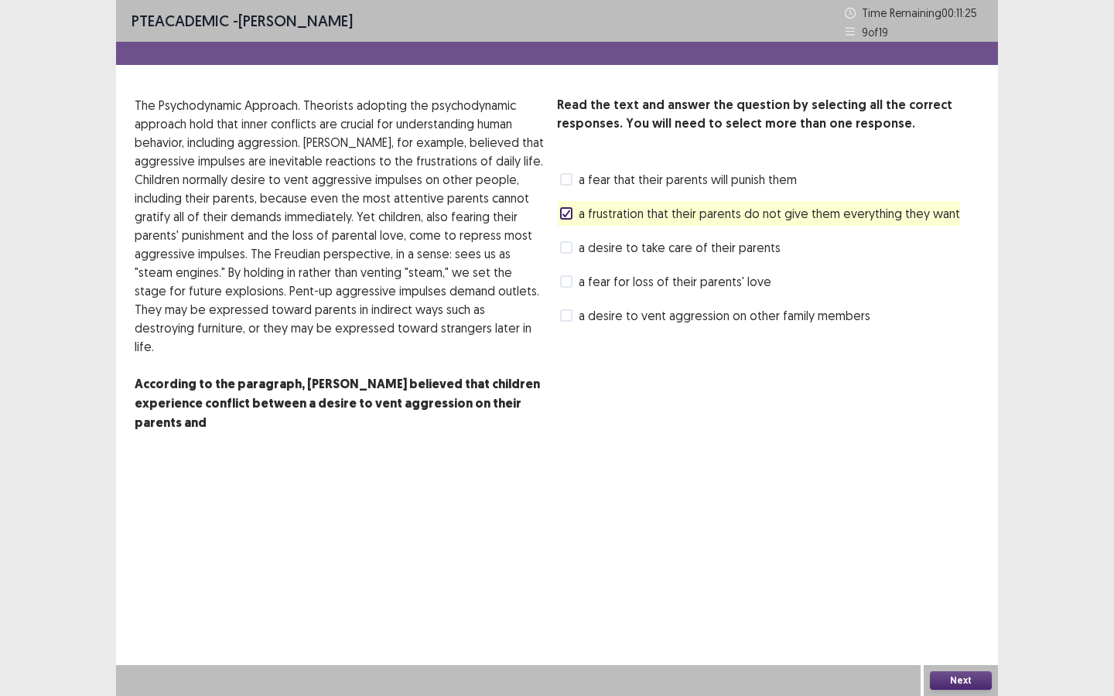
click at [575, 316] on label "a desire to vent aggression on other family members" at bounding box center [715, 315] width 310 height 19
click at [563, 178] on span at bounding box center [566, 179] width 12 height 12
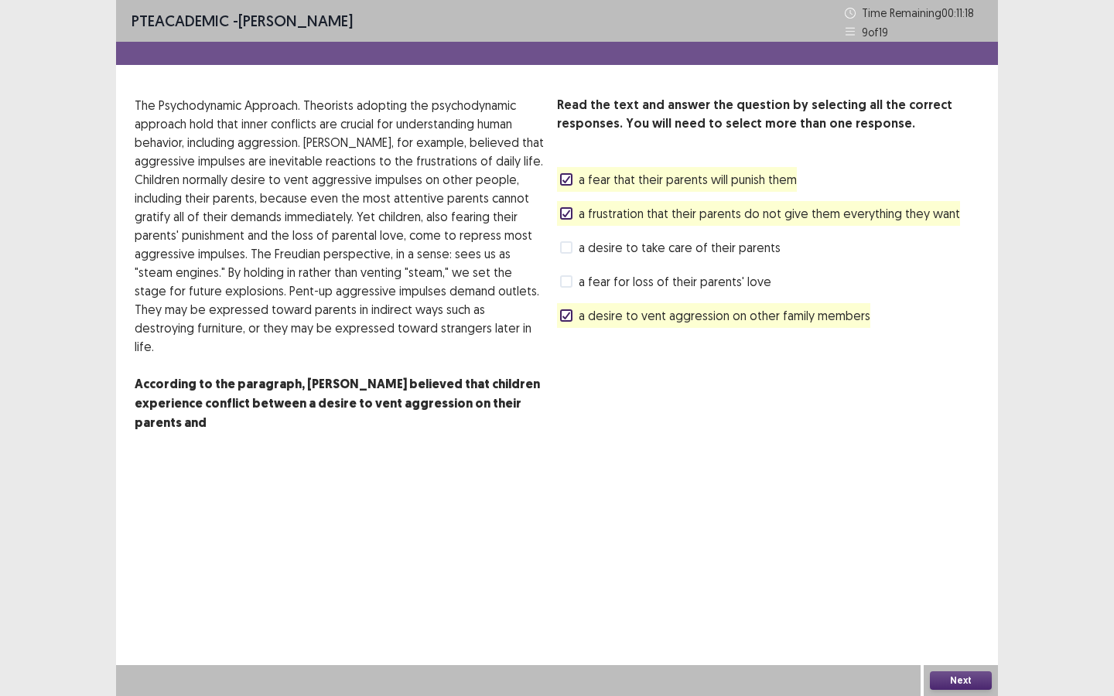
click at [966, 675] on button "Next" at bounding box center [961, 681] width 62 height 19
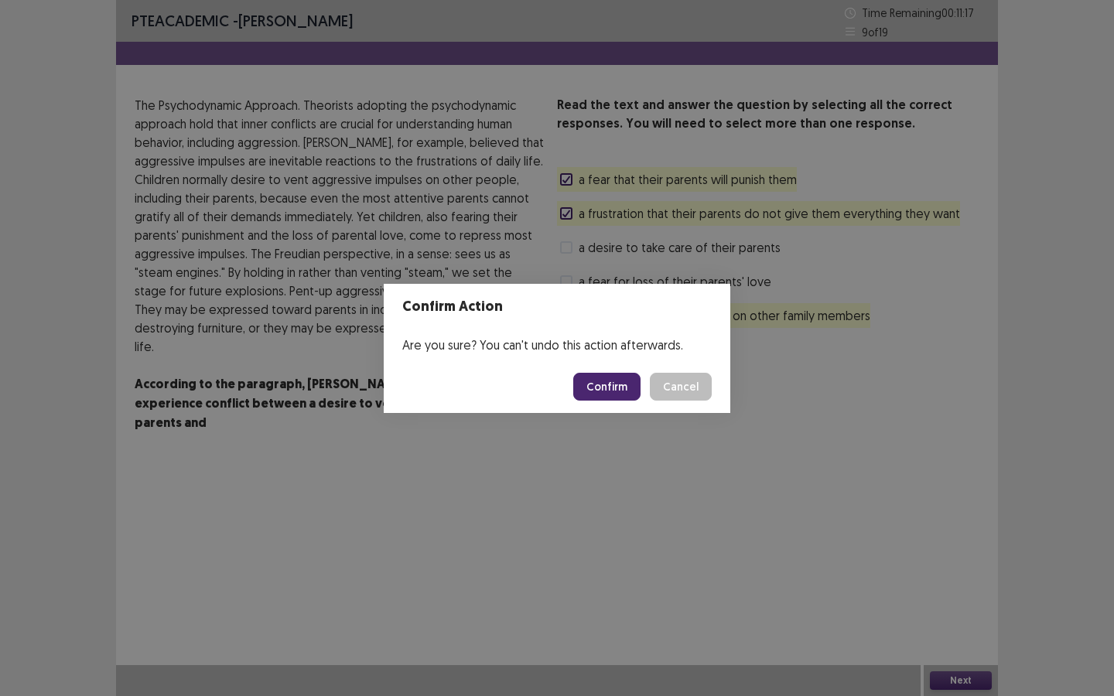
click at [625, 387] on button "Confirm" at bounding box center [606, 387] width 67 height 28
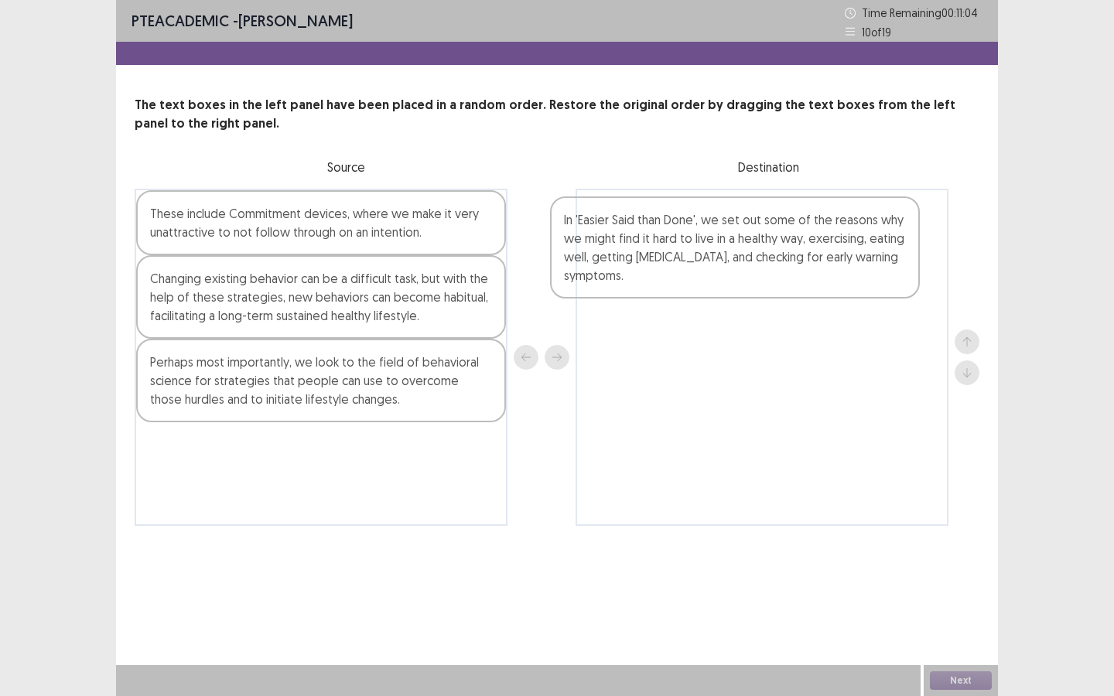
drag, startPoint x: 297, startPoint y: 482, endPoint x: 713, endPoint y: 246, distance: 477.8
click at [713, 246] on div "These include Commitment devices, where we make it very unattractive to not fol…" at bounding box center [557, 357] width 845 height 337
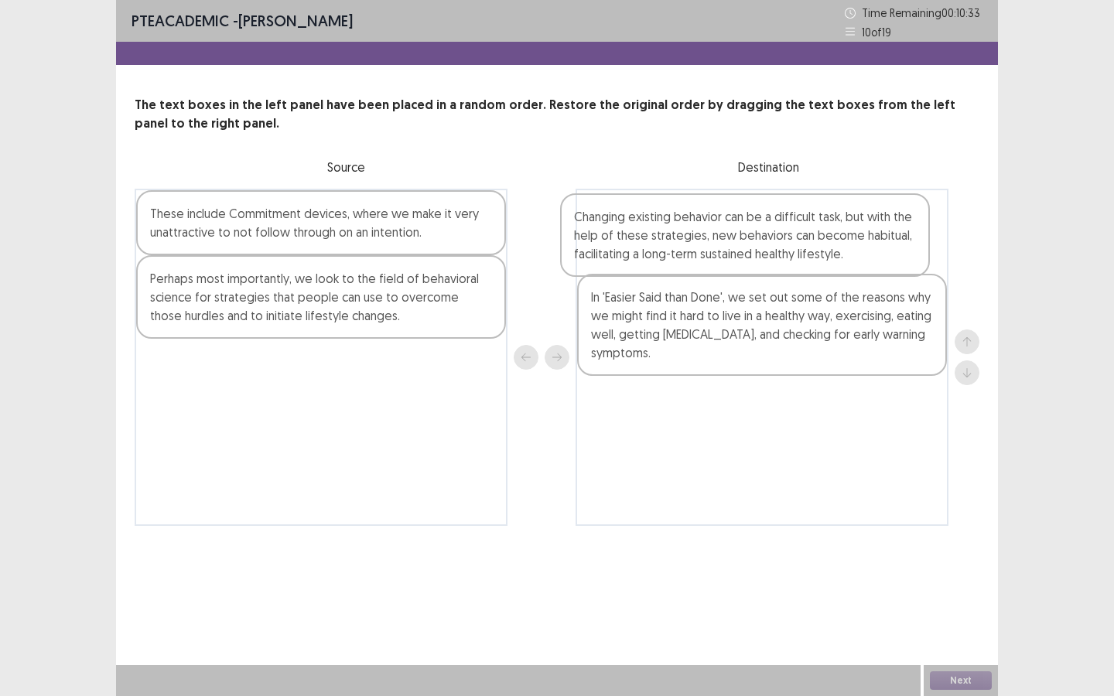
drag, startPoint x: 391, startPoint y: 305, endPoint x: 819, endPoint y: 243, distance: 433.0
click at [819, 243] on div "These include Commitment devices, where we make it very unattractive to not fol…" at bounding box center [557, 357] width 845 height 337
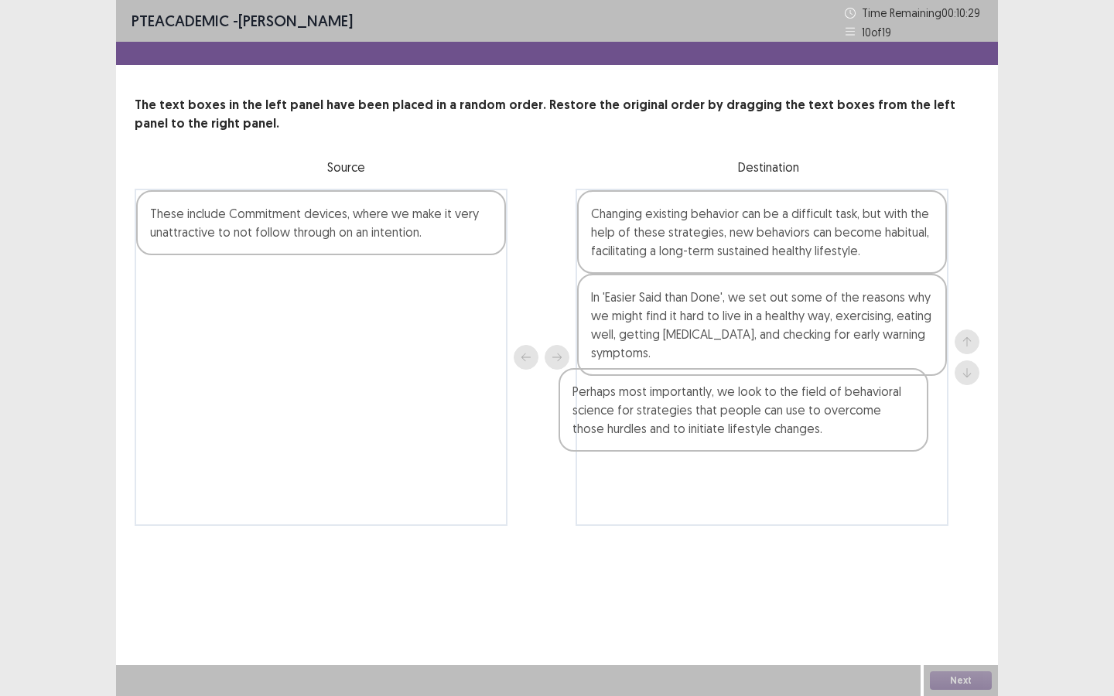
drag, startPoint x: 319, startPoint y: 307, endPoint x: 761, endPoint y: 426, distance: 458.3
click at [761, 426] on div "These include Commitment devices, where we make it very unattractive to not fol…" at bounding box center [557, 357] width 845 height 337
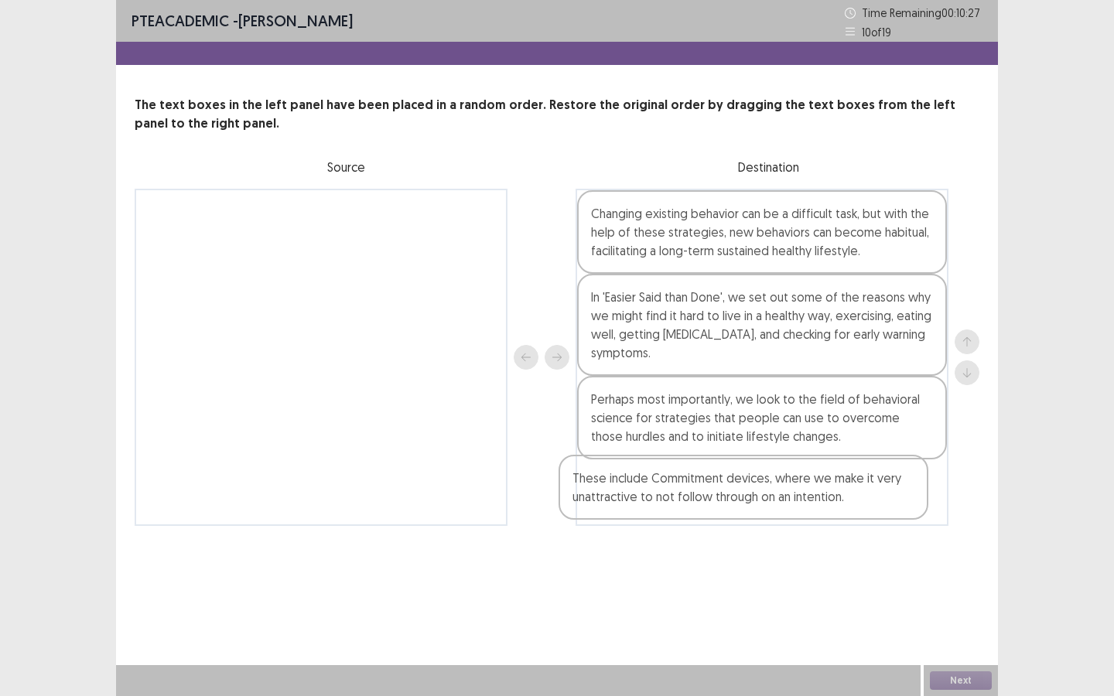
drag, startPoint x: 280, startPoint y: 229, endPoint x: 729, endPoint y: 489, distance: 518.6
click at [729, 489] on div "These include Commitment devices, where we make it very unattractive to not fol…" at bounding box center [557, 357] width 845 height 337
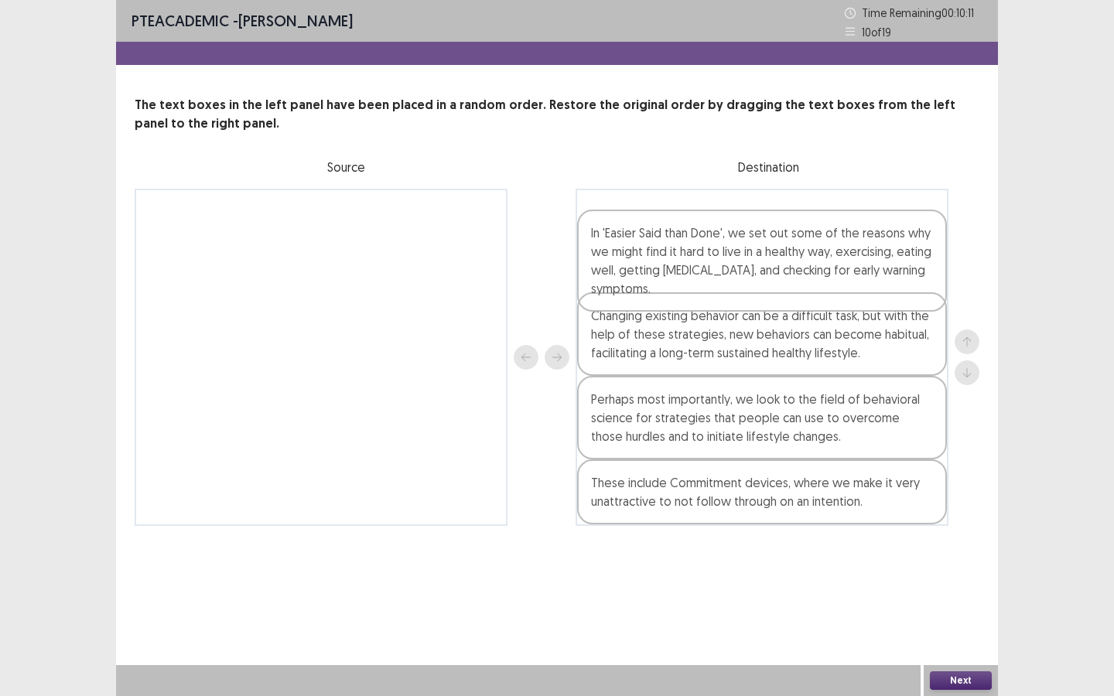
drag, startPoint x: 723, startPoint y: 334, endPoint x: 726, endPoint y: 254, distance: 80.5
click at [726, 254] on div "Changing existing behavior can be a difficult task, but with the help of these …" at bounding box center [762, 357] width 373 height 337
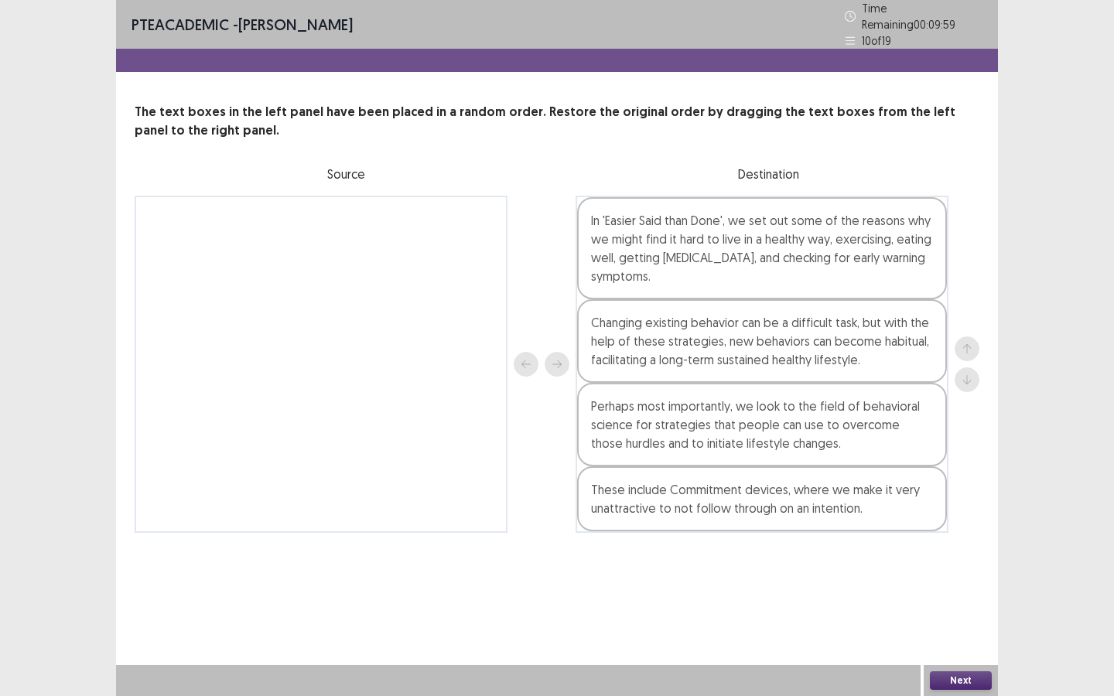
click at [971, 680] on button "Next" at bounding box center [961, 681] width 62 height 19
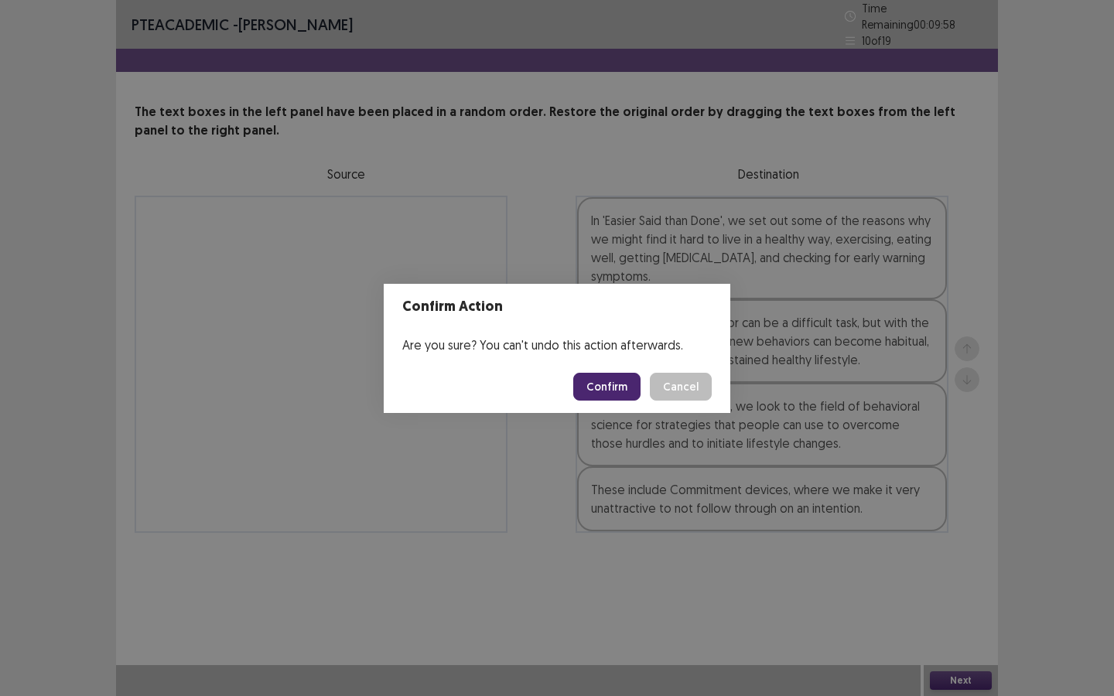
click at [626, 381] on button "Confirm" at bounding box center [606, 387] width 67 height 28
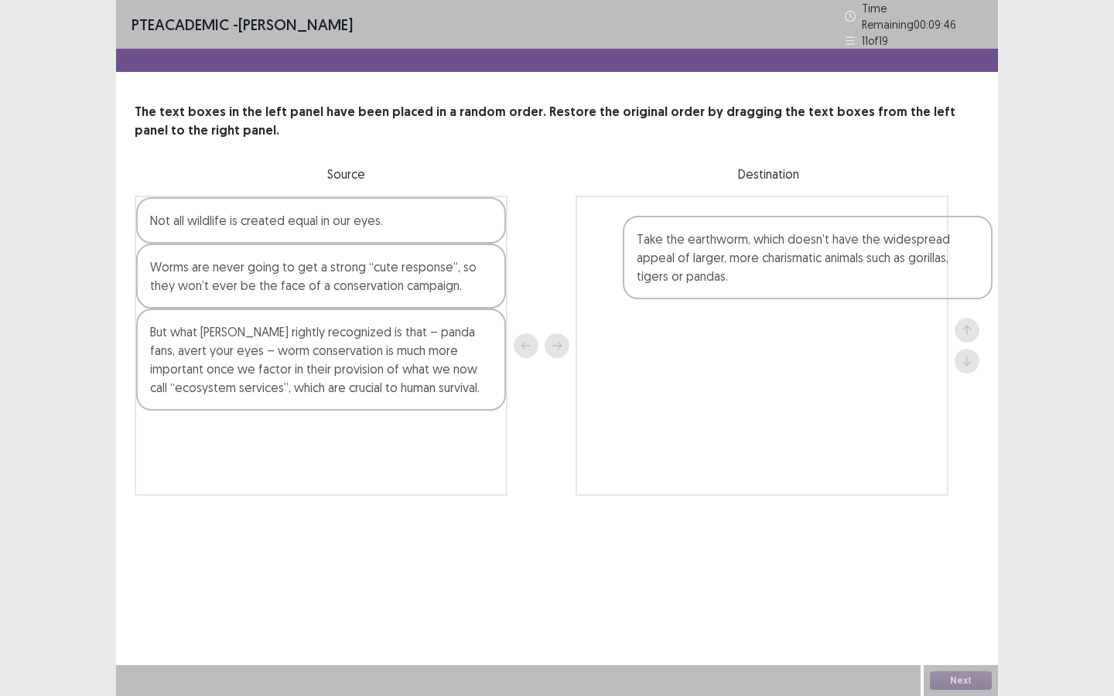
drag, startPoint x: 268, startPoint y: 448, endPoint x: 746, endPoint y: 227, distance: 525.8
click at [746, 227] on div "Not all wildlife is created equal in our eyes. Worms are never going to get a s…" at bounding box center [557, 346] width 845 height 300
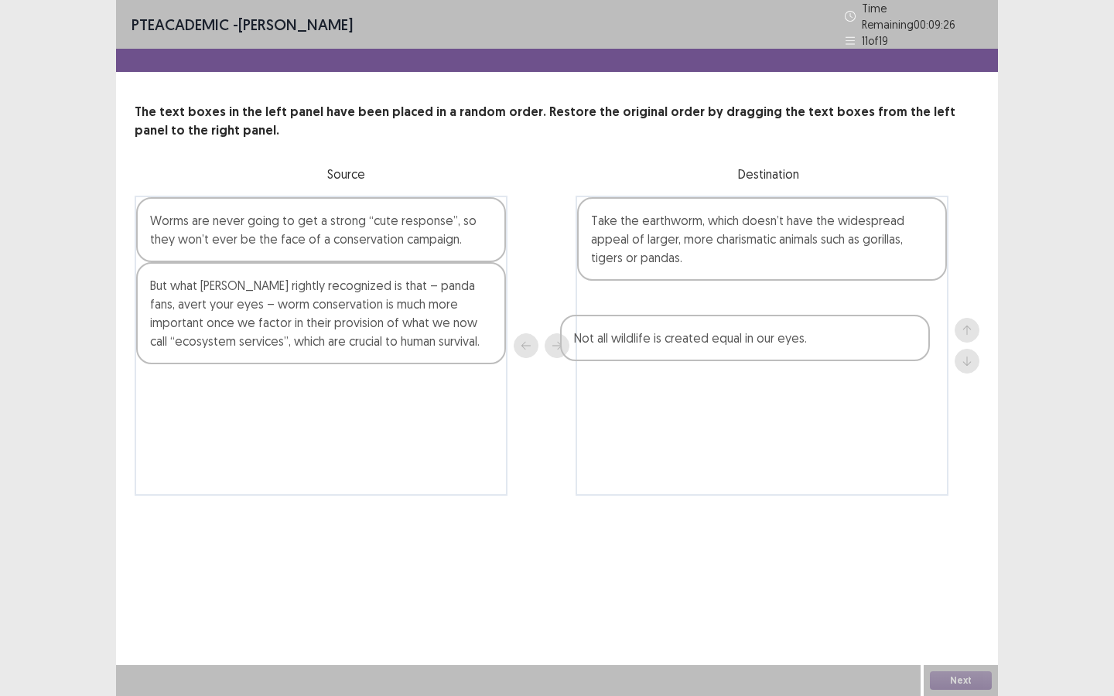
drag, startPoint x: 344, startPoint y: 222, endPoint x: 795, endPoint y: 329, distance: 462.7
click at [796, 329] on div "Not all wildlife is created equal in our eyes. Worms are never going to get a s…" at bounding box center [557, 346] width 845 height 300
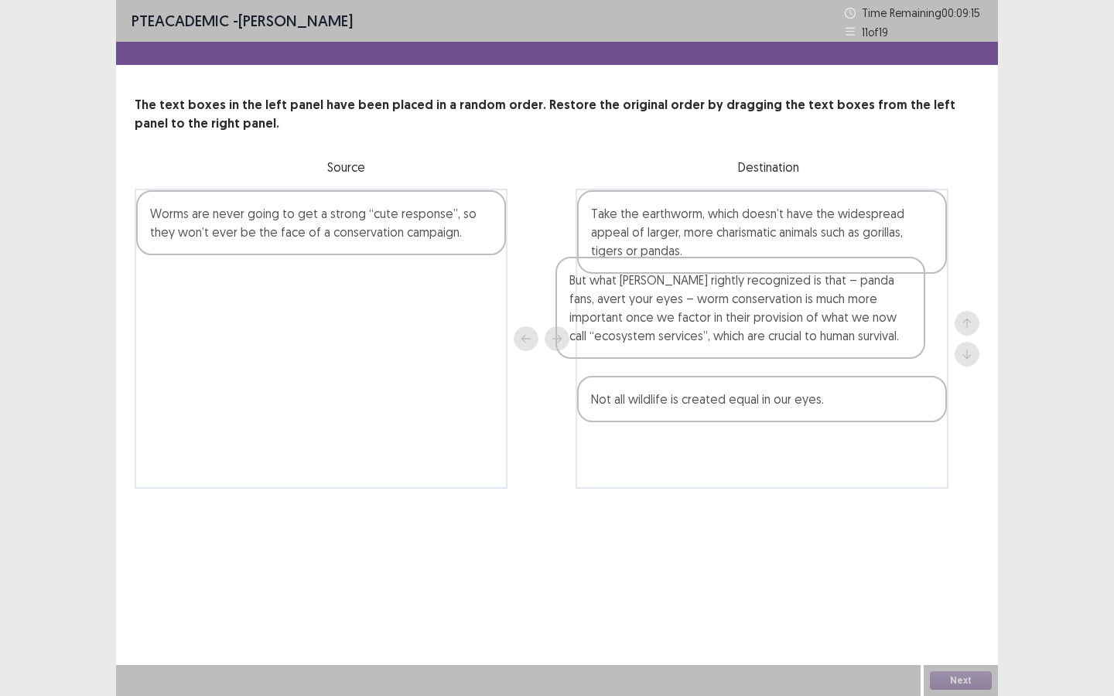
drag, startPoint x: 414, startPoint y: 331, endPoint x: 856, endPoint y: 342, distance: 441.9
click at [856, 342] on div "Worms are never going to get a strong “cute response”, so they won’t ever be th…" at bounding box center [557, 339] width 845 height 300
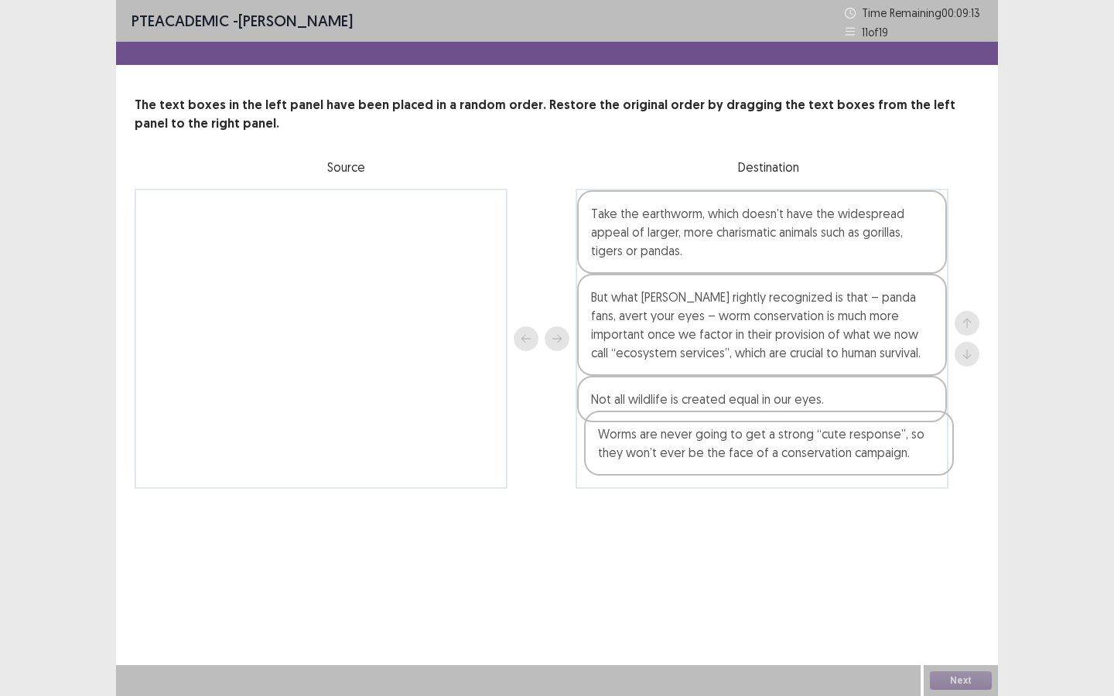
drag, startPoint x: 253, startPoint y: 219, endPoint x: 713, endPoint y: 444, distance: 511.7
click at [713, 444] on div "Worms are never going to get a strong “cute response”, so they won’t ever be th…" at bounding box center [557, 339] width 845 height 300
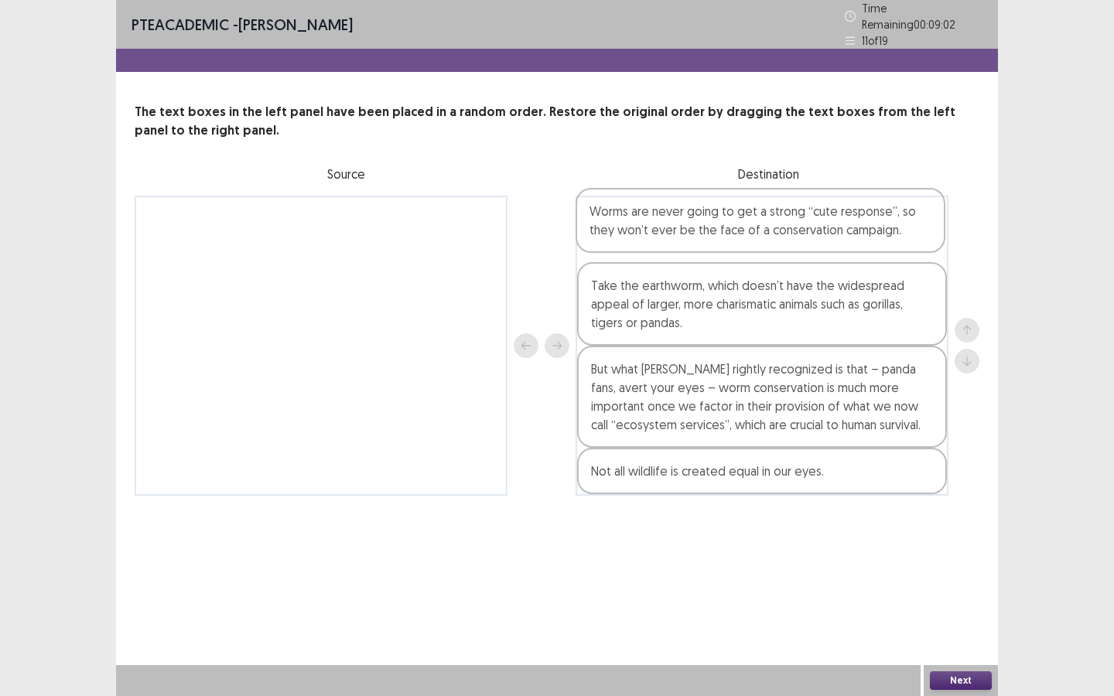
drag, startPoint x: 786, startPoint y: 468, endPoint x: 788, endPoint y: 241, distance: 226.7
click at [788, 241] on div "Take the earthworm, which doesn’t have the widespread appeal of larger, more ch…" at bounding box center [762, 346] width 373 height 300
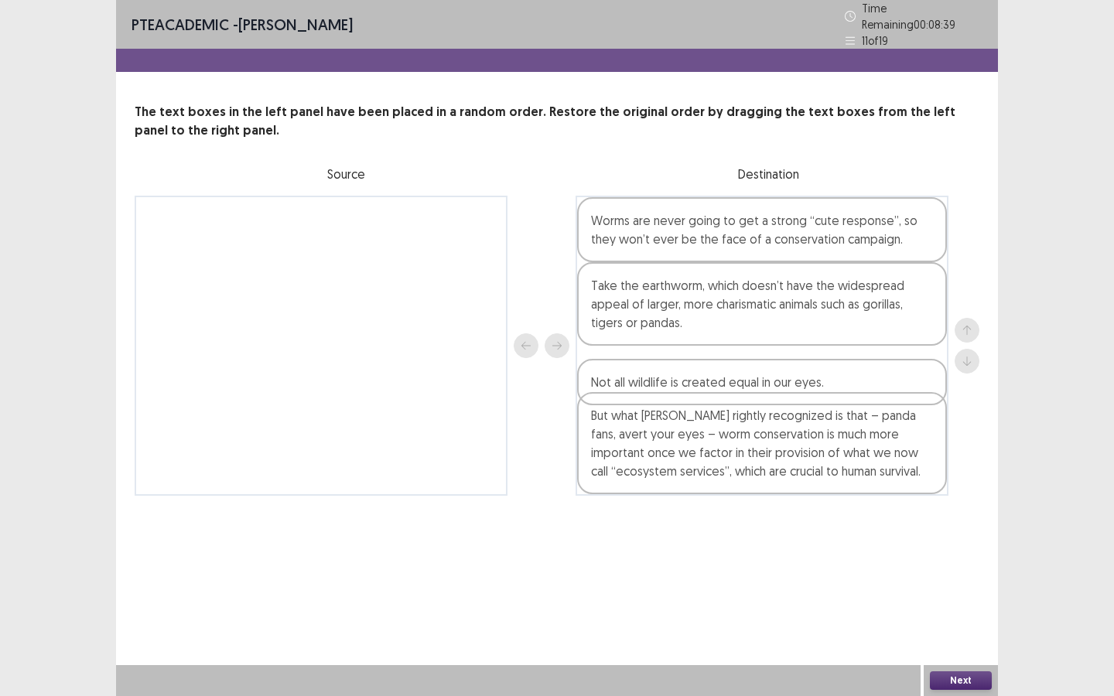
drag, startPoint x: 754, startPoint y: 470, endPoint x: 754, endPoint y: 371, distance: 99.0
click at [754, 371] on div "Worms are never going to get a strong “cute response”, so they won’t ever be th…" at bounding box center [762, 346] width 373 height 300
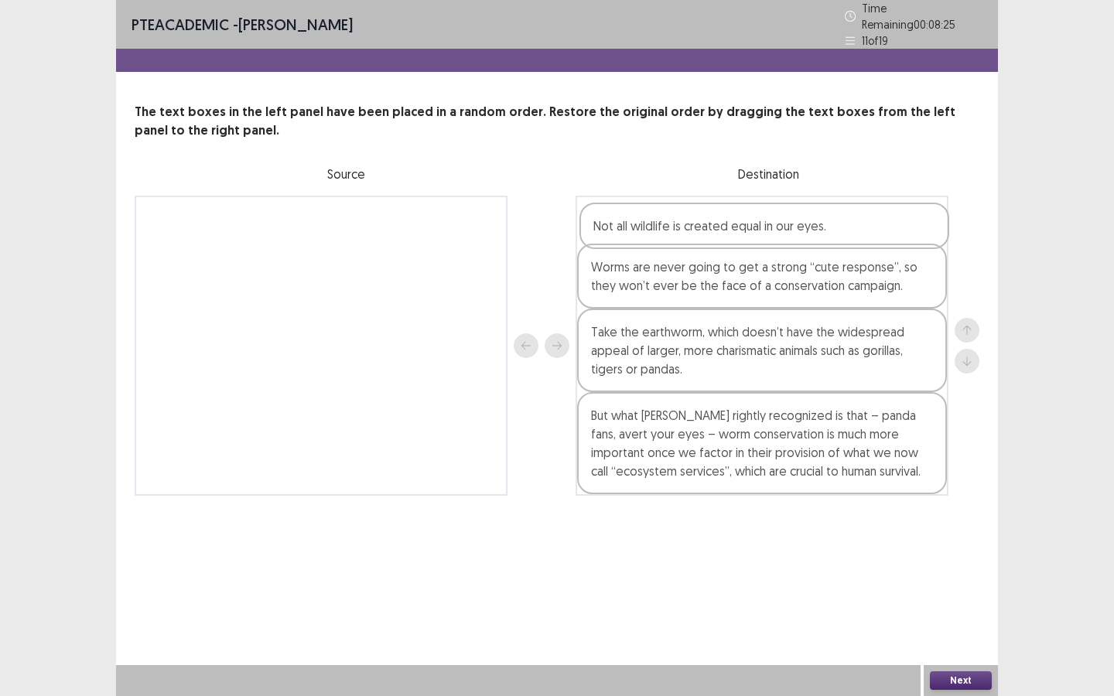
drag, startPoint x: 754, startPoint y: 371, endPoint x: 758, endPoint y: 231, distance: 140.1
click at [757, 231] on div "Worms are never going to get a strong “cute response”, so they won’t ever be th…" at bounding box center [762, 346] width 373 height 300
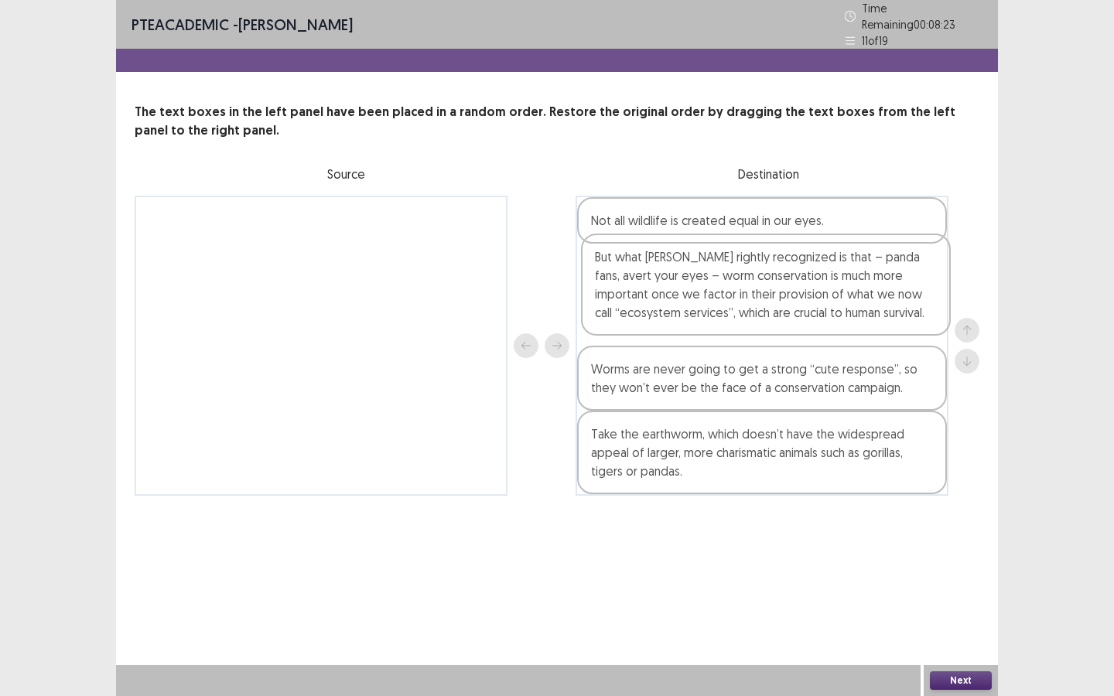
drag, startPoint x: 787, startPoint y: 433, endPoint x: 791, endPoint y: 274, distance: 159.4
click at [791, 274] on div "Not all wildlife is created equal in our eyes. Worms are never going to get a s…" at bounding box center [762, 346] width 373 height 300
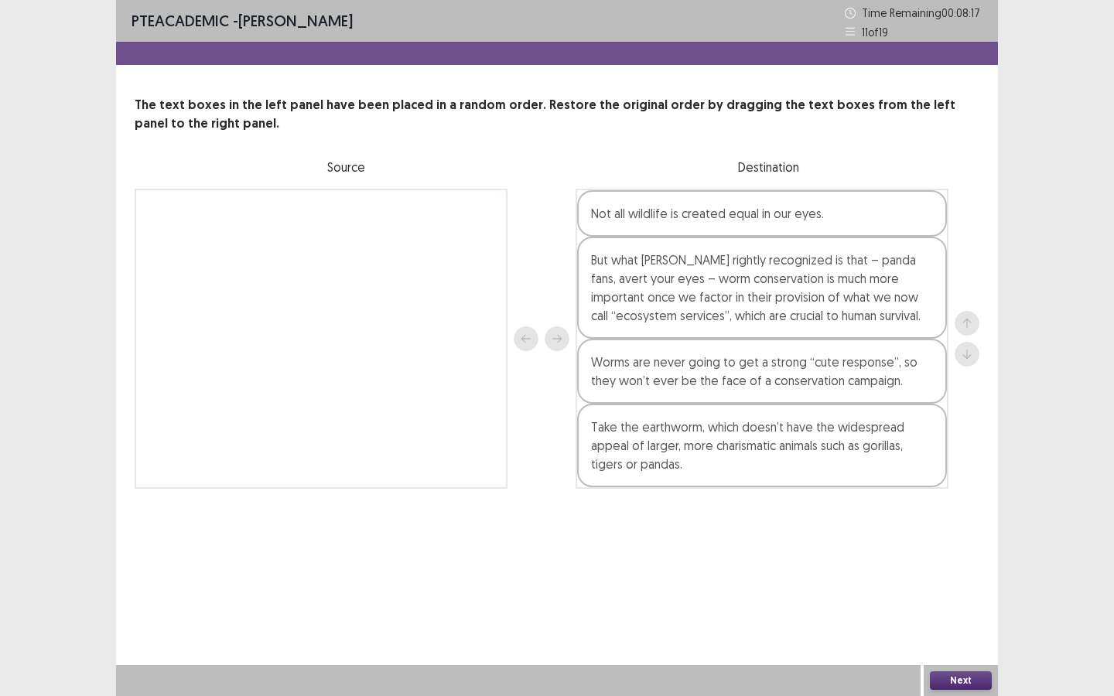
click at [973, 677] on button "Next" at bounding box center [961, 681] width 62 height 19
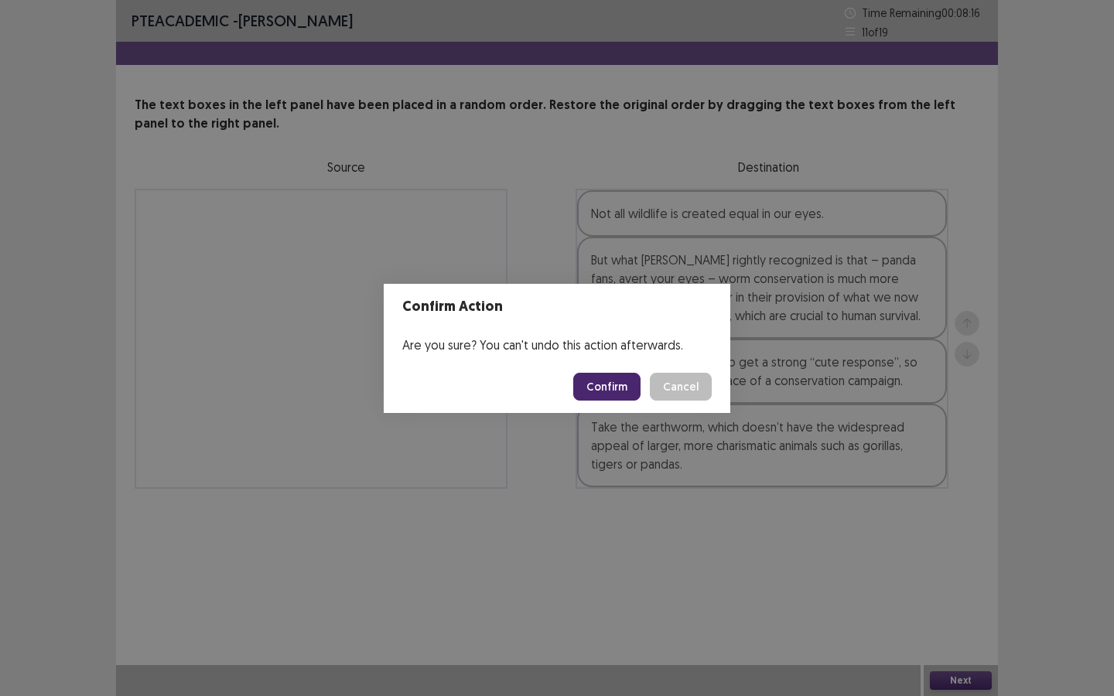
click at [615, 388] on button "Confirm" at bounding box center [606, 387] width 67 height 28
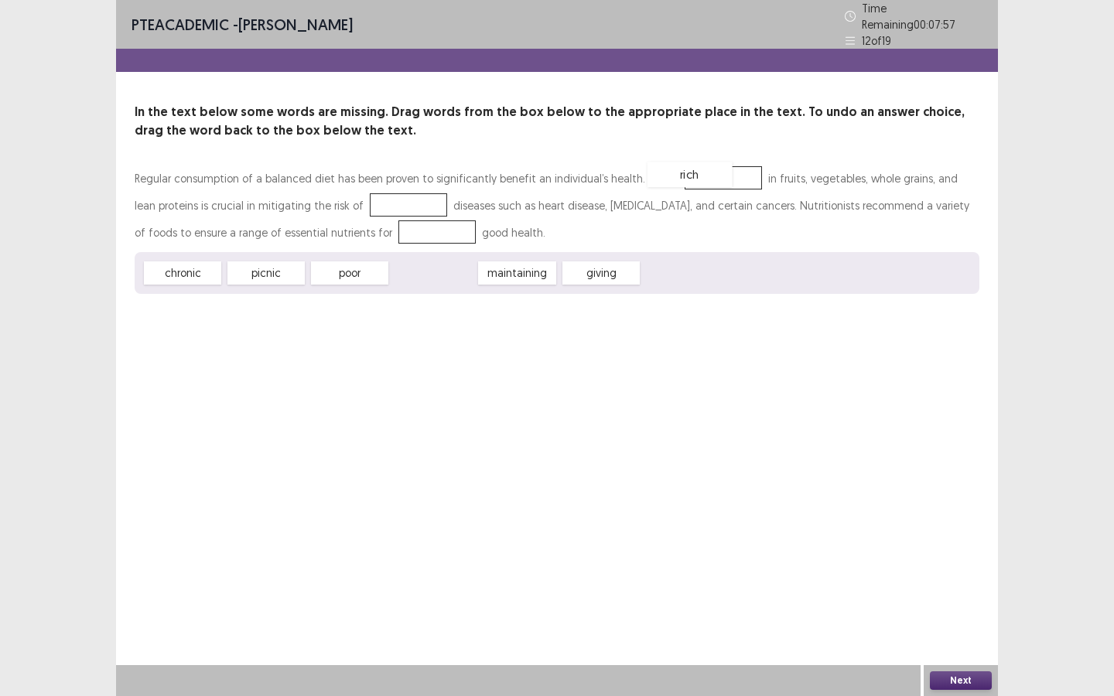
drag, startPoint x: 456, startPoint y: 262, endPoint x: 717, endPoint y: 167, distance: 278.3
drag, startPoint x: 190, startPoint y: 269, endPoint x: 401, endPoint y: 201, distance: 221.9
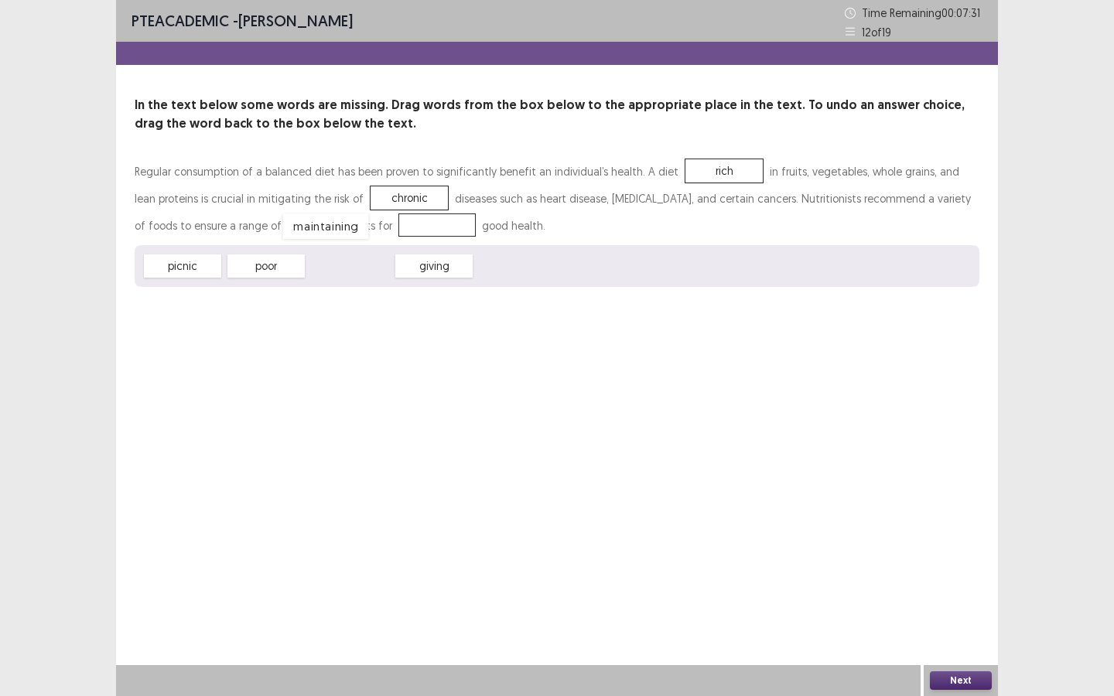
drag, startPoint x: 362, startPoint y: 265, endPoint x: 338, endPoint y: 222, distance: 49.5
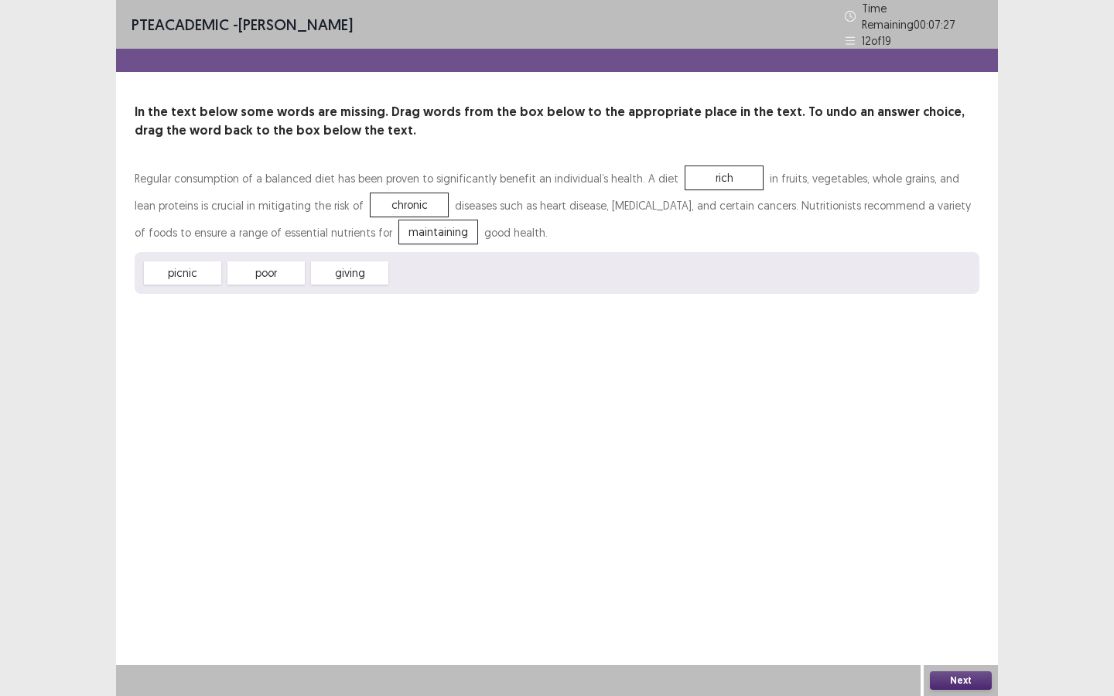
click at [974, 676] on button "Next" at bounding box center [961, 681] width 62 height 19
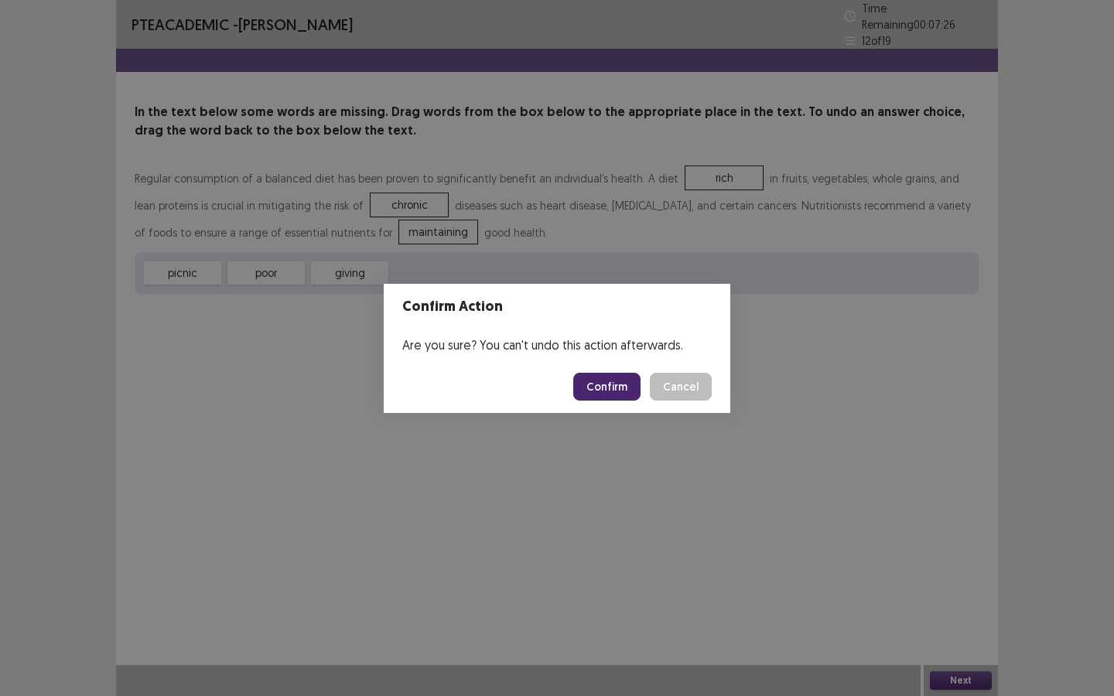
click at [604, 378] on button "Confirm" at bounding box center [606, 387] width 67 height 28
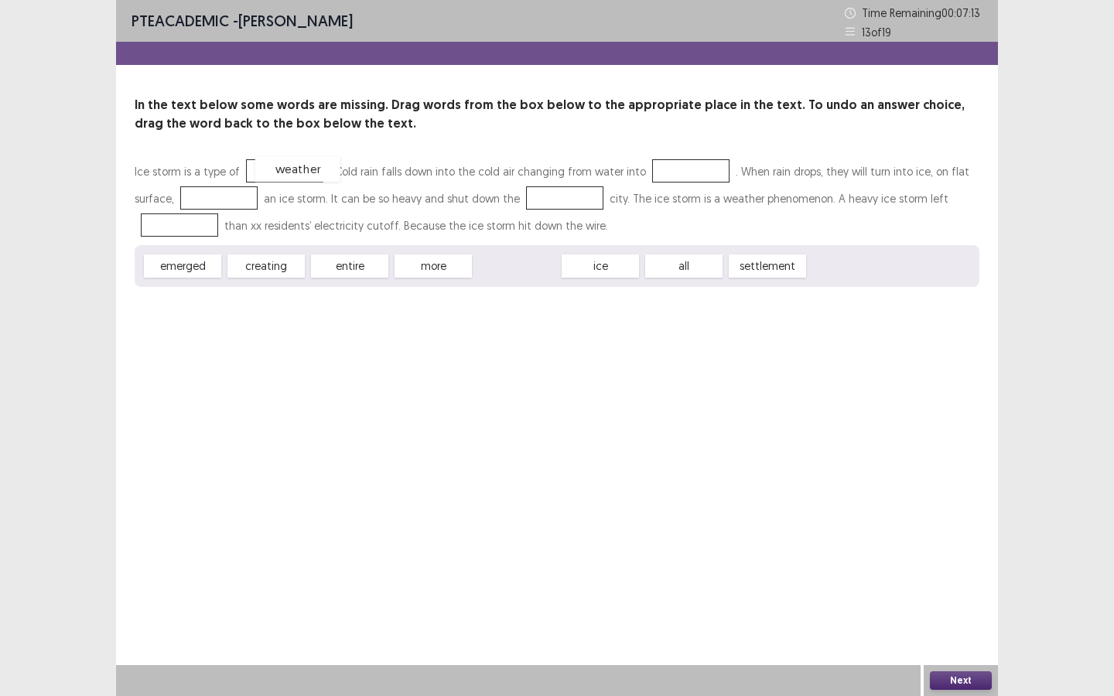
drag, startPoint x: 516, startPoint y: 269, endPoint x: 297, endPoint y: 173, distance: 239.3
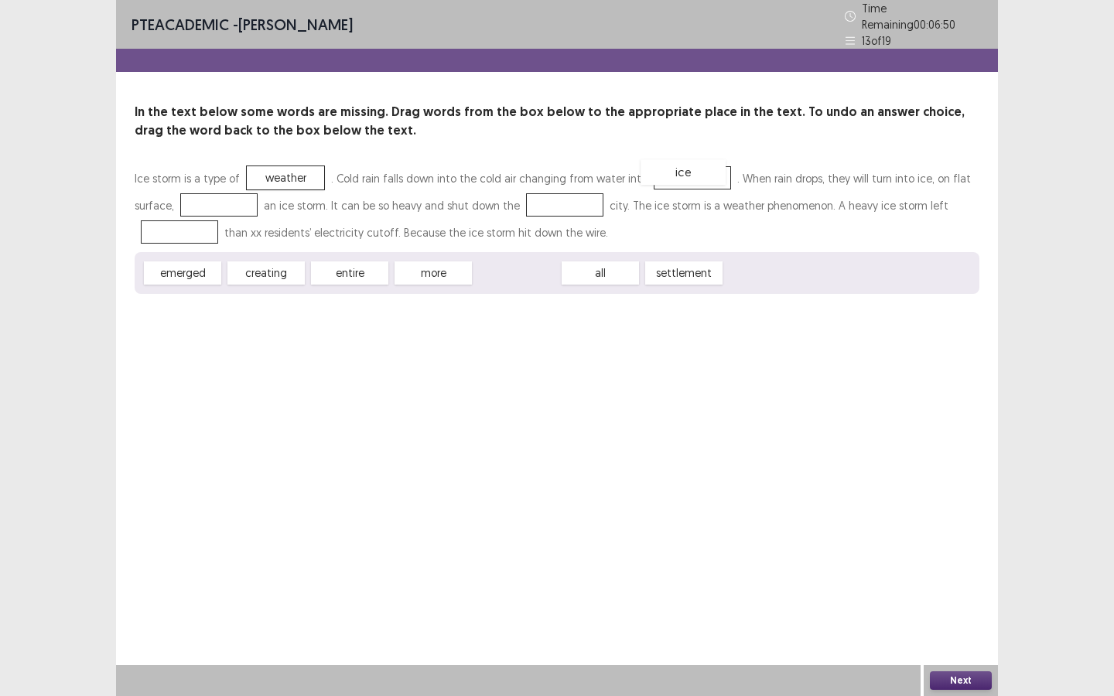
drag, startPoint x: 525, startPoint y: 268, endPoint x: 692, endPoint y: 168, distance: 194.4
drag, startPoint x: 285, startPoint y: 265, endPoint x: 244, endPoint y: 190, distance: 86.2
drag, startPoint x: 278, startPoint y: 268, endPoint x: 572, endPoint y: 200, distance: 301.8
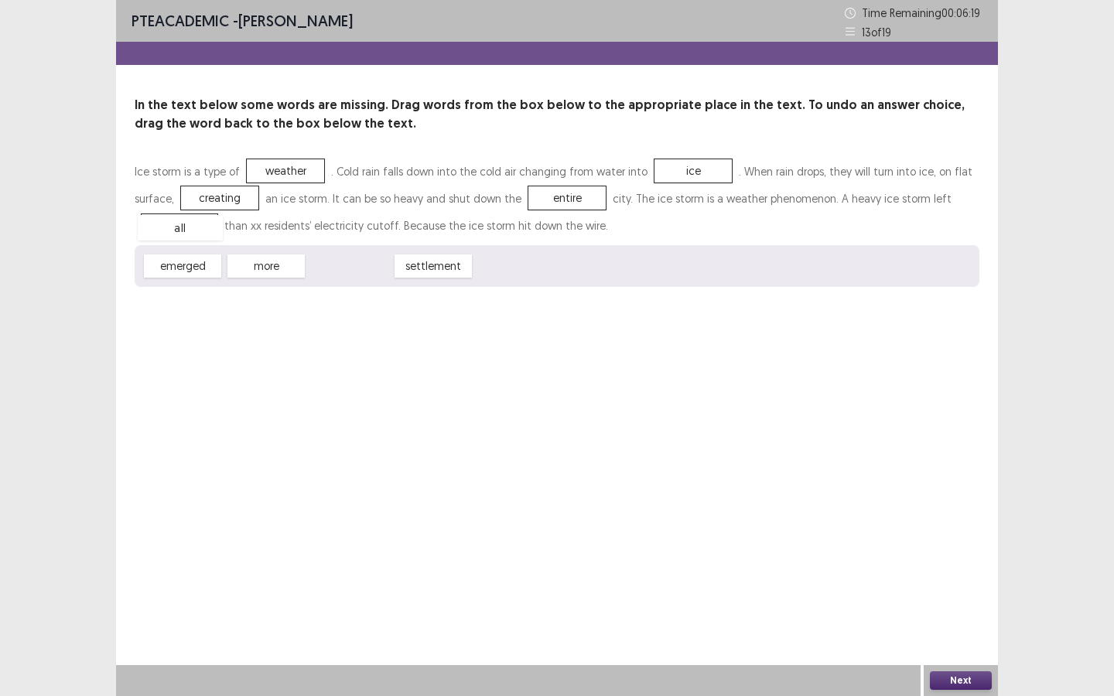
drag, startPoint x: 356, startPoint y: 271, endPoint x: 186, endPoint y: 231, distance: 174.9
click at [964, 677] on button "Next" at bounding box center [961, 681] width 62 height 19
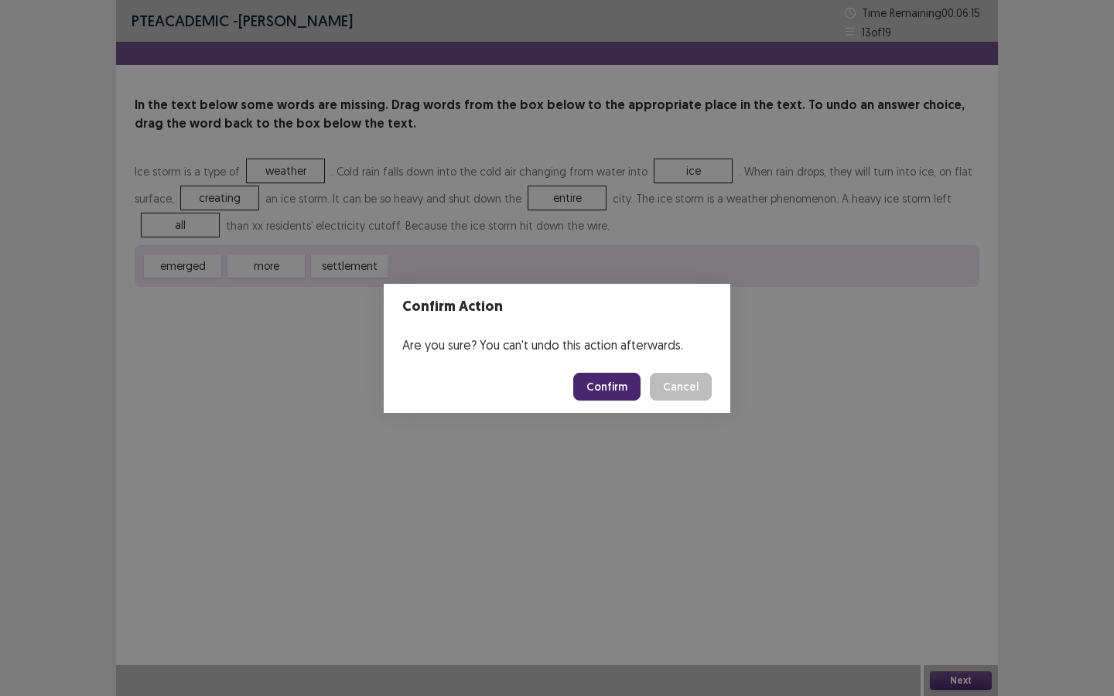
click at [602, 374] on button "Confirm" at bounding box center [606, 387] width 67 height 28
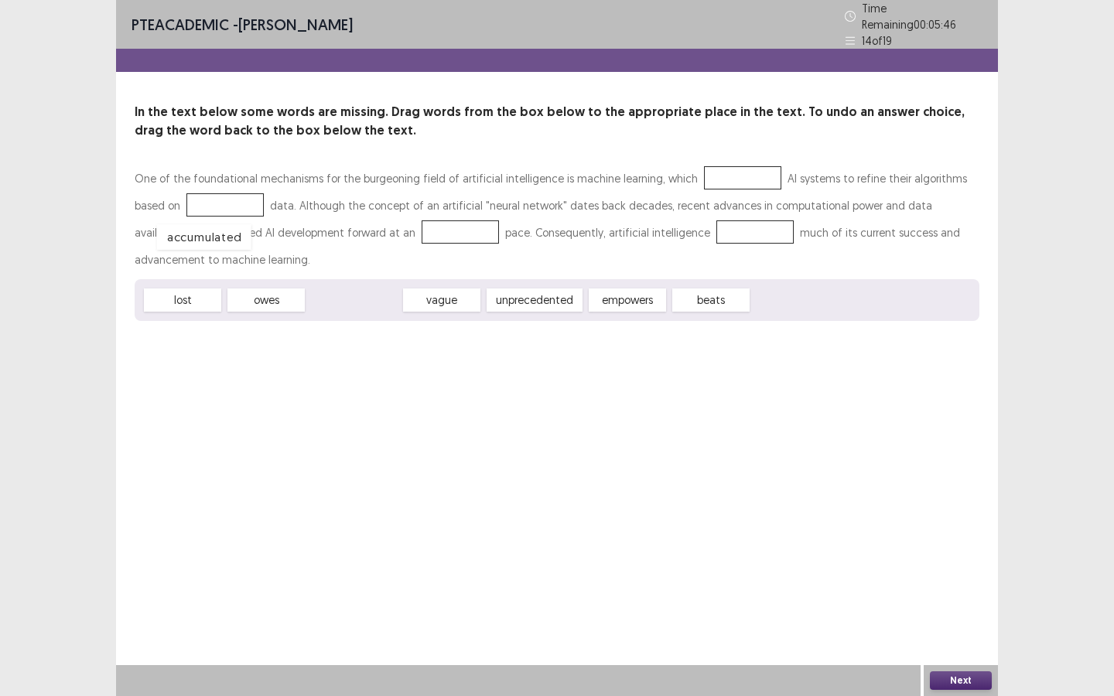
drag, startPoint x: 351, startPoint y: 266, endPoint x: 198, endPoint y: 196, distance: 168.6
drag, startPoint x: 538, startPoint y: 269, endPoint x: 340, endPoint y: 227, distance: 203.2
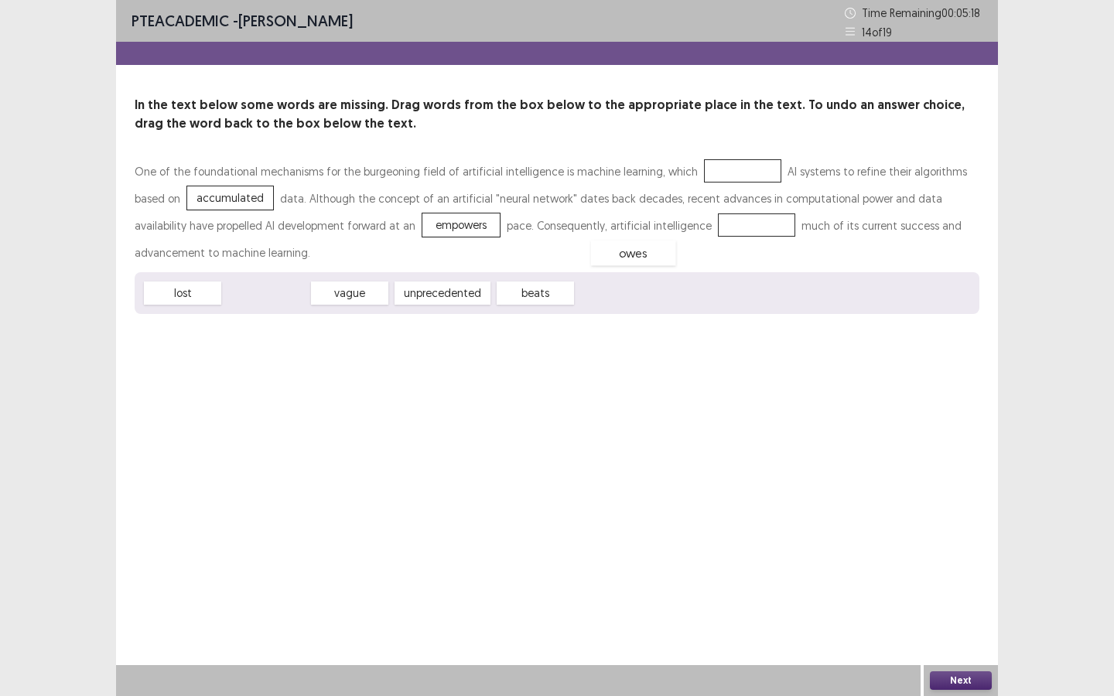
drag, startPoint x: 277, startPoint y: 269, endPoint x: 641, endPoint y: 232, distance: 366.3
drag, startPoint x: 279, startPoint y: 294, endPoint x: 747, endPoint y: 179, distance: 481.1
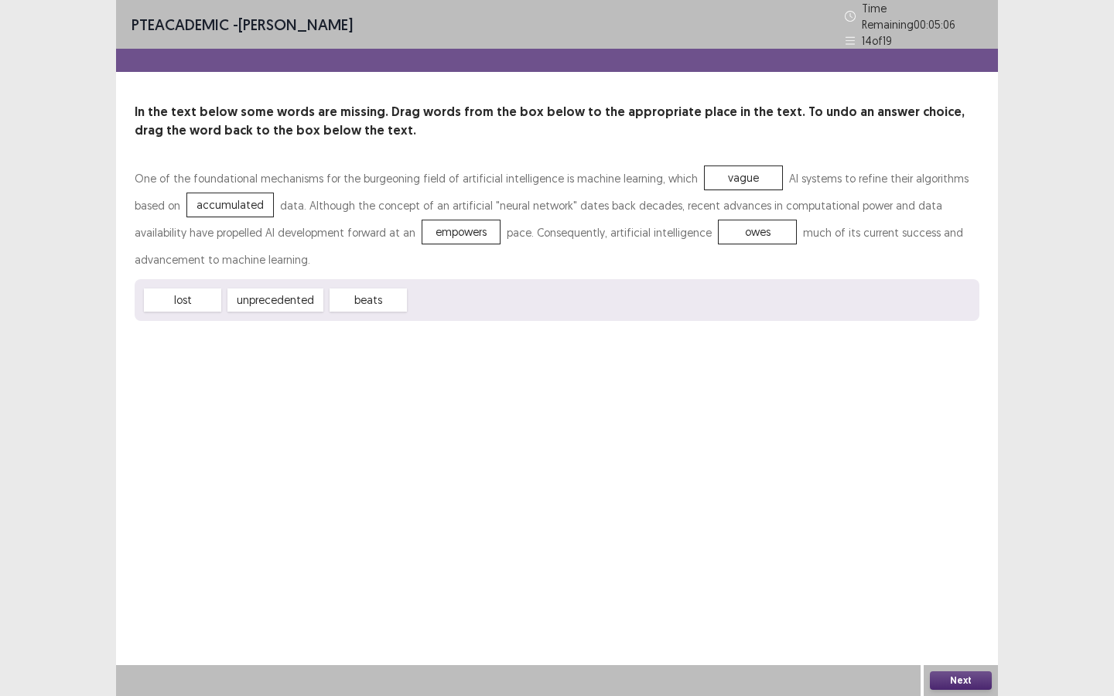
click at [953, 673] on button "Next" at bounding box center [961, 681] width 62 height 19
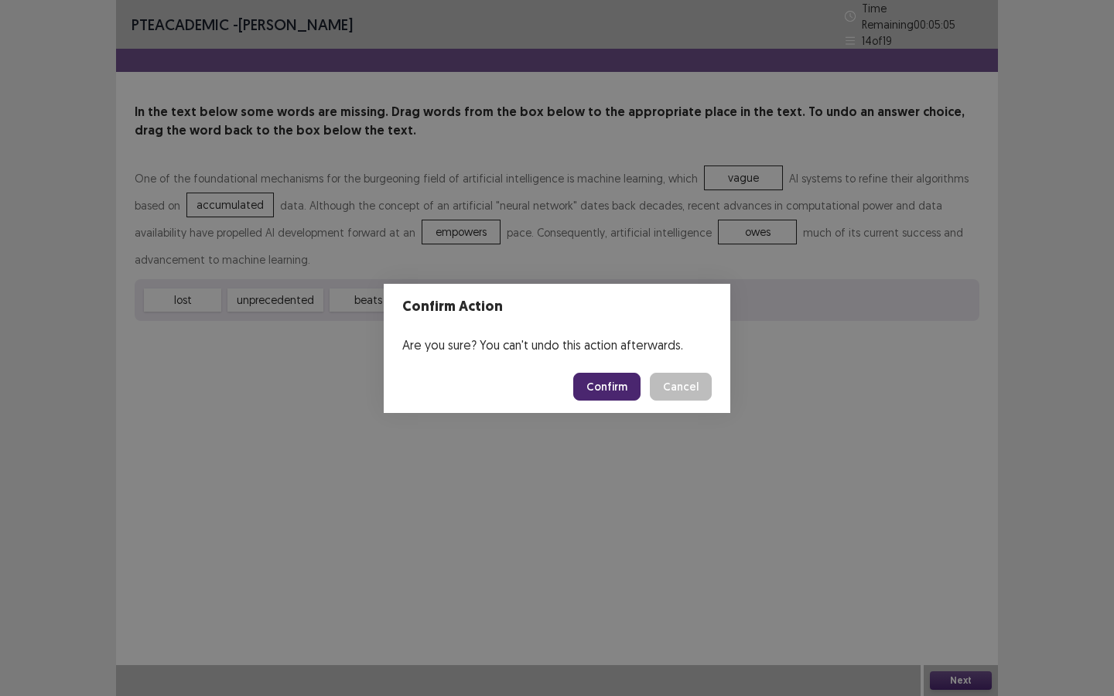
click at [607, 384] on button "Confirm" at bounding box center [606, 387] width 67 height 28
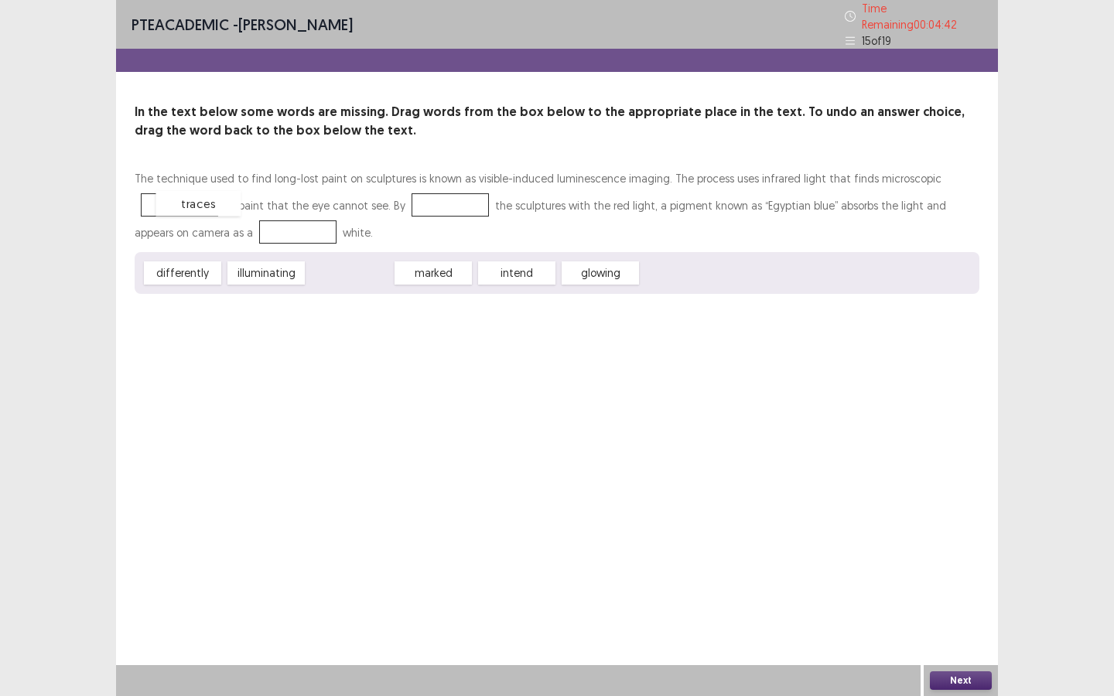
drag, startPoint x: 370, startPoint y: 265, endPoint x: 207, endPoint y: 192, distance: 179.0
drag, startPoint x: 288, startPoint y: 275, endPoint x: 472, endPoint y: 201, distance: 198.3
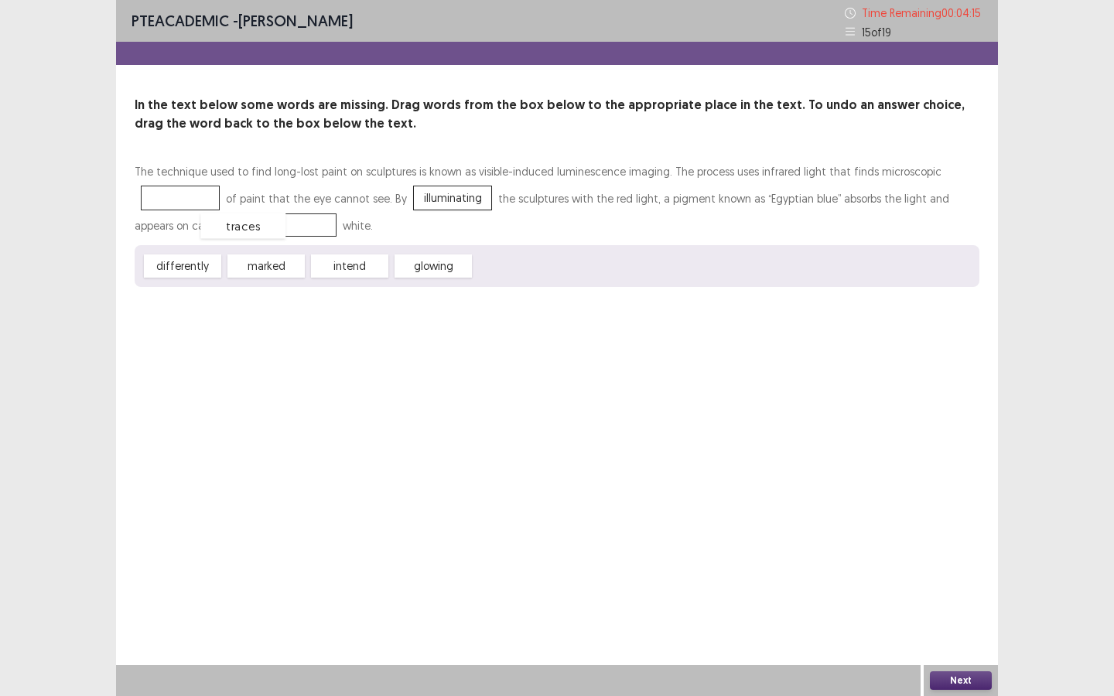
drag, startPoint x: 185, startPoint y: 197, endPoint x: 248, endPoint y: 224, distance: 69.3
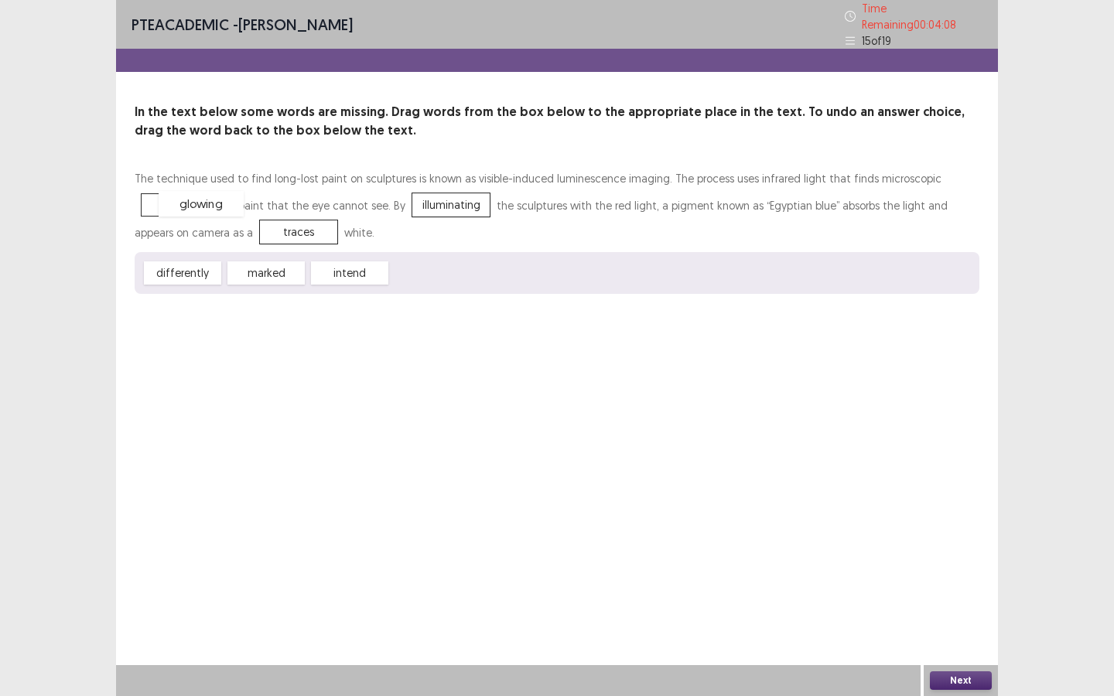
drag, startPoint x: 453, startPoint y: 270, endPoint x: 216, endPoint y: 201, distance: 247.3
drag, startPoint x: 237, startPoint y: 227, endPoint x: 208, endPoint y: 210, distance: 32.9
drag, startPoint x: 188, startPoint y: 197, endPoint x: 566, endPoint y: 261, distance: 383.1
click at [444, 262] on div "glowing" at bounding box center [433, 274] width 85 height 26
click at [446, 268] on div "glowing" at bounding box center [437, 278] width 85 height 26
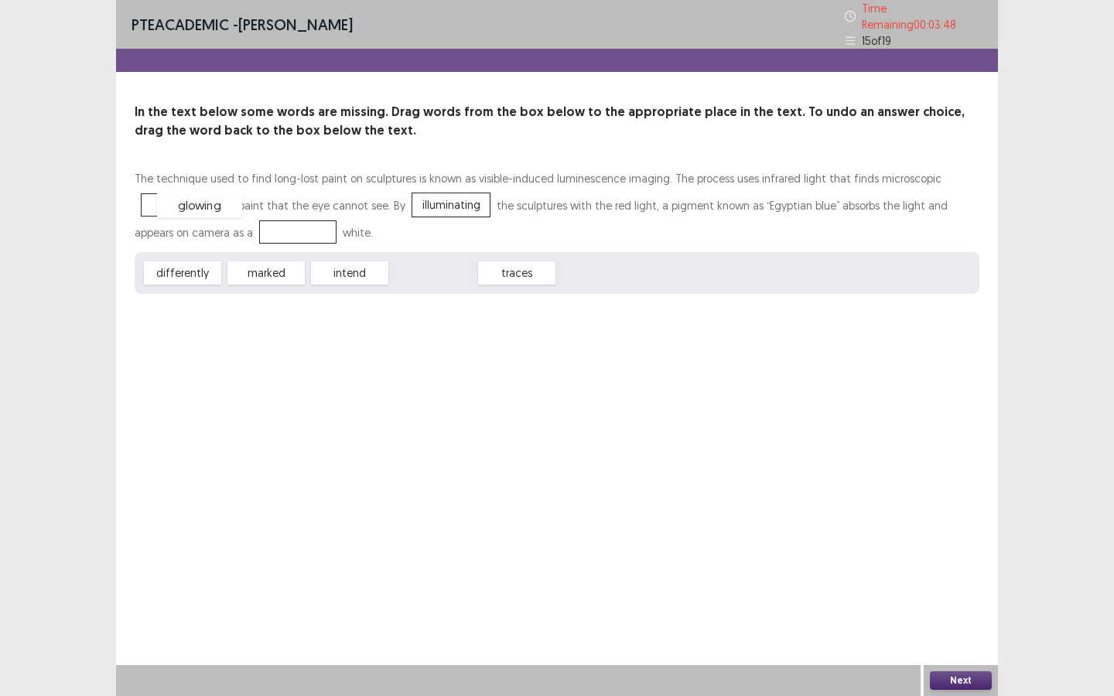
drag, startPoint x: 428, startPoint y: 268, endPoint x: 174, endPoint y: 194, distance: 264.2
drag, startPoint x: 171, startPoint y: 268, endPoint x: 229, endPoint y: 227, distance: 71.0
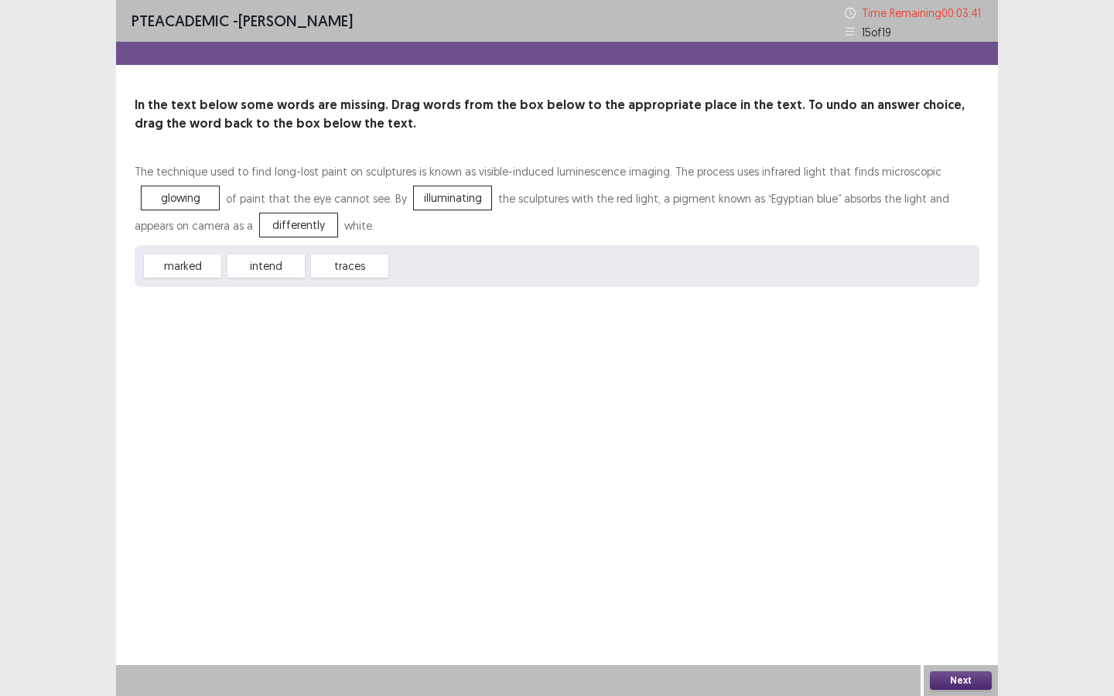
click at [967, 675] on button "Next" at bounding box center [961, 681] width 62 height 19
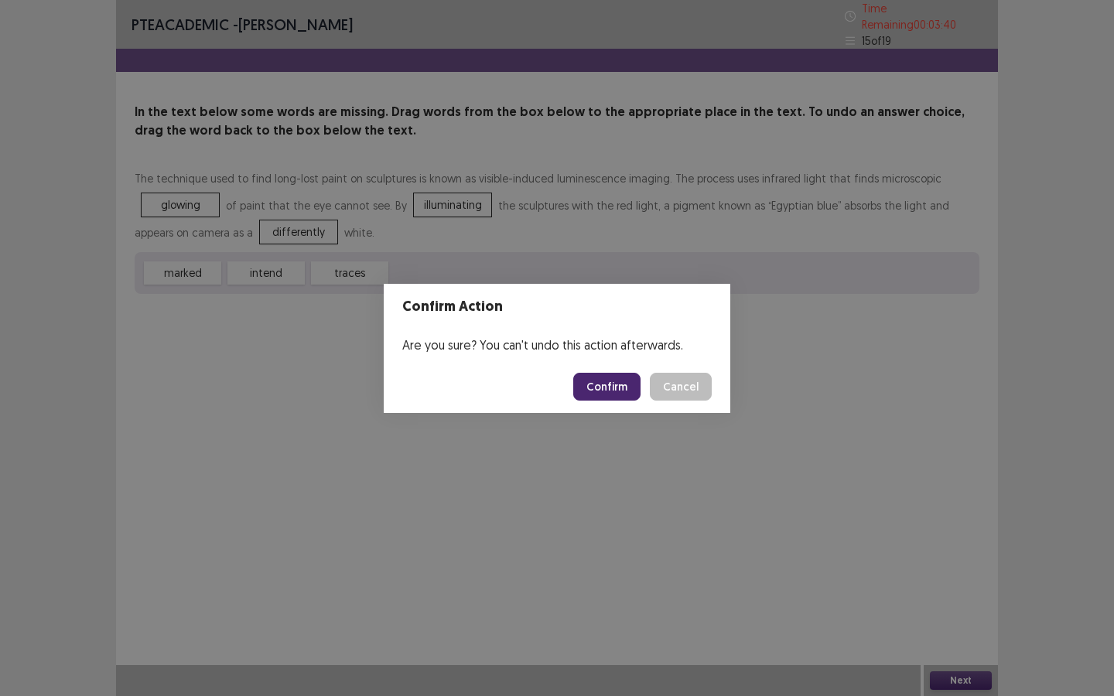
click at [615, 384] on button "Confirm" at bounding box center [606, 387] width 67 height 28
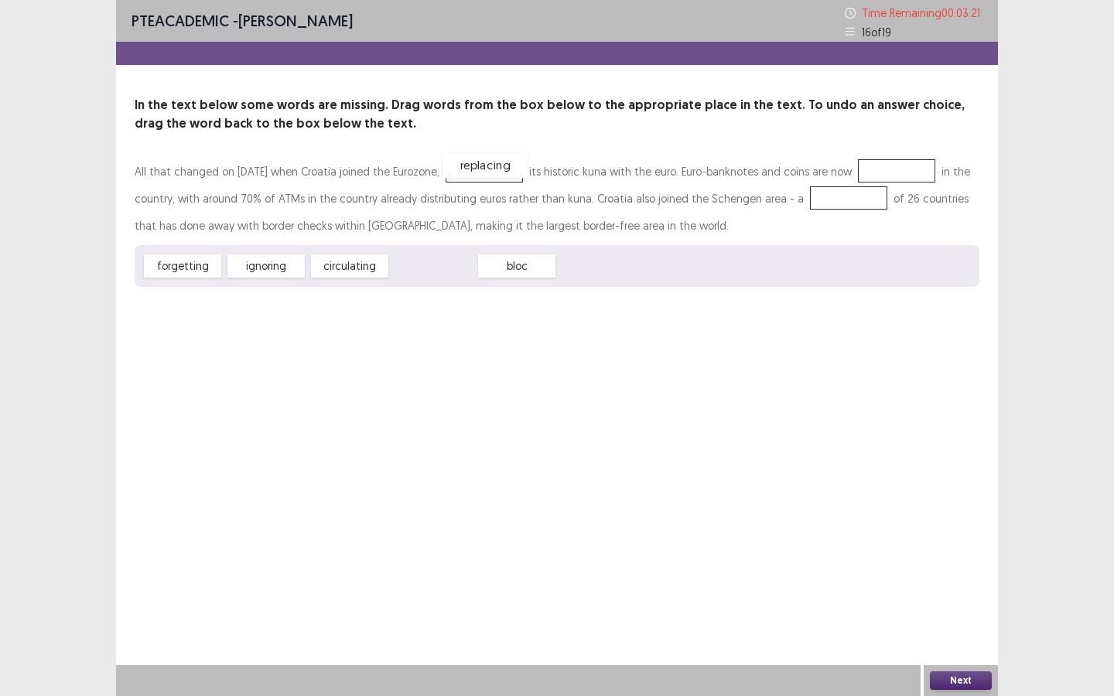
drag, startPoint x: 425, startPoint y: 266, endPoint x: 477, endPoint y: 168, distance: 111.4
drag, startPoint x: 368, startPoint y: 269, endPoint x: 937, endPoint y: 176, distance: 576.3
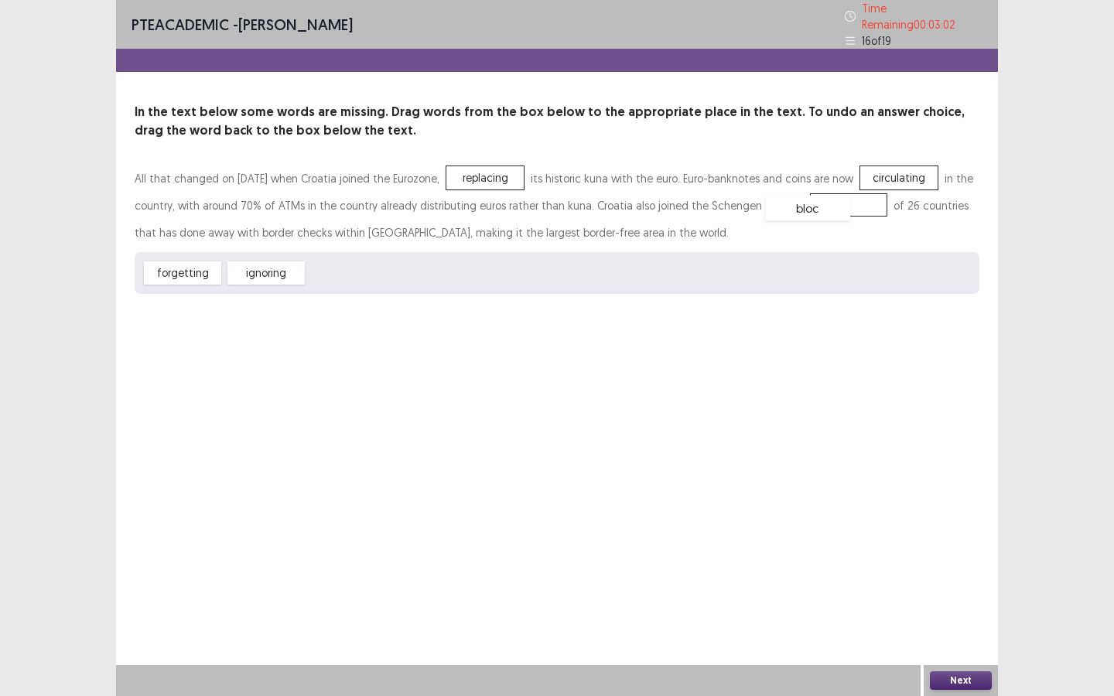
drag, startPoint x: 351, startPoint y: 270, endPoint x: 815, endPoint y: 206, distance: 467.8
click at [972, 676] on button "Next" at bounding box center [961, 681] width 62 height 19
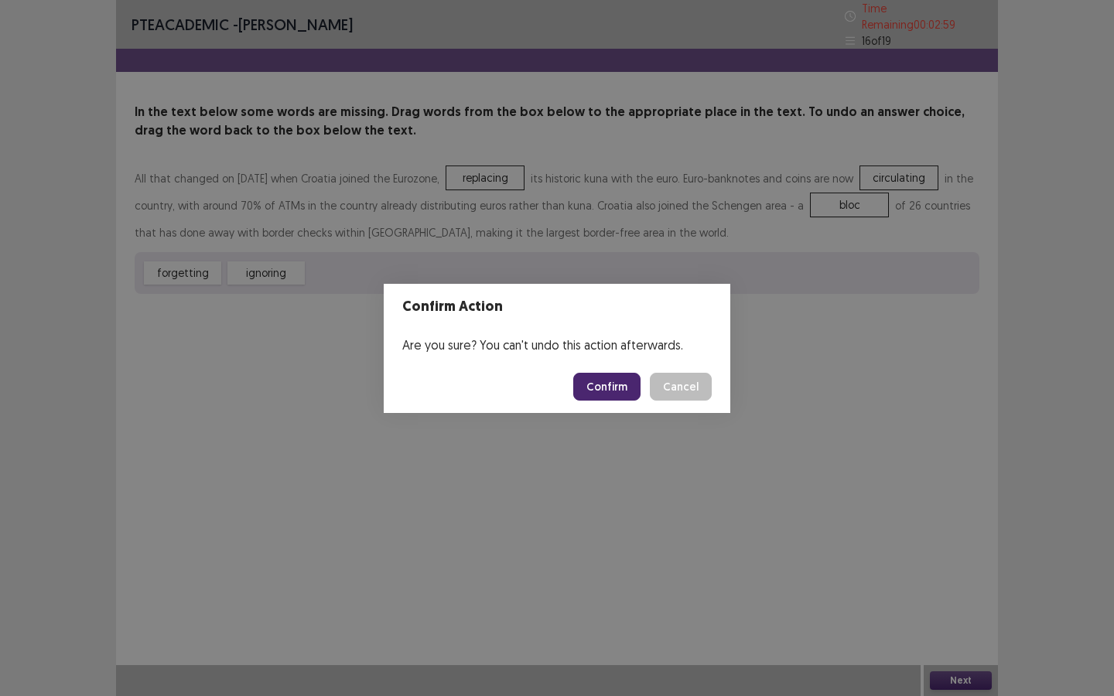
click at [610, 384] on button "Confirm" at bounding box center [606, 387] width 67 height 28
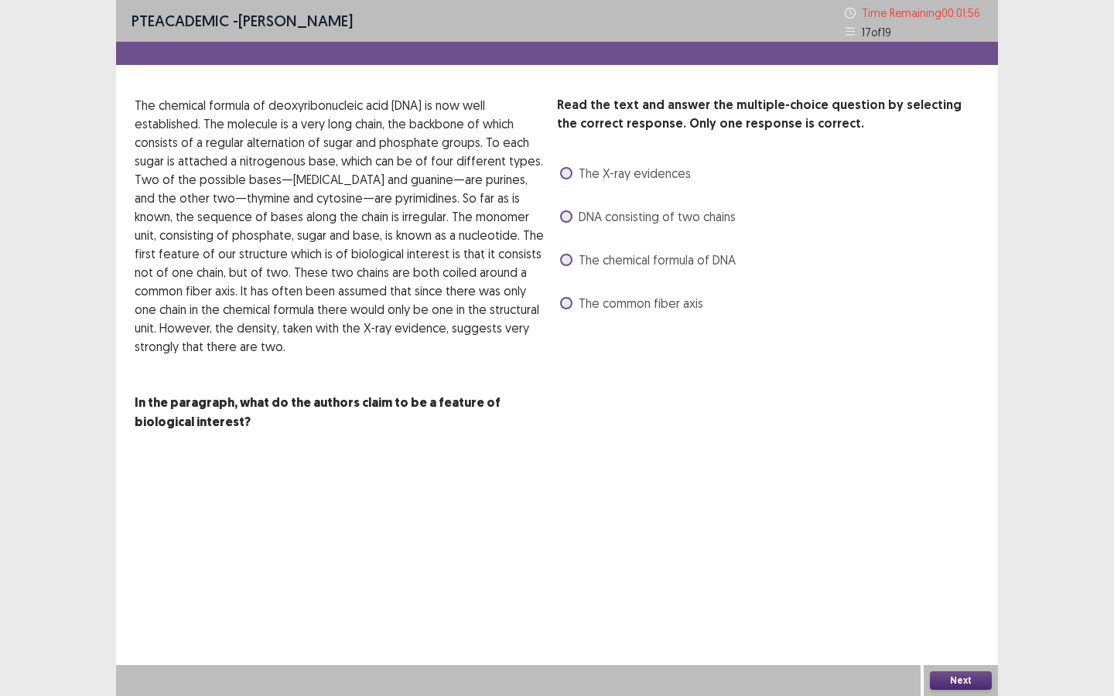
click at [570, 212] on span at bounding box center [566, 216] width 12 height 12
click at [574, 248] on div "The chemical formula of DNA" at bounding box center [646, 260] width 179 height 25
click at [572, 258] on label "The chemical formula of DNA" at bounding box center [648, 260] width 176 height 19
click at [972, 674] on button "Next" at bounding box center [961, 681] width 62 height 19
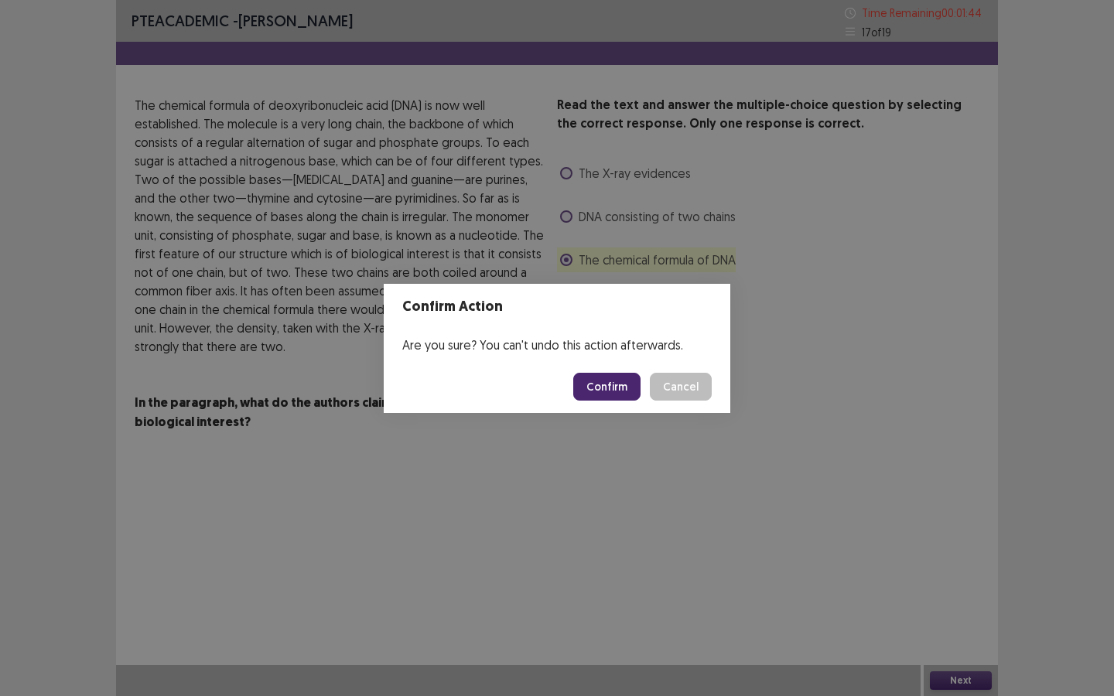
click at [682, 386] on button "Cancel" at bounding box center [681, 387] width 62 height 28
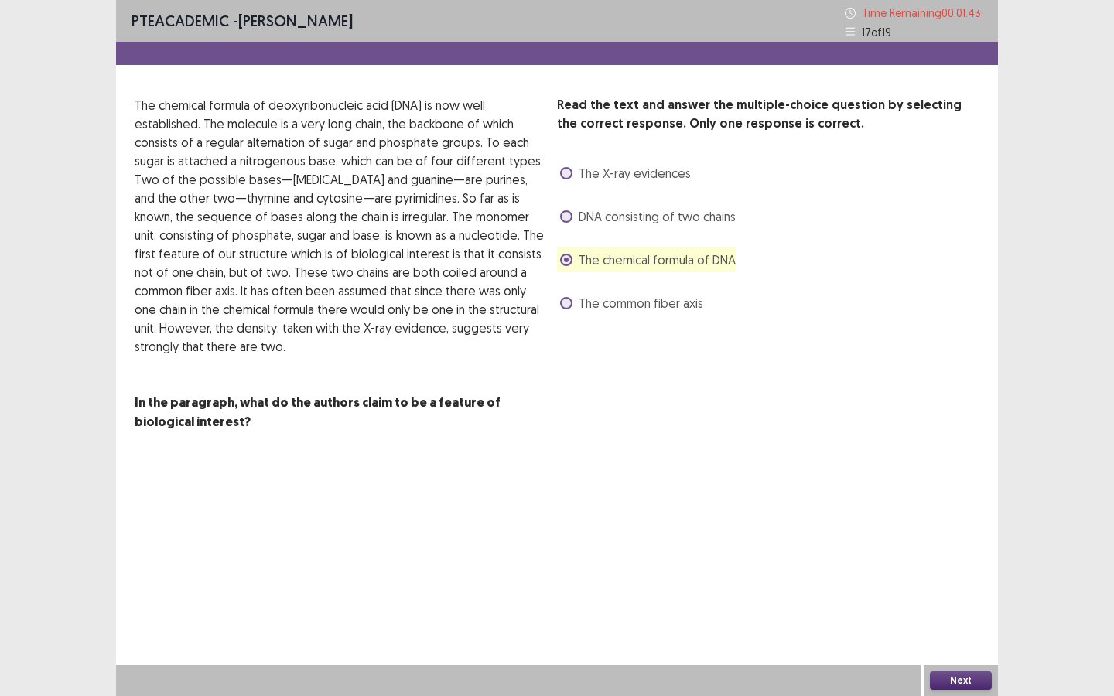
click at [970, 678] on button "Next" at bounding box center [961, 681] width 62 height 19
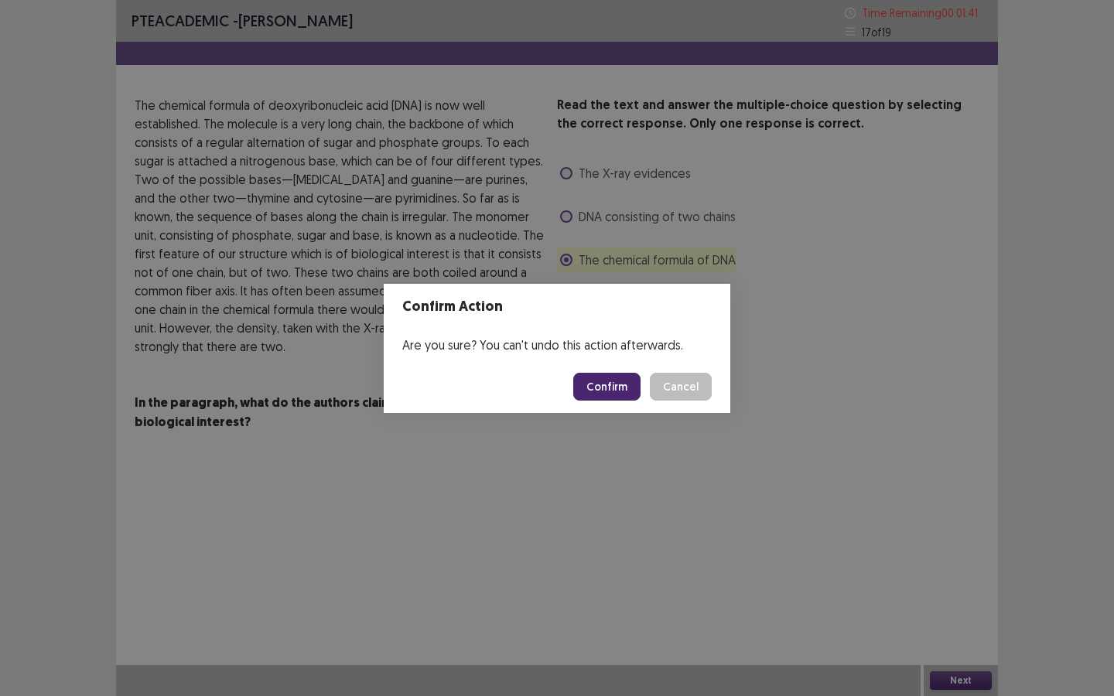
click at [590, 381] on button "Confirm" at bounding box center [606, 387] width 67 height 28
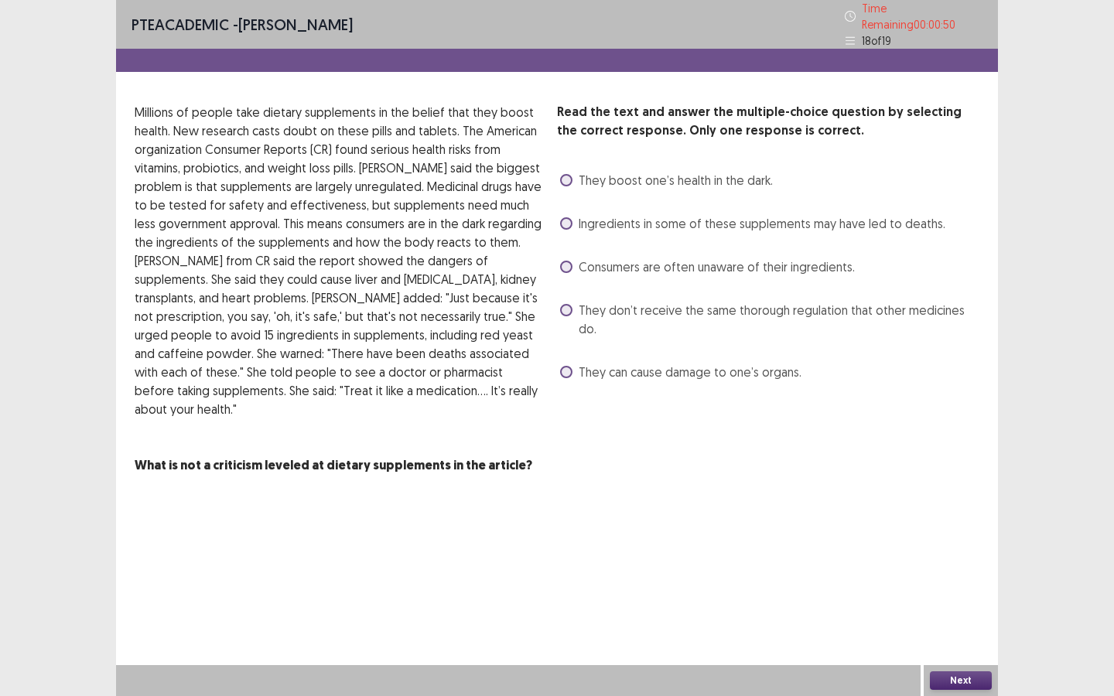
click at [571, 217] on span at bounding box center [566, 223] width 12 height 12
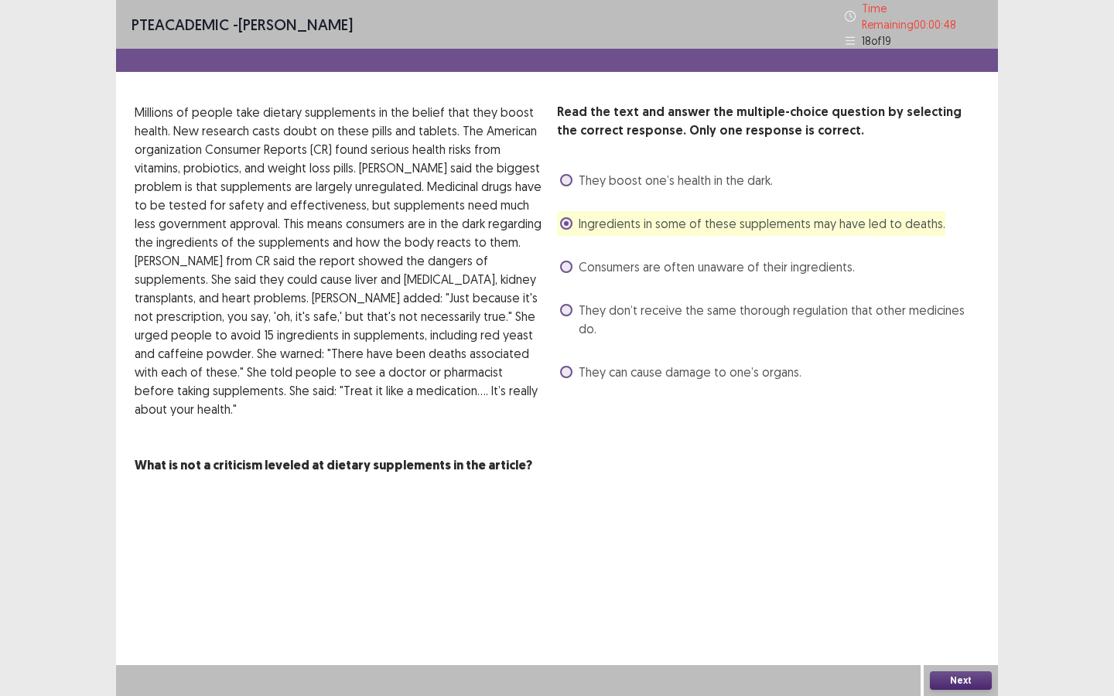
click at [968, 678] on button "Next" at bounding box center [961, 681] width 62 height 19
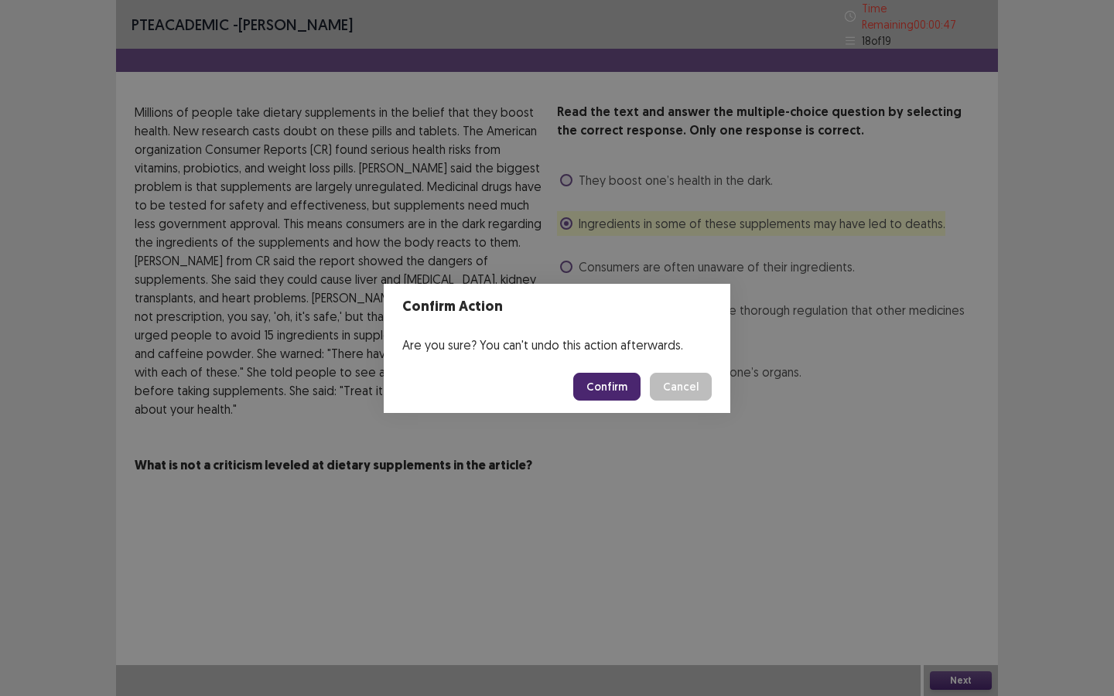
click at [627, 388] on button "Confirm" at bounding box center [606, 387] width 67 height 28
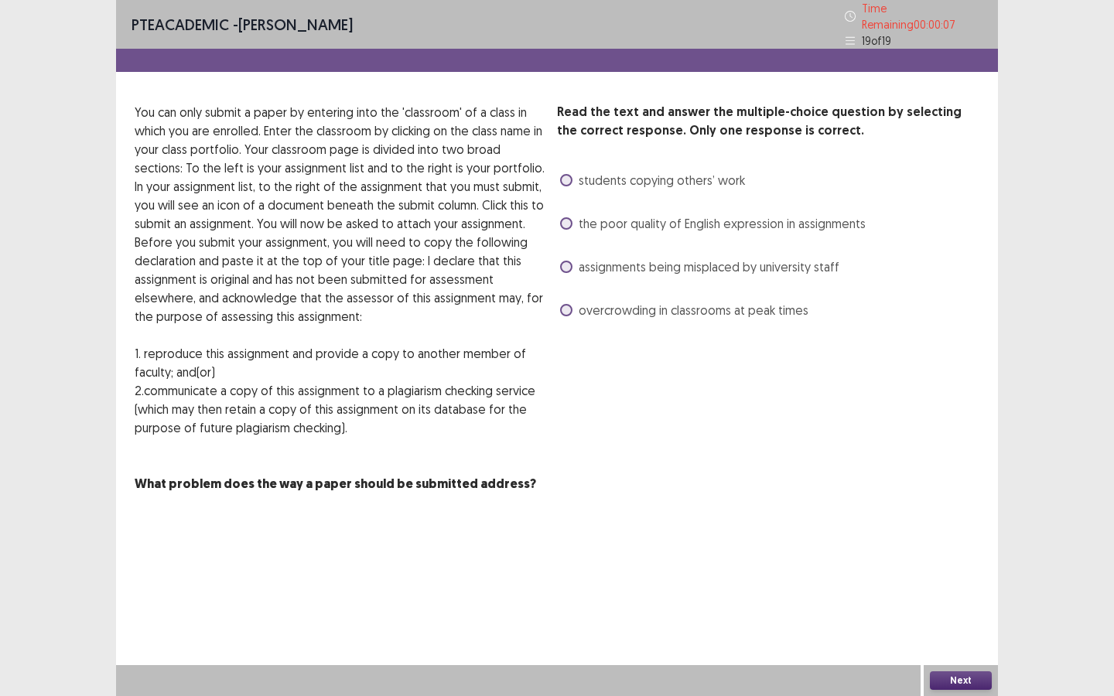
click at [567, 261] on span at bounding box center [566, 267] width 12 height 12
click at [954, 679] on button "Next" at bounding box center [961, 681] width 62 height 19
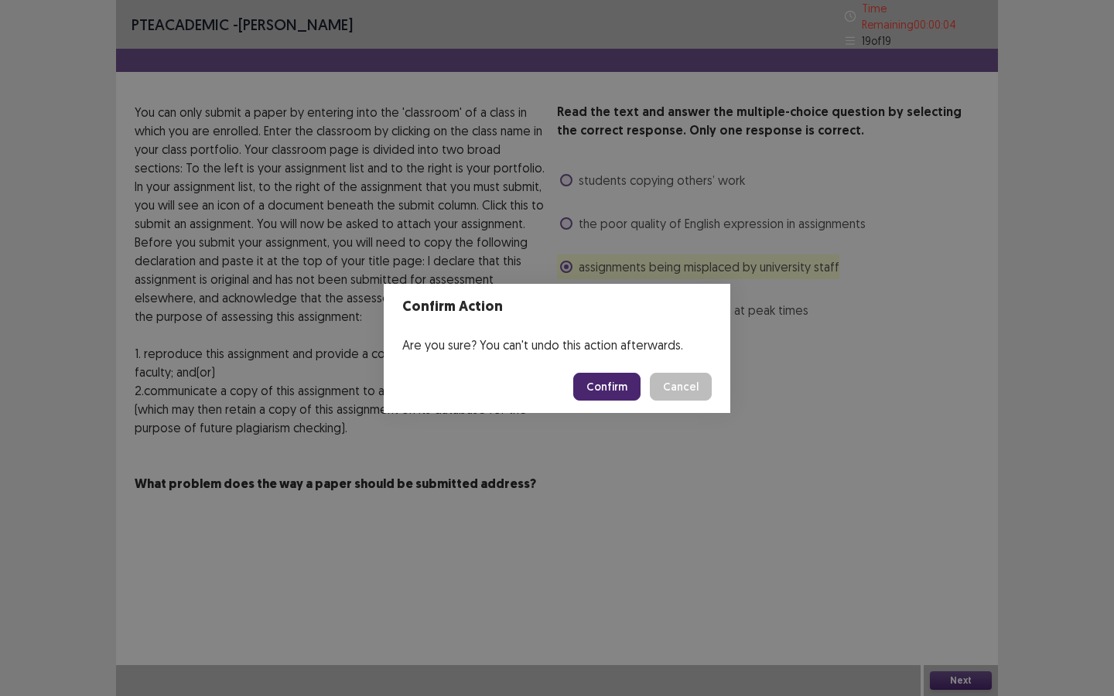
click at [610, 391] on button "Confirm" at bounding box center [606, 387] width 67 height 28
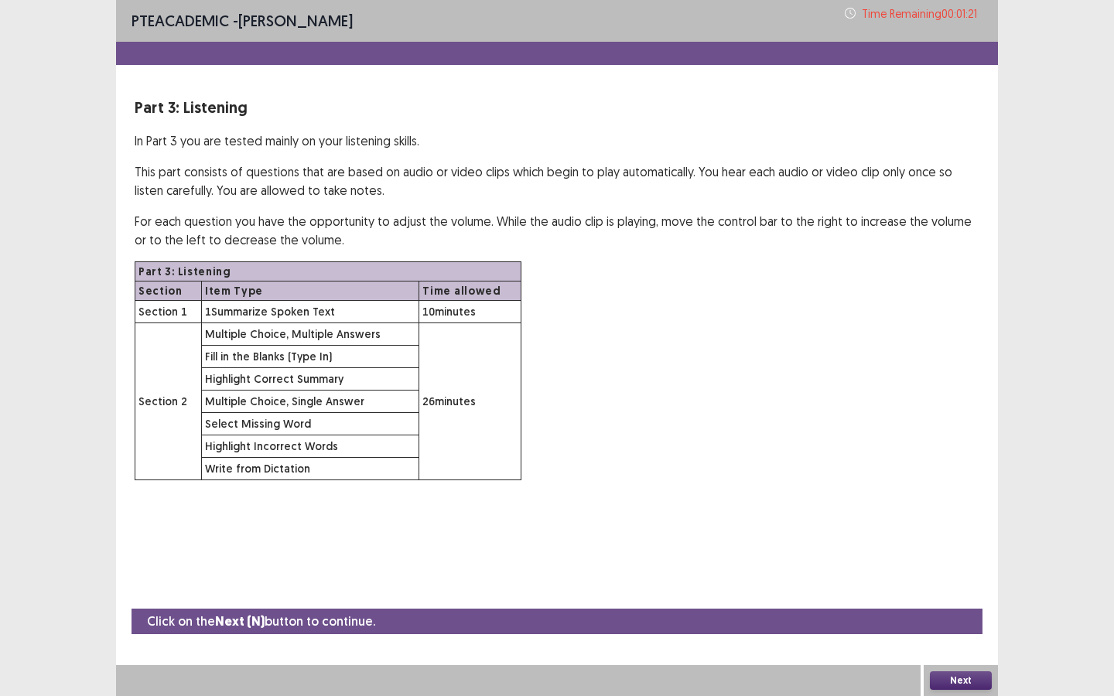
click at [955, 682] on button "Next" at bounding box center [961, 681] width 62 height 19
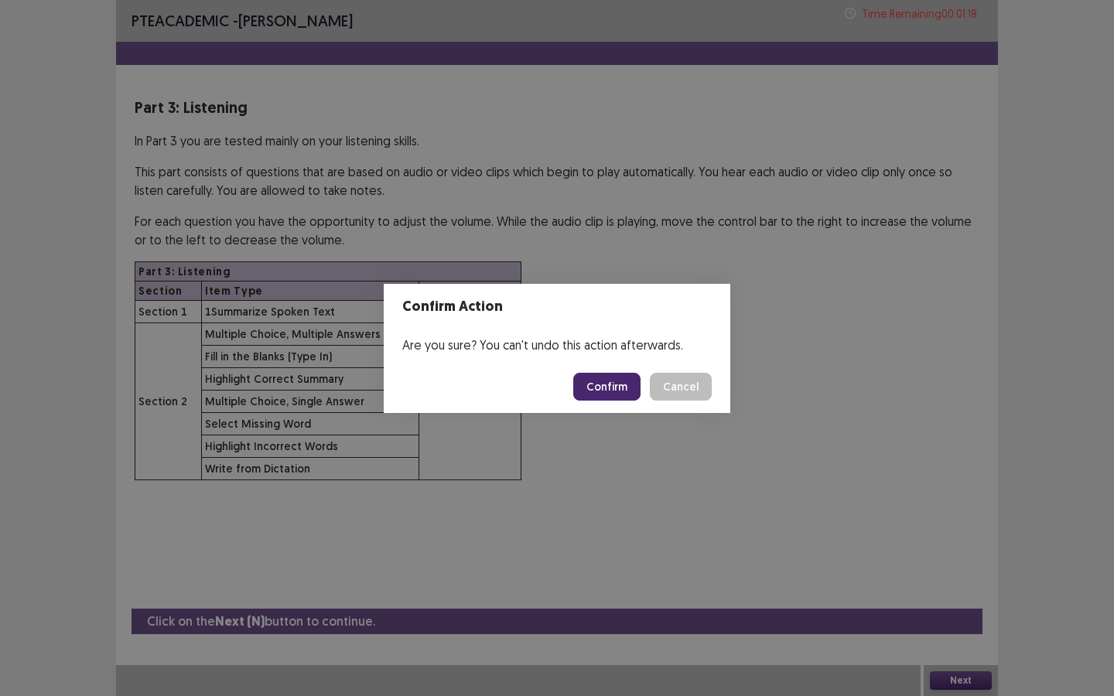
click at [622, 379] on button "Confirm" at bounding box center [606, 387] width 67 height 28
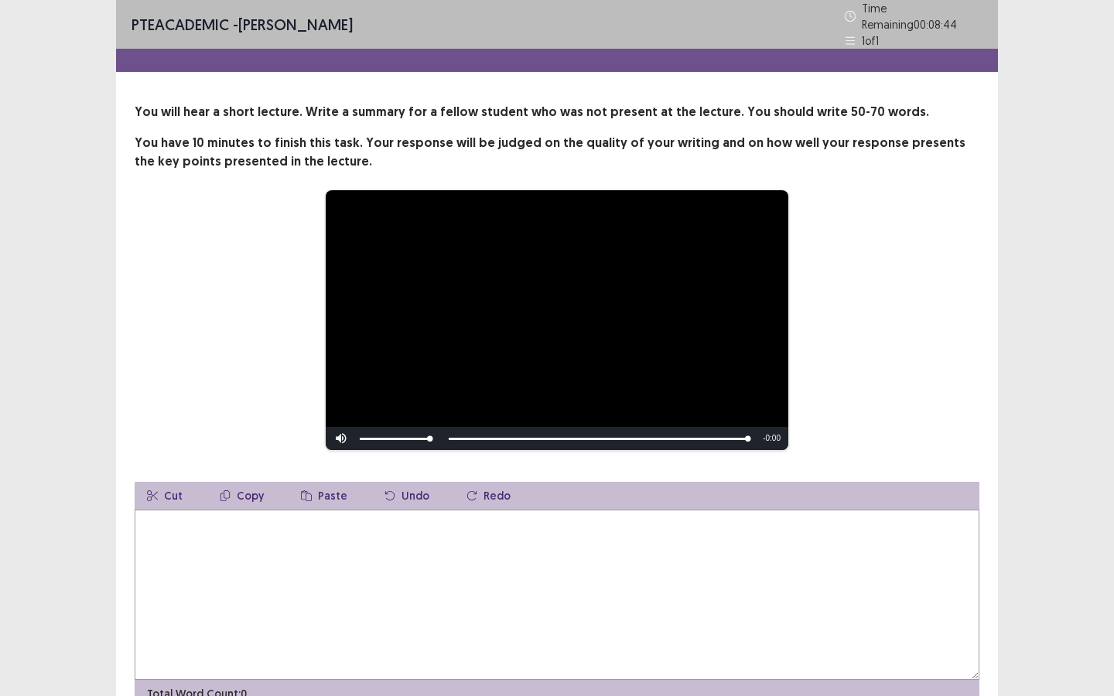
click at [530, 566] on textarea at bounding box center [557, 595] width 845 height 170
click at [148, 521] on textarea "**********" at bounding box center [557, 595] width 845 height 170
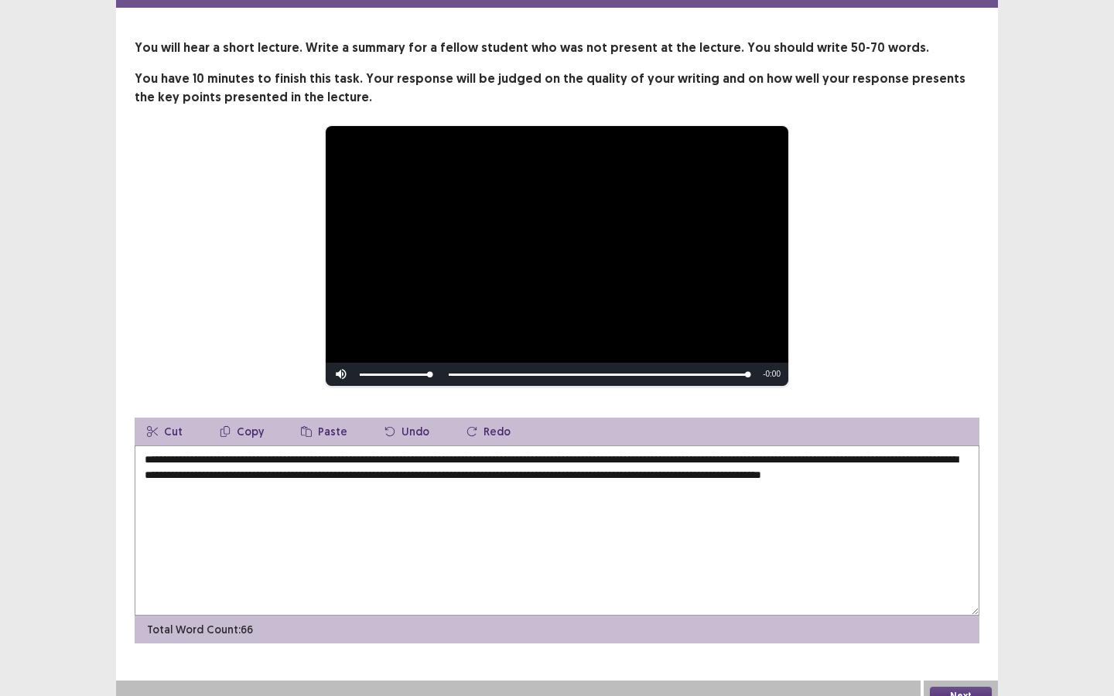
scroll to position [73, 0]
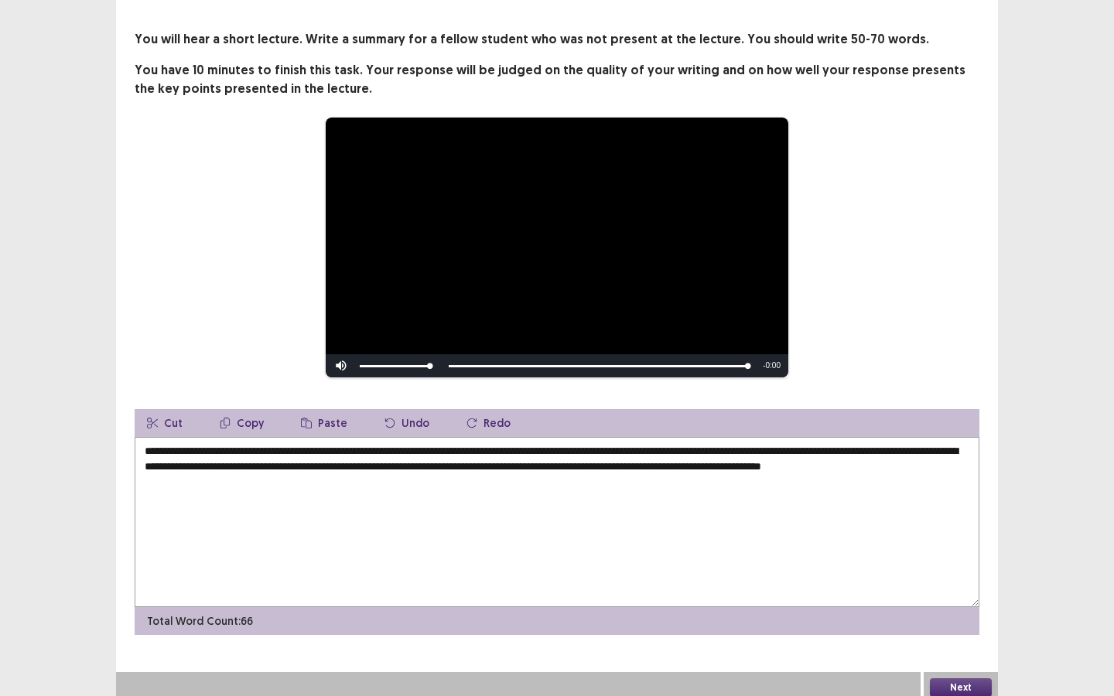
click at [840, 445] on textarea "**********" at bounding box center [557, 522] width 845 height 170
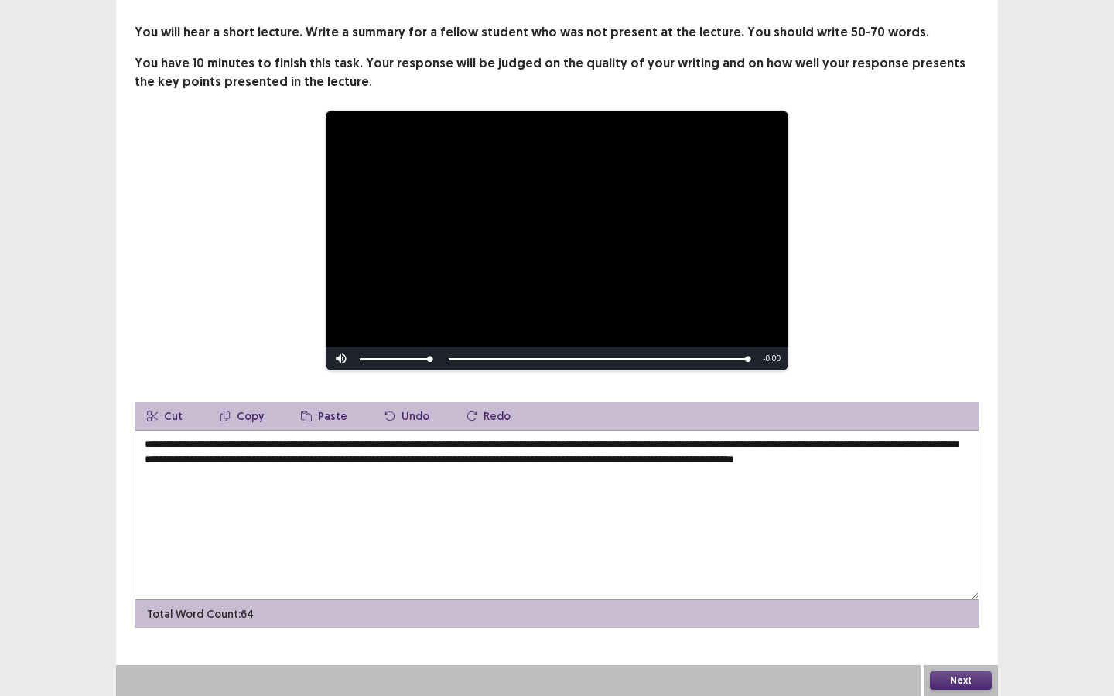
type textarea "**********"
click at [970, 677] on button "Next" at bounding box center [961, 681] width 62 height 19
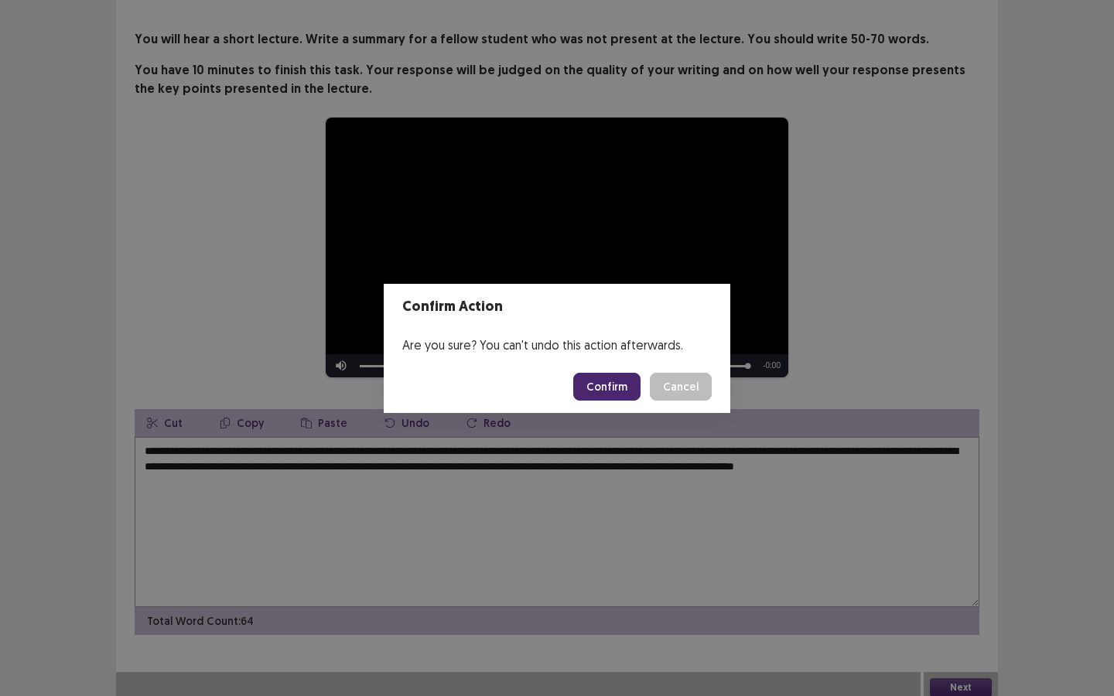
click at [622, 387] on button "Confirm" at bounding box center [606, 387] width 67 height 28
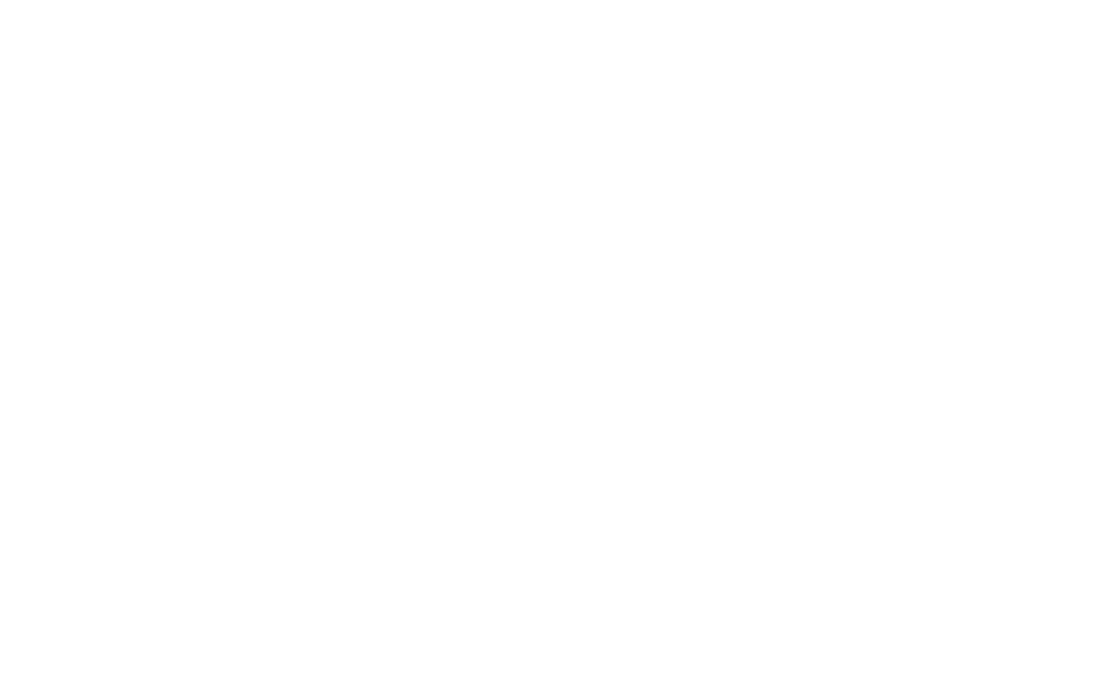
scroll to position [0, 0]
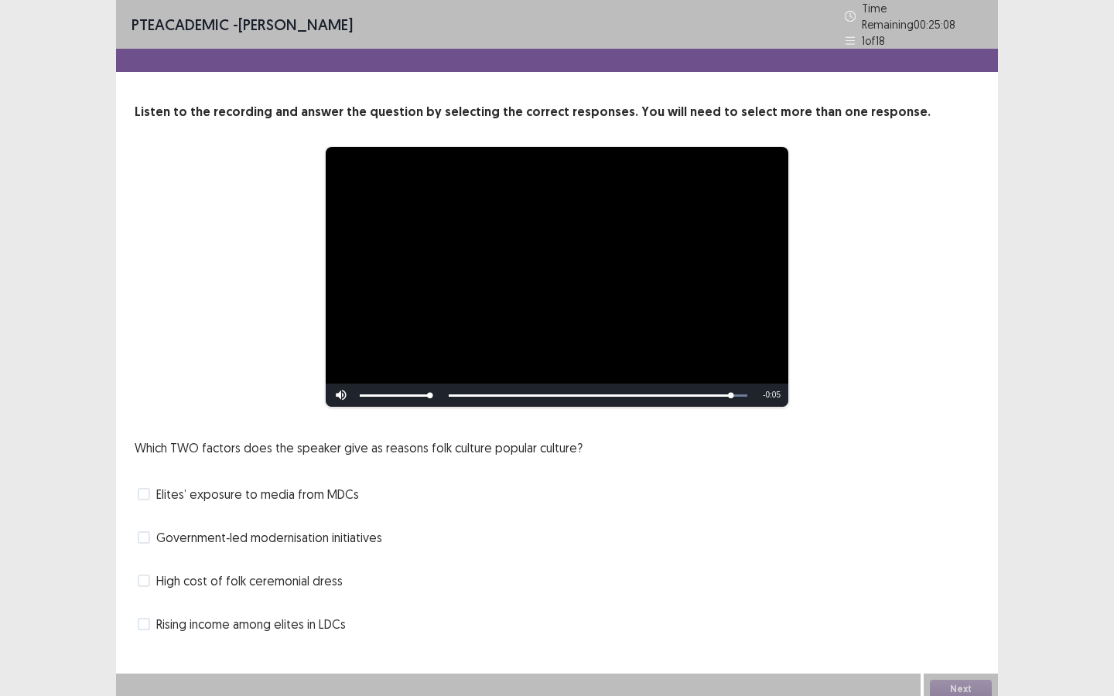
click at [138, 488] on span at bounding box center [144, 494] width 12 height 12
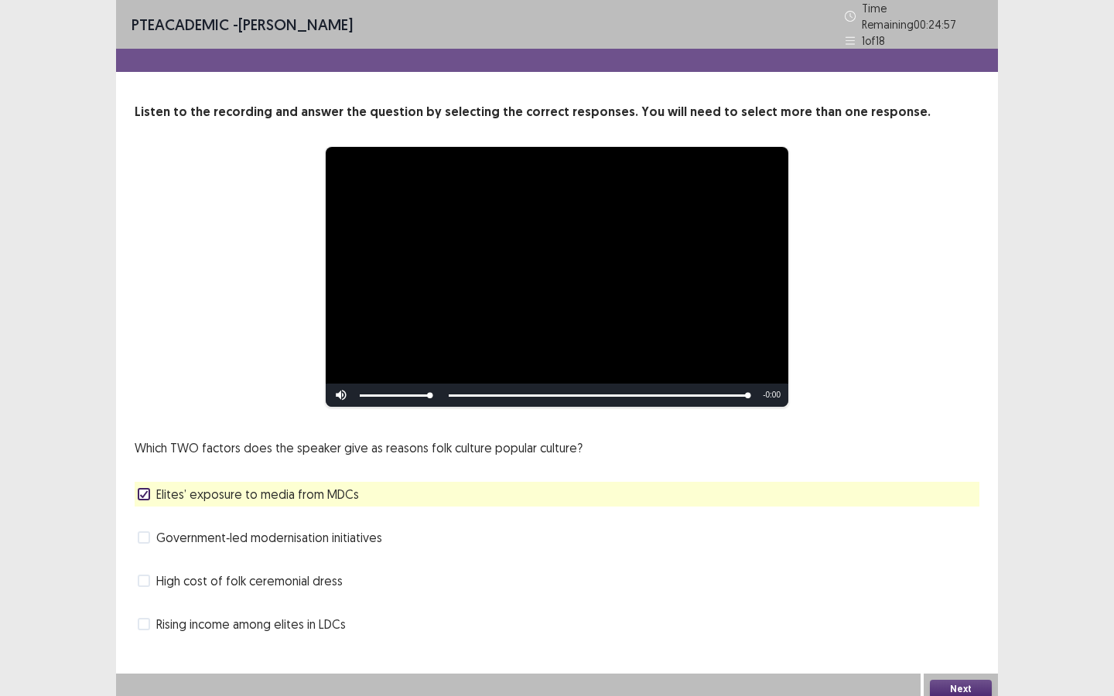
click at [145, 534] on span at bounding box center [144, 537] width 12 height 12
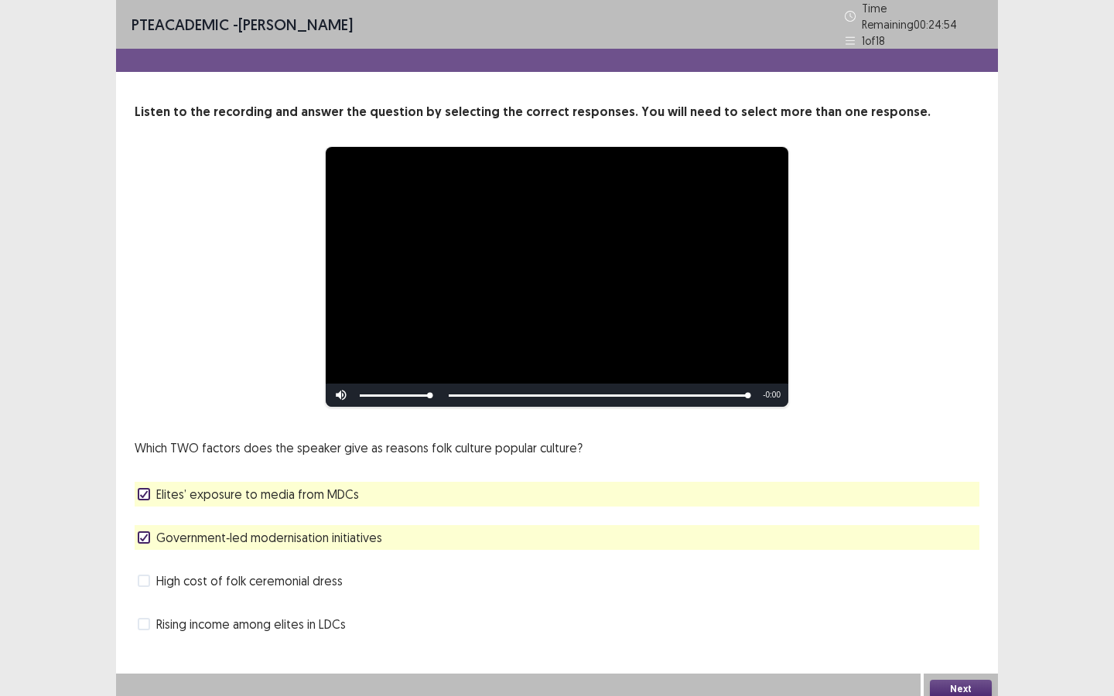
click at [964, 682] on button "Next" at bounding box center [961, 689] width 62 height 19
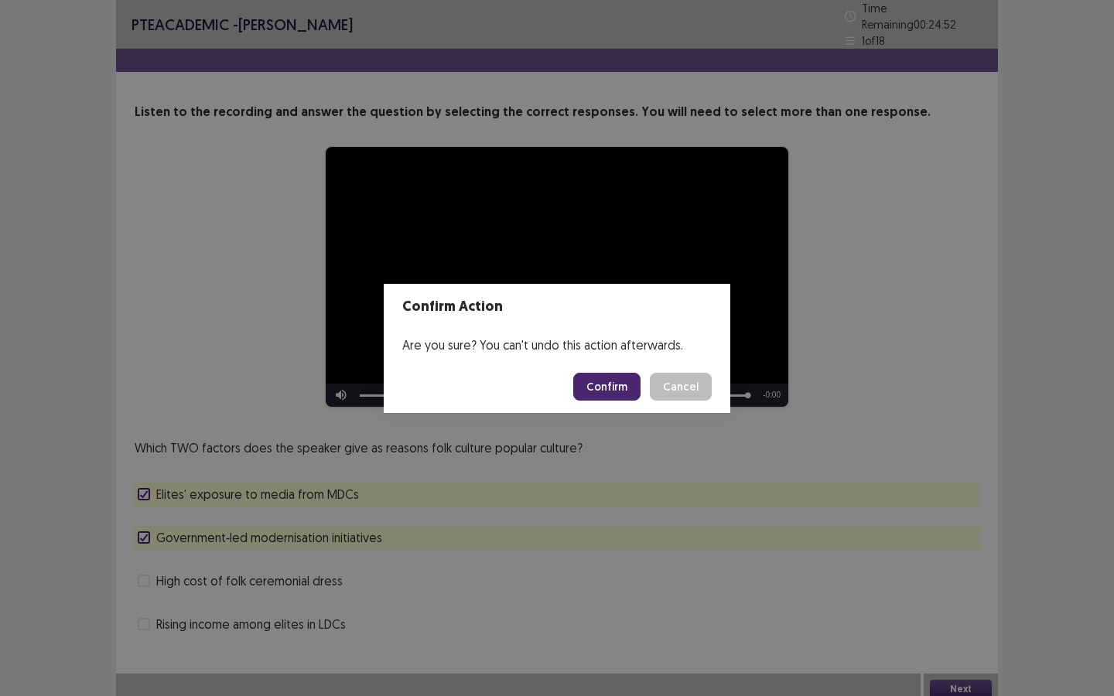
click at [617, 388] on button "Confirm" at bounding box center [606, 387] width 67 height 28
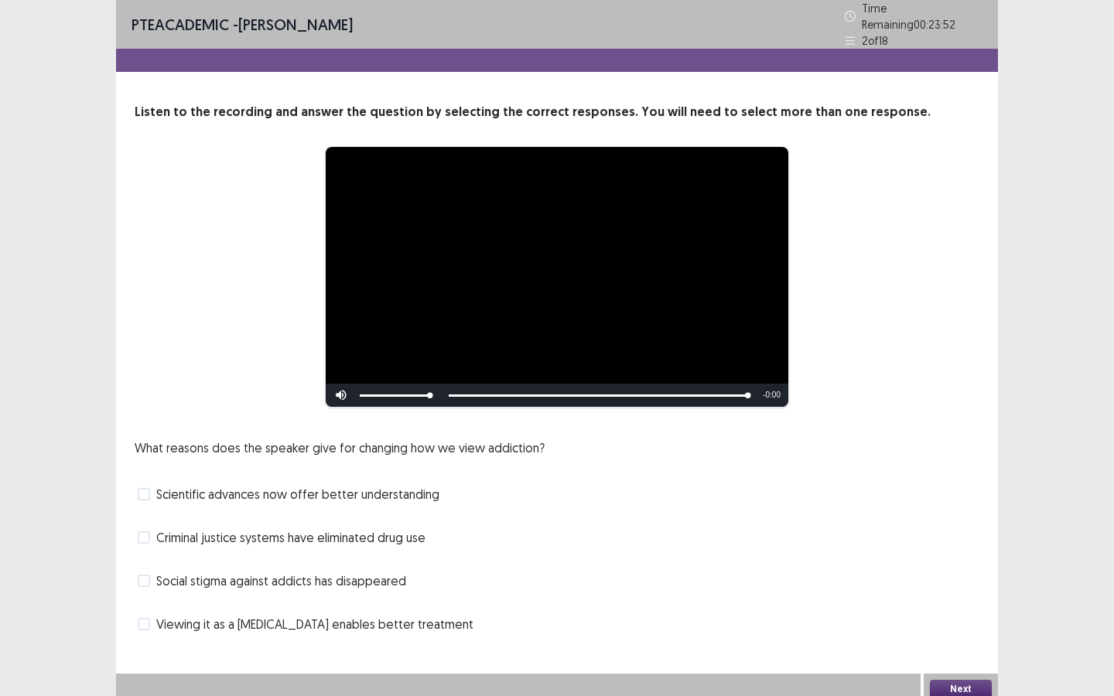
click at [145, 488] on span at bounding box center [144, 494] width 12 height 12
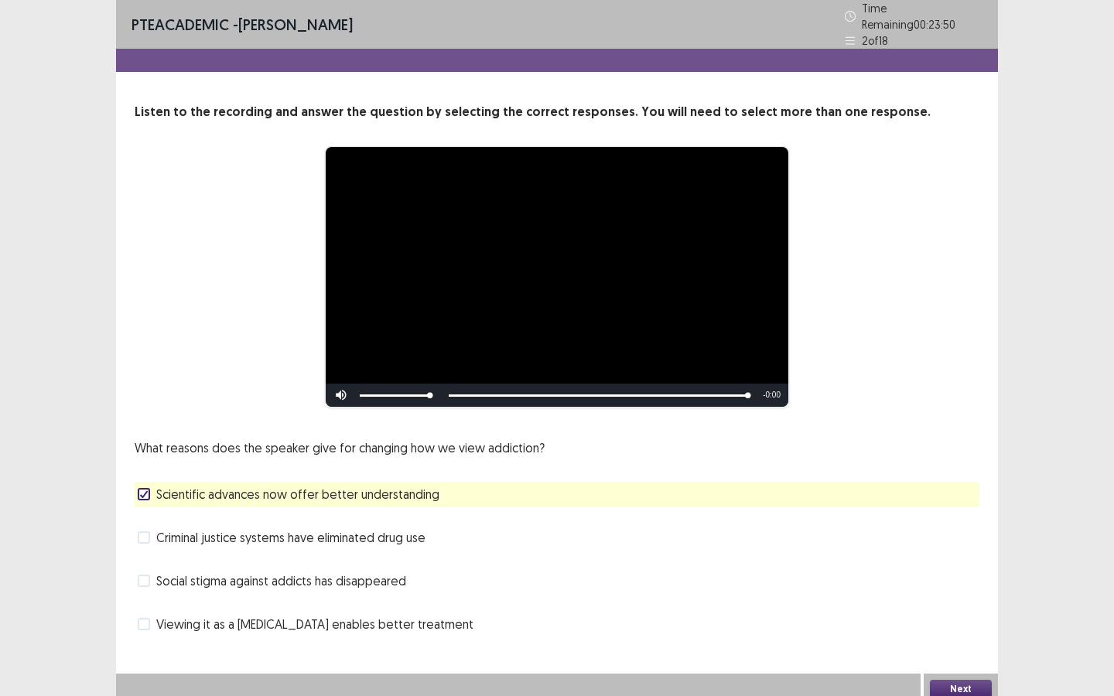
scroll to position [2, 0]
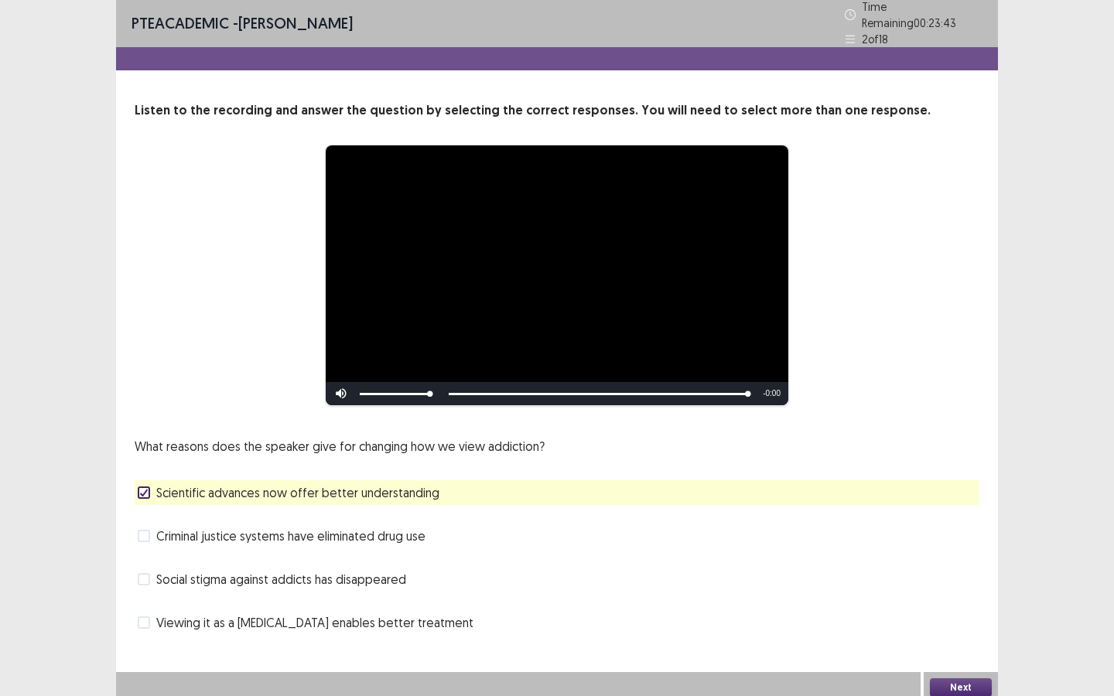
click at [141, 617] on span at bounding box center [144, 623] width 12 height 12
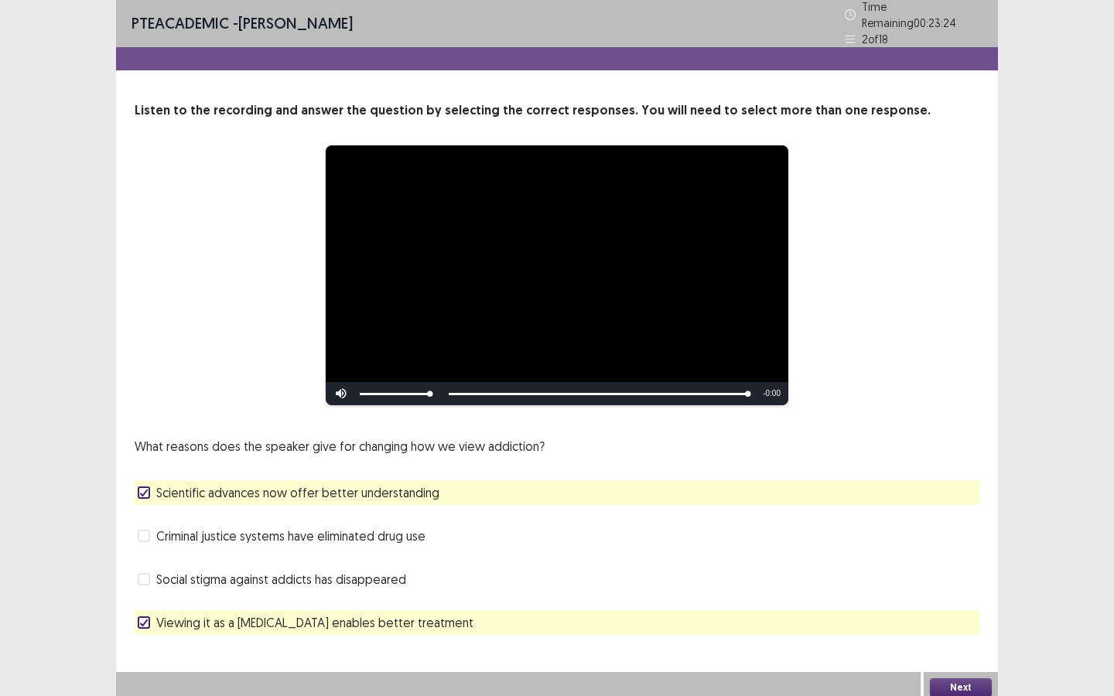
click at [144, 531] on span at bounding box center [144, 536] width 12 height 12
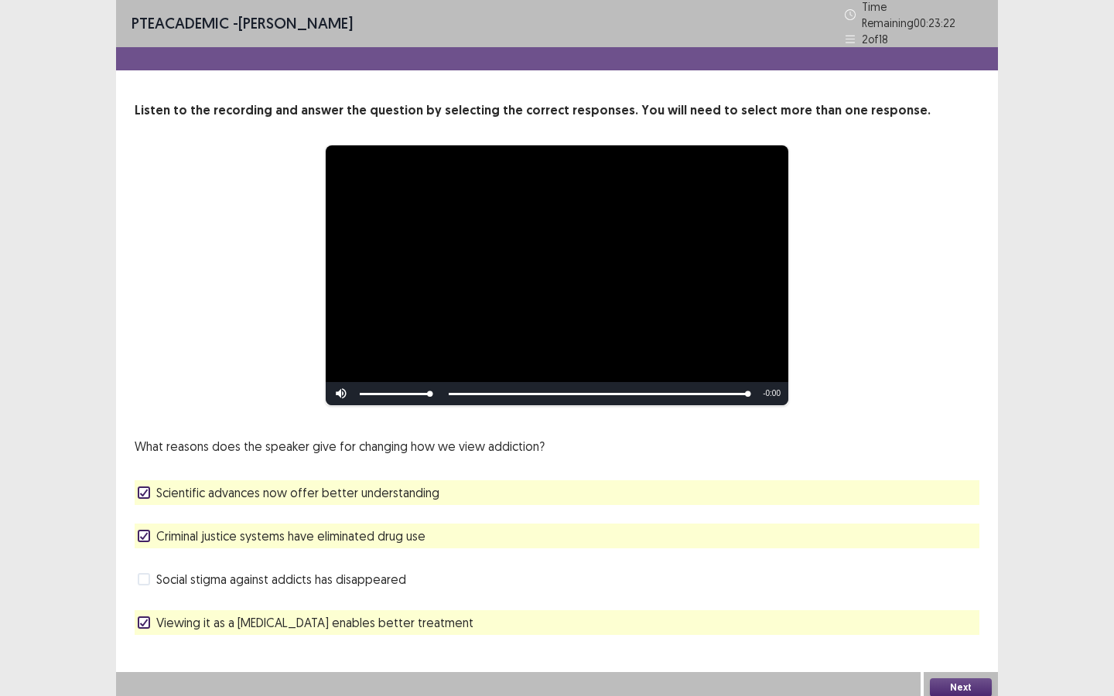
click at [141, 533] on polyline at bounding box center [144, 536] width 7 height 6
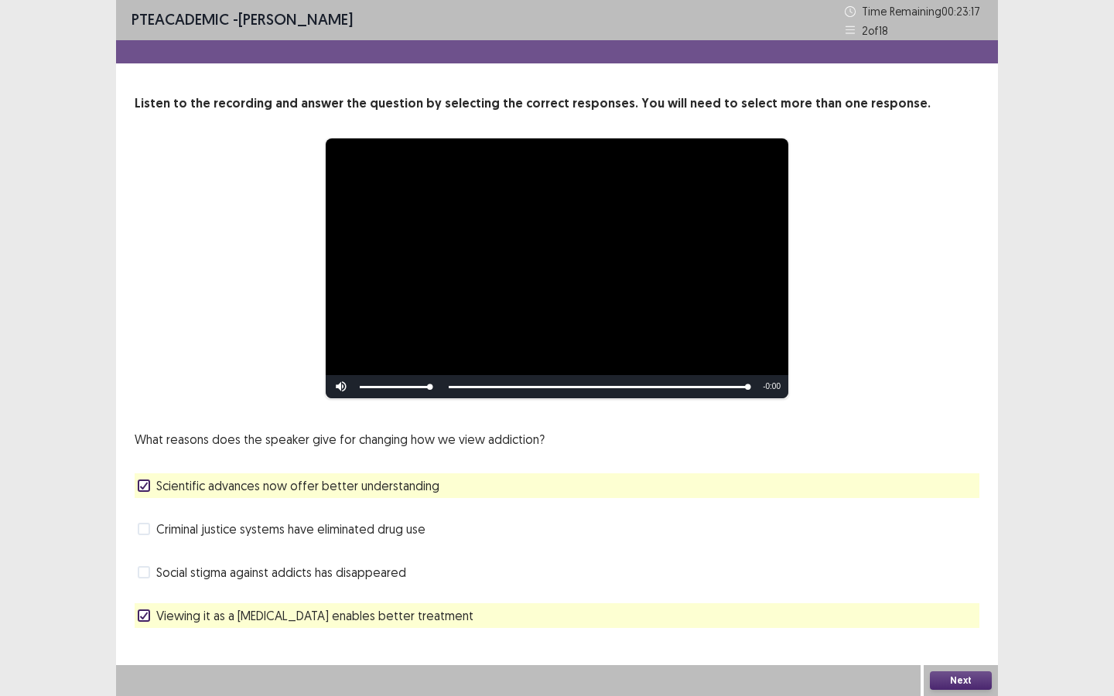
click at [138, 528] on span at bounding box center [144, 529] width 12 height 12
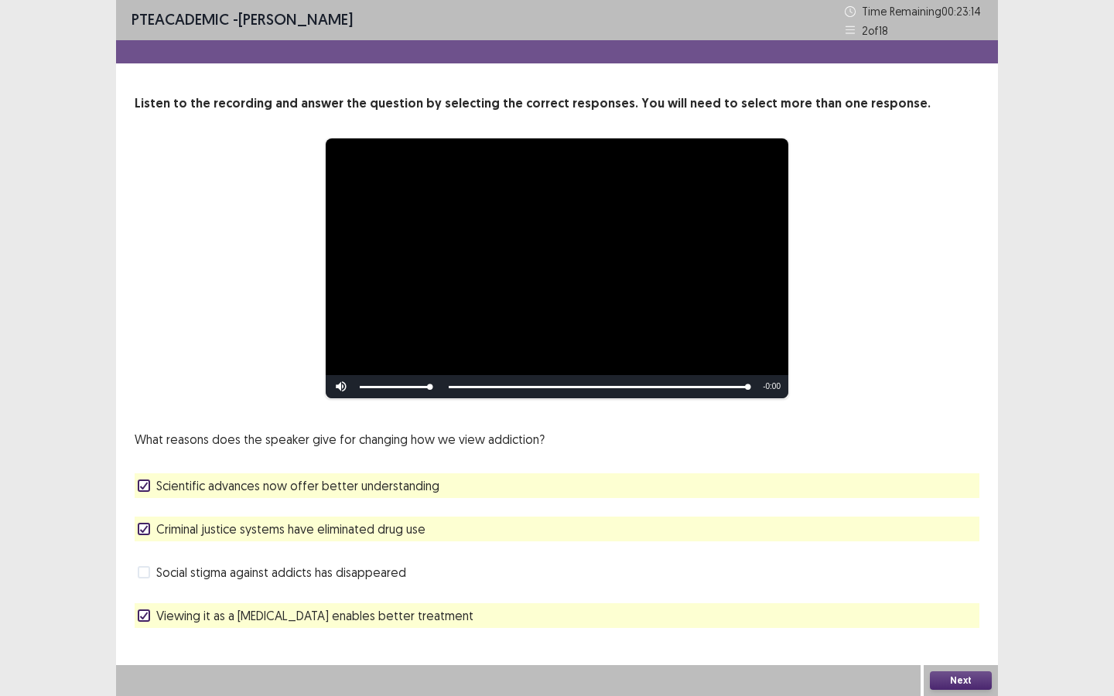
click at [138, 528] on span at bounding box center [144, 529] width 12 height 12
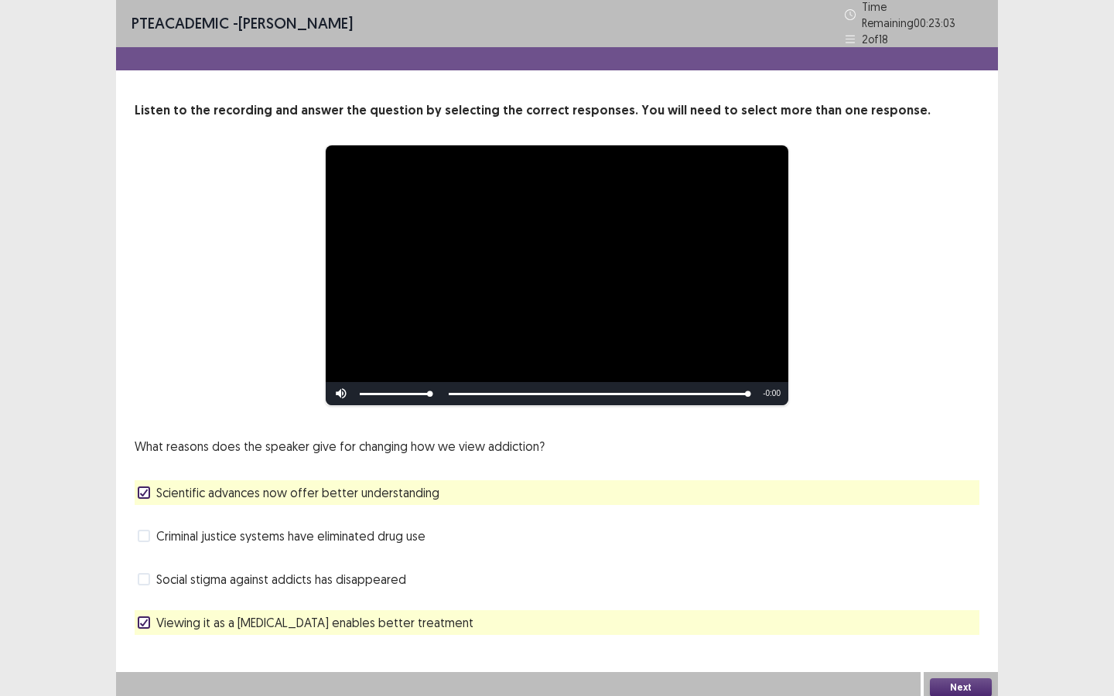
click at [142, 530] on span at bounding box center [144, 536] width 12 height 12
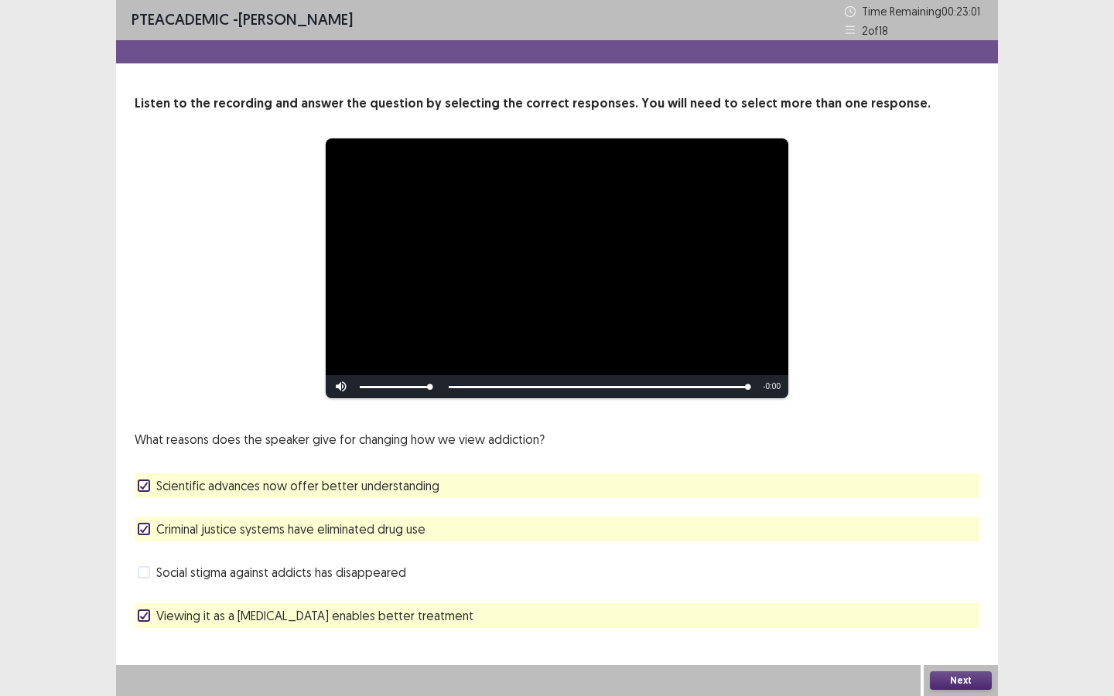
click at [970, 681] on button "Next" at bounding box center [961, 681] width 62 height 19
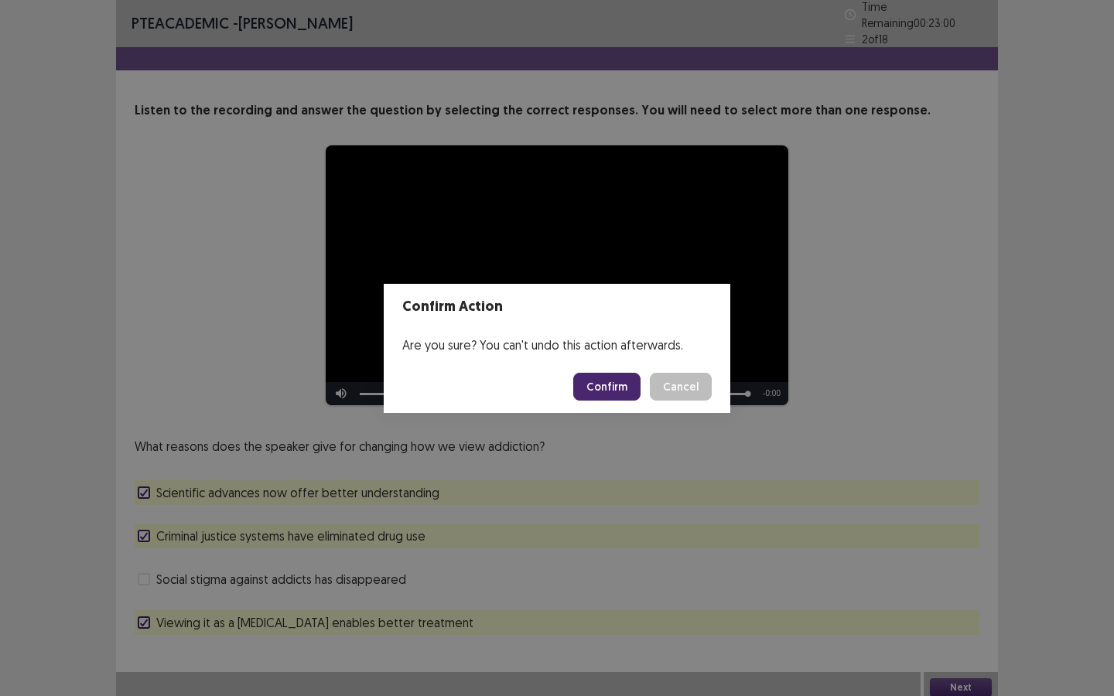
click at [620, 381] on button "Confirm" at bounding box center [606, 387] width 67 height 28
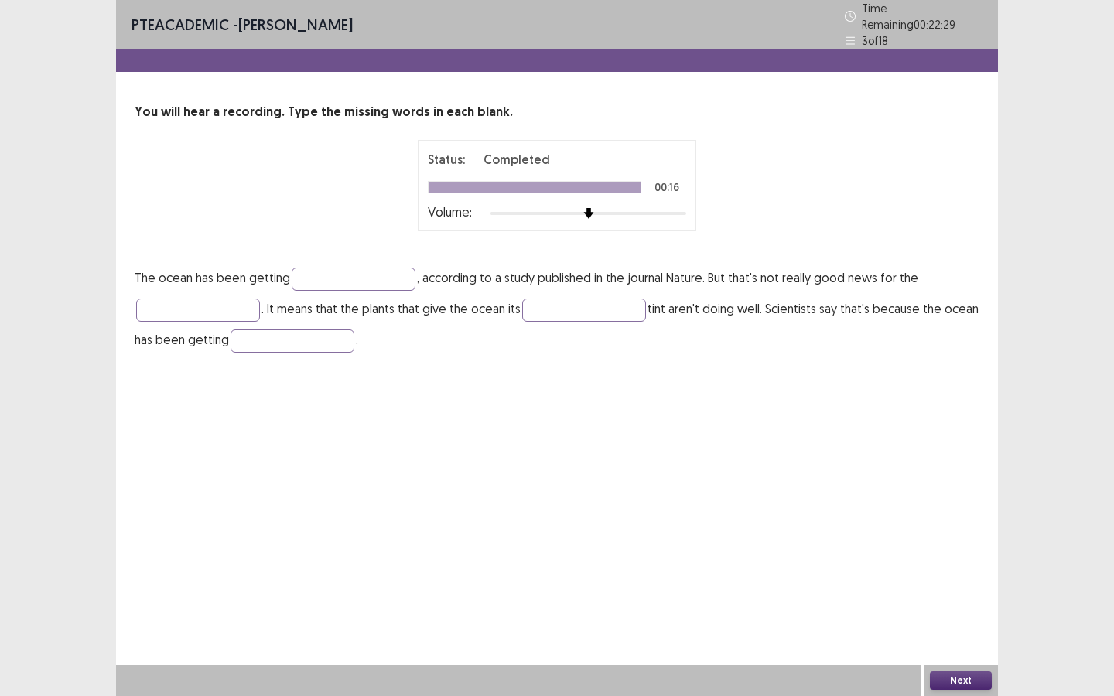
click at [350, 254] on div "You will hear a recording. Type the missing words in each blank. Status: Comple…" at bounding box center [557, 229] width 882 height 252
click at [352, 272] on input "text" at bounding box center [354, 279] width 124 height 23
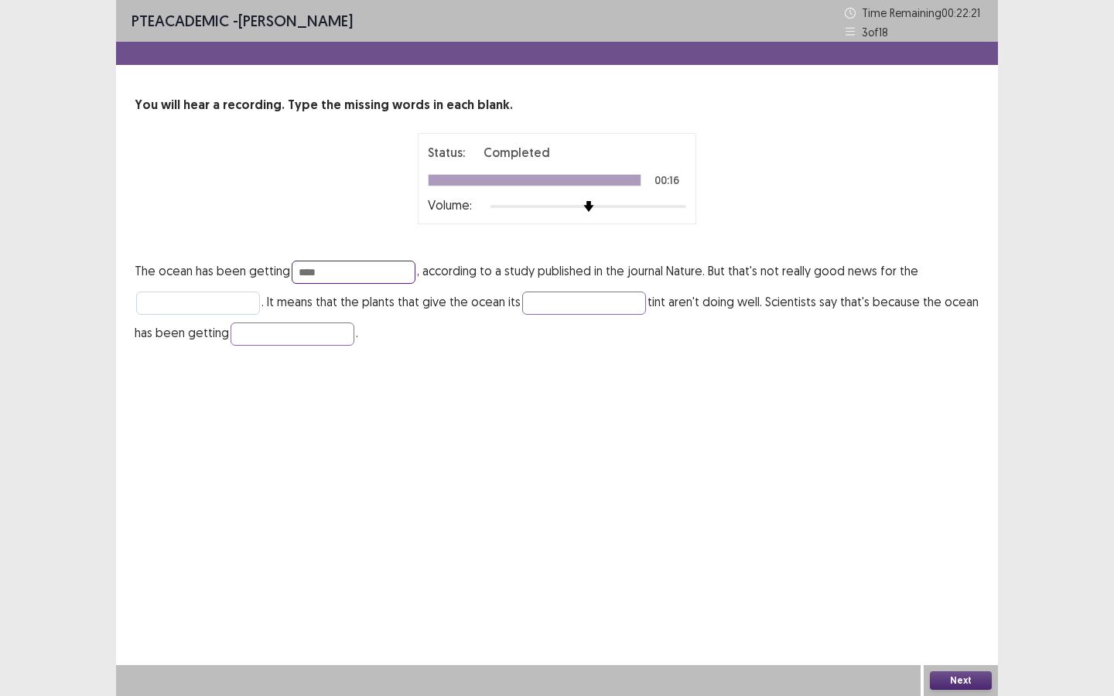
type input "****"
click at [186, 312] on input "text" at bounding box center [198, 303] width 124 height 23
type input "******"
click at [578, 309] on input "text" at bounding box center [584, 303] width 124 height 23
type input "*****"
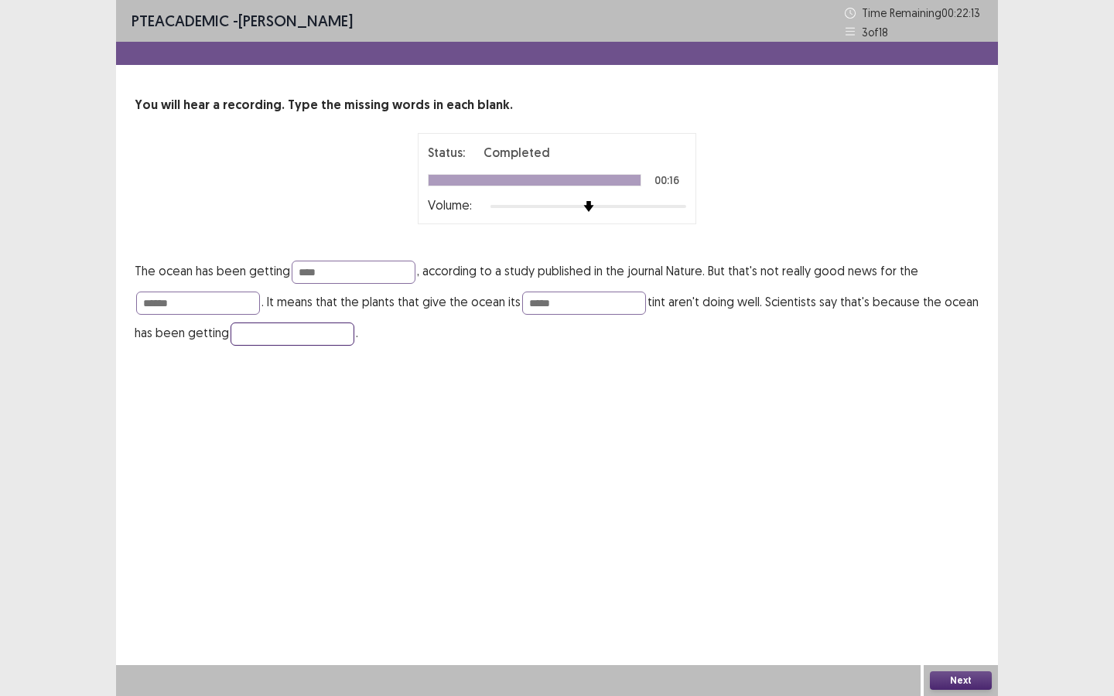
click at [320, 331] on input "text" at bounding box center [293, 334] width 124 height 23
type input "******"
click at [954, 675] on button "Next" at bounding box center [961, 681] width 62 height 19
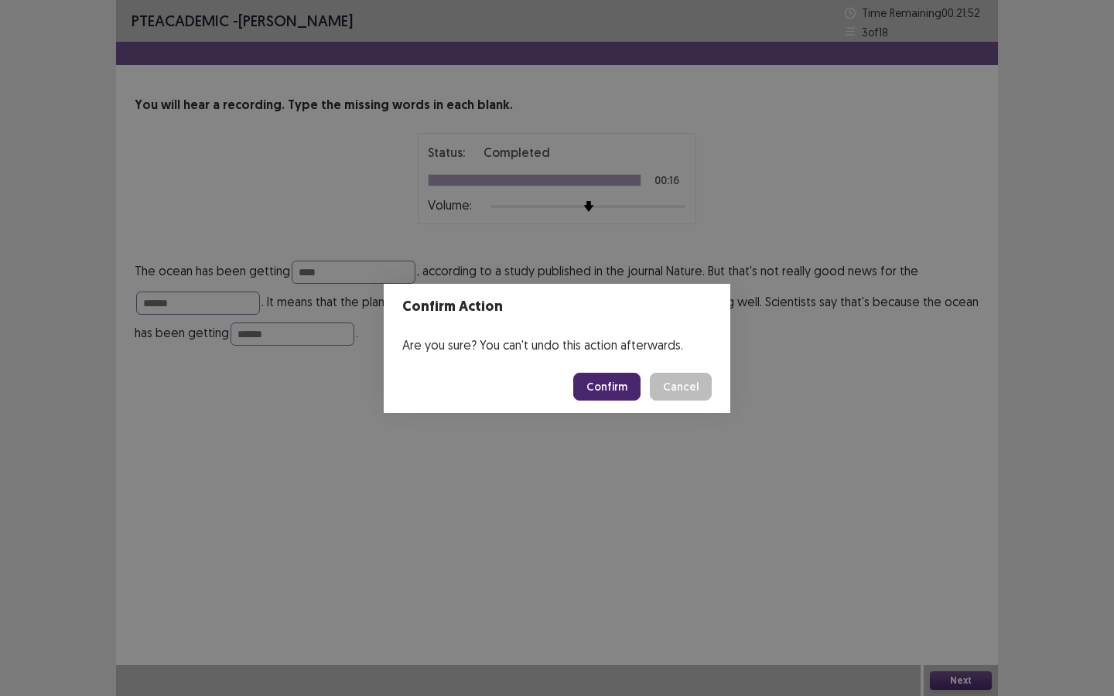
click at [619, 390] on button "Confirm" at bounding box center [606, 387] width 67 height 28
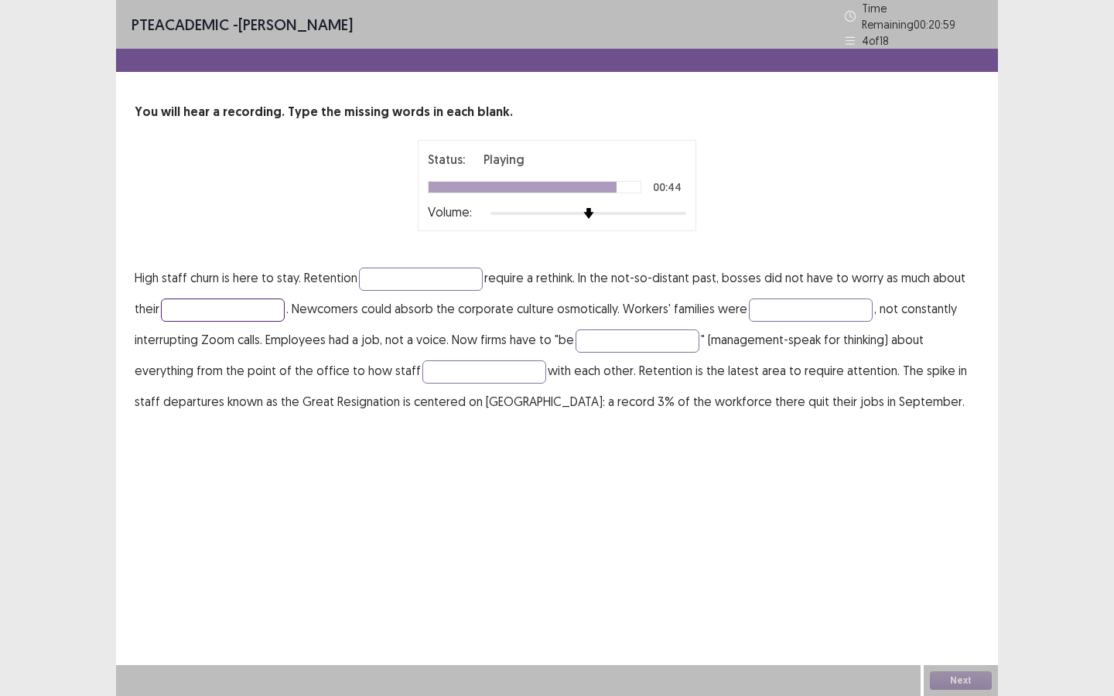
click at [269, 306] on input "text" at bounding box center [223, 310] width 124 height 23
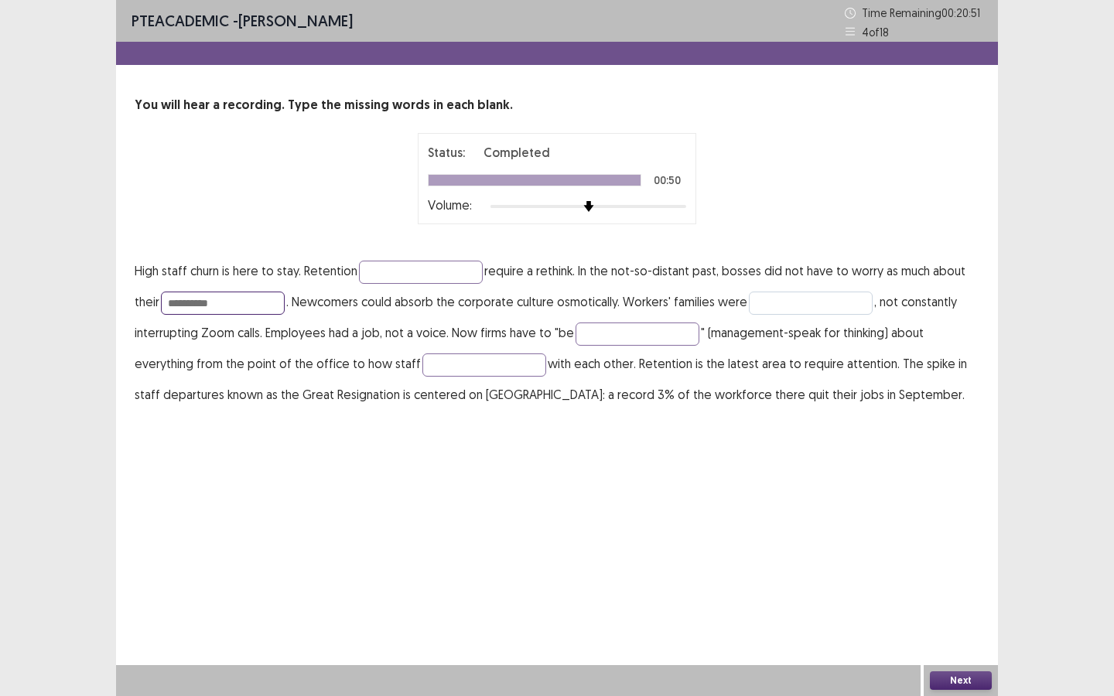
type input "**********"
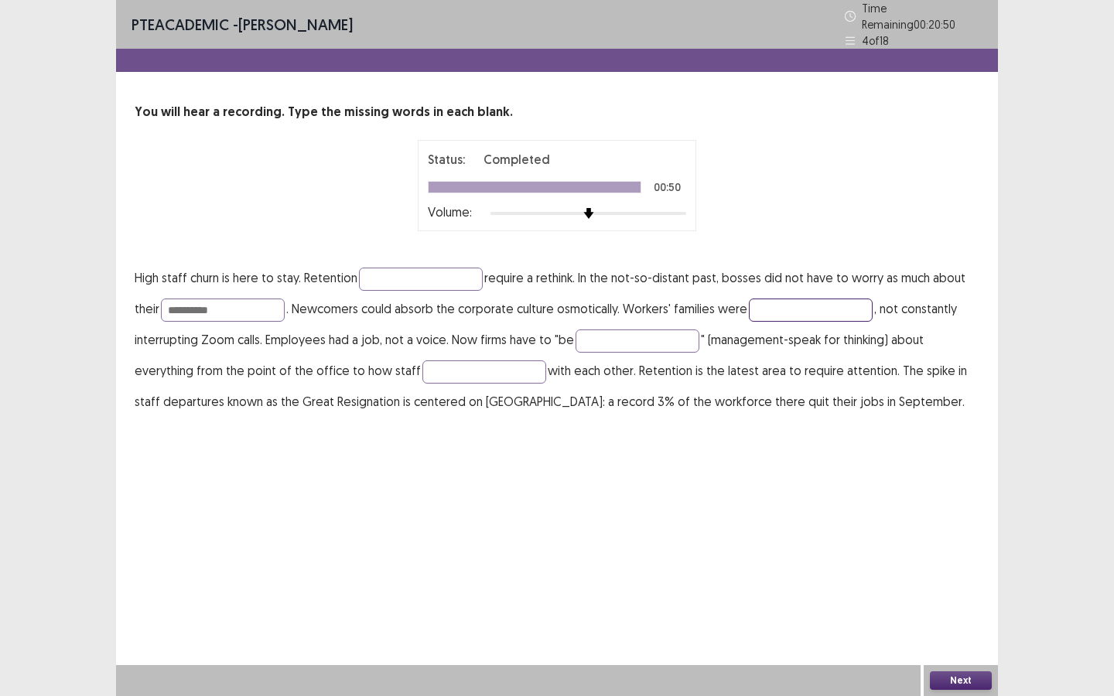
click at [788, 307] on input "text" at bounding box center [811, 310] width 124 height 23
type input "*********"
click at [674, 337] on input "text" at bounding box center [638, 341] width 124 height 23
type input "**********"
click at [493, 361] on input "text" at bounding box center [484, 372] width 124 height 23
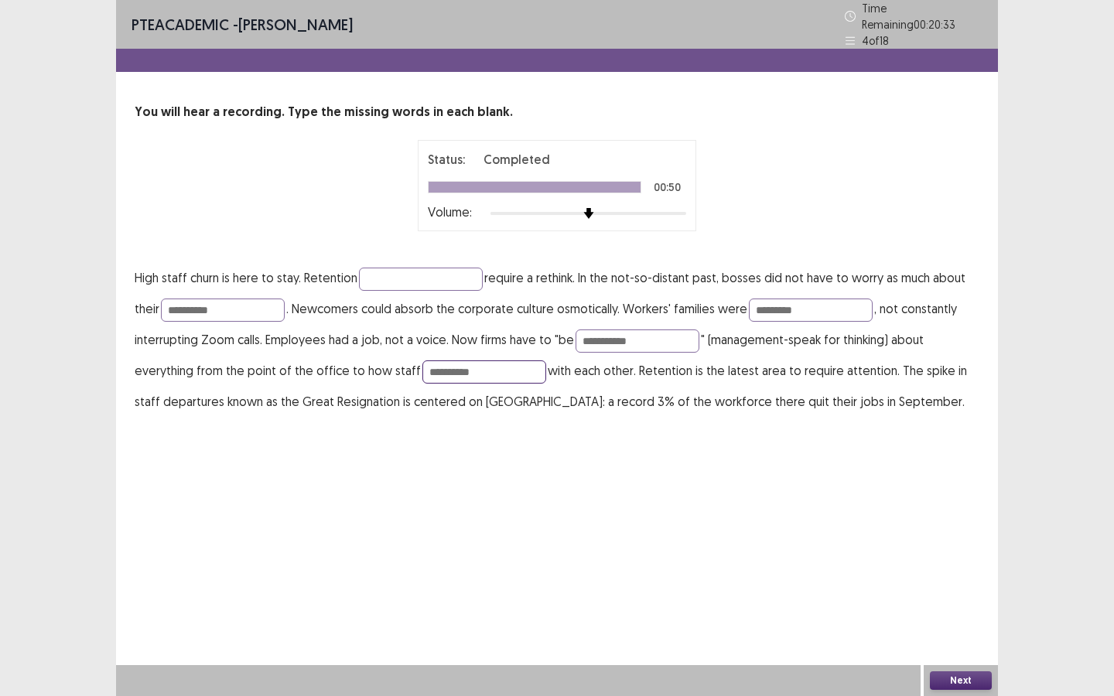
click at [438, 367] on input "**********" at bounding box center [484, 372] width 124 height 23
click at [463, 364] on input "**********" at bounding box center [484, 372] width 124 height 23
click at [474, 367] on input "**********" at bounding box center [484, 372] width 124 height 23
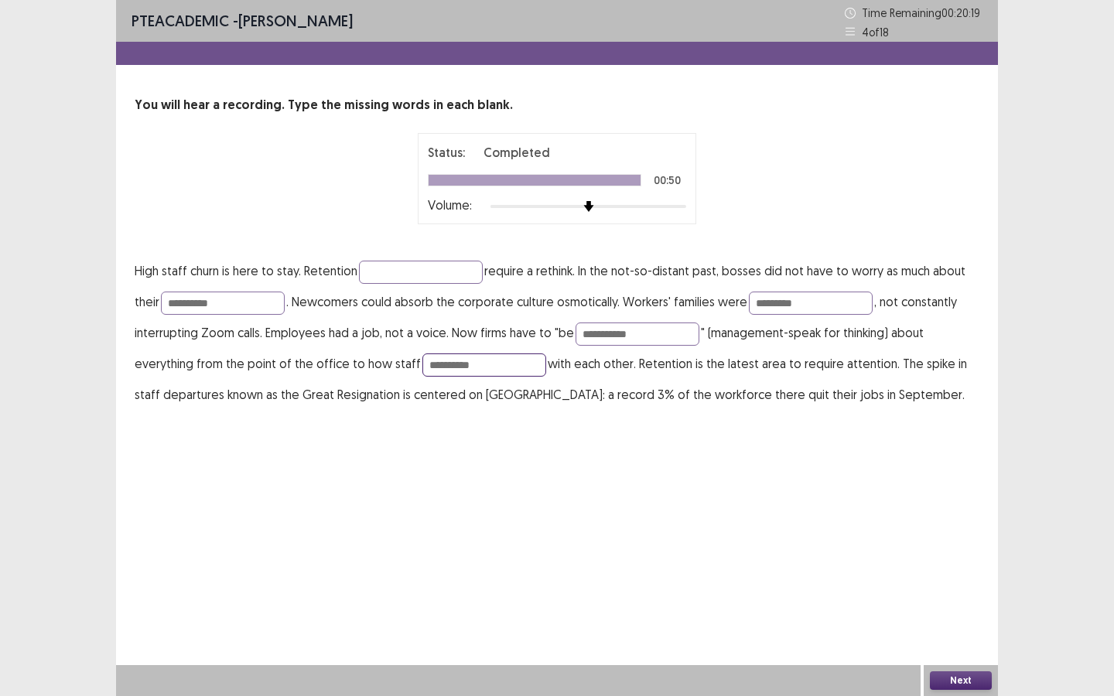
type input "**********"
click at [955, 675] on button "Next" at bounding box center [961, 681] width 62 height 19
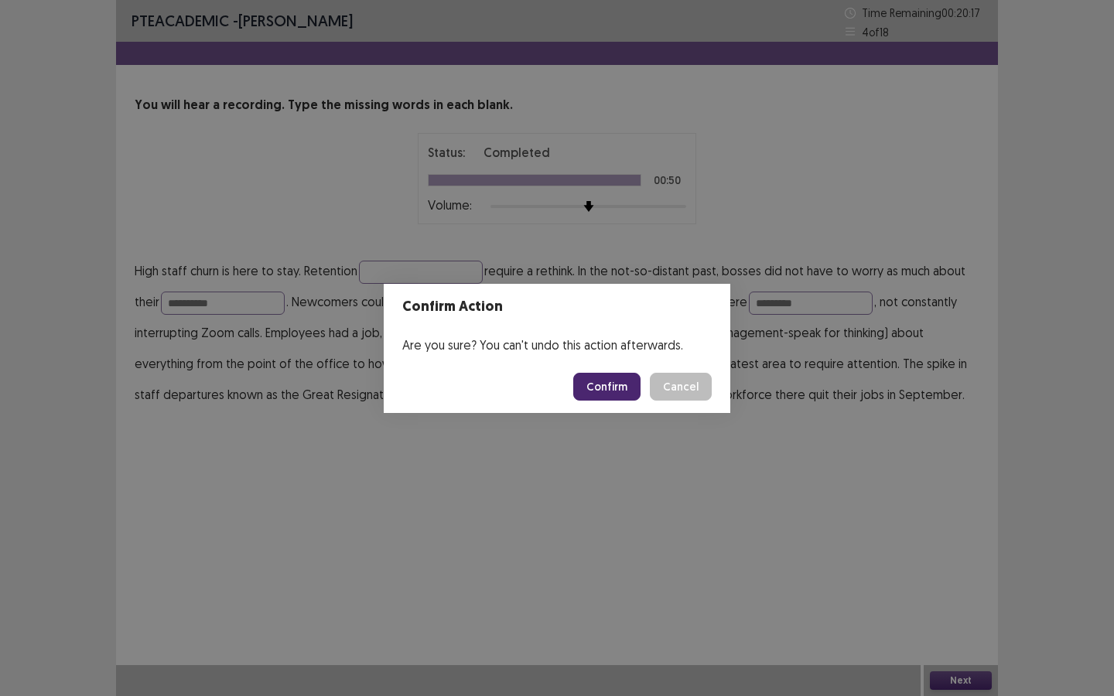
click at [613, 389] on button "Confirm" at bounding box center [606, 387] width 67 height 28
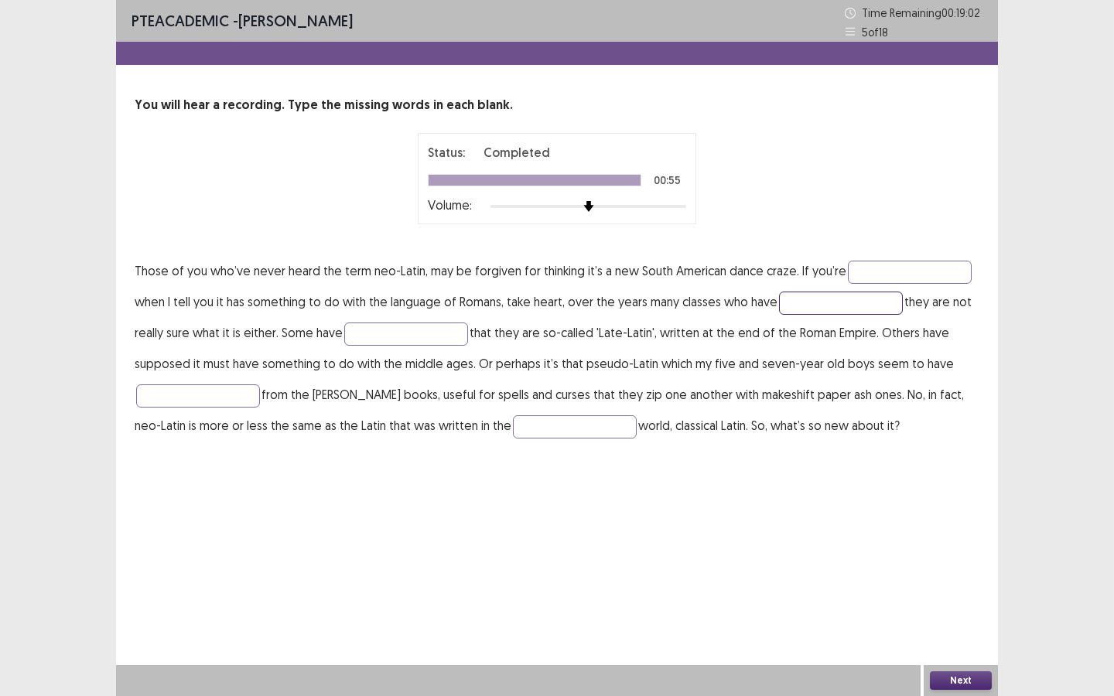
click at [868, 312] on input "text" at bounding box center [841, 303] width 124 height 23
type input "*******"
click at [224, 401] on input "text" at bounding box center [198, 395] width 124 height 23
type input "*****"
click at [527, 422] on input "text" at bounding box center [575, 426] width 124 height 23
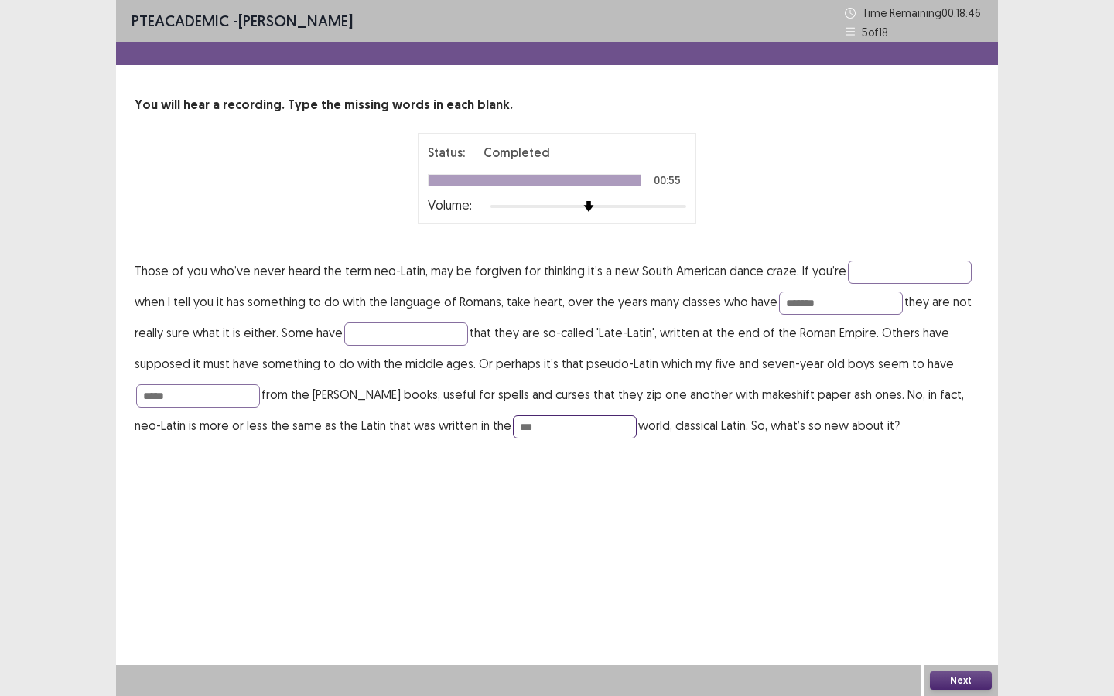
type input "***"
click at [947, 677] on button "Next" at bounding box center [961, 681] width 62 height 19
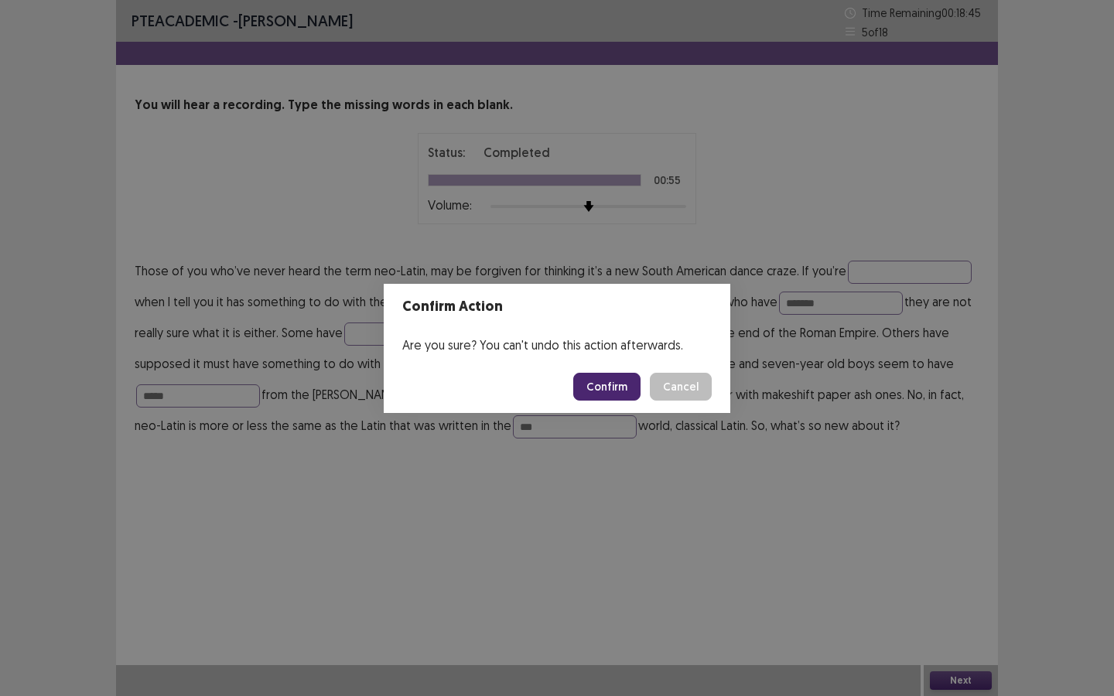
click at [618, 377] on button "Confirm" at bounding box center [606, 387] width 67 height 28
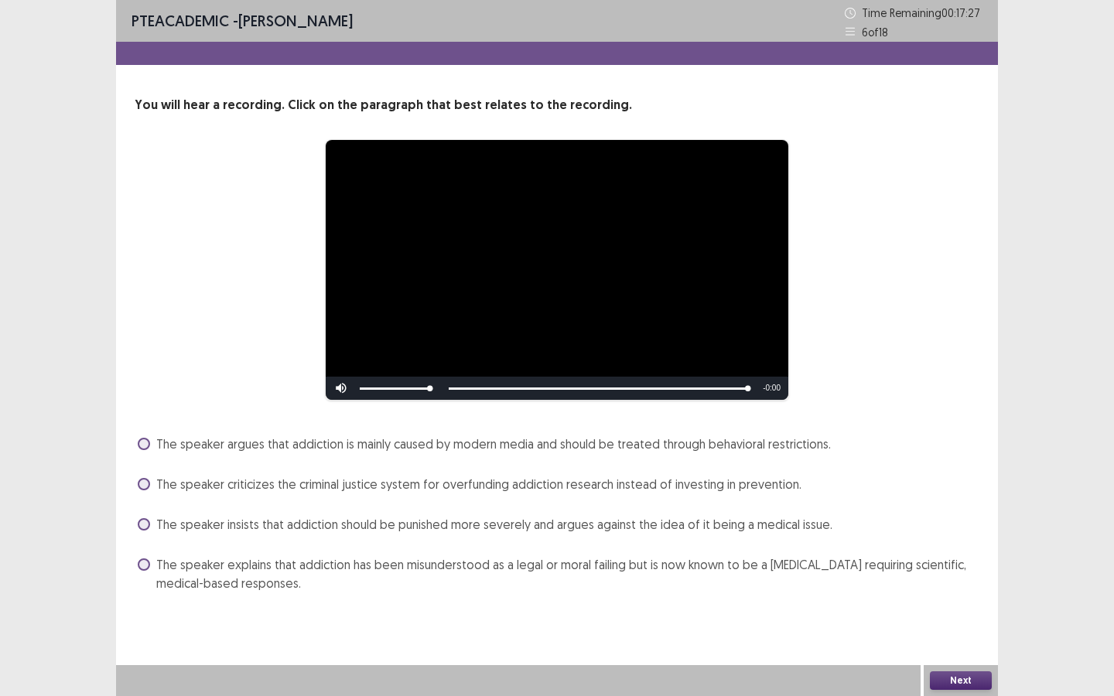
click at [147, 566] on span at bounding box center [144, 565] width 12 height 12
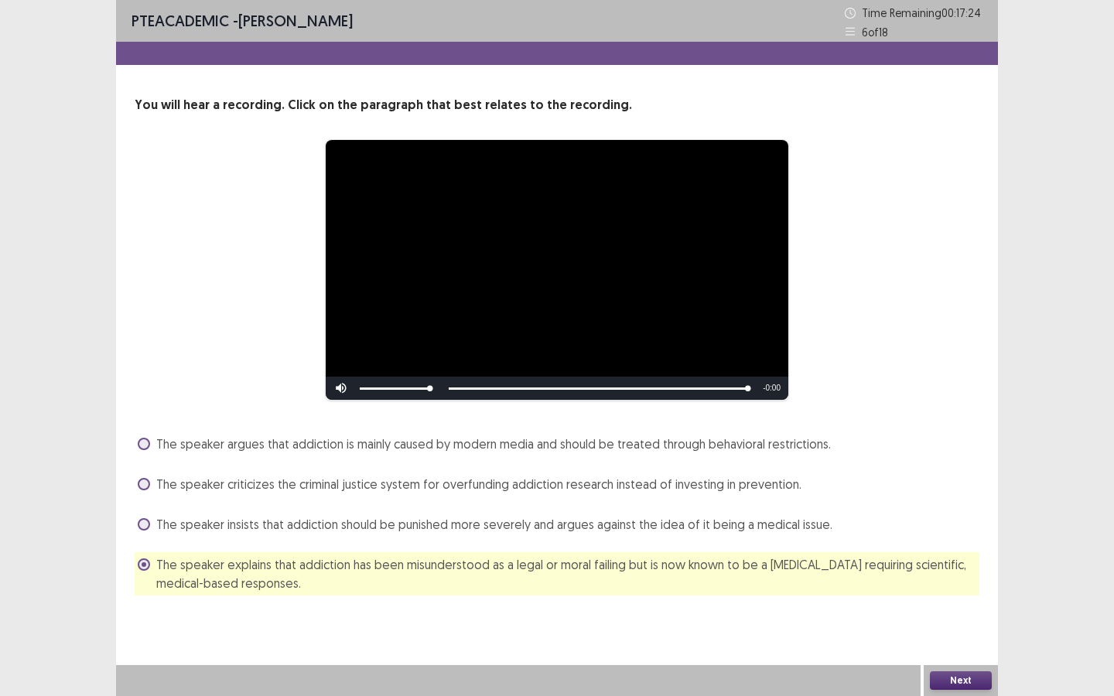
click at [938, 682] on button "Next" at bounding box center [961, 681] width 62 height 19
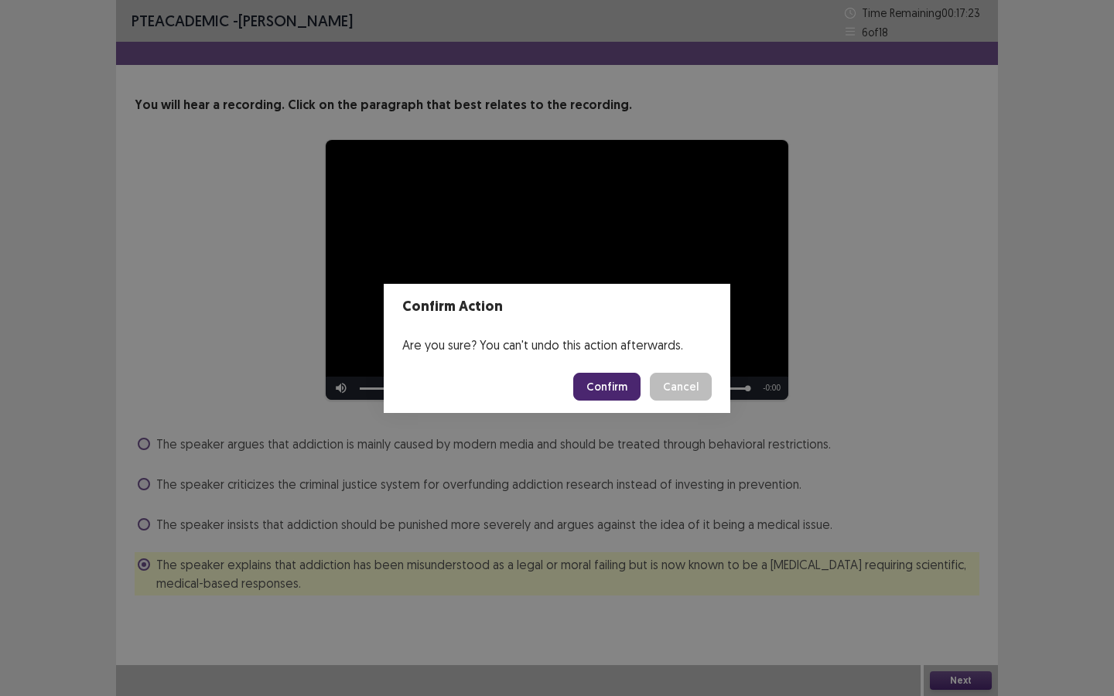
click at [594, 384] on button "Confirm" at bounding box center [606, 387] width 67 height 28
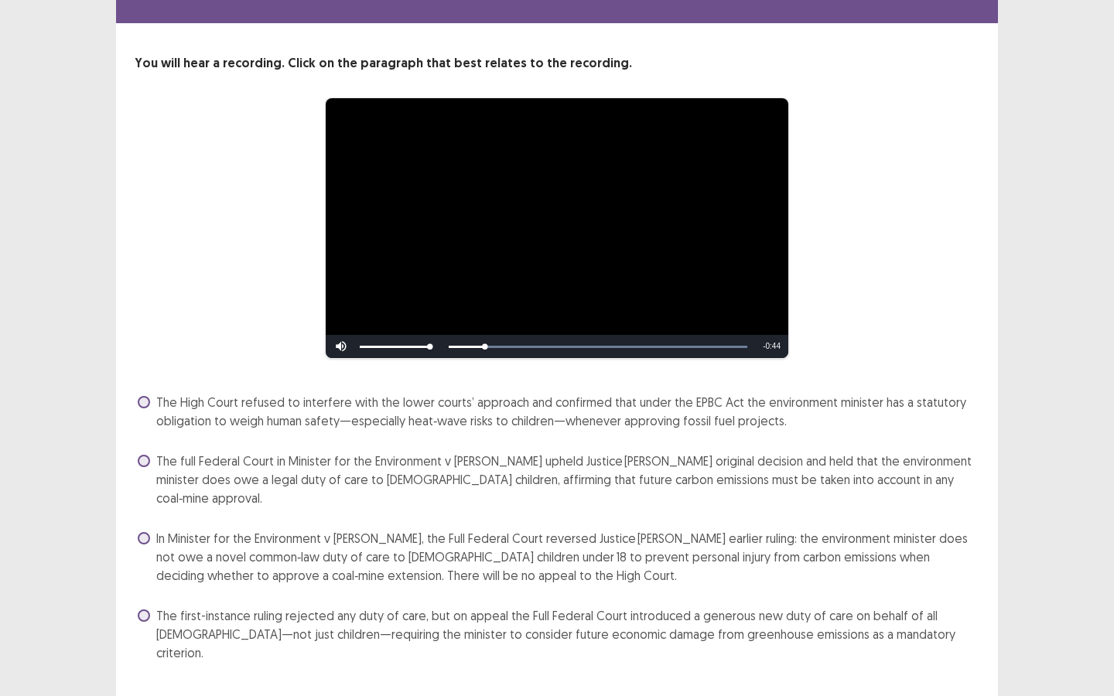
scroll to position [41, 0]
click at [147, 460] on span at bounding box center [144, 462] width 12 height 12
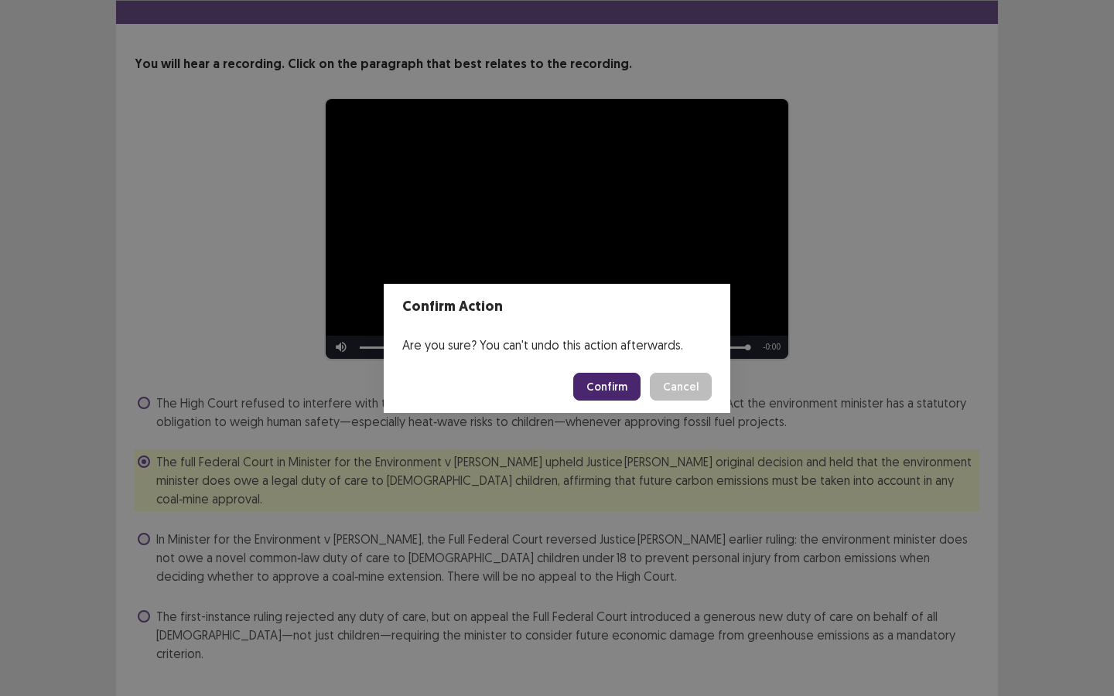
click at [624, 393] on button "Confirm" at bounding box center [606, 387] width 67 height 28
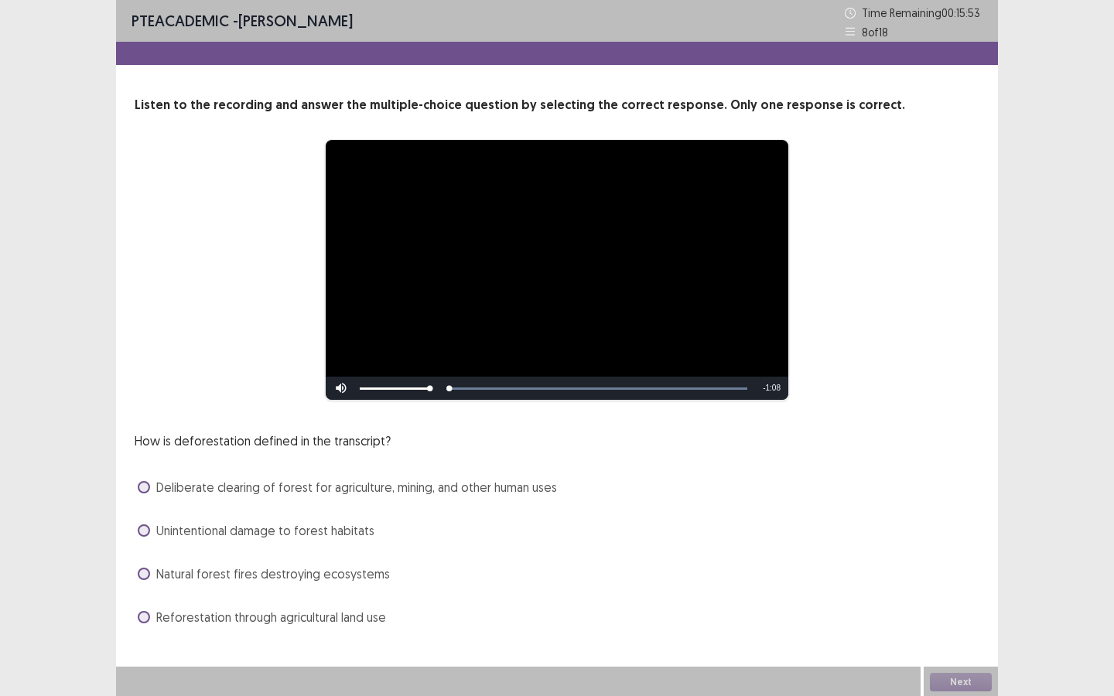
scroll to position [2, 0]
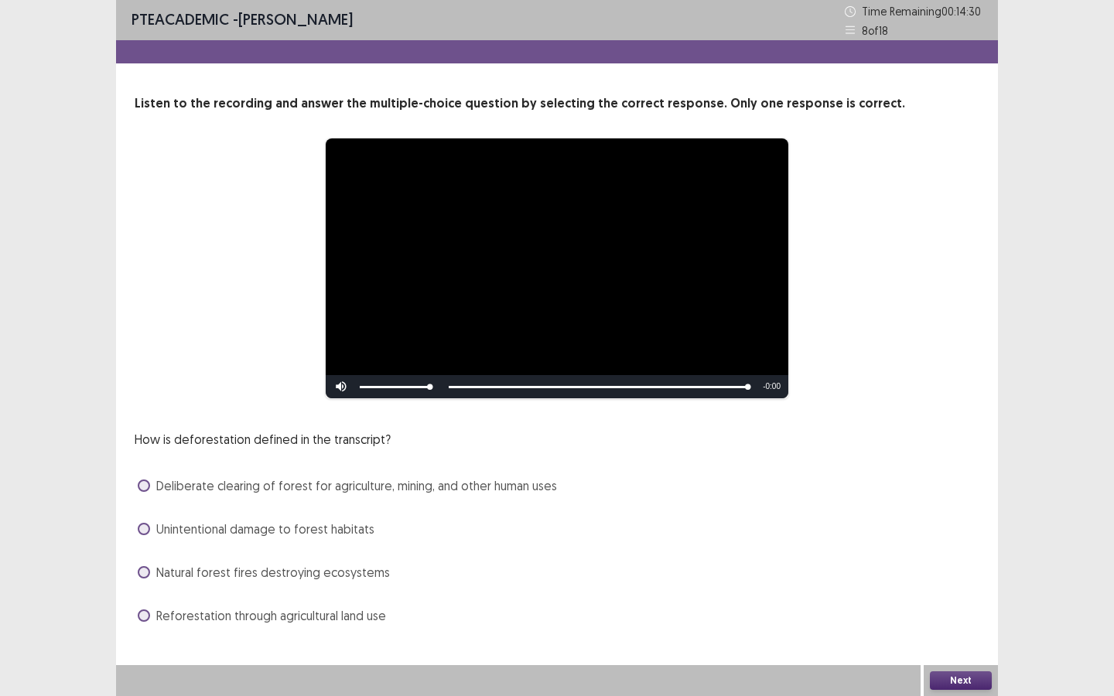
click at [148, 486] on span at bounding box center [144, 486] width 12 height 12
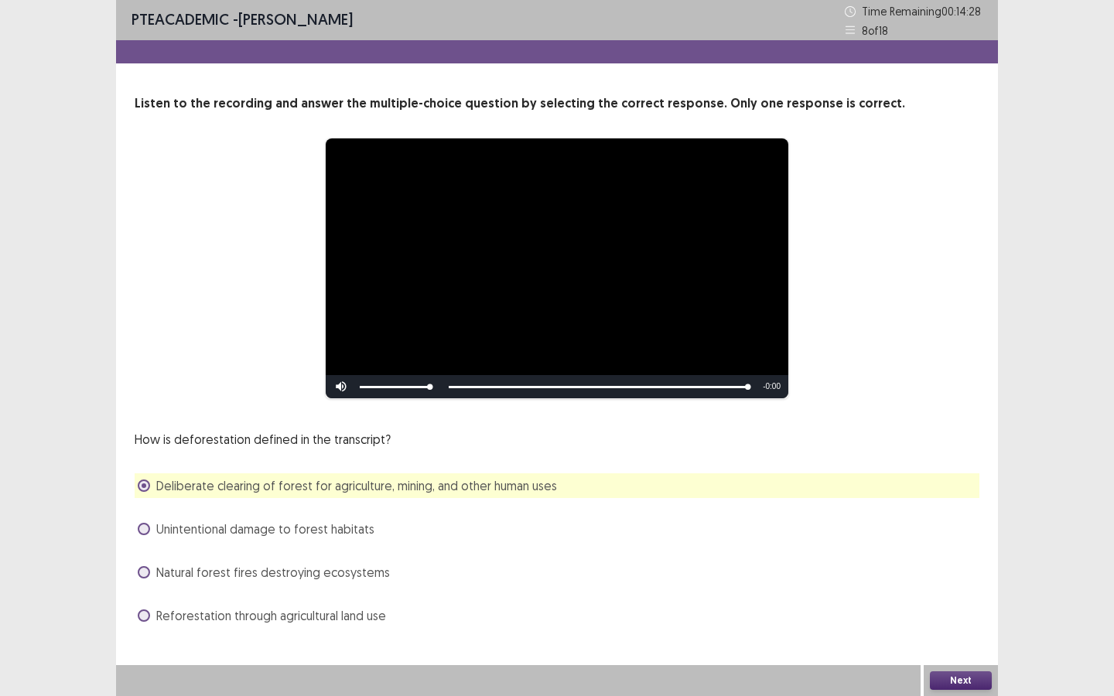
click at [968, 685] on button "Next" at bounding box center [961, 681] width 62 height 19
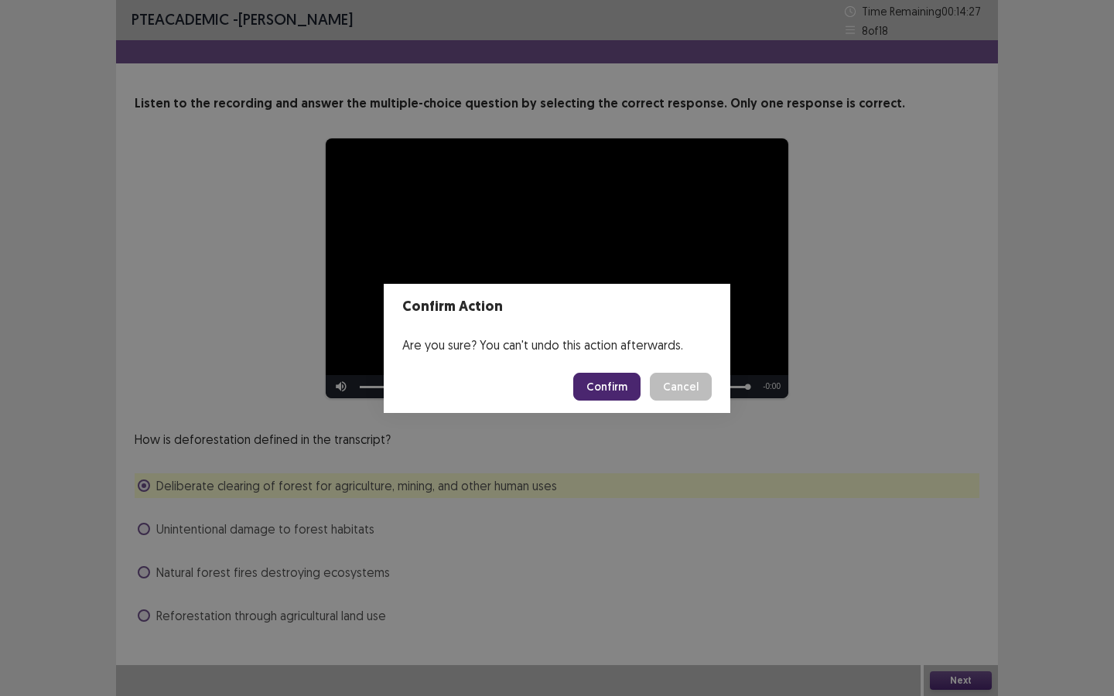
click at [609, 381] on button "Confirm" at bounding box center [606, 387] width 67 height 28
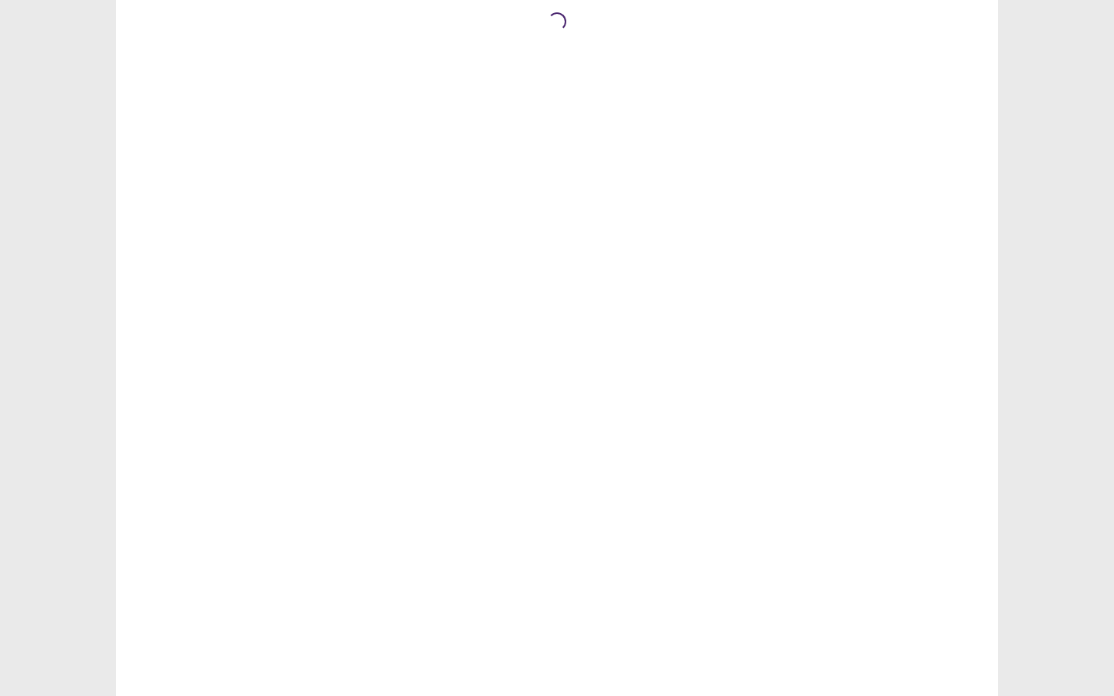
scroll to position [0, 0]
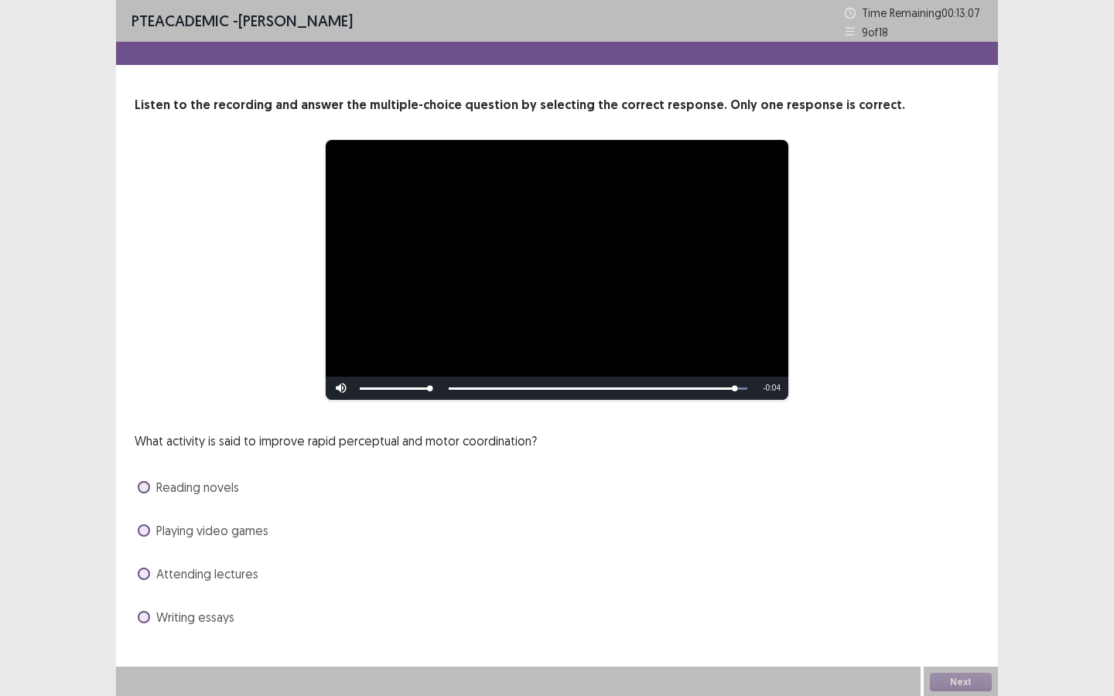
click at [142, 534] on span at bounding box center [144, 531] width 12 height 12
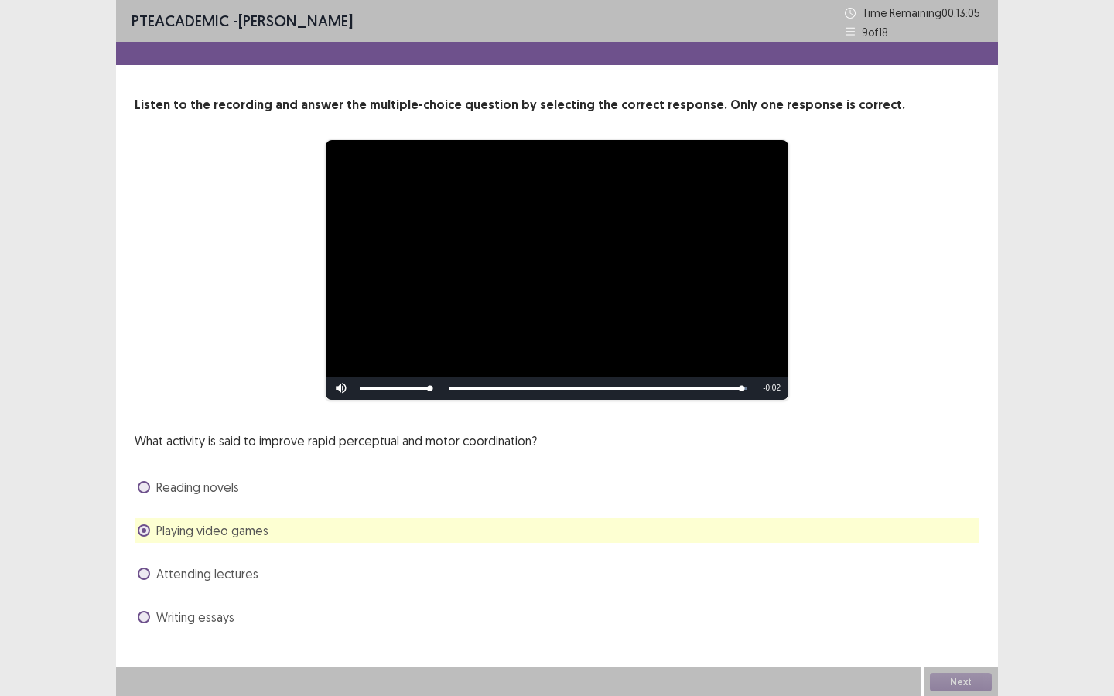
scroll to position [2, 0]
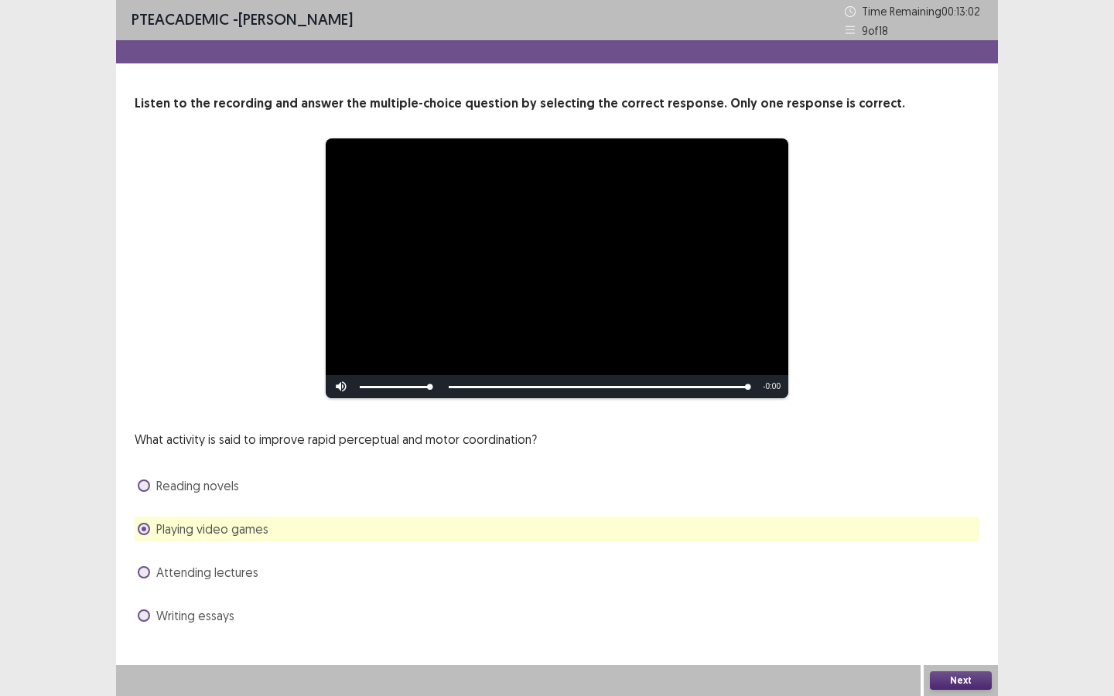
click at [963, 685] on button "Next" at bounding box center [961, 681] width 62 height 19
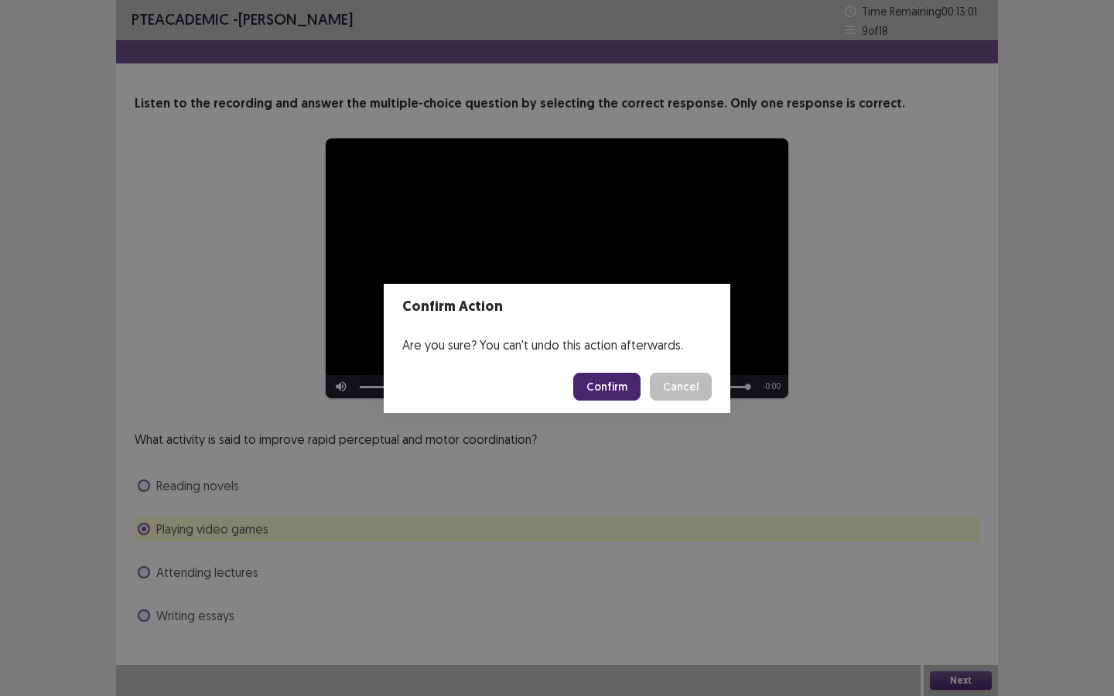
click at [624, 381] on button "Confirm" at bounding box center [606, 387] width 67 height 28
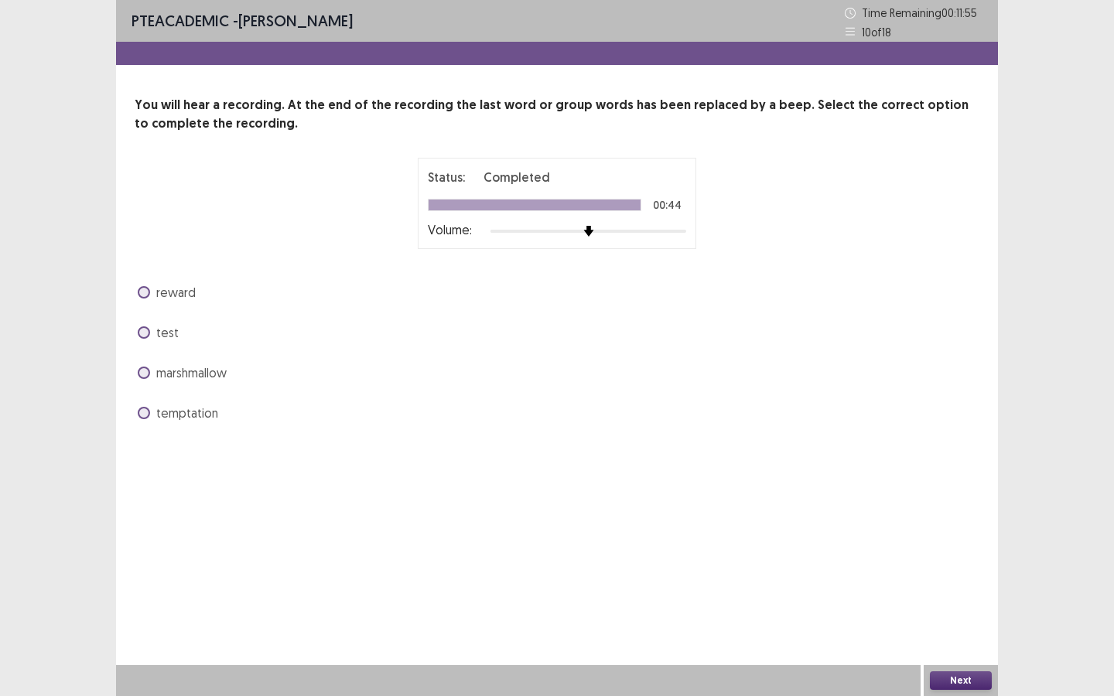
click at [146, 378] on span at bounding box center [144, 373] width 12 height 12
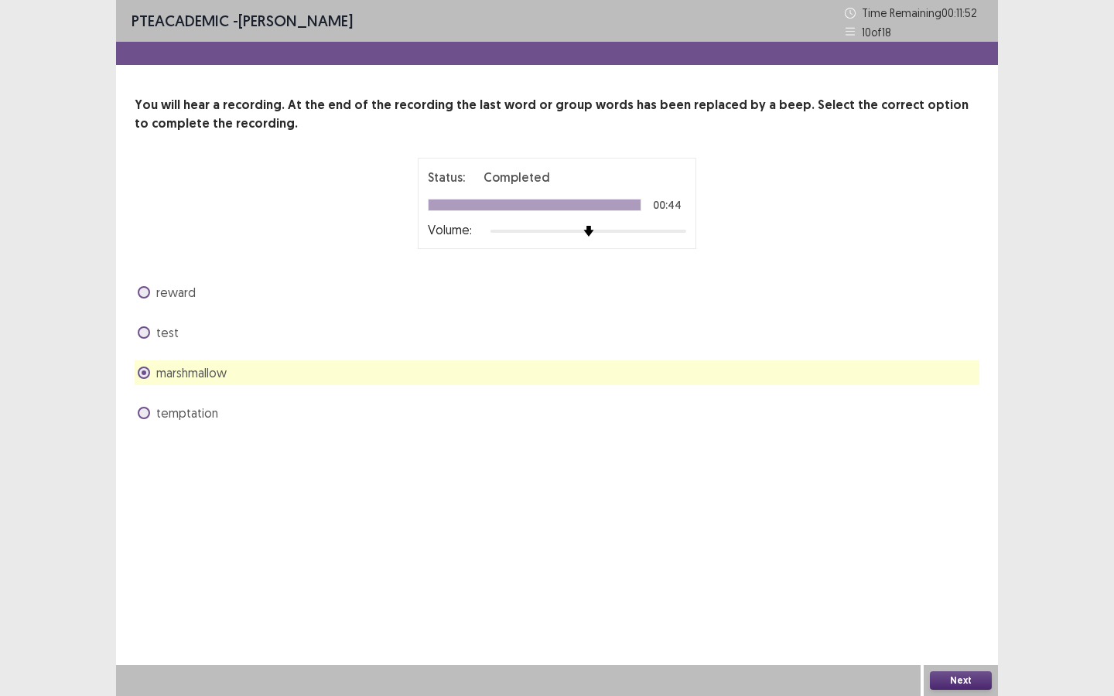
click at [140, 296] on span at bounding box center [144, 292] width 12 height 12
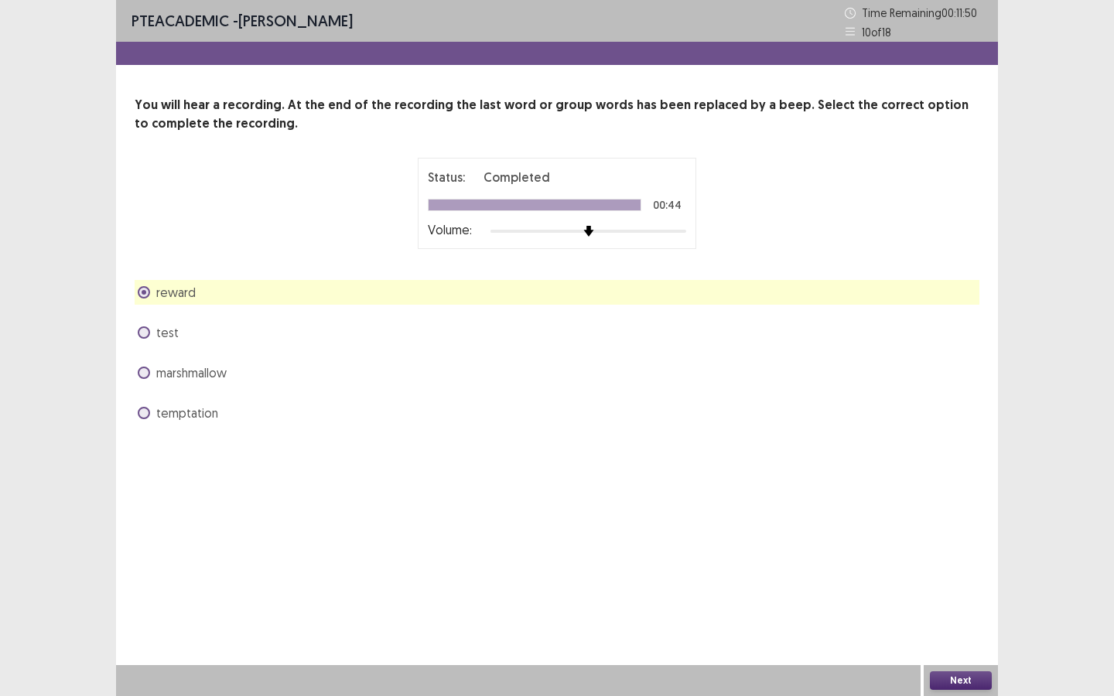
click at [973, 673] on button "Next" at bounding box center [961, 681] width 62 height 19
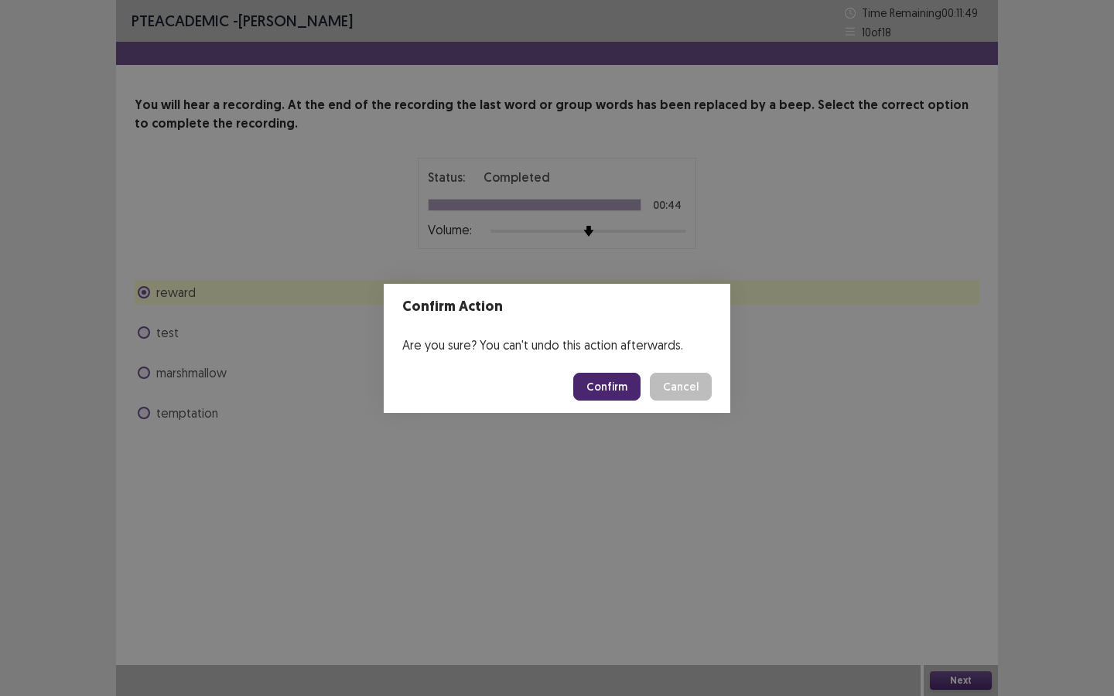
click at [622, 391] on button "Confirm" at bounding box center [606, 387] width 67 height 28
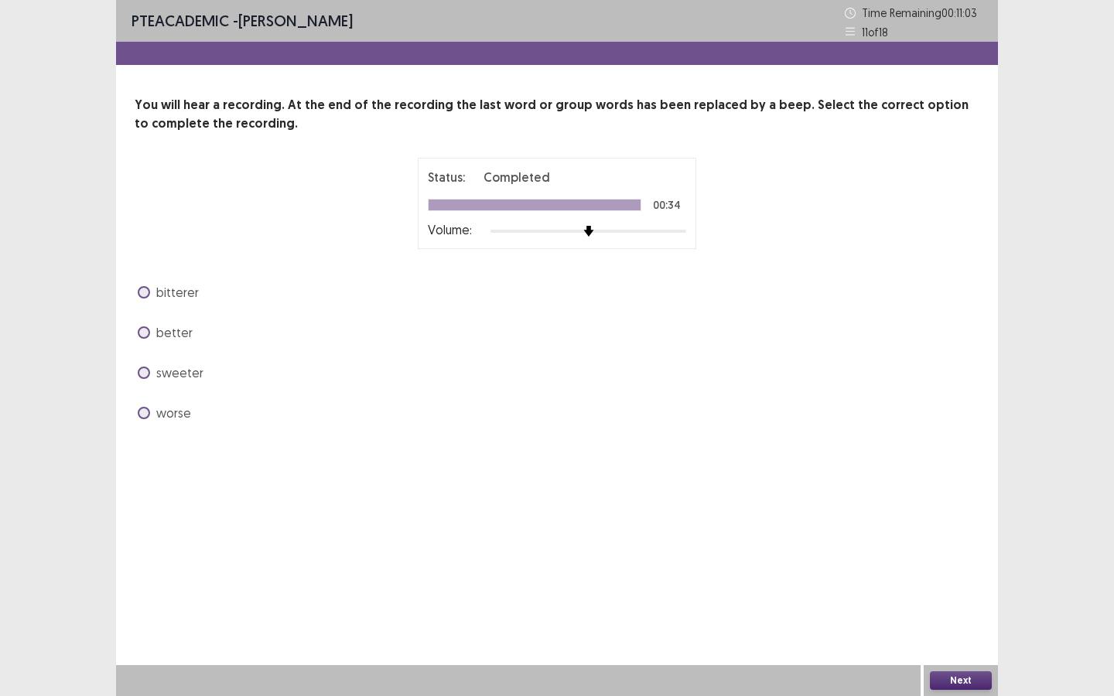
click at [146, 332] on span at bounding box center [144, 332] width 12 height 12
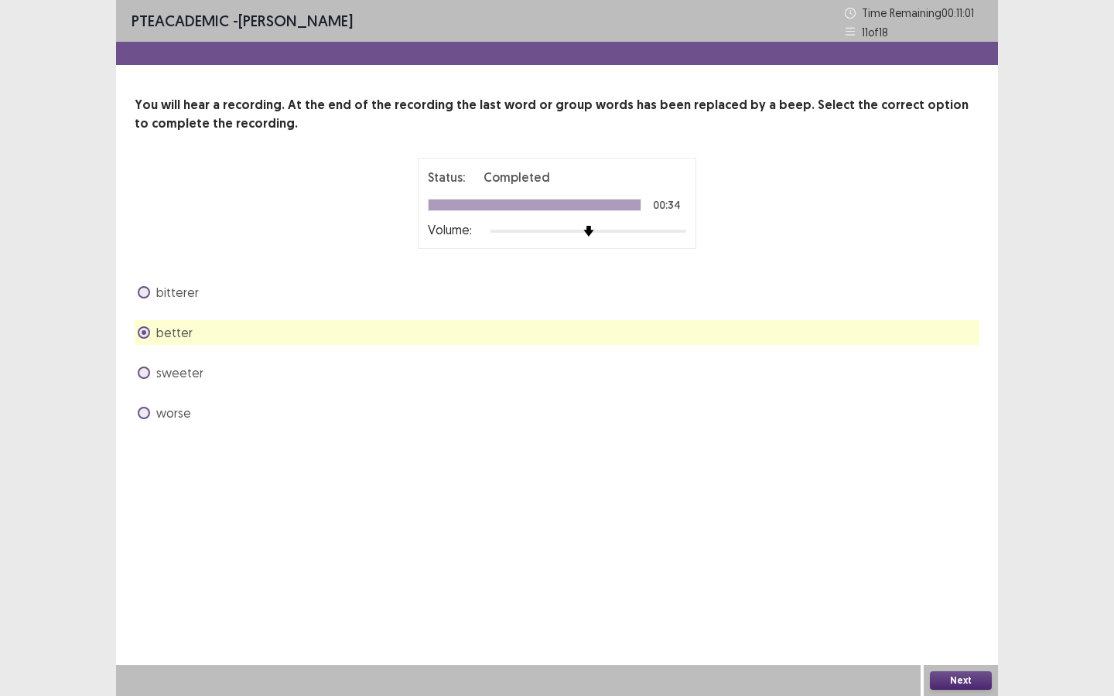
click at [974, 678] on button "Next" at bounding box center [961, 681] width 62 height 19
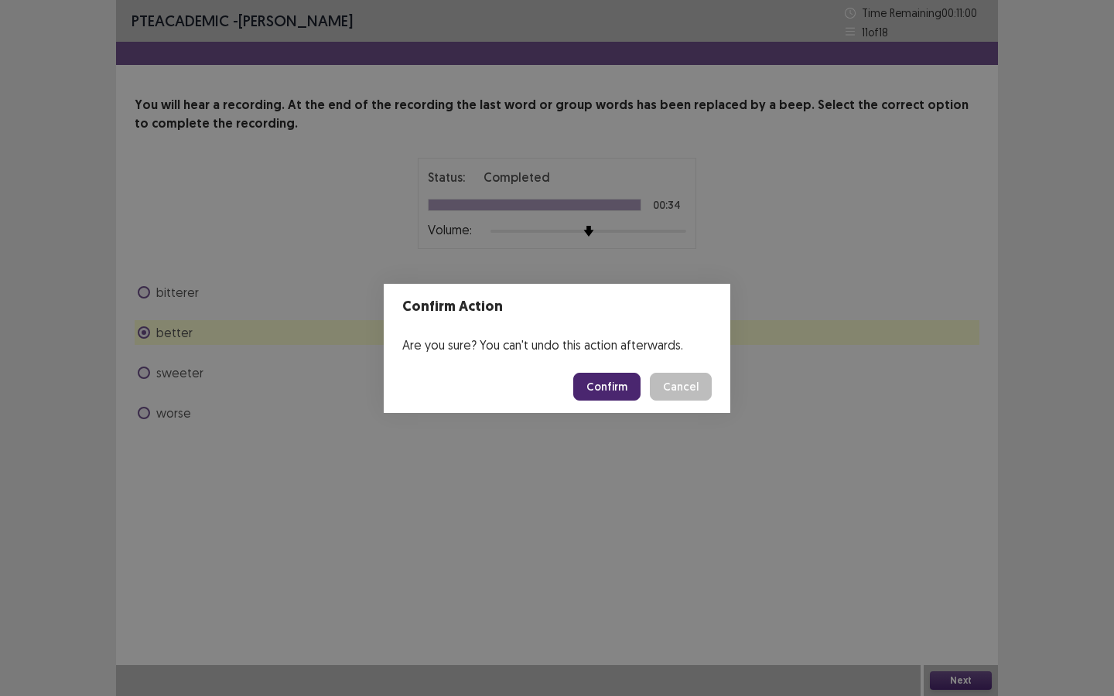
click at [606, 386] on button "Confirm" at bounding box center [606, 387] width 67 height 28
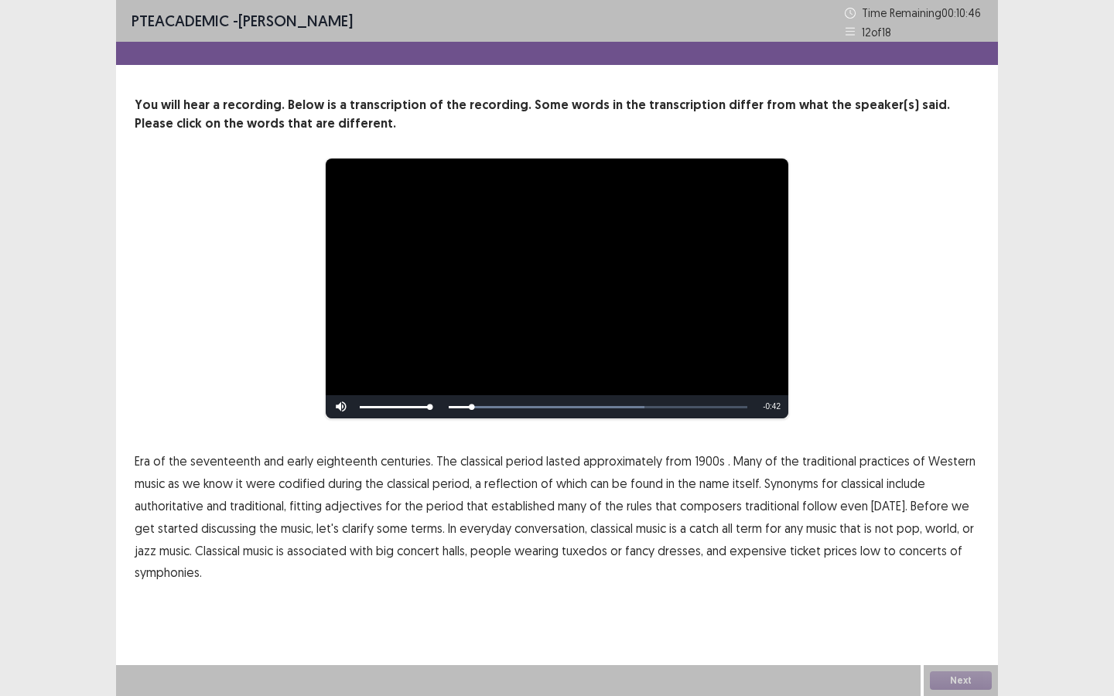
click at [142, 463] on span "Era" at bounding box center [142, 461] width 15 height 19
click at [695, 461] on span "1900s" at bounding box center [710, 461] width 30 height 19
click at [771, 508] on span "traditional" at bounding box center [772, 506] width 54 height 19
click at [860, 550] on span "low" at bounding box center [870, 551] width 20 height 19
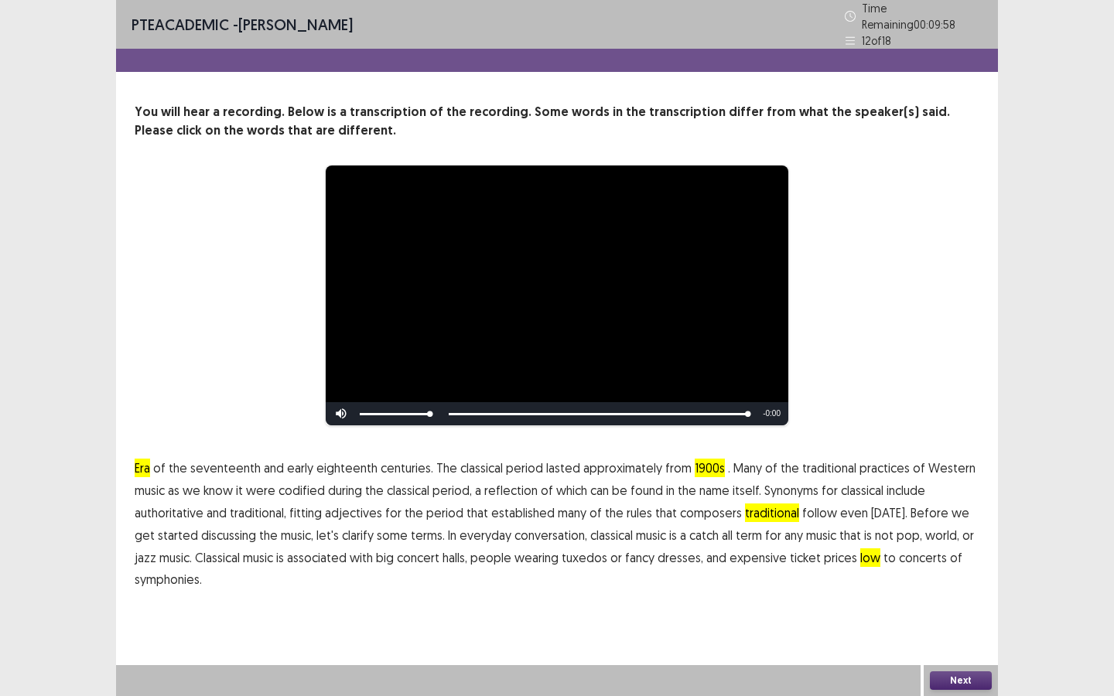
click at [969, 681] on button "Next" at bounding box center [961, 681] width 62 height 19
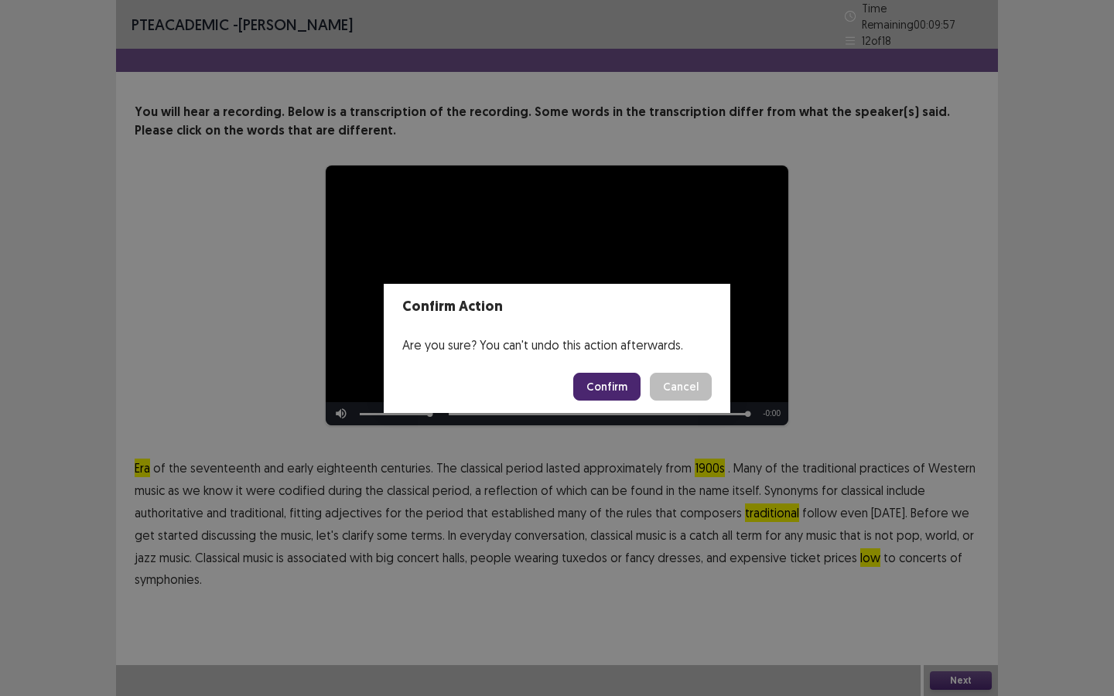
click at [612, 389] on button "Confirm" at bounding box center [606, 387] width 67 height 28
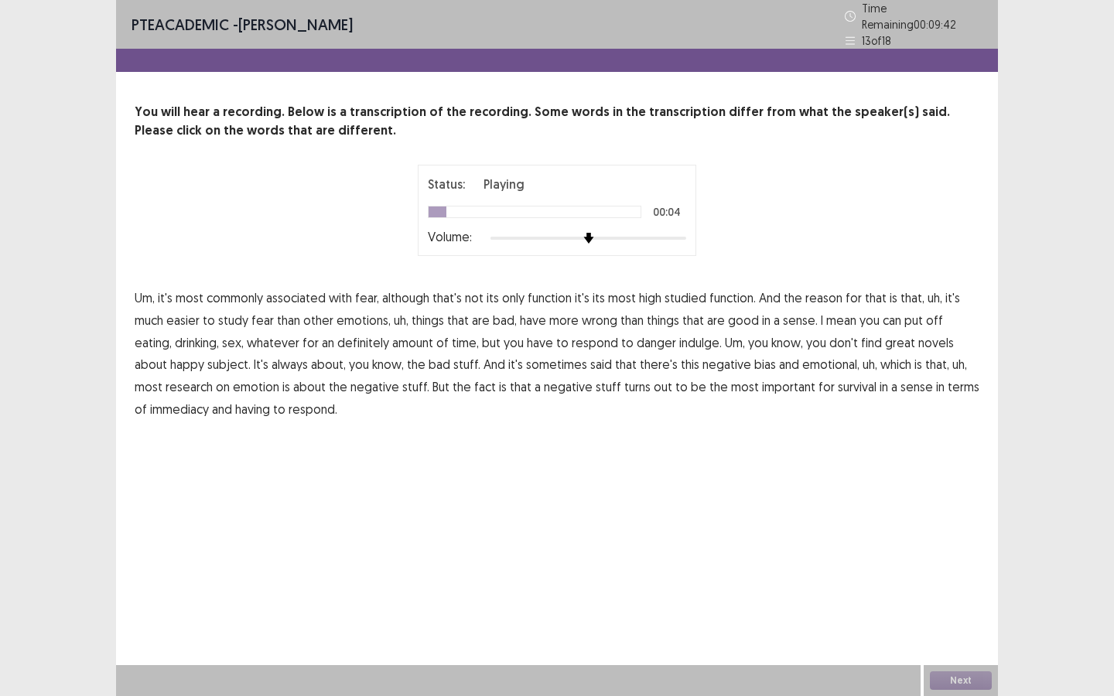
click at [406, 295] on span "although" at bounding box center [405, 298] width 47 height 19
click at [647, 290] on span "high" at bounding box center [650, 298] width 22 height 19
click at [593, 314] on span "wrong" at bounding box center [600, 320] width 36 height 19
click at [337, 337] on span "definitely" at bounding box center [363, 342] width 52 height 19
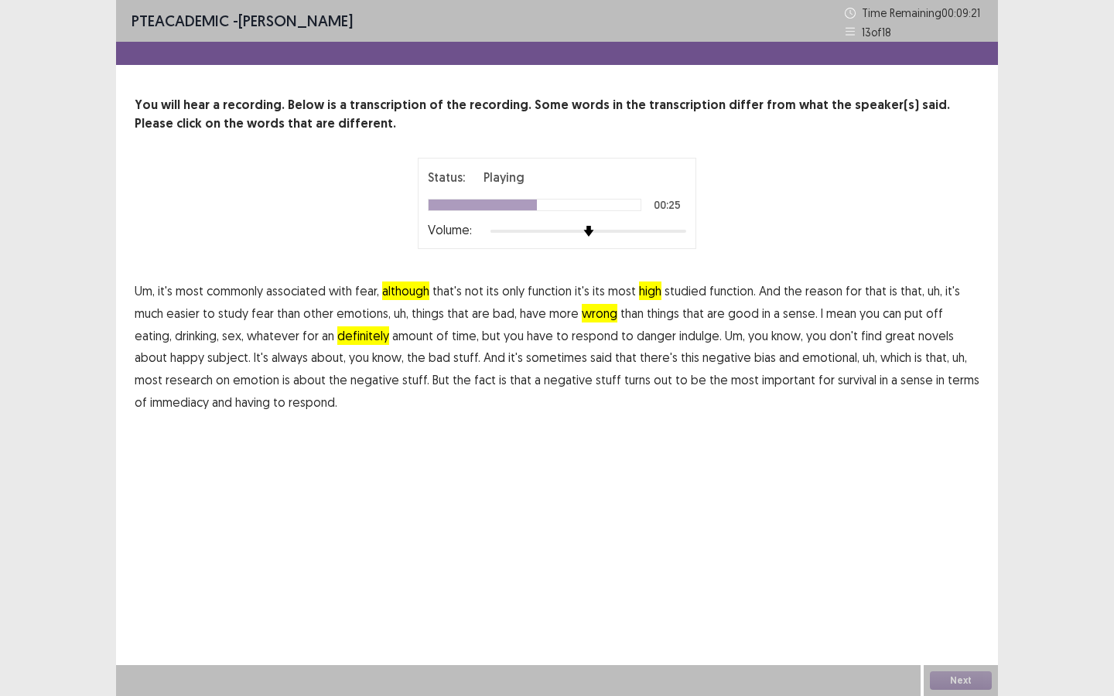
click at [679, 333] on span "indulge." at bounding box center [700, 335] width 43 height 19
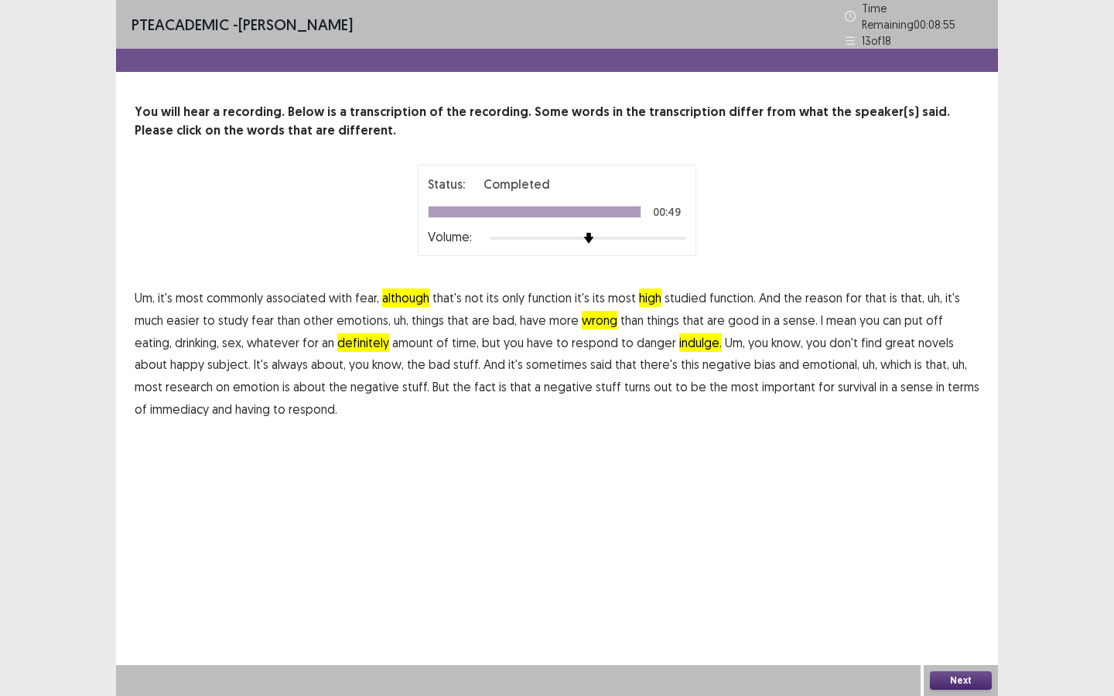
click at [970, 678] on button "Next" at bounding box center [961, 681] width 62 height 19
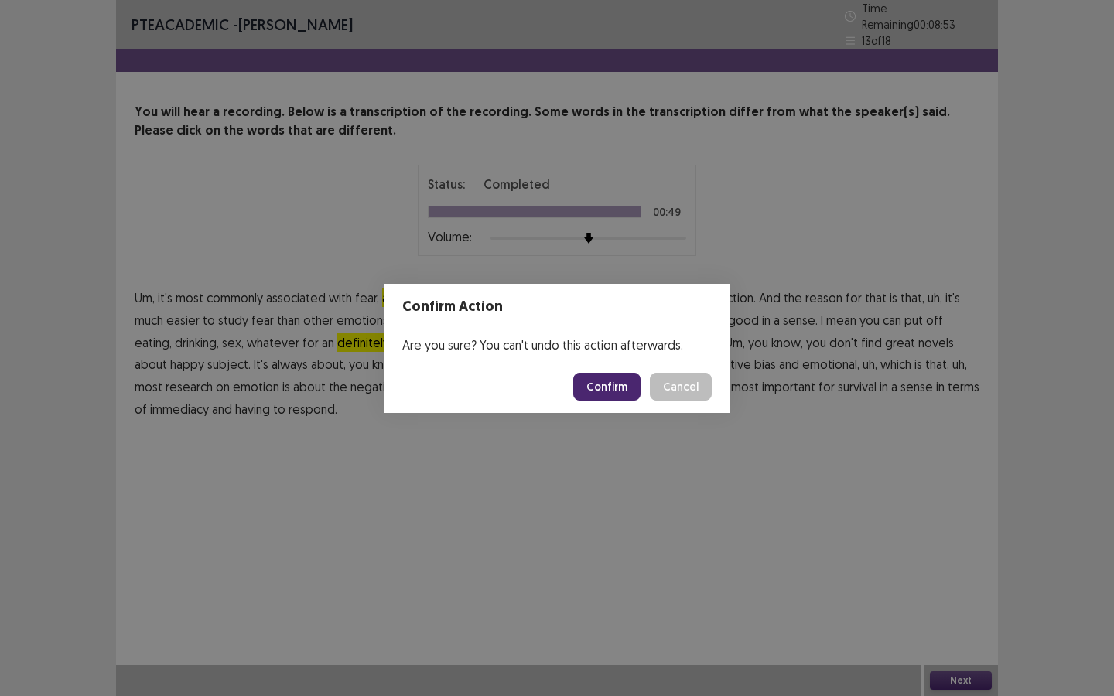
click at [611, 383] on button "Confirm" at bounding box center [606, 387] width 67 height 28
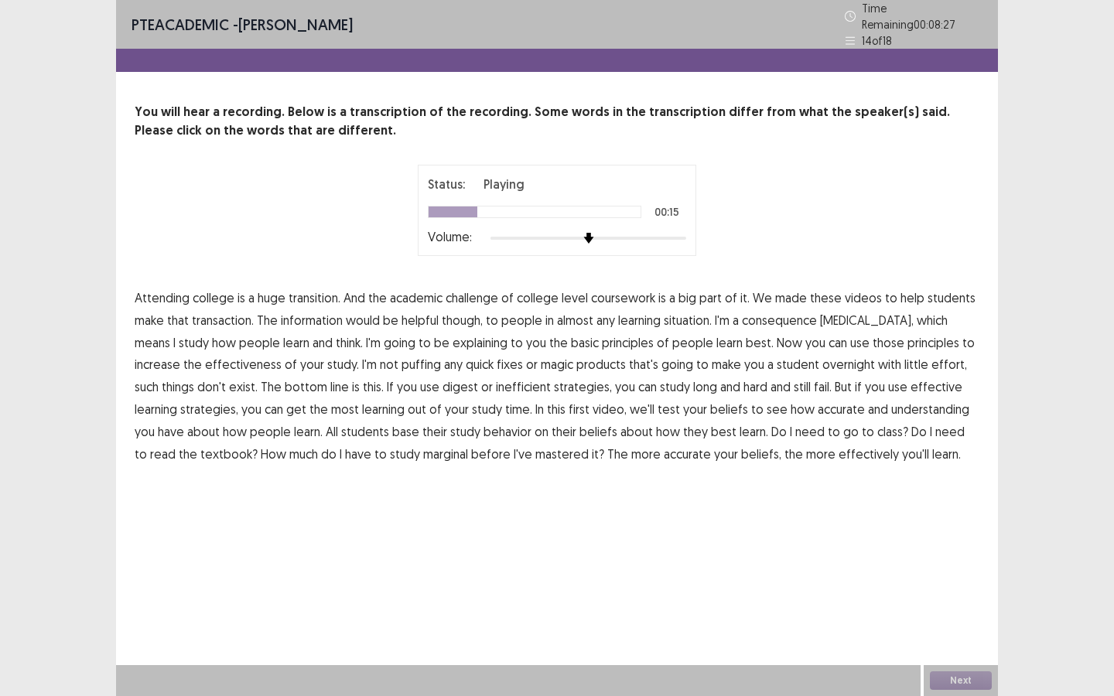
click at [798, 315] on span "consequence" at bounding box center [779, 320] width 75 height 19
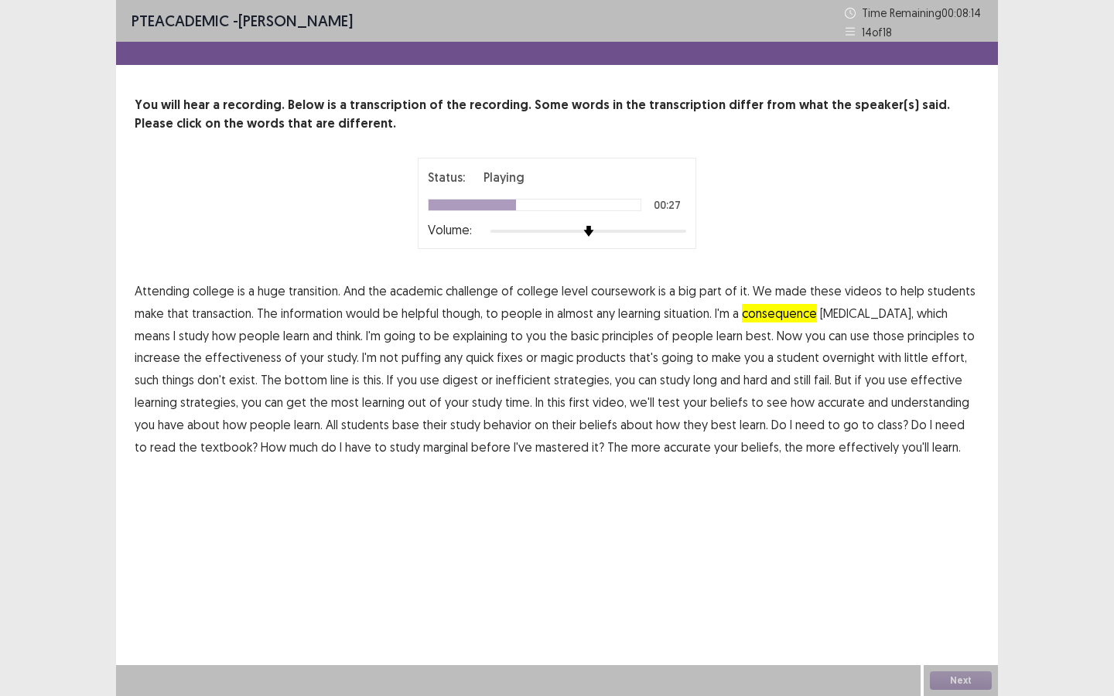
click at [402, 360] on span "puffing" at bounding box center [421, 357] width 39 height 19
click at [661, 357] on span "going" at bounding box center [677, 357] width 32 height 19
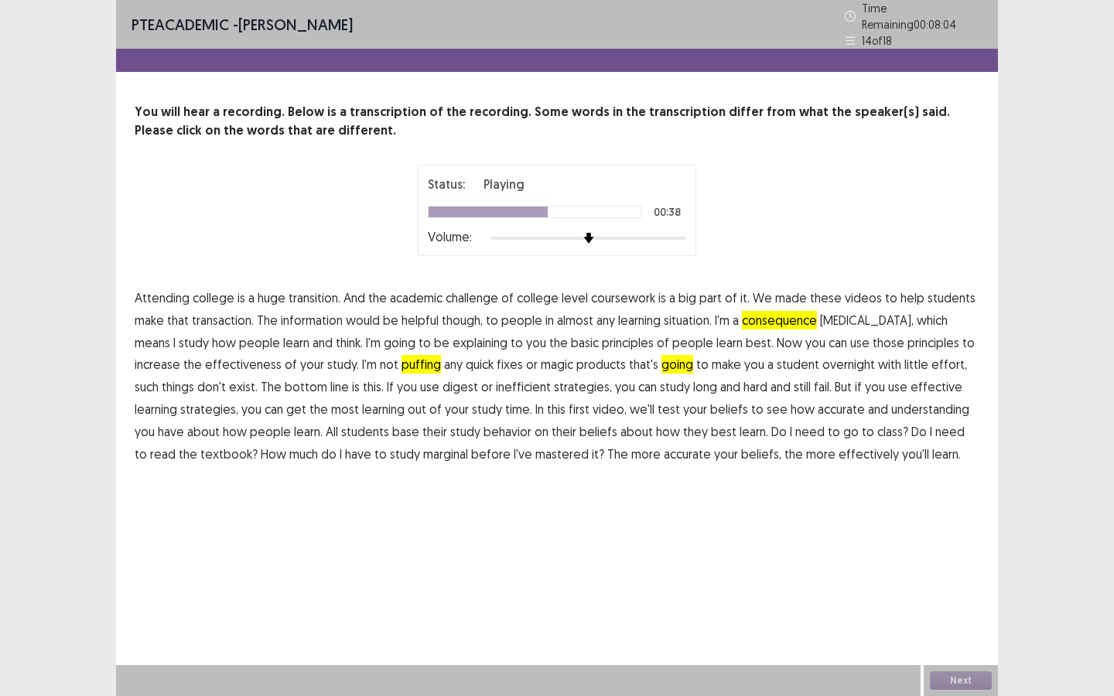
click at [443, 380] on span "digest" at bounding box center [461, 387] width 36 height 19
click at [658, 408] on span "test" at bounding box center [669, 409] width 22 height 19
click at [423, 446] on span "marginal" at bounding box center [445, 454] width 45 height 19
click at [954, 669] on div "Next" at bounding box center [961, 680] width 74 height 31
click at [956, 675] on button "Next" at bounding box center [961, 681] width 62 height 19
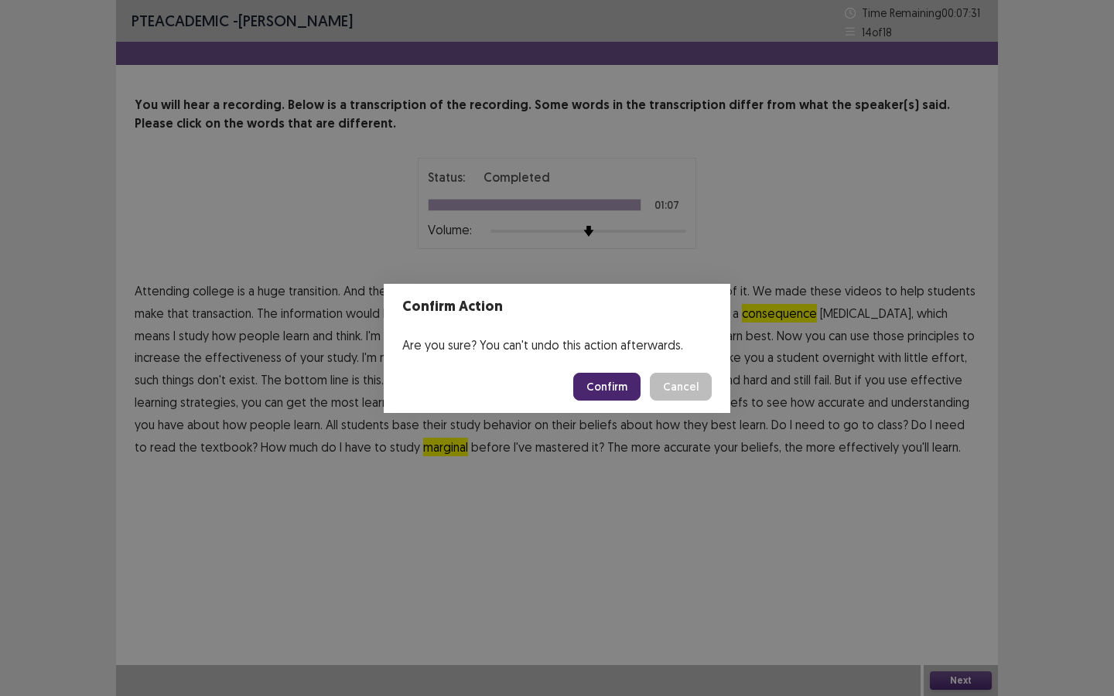
click at [602, 377] on button "Confirm" at bounding box center [606, 387] width 67 height 28
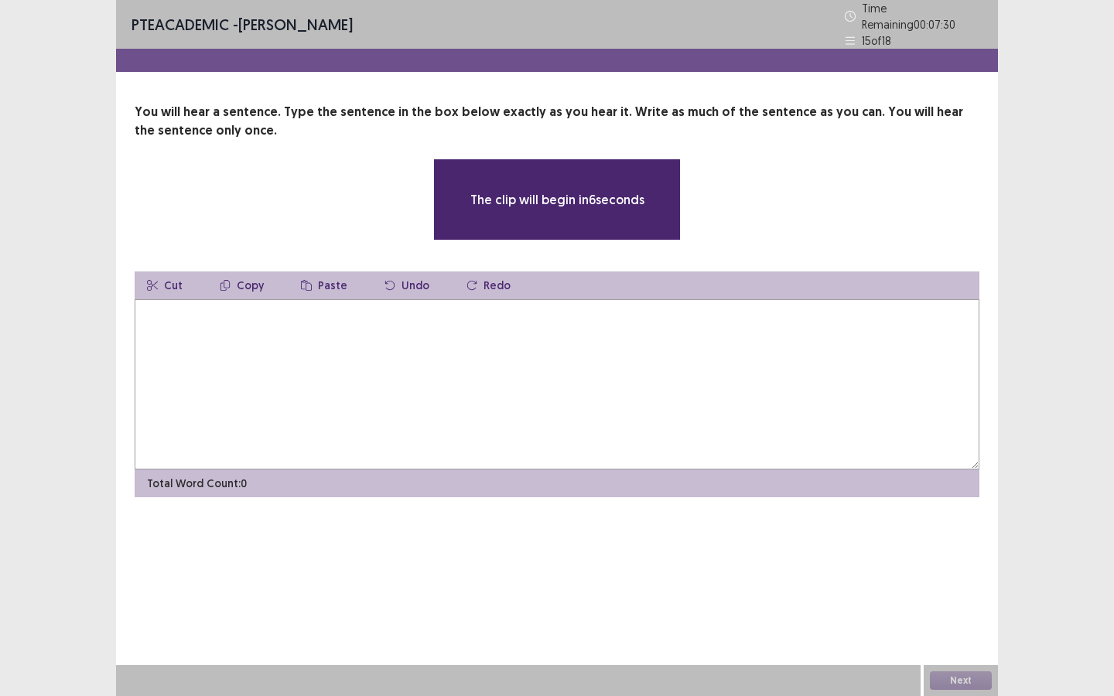
click at [504, 350] on textarea at bounding box center [557, 384] width 845 height 170
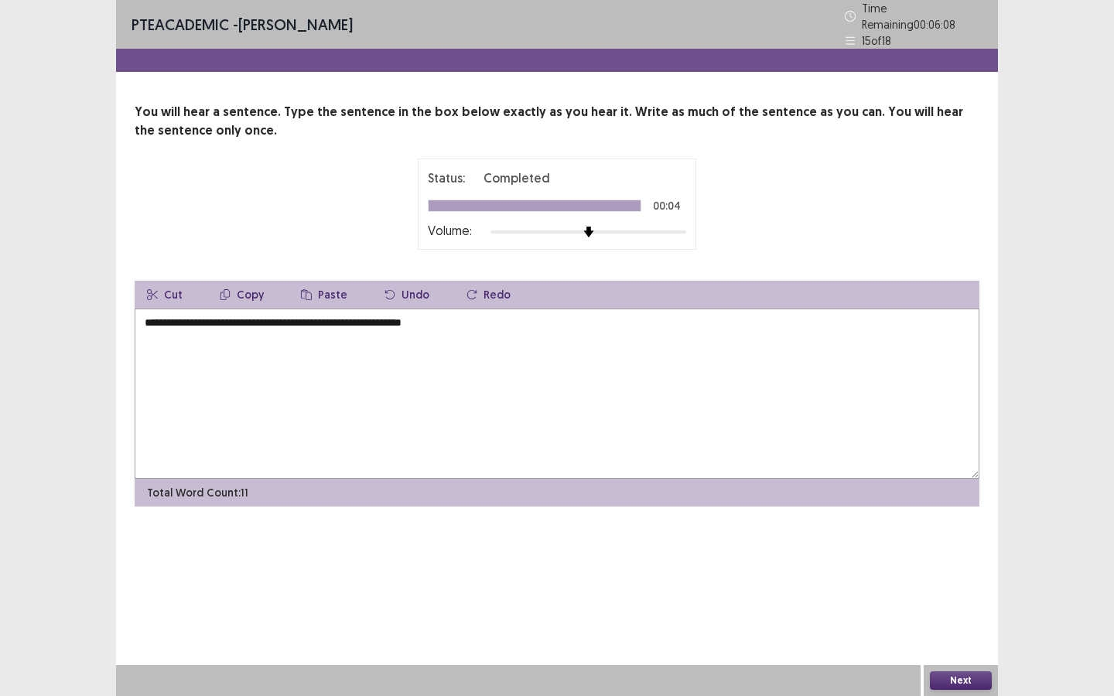
type textarea "**********"
click at [953, 675] on button "Next" at bounding box center [961, 681] width 62 height 19
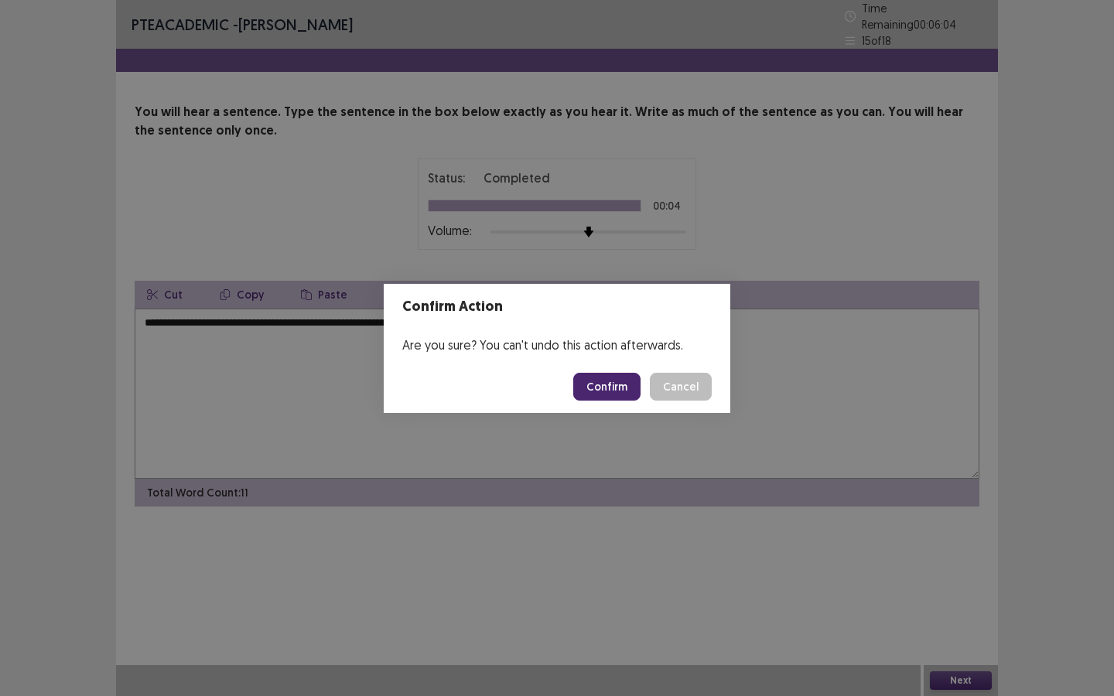
click at [618, 386] on button "Confirm" at bounding box center [606, 387] width 67 height 28
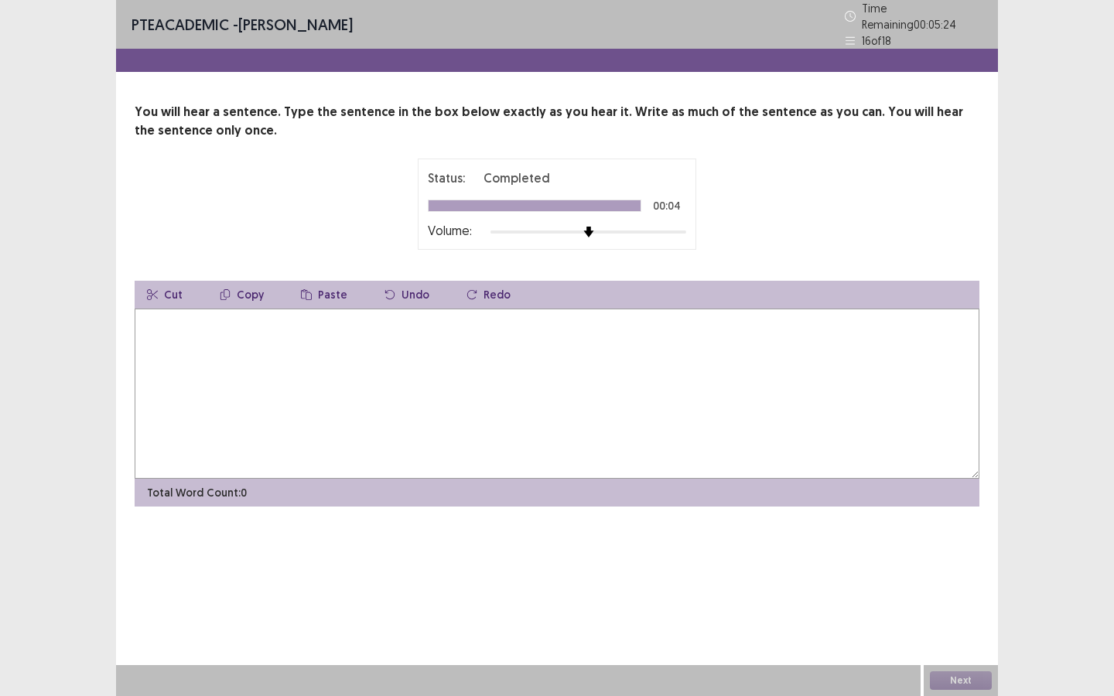
click at [578, 373] on textarea at bounding box center [557, 394] width 845 height 170
click at [282, 316] on textarea "**********" at bounding box center [557, 394] width 845 height 170
type textarea "**********"
click at [972, 681] on button "Next" at bounding box center [961, 681] width 62 height 19
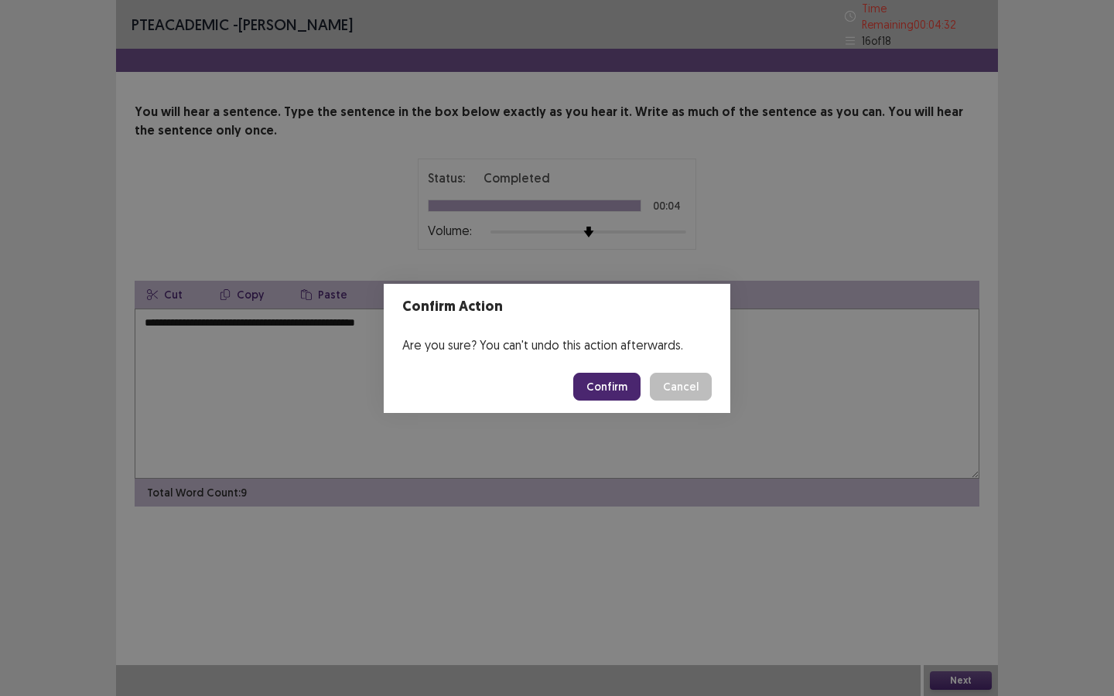
click at [600, 388] on button "Confirm" at bounding box center [606, 387] width 67 height 28
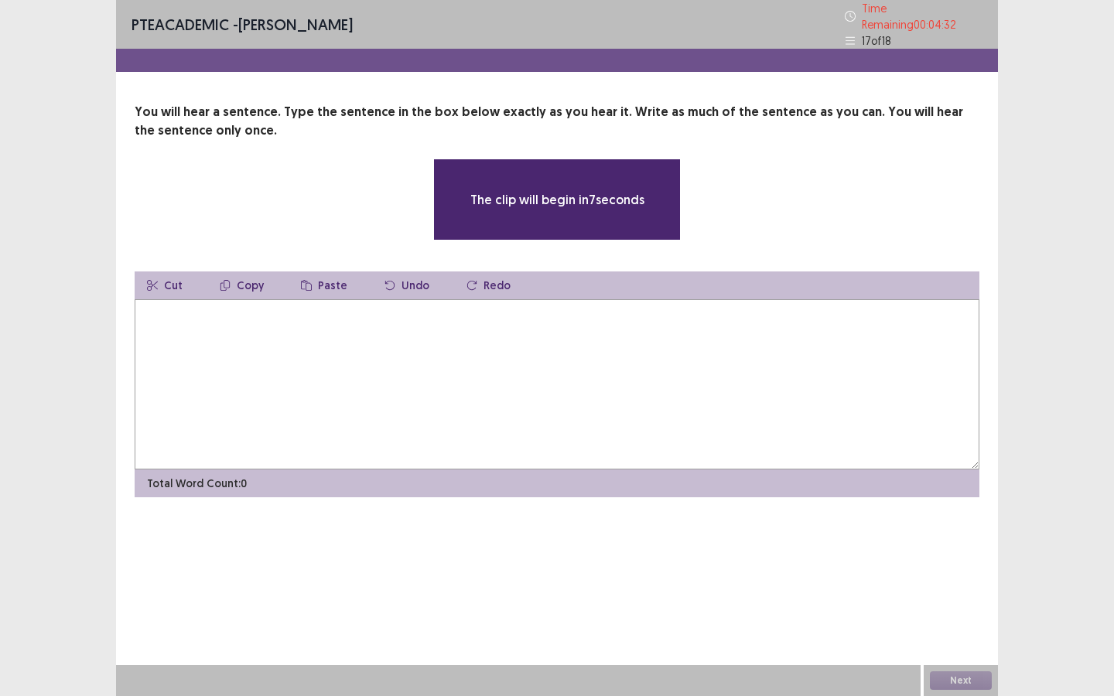
click at [511, 364] on textarea at bounding box center [557, 384] width 845 height 170
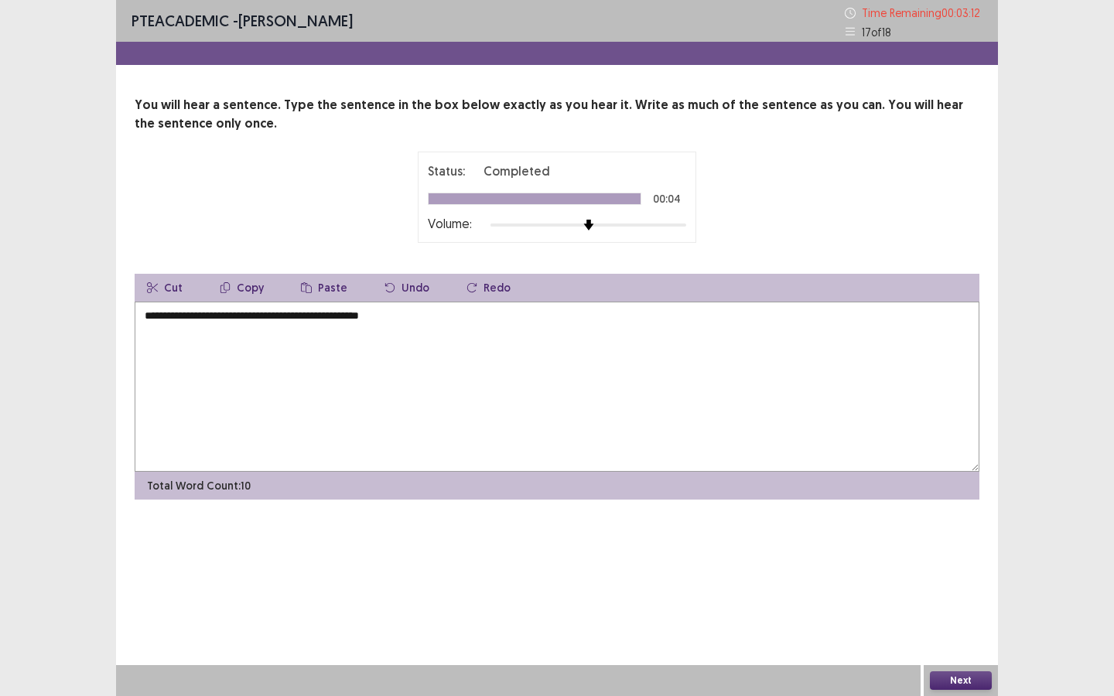
type textarea "**********"
click at [967, 679] on button "Next" at bounding box center [961, 681] width 62 height 19
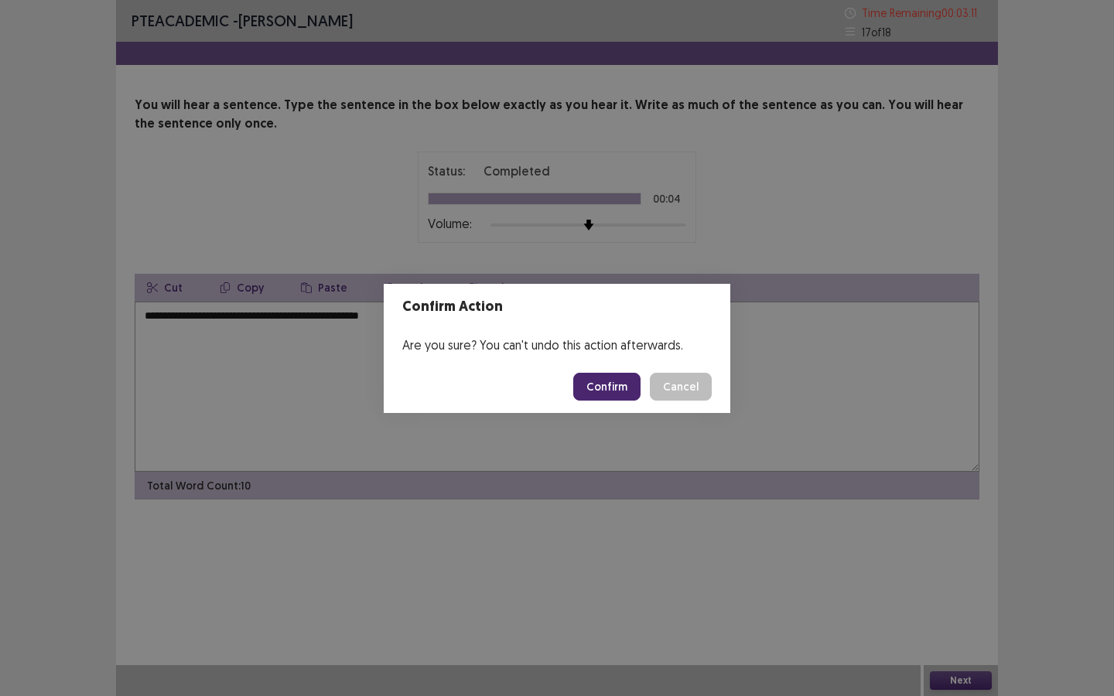
click at [603, 378] on button "Confirm" at bounding box center [606, 387] width 67 height 28
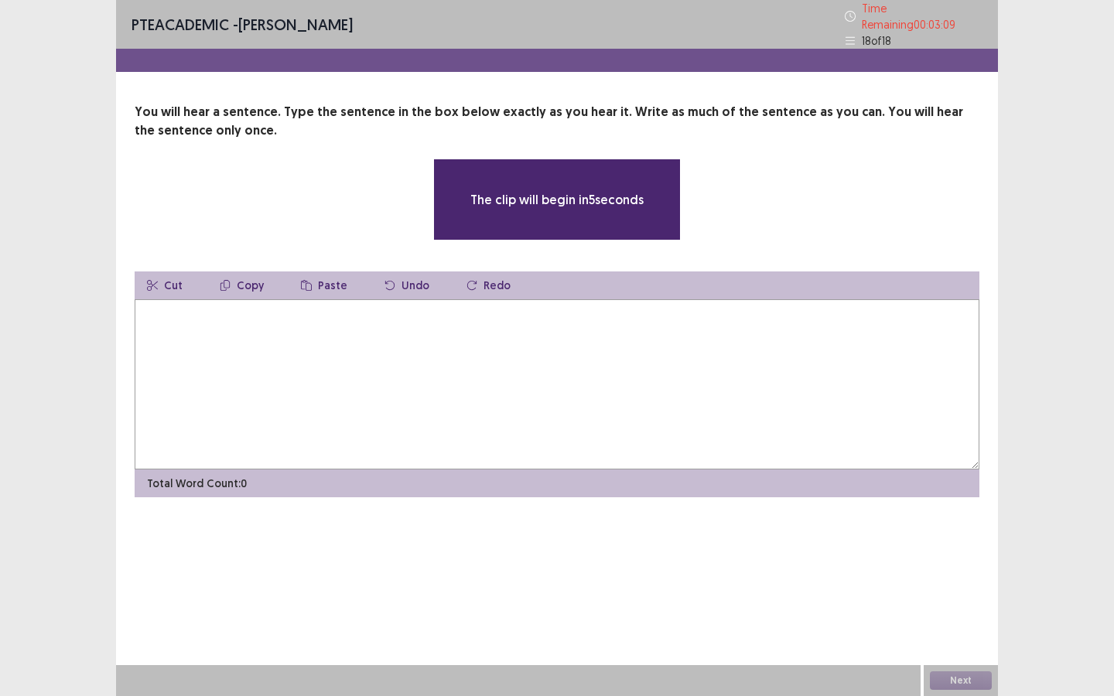
click at [513, 334] on textarea at bounding box center [557, 384] width 845 height 170
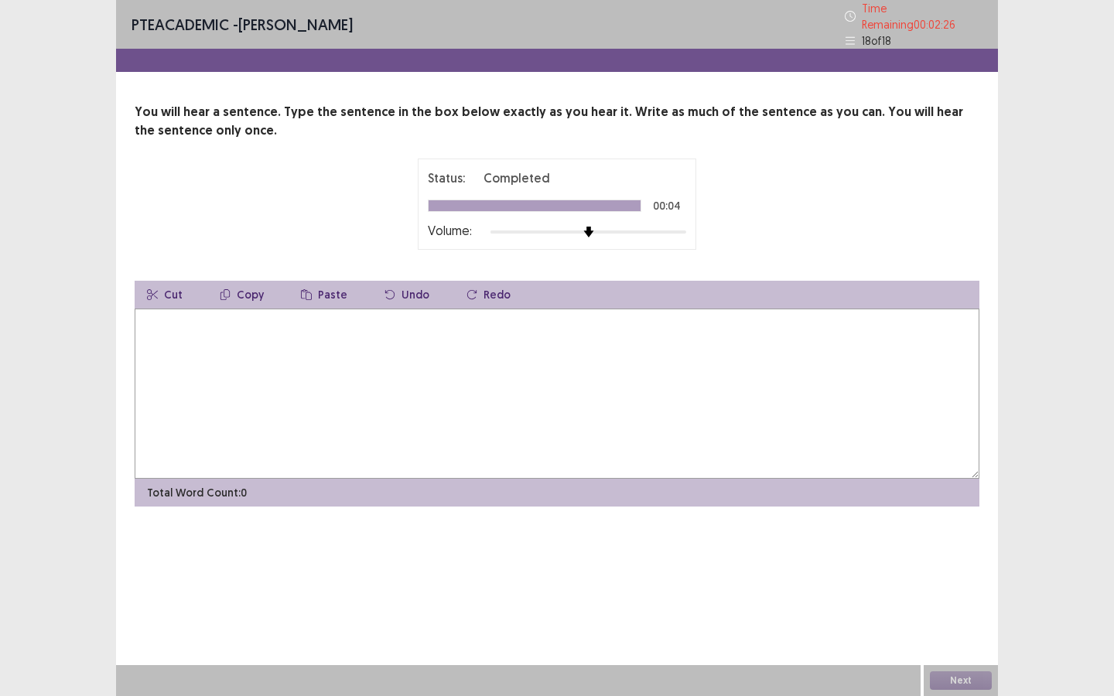
click at [389, 359] on textarea at bounding box center [557, 394] width 845 height 170
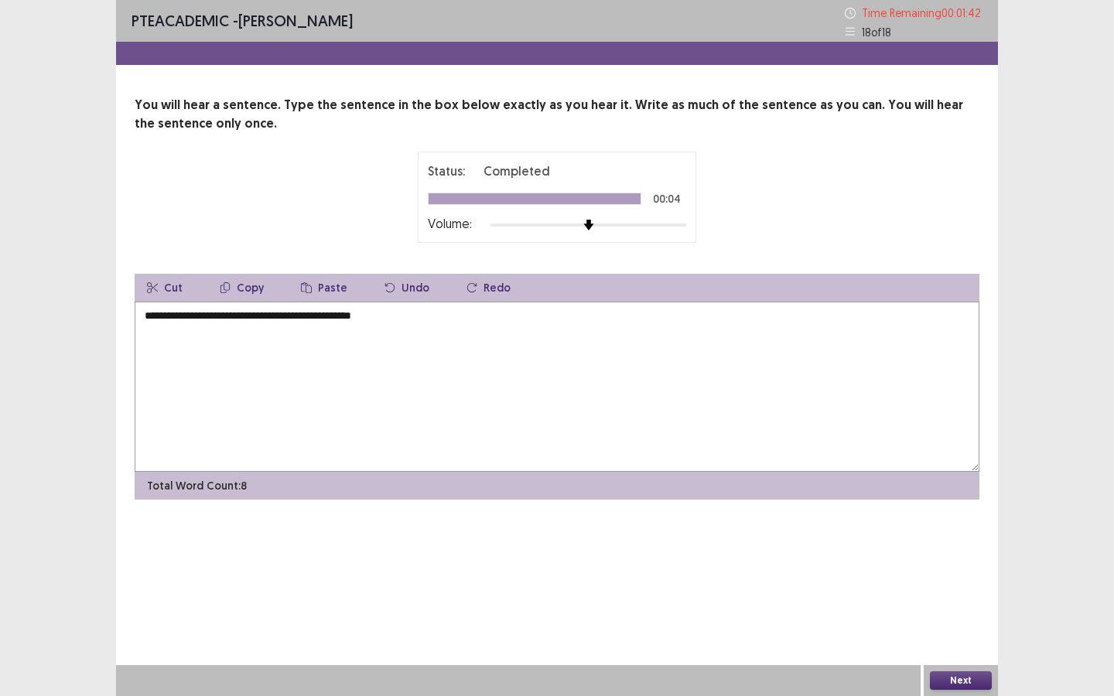
type textarea "**********"
click at [971, 673] on button "Next" at bounding box center [961, 681] width 62 height 19
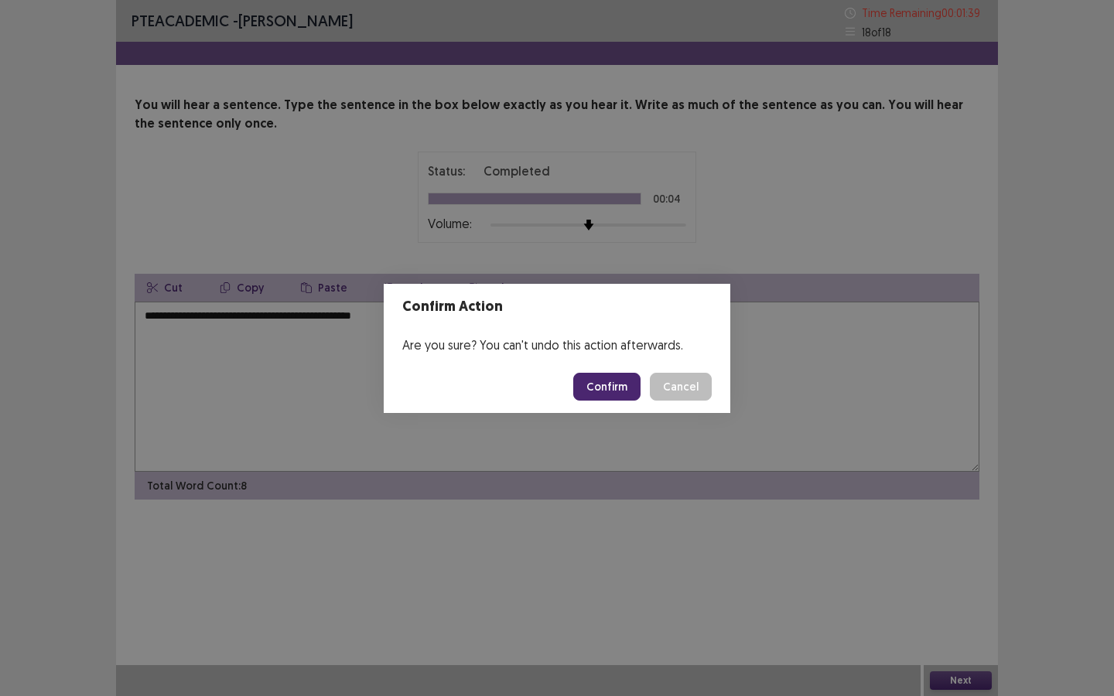
click at [697, 392] on button "Cancel" at bounding box center [681, 387] width 62 height 28
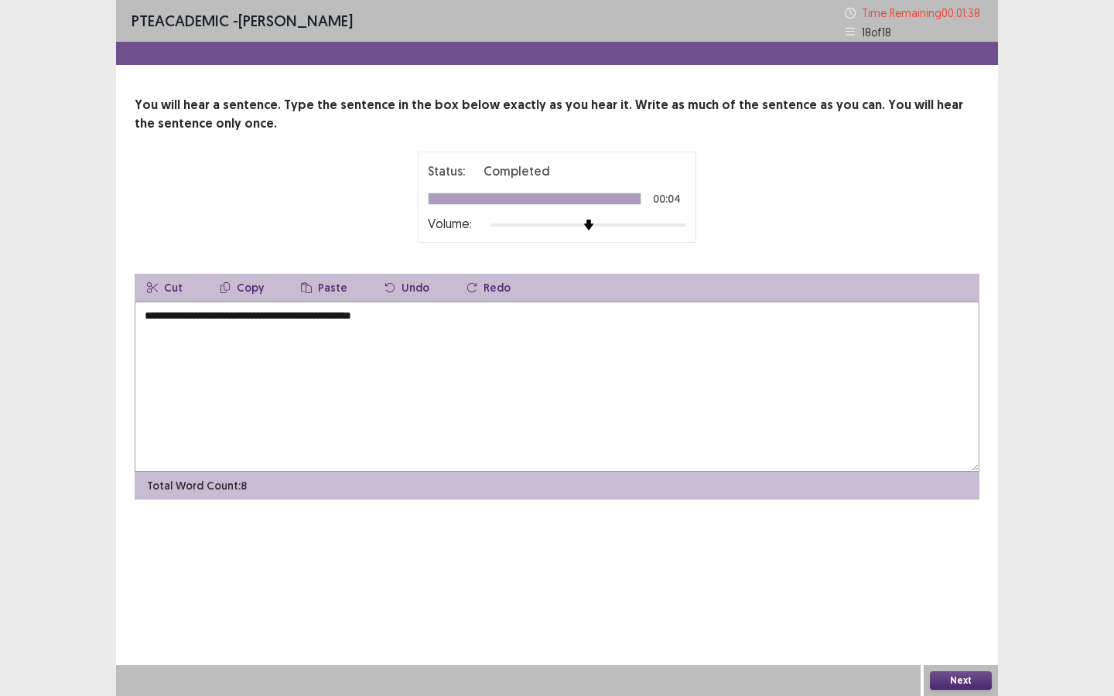
click at [956, 685] on button "Next" at bounding box center [961, 681] width 62 height 19
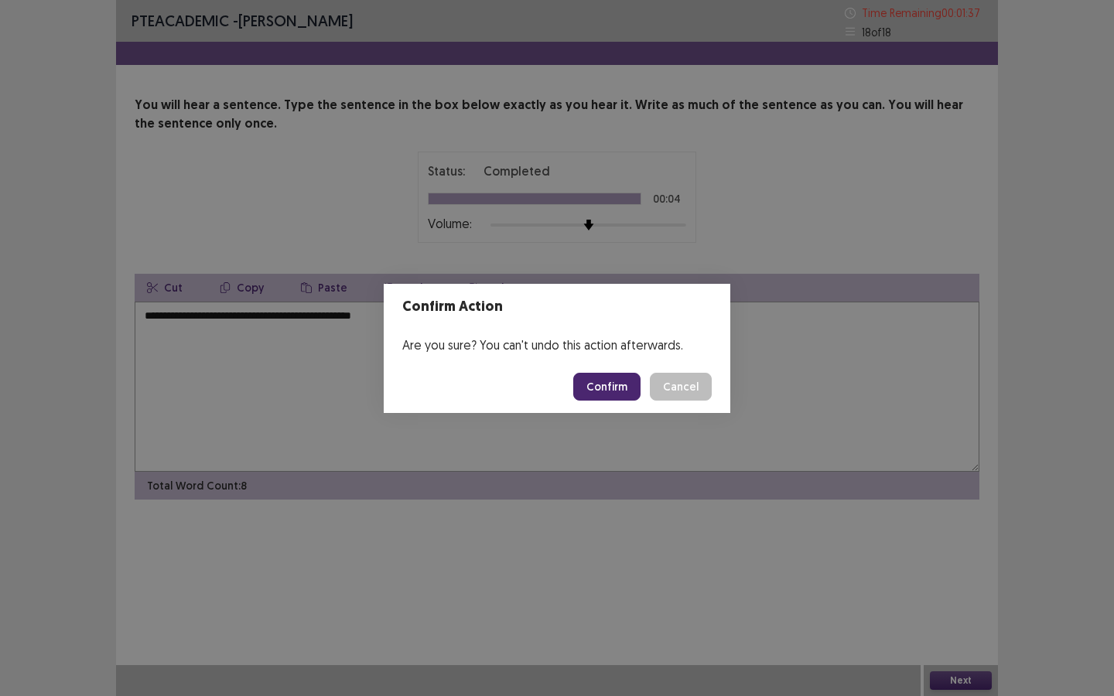
click at [620, 393] on button "Confirm" at bounding box center [606, 387] width 67 height 28
